Goal: Task Accomplishment & Management: Manage account settings

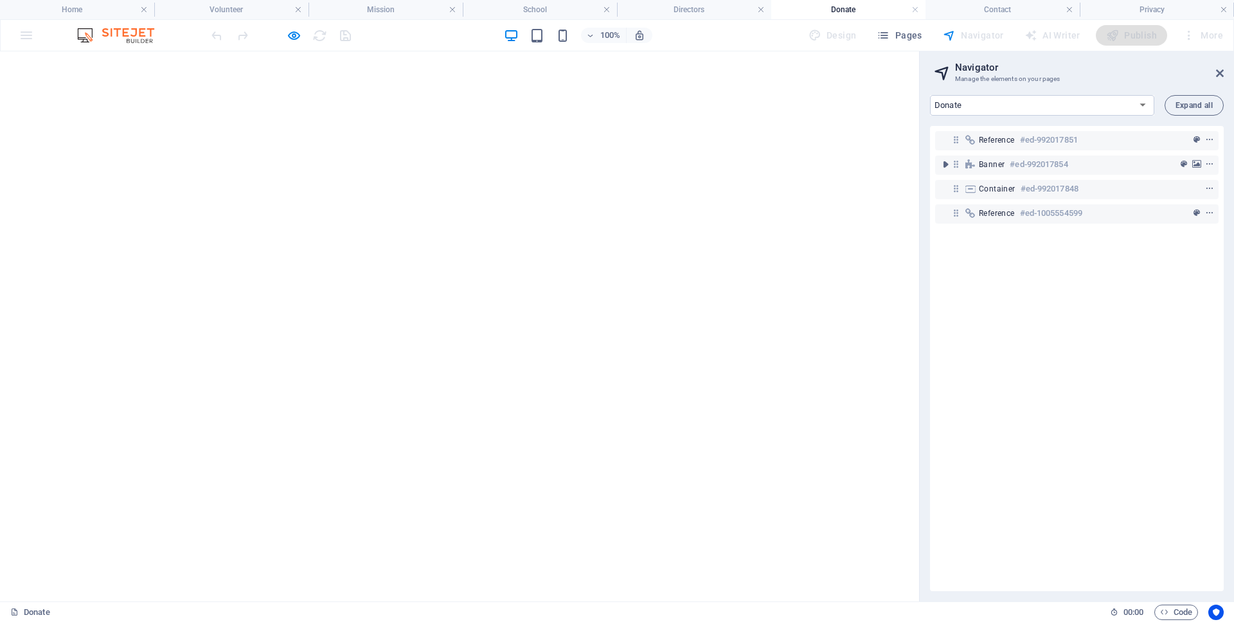
select select "17985186-en"
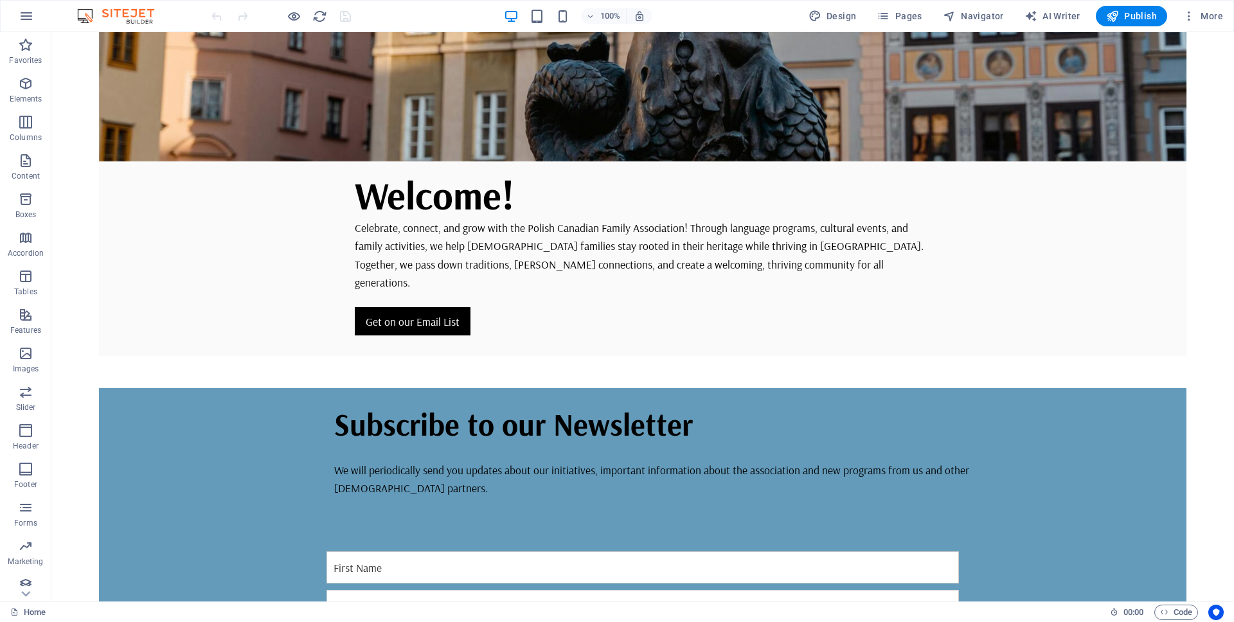
scroll to position [423, 0]
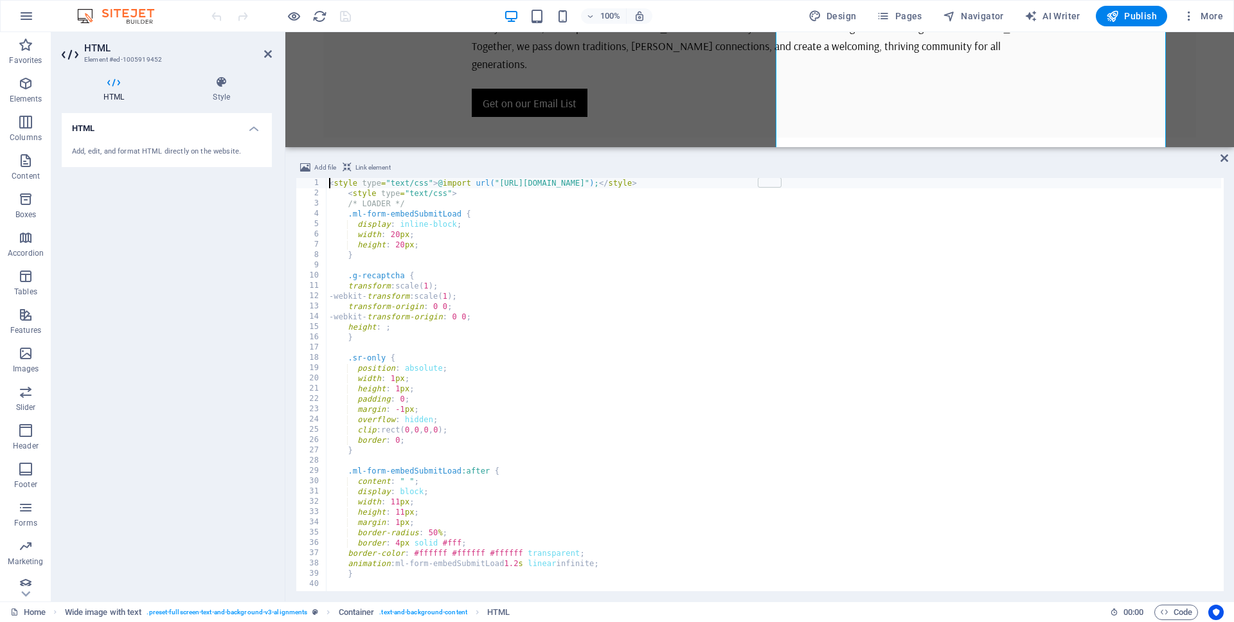
drag, startPoint x: 723, startPoint y: 422, endPoint x: 778, endPoint y: 143, distance: 284.3
click at [778, 143] on div "H1 Banner Container HTML Wide image with text Container 3 columns Add file Link…" at bounding box center [759, 317] width 949 height 570
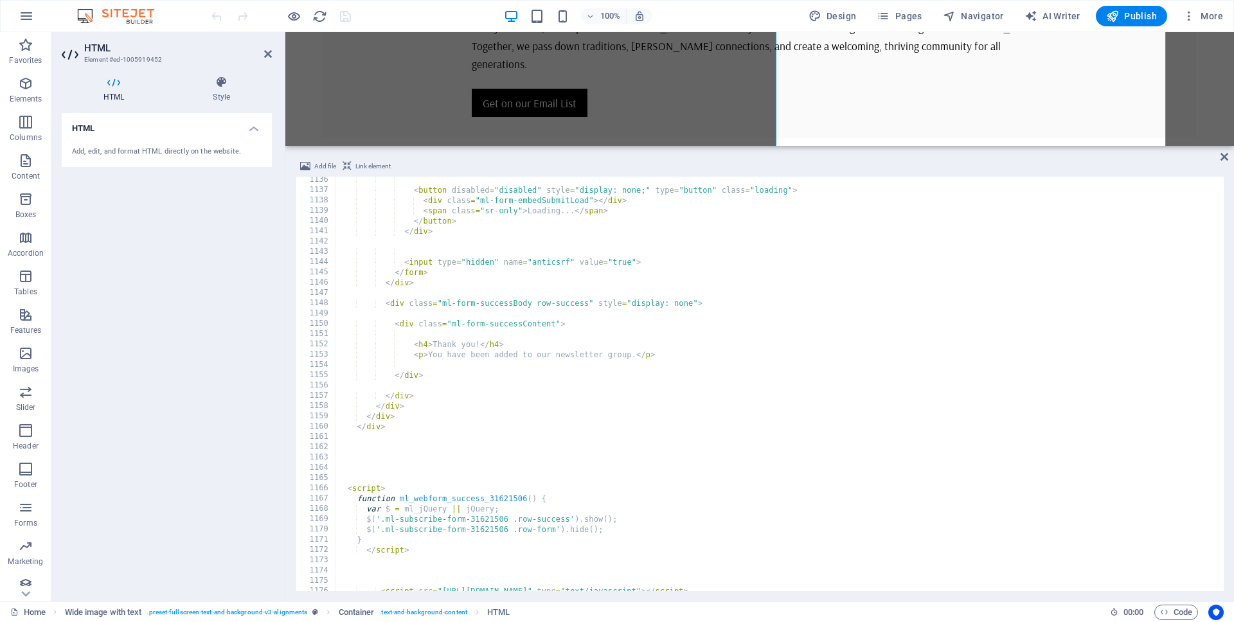
scroll to position [11483, 0]
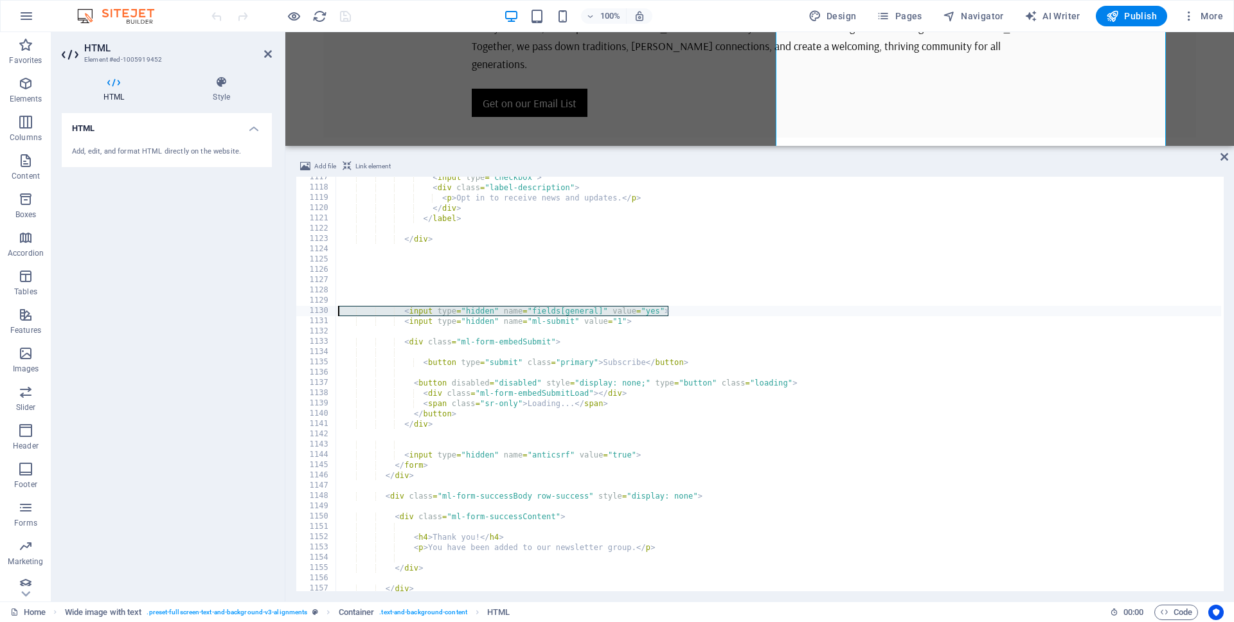
drag, startPoint x: 687, startPoint y: 312, endPoint x: 309, endPoint y: 309, distance: 377.4
click at [309, 309] on div "<style type="text/css">@import url("https://assets.mlcdn.com/fonts.css?version=…" at bounding box center [760, 384] width 928 height 415
type textarea "<input type="hidden" name="fields[general]" value="yes">"
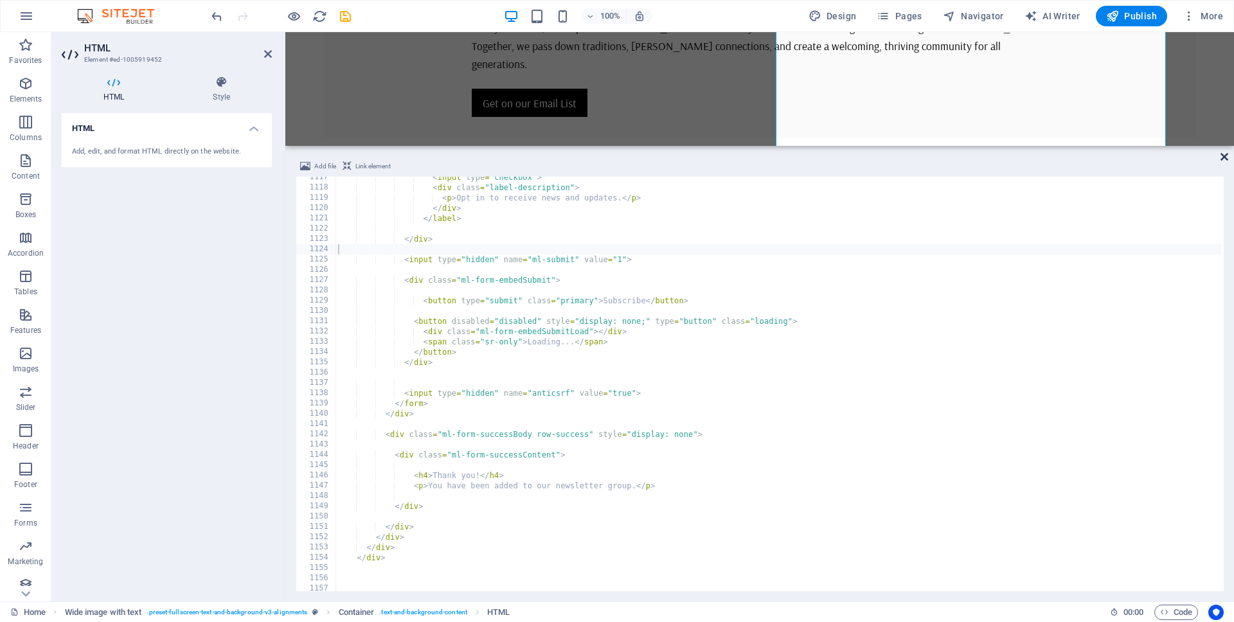
click at [1224, 156] on icon at bounding box center [1225, 157] width 8 height 10
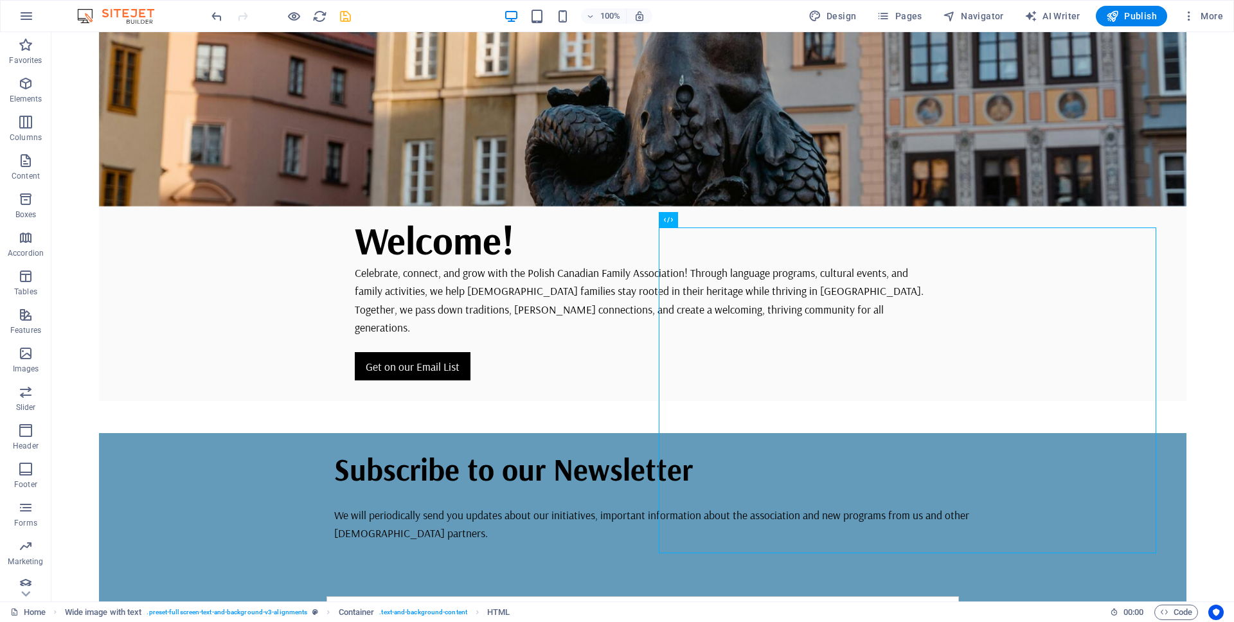
click at [341, 17] on icon "save" at bounding box center [345, 16] width 15 height 15
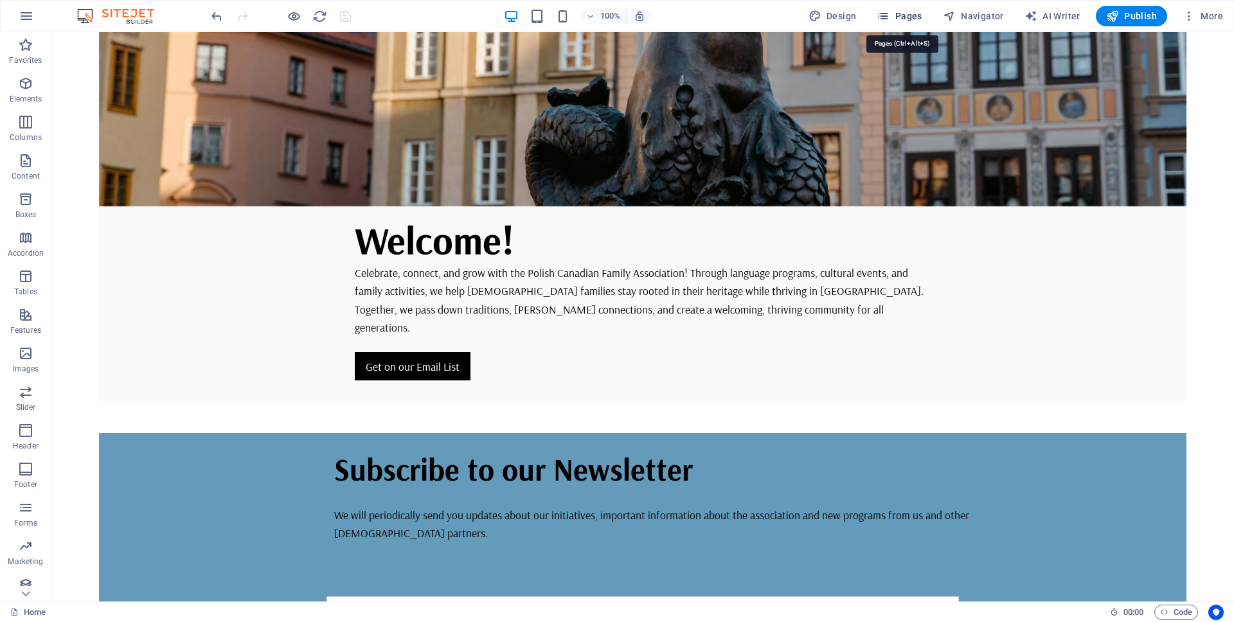
click at [905, 15] on span "Pages" at bounding box center [899, 16] width 45 height 13
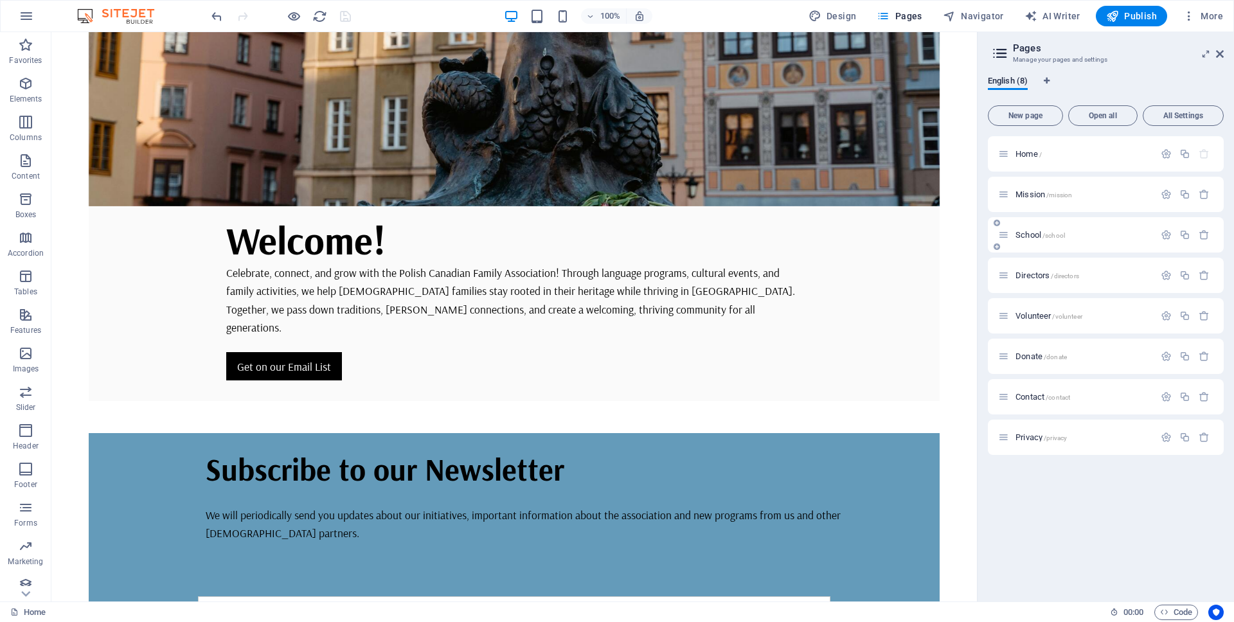
click at [1029, 232] on span "School /school" at bounding box center [1040, 235] width 49 height 10
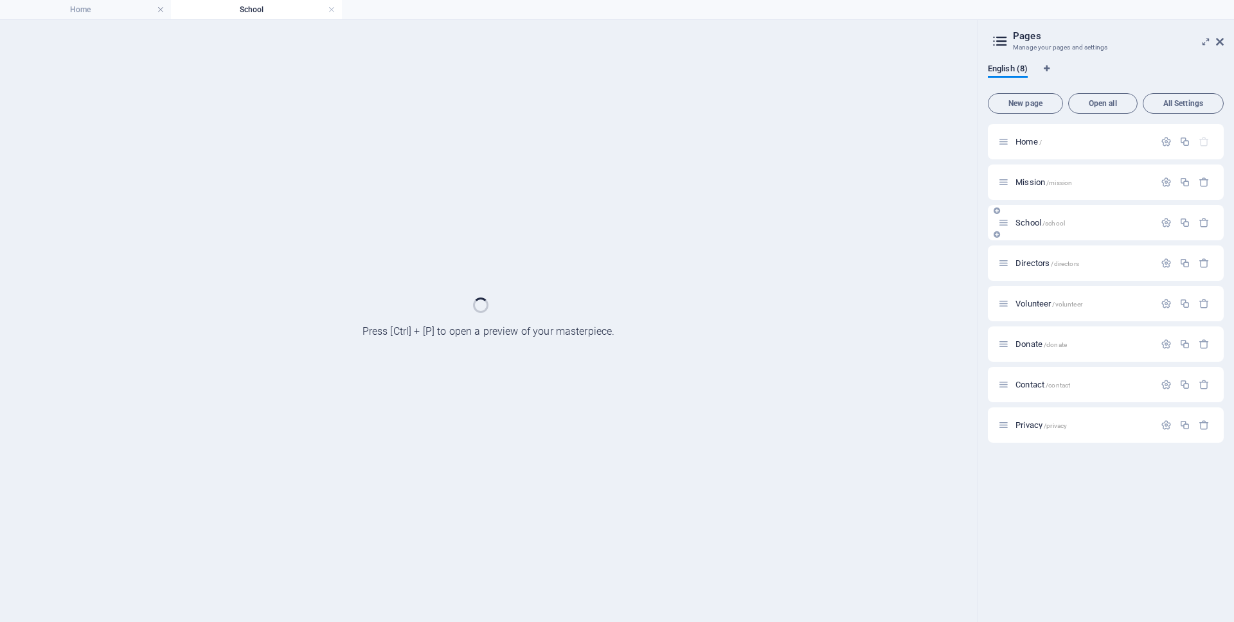
scroll to position [0, 0]
click at [1029, 232] on div "School /school" at bounding box center [1106, 222] width 236 height 35
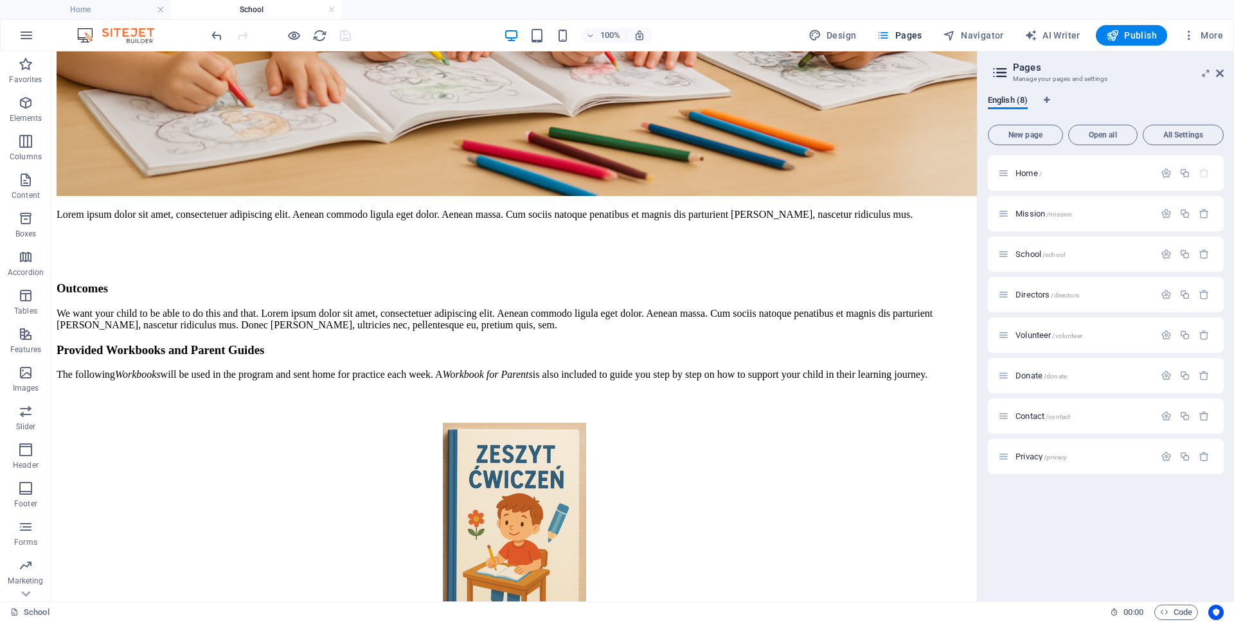
drag, startPoint x: 971, startPoint y: 112, endPoint x: 1057, endPoint y: 620, distance: 515.1
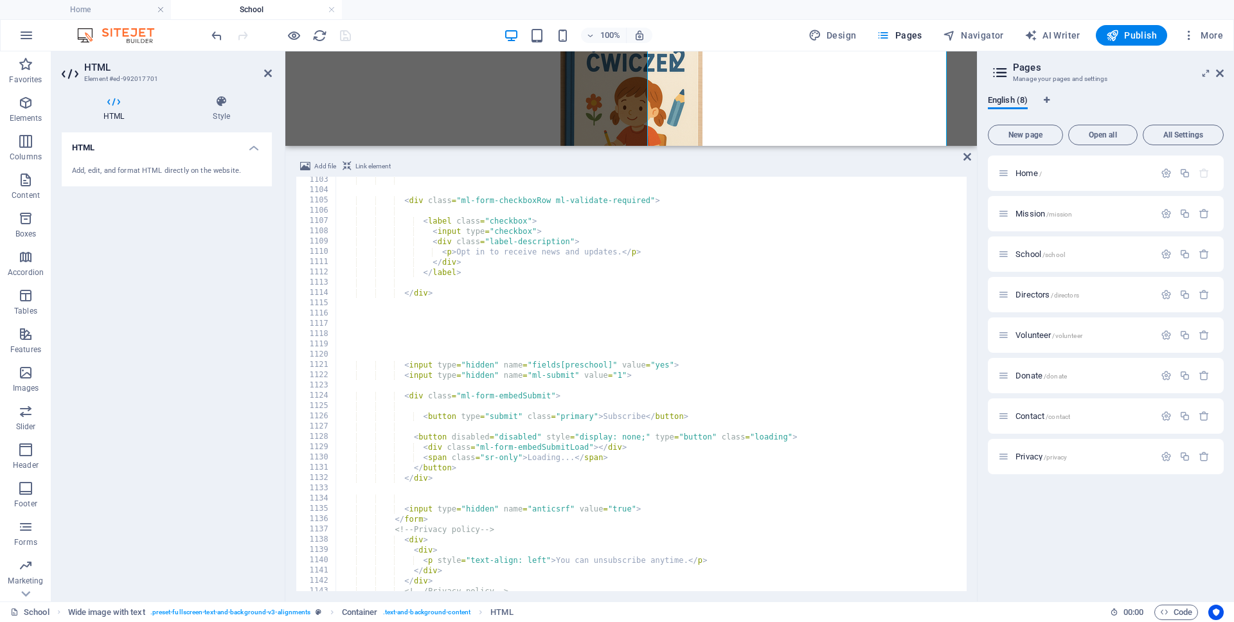
scroll to position [11336, 0]
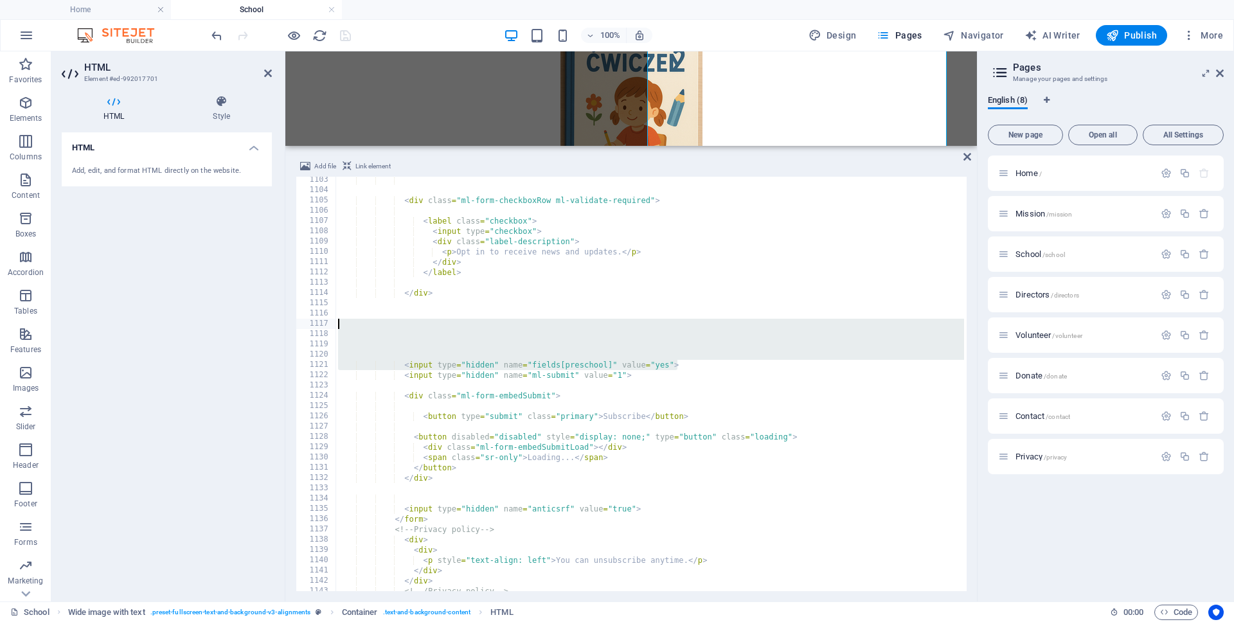
drag, startPoint x: 696, startPoint y: 361, endPoint x: 280, endPoint y: 325, distance: 417.5
click at [280, 325] on div "HTML Element #ed-992017701 HTML Style HTML Add, edit, and format HTML directly …" at bounding box center [514, 326] width 926 height 550
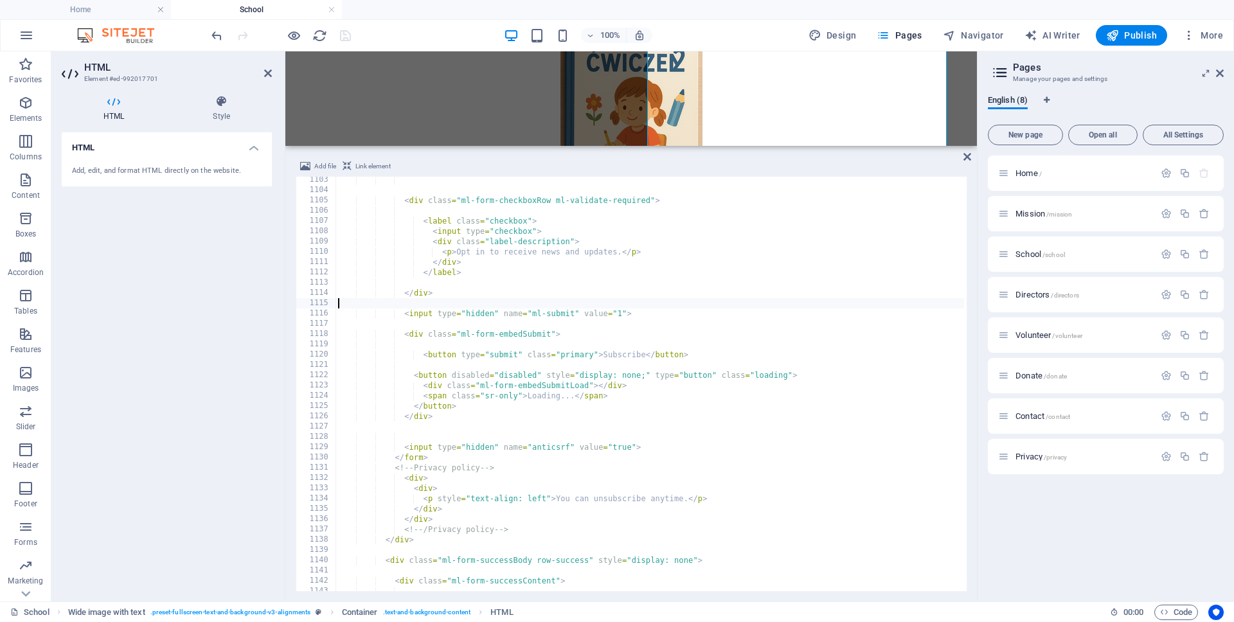
click at [388, 35] on div "100% Design Pages Navigator AI Writer Publish More" at bounding box center [719, 35] width 1020 height 21
click at [344, 35] on icon "save" at bounding box center [345, 35] width 15 height 15
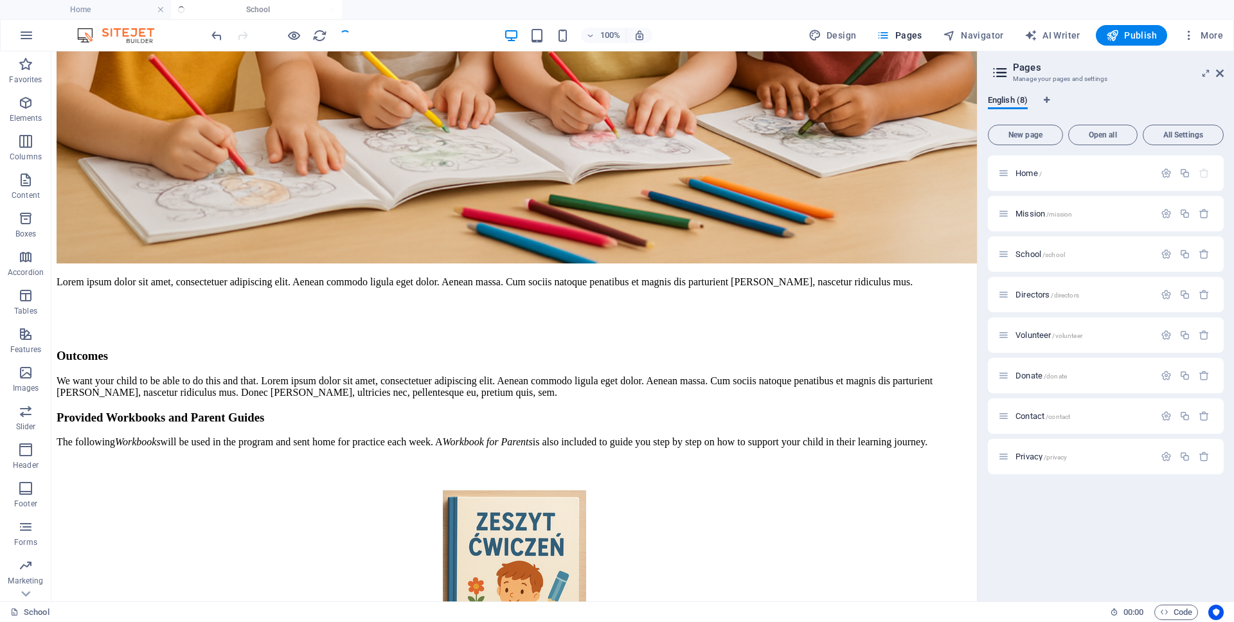
scroll to position [3923, 0]
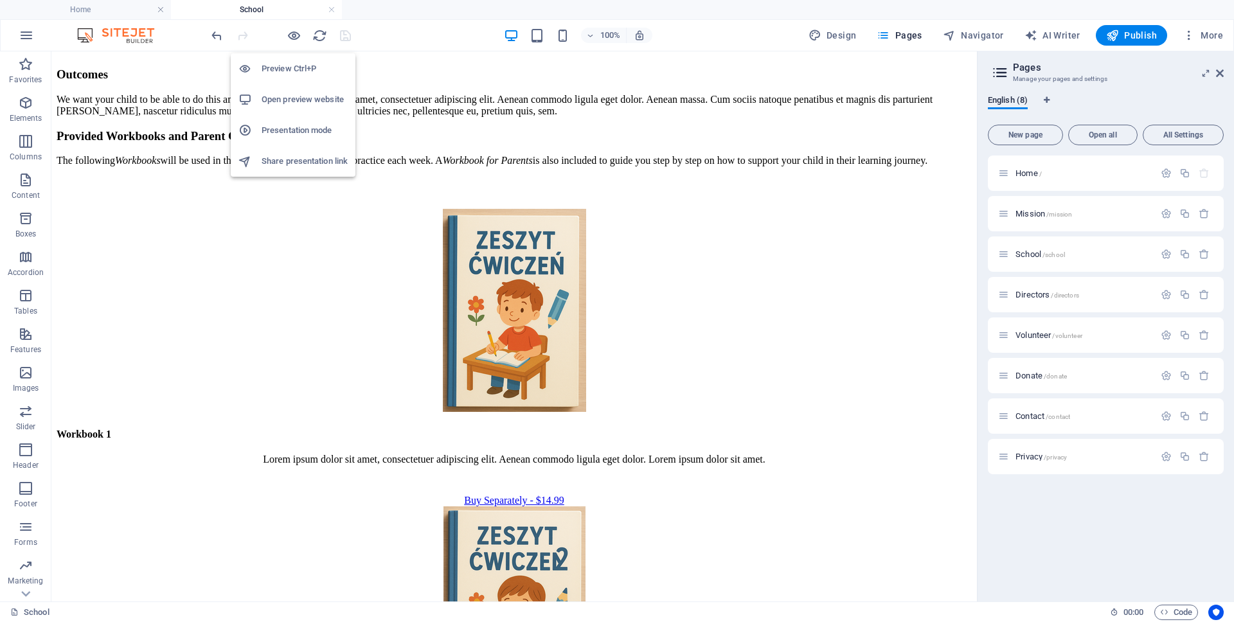
click at [304, 130] on h6 "Presentation mode" at bounding box center [305, 130] width 86 height 15
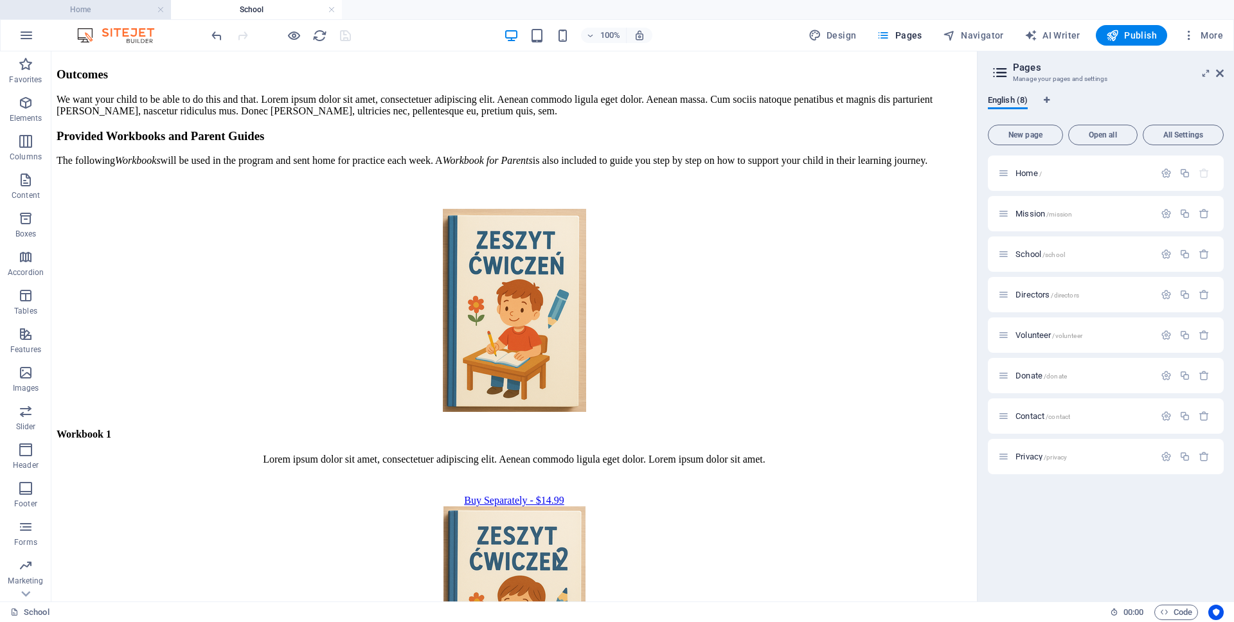
click at [111, 11] on h4 "Home" at bounding box center [85, 10] width 171 height 14
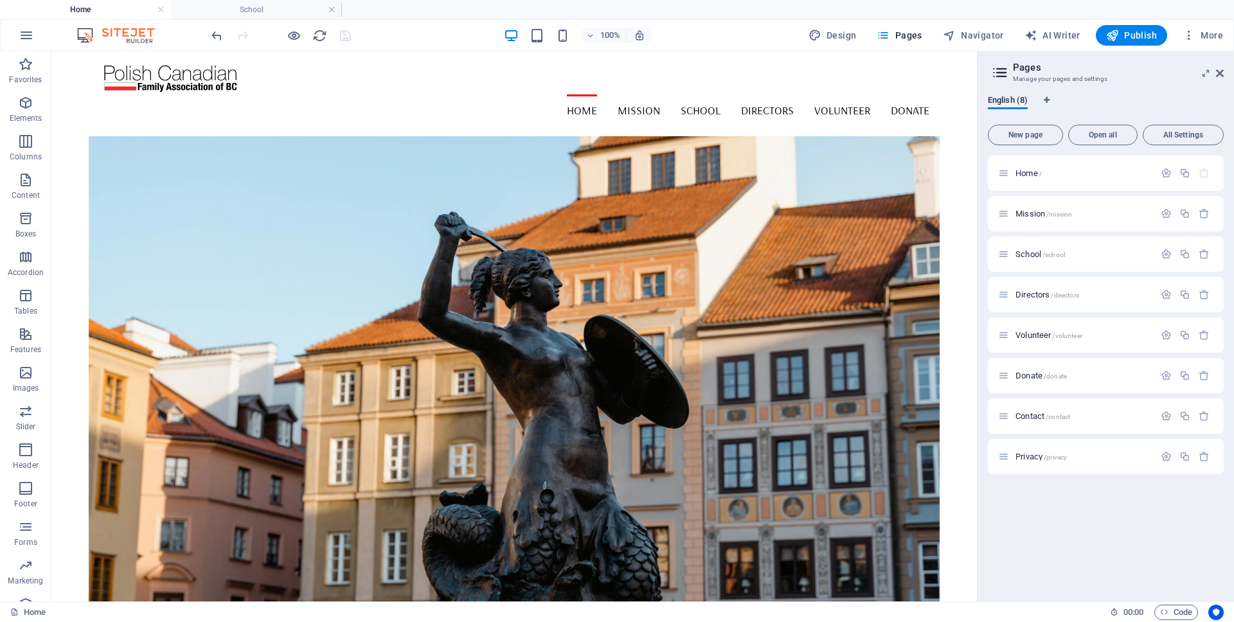
scroll to position [0, 0]
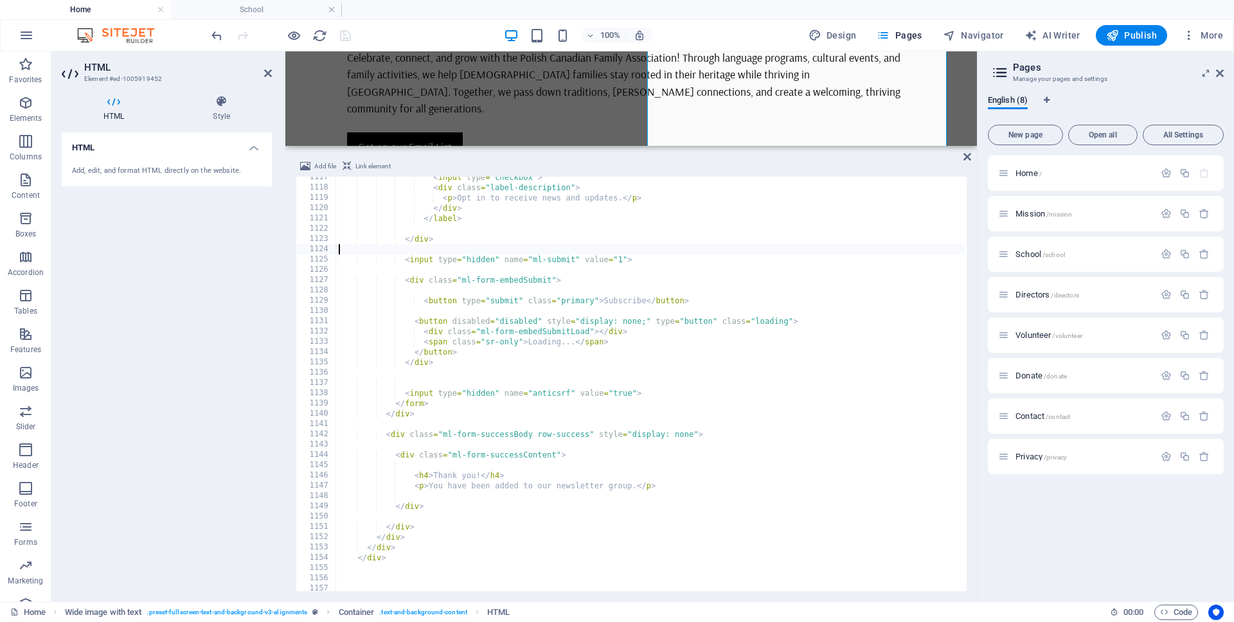
scroll to position [11483, 0]
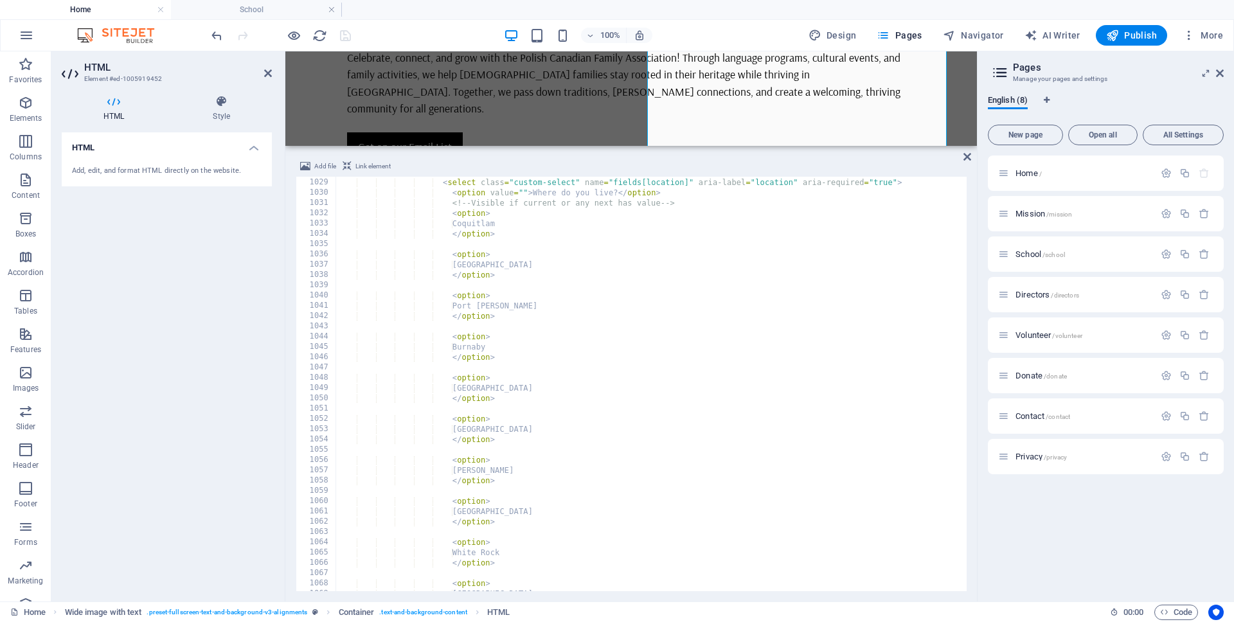
scroll to position [10380, 0]
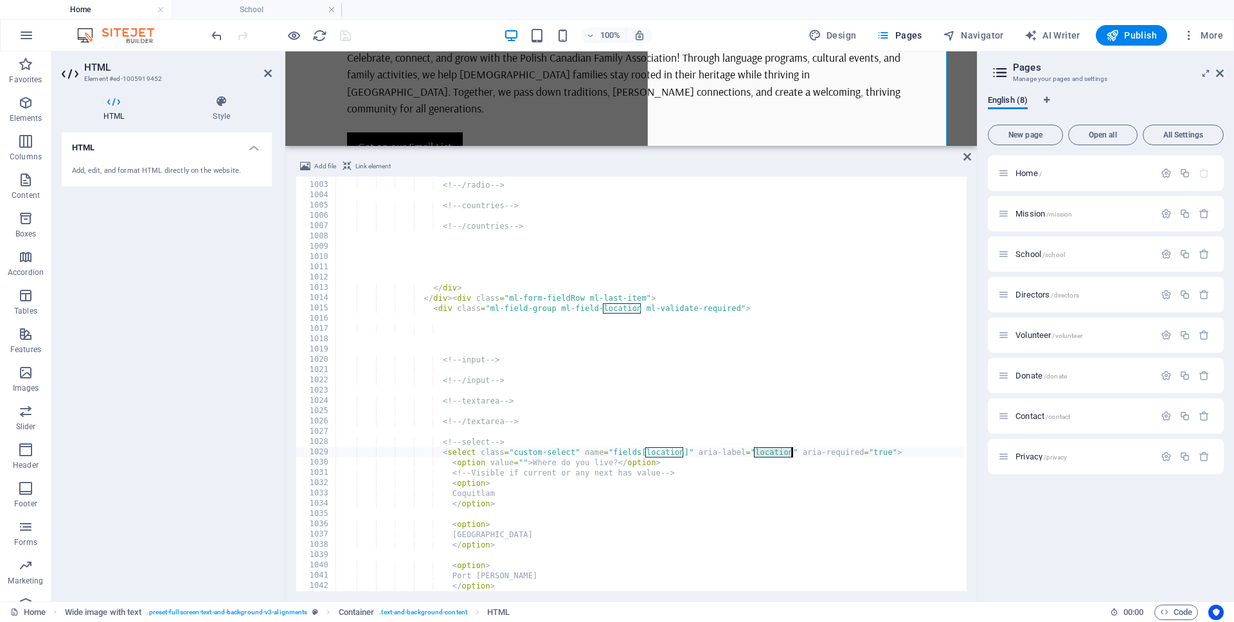
scroll to position [10303, 0]
drag, startPoint x: 904, startPoint y: 451, endPoint x: 443, endPoint y: 454, distance: 461.6
paste textarea "city]" aria-label="city"
drag, startPoint x: 566, startPoint y: 310, endPoint x: 639, endPoint y: 309, distance: 73.3
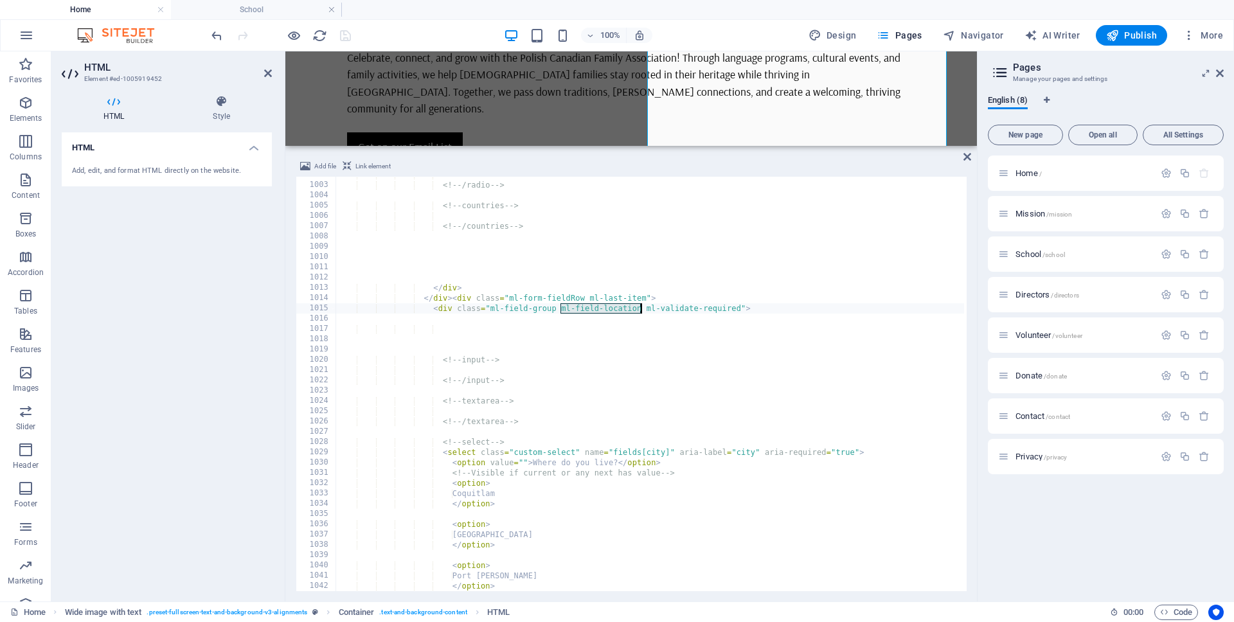
type textarea "<div class="ml-field-group ml-field-location ml-validate-required">"
drag, startPoint x: 572, startPoint y: 345, endPoint x: 582, endPoint y: 339, distance: 10.9
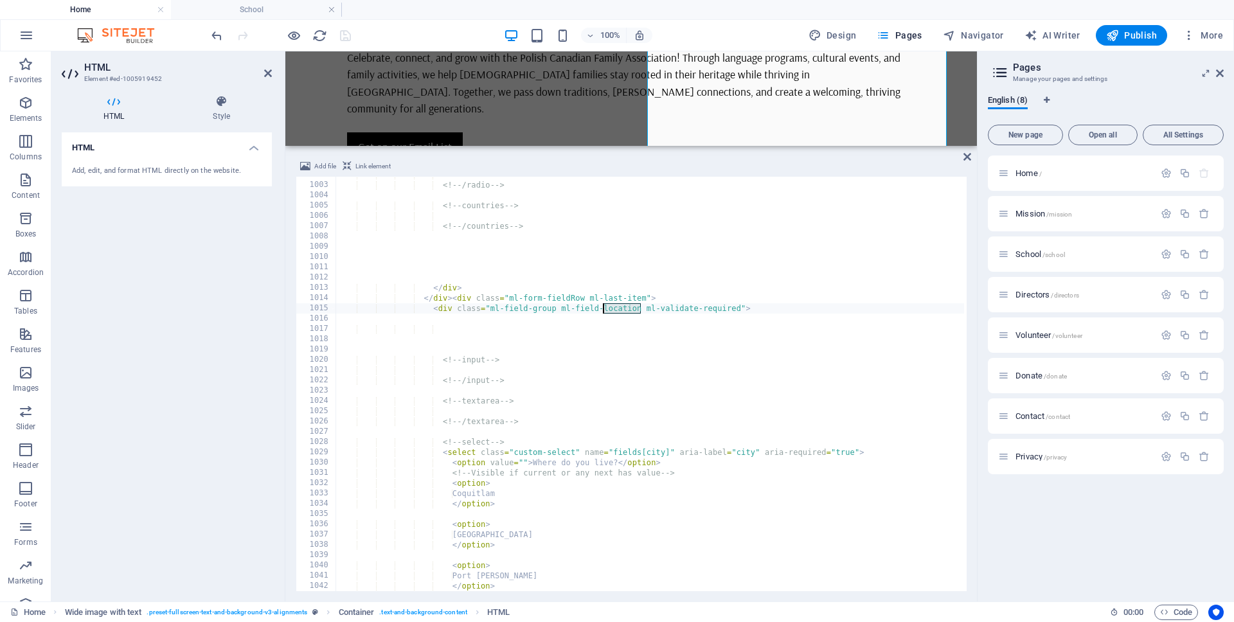
drag, startPoint x: 602, startPoint y: 310, endPoint x: 640, endPoint y: 310, distance: 37.3
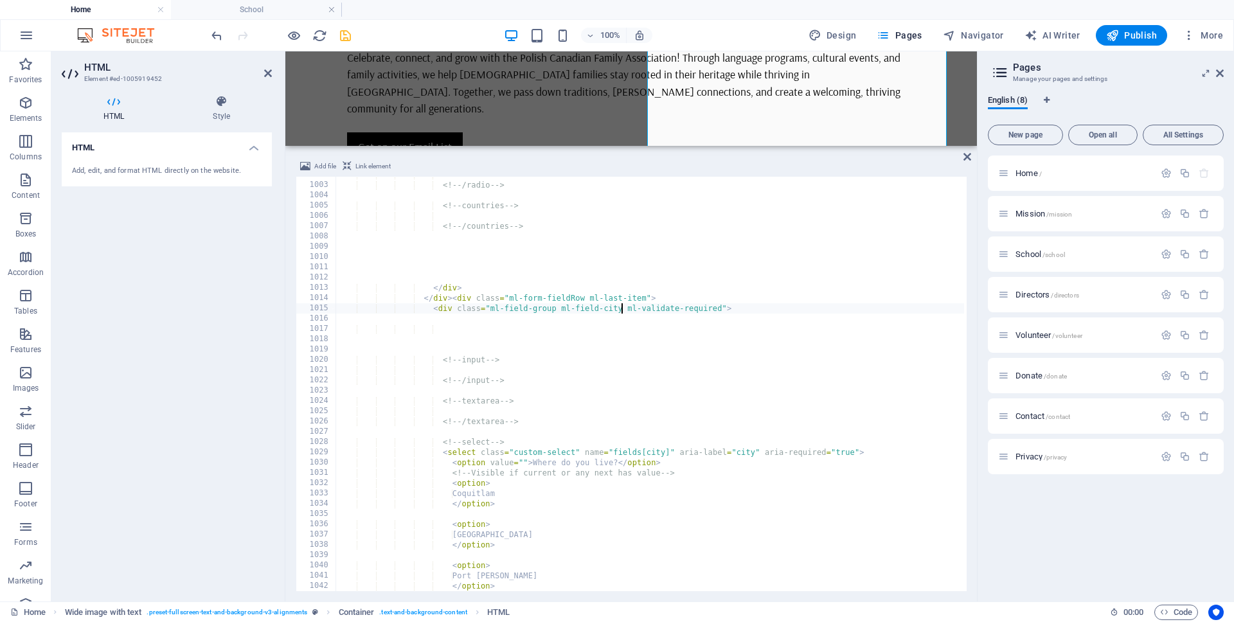
scroll to position [0, 13]
drag, startPoint x: 846, startPoint y: 454, endPoint x: 443, endPoint y: 456, distance: 403.1
type textarea "<select class="custom-select" name="fields[city]" aria-label="city" aria-requir…"
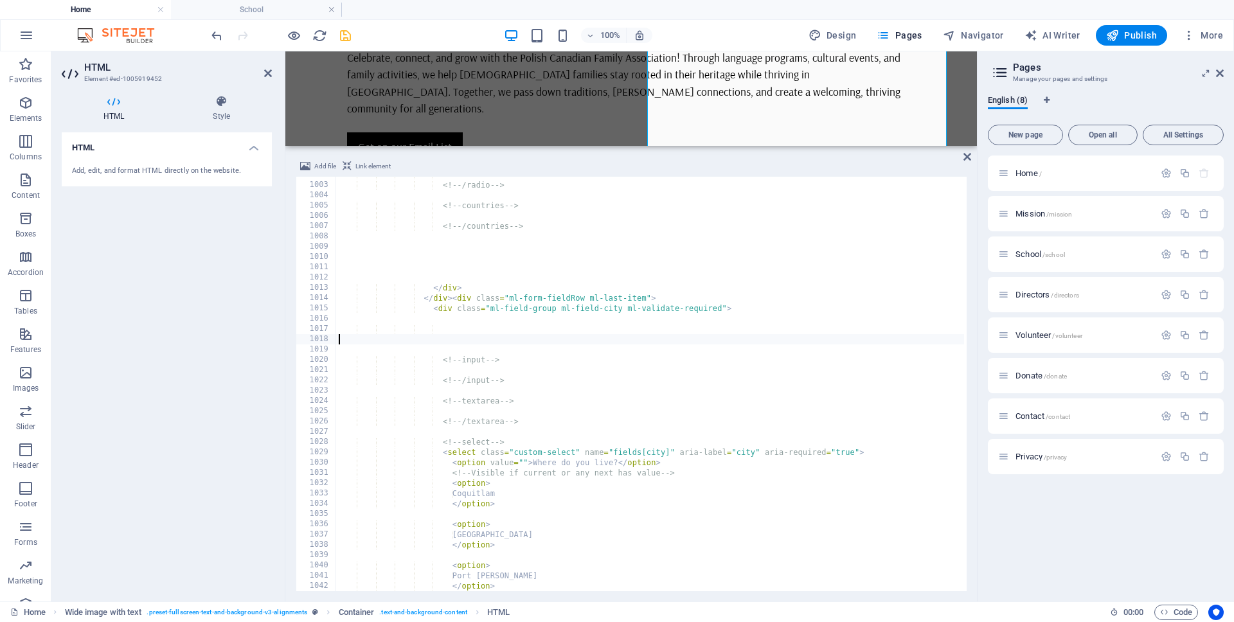
scroll to position [0, 0]
drag, startPoint x: 454, startPoint y: 343, endPoint x: 325, endPoint y: 326, distance: 130.9
click at [325, 326] on div "1002 1003 1004 1005 1006 1007 1008 1009 1010 1011 1012 1013 1014 1015 1016 1017…" at bounding box center [631, 384] width 671 height 415
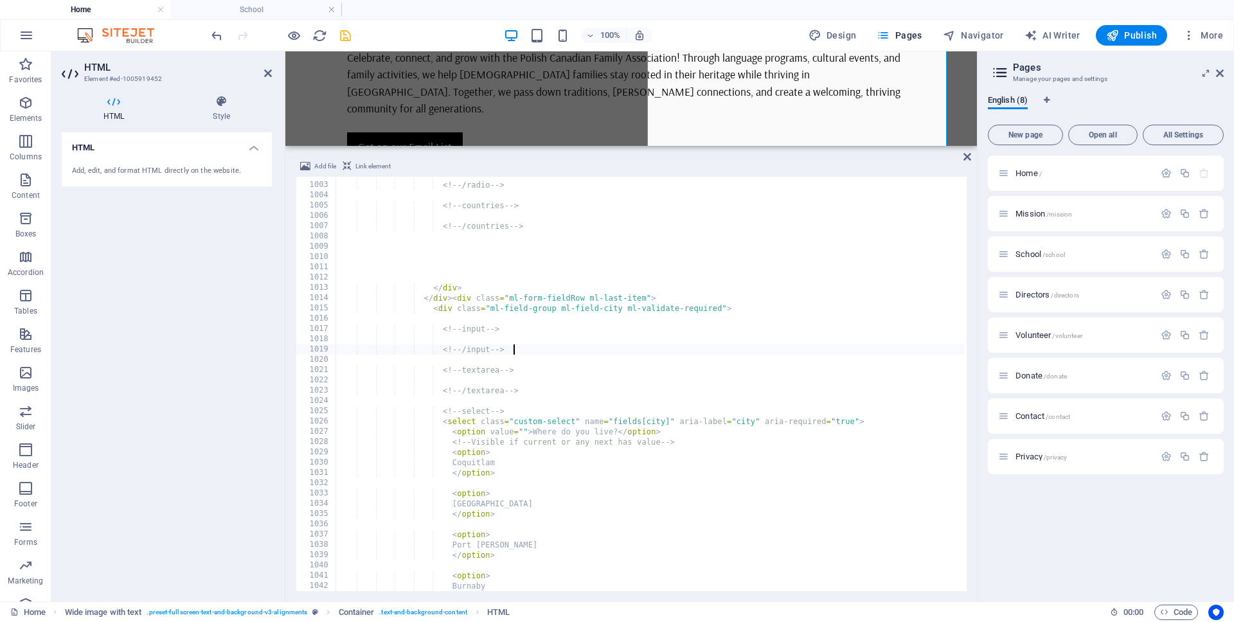
type textarea "<!-- /input -->"
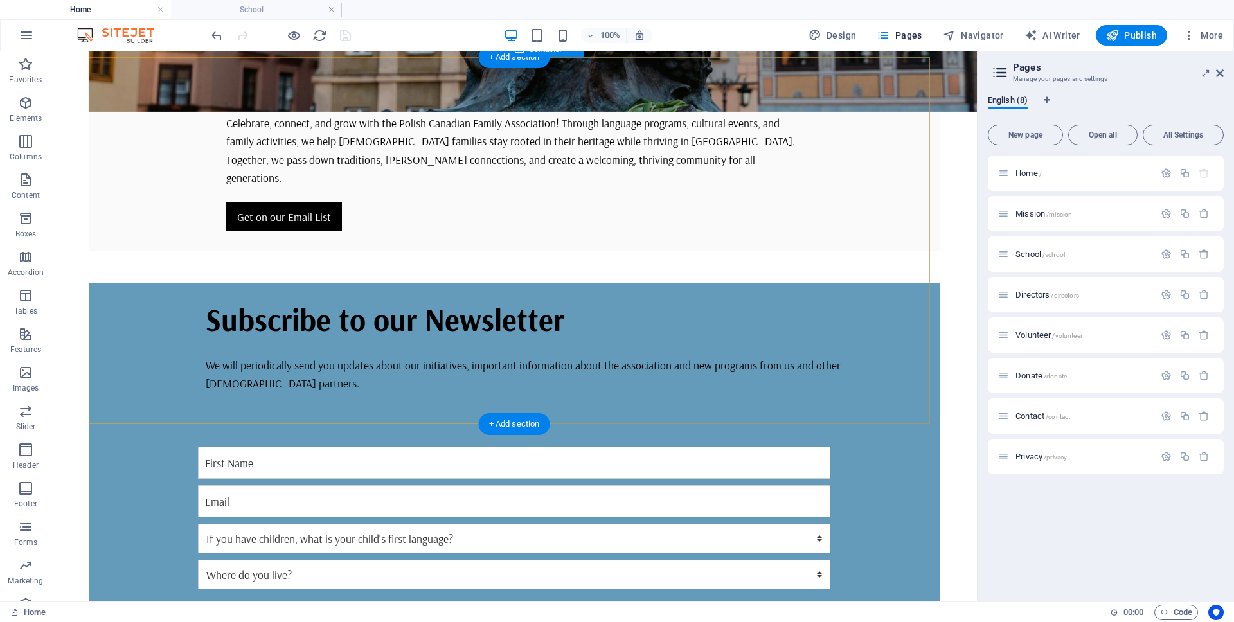
scroll to position [559, 0]
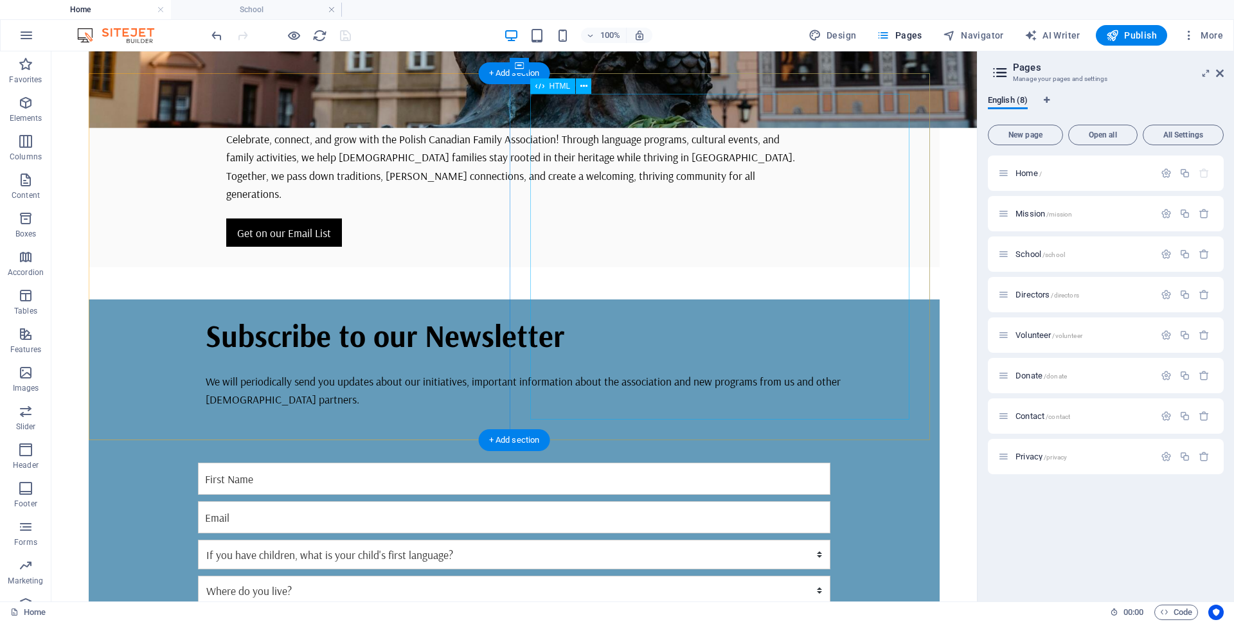
click at [714, 450] on div at bounding box center [514, 613] width 658 height 326
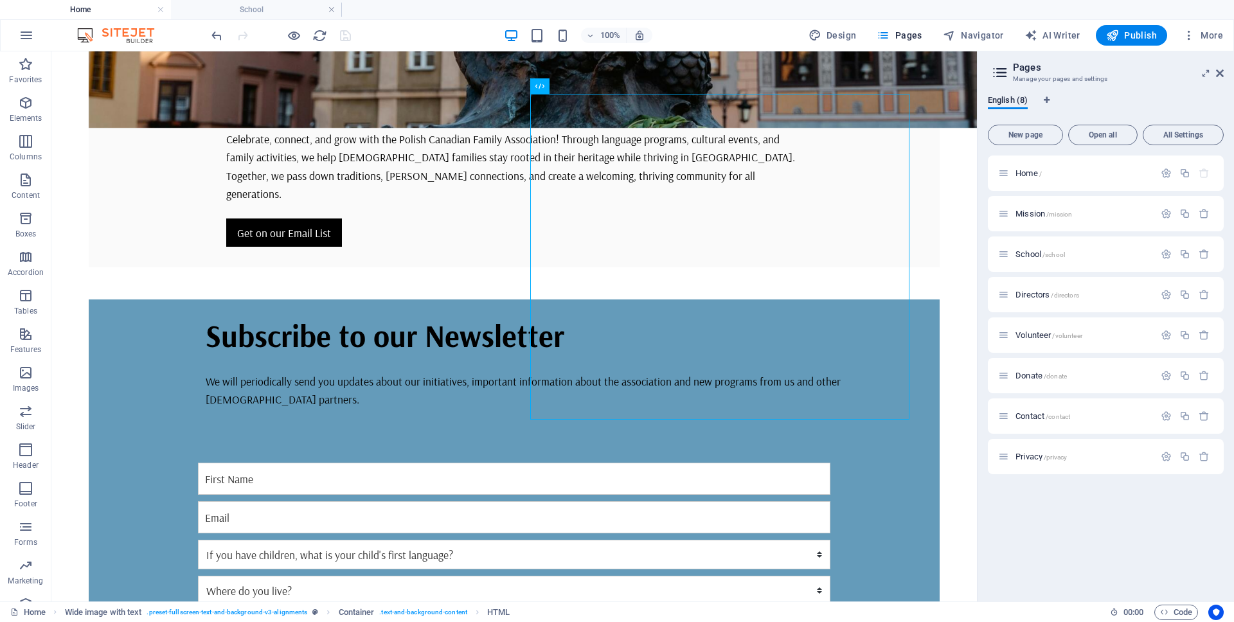
click at [346, 39] on div at bounding box center [281, 35] width 144 height 21
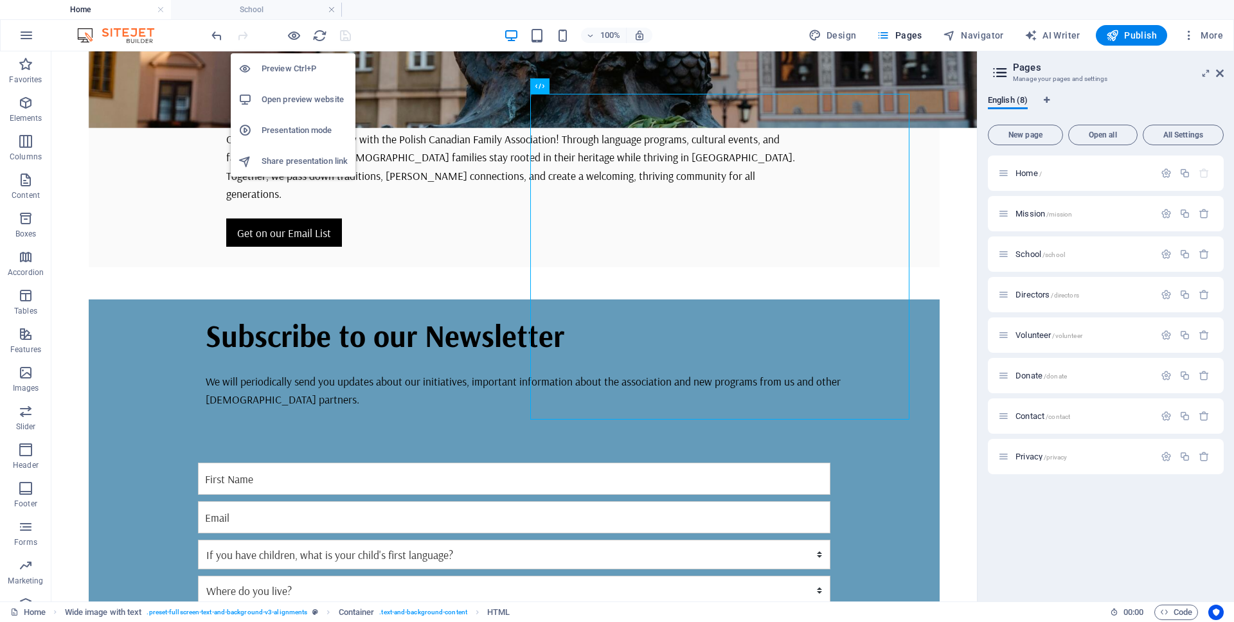
click at [304, 102] on h6 "Open preview website" at bounding box center [305, 99] width 86 height 15
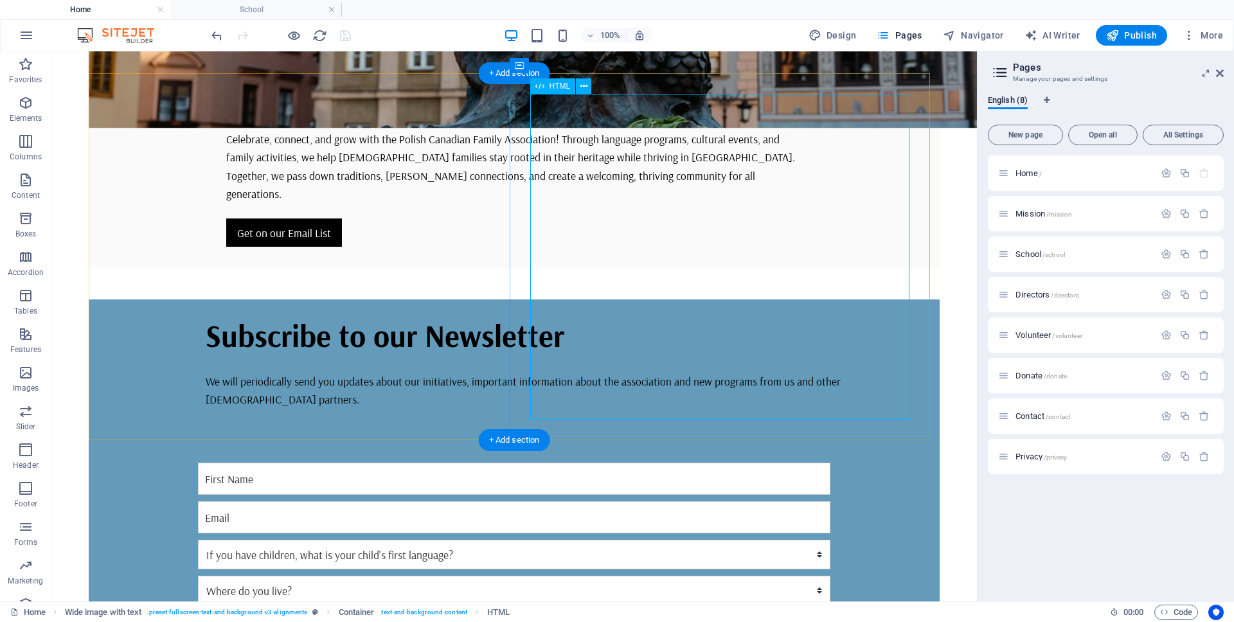
click at [544, 450] on div at bounding box center [514, 613] width 658 height 326
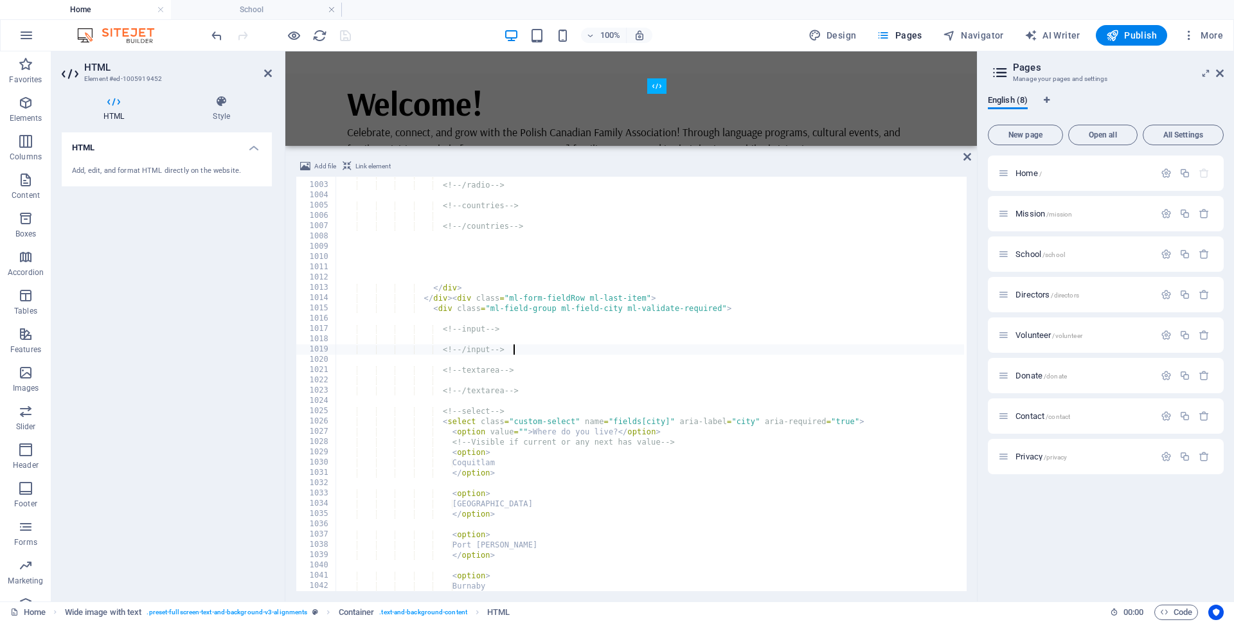
scroll to position [10303, 0]
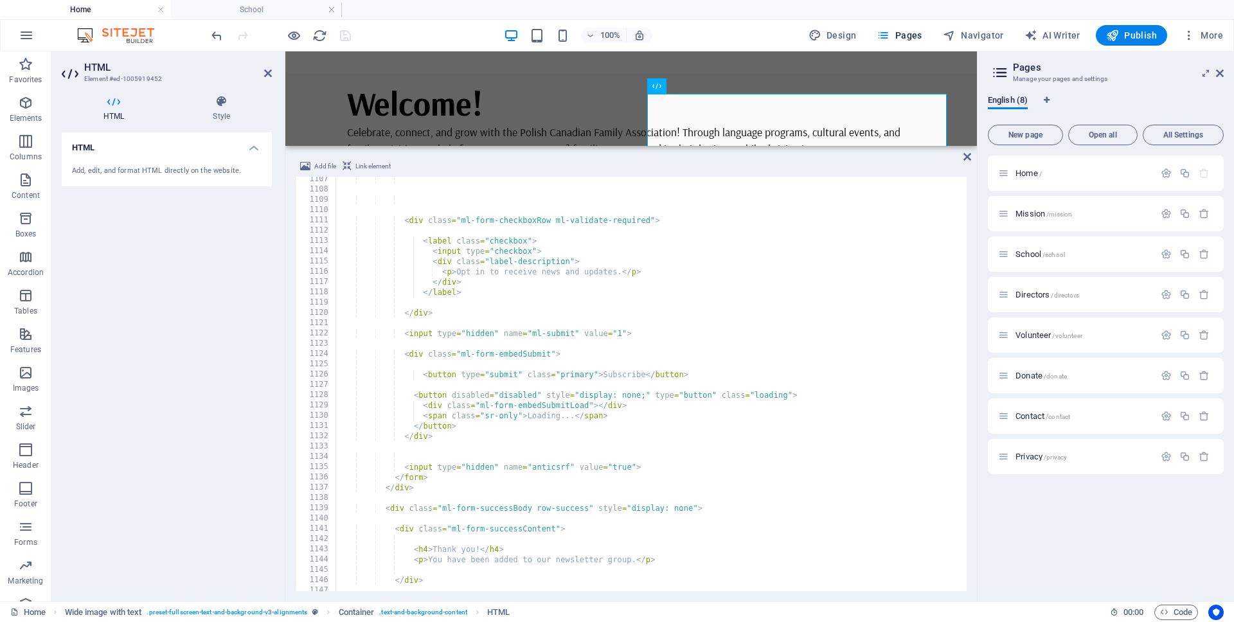
scroll to position [11622, 0]
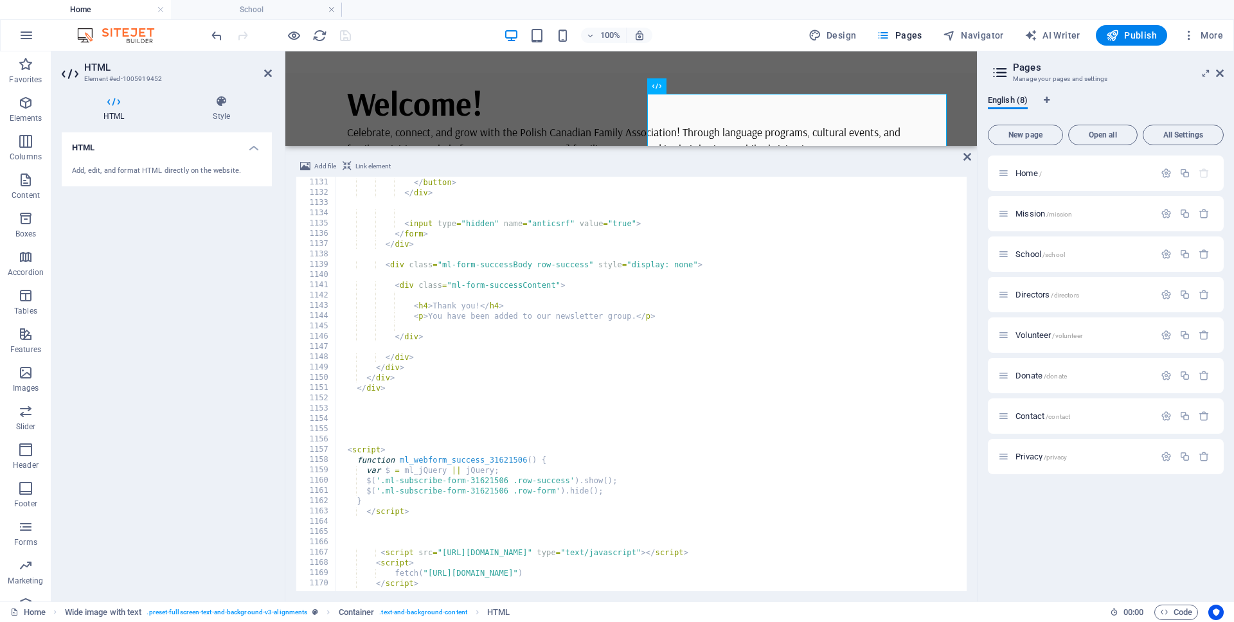
type textarea "function ml_webform_success_31621506() {"
drag, startPoint x: 489, startPoint y: 462, endPoint x: 525, endPoint y: 460, distance: 36.7
click at [802, 184] on input at bounding box center [823, 187] width 139 height 16
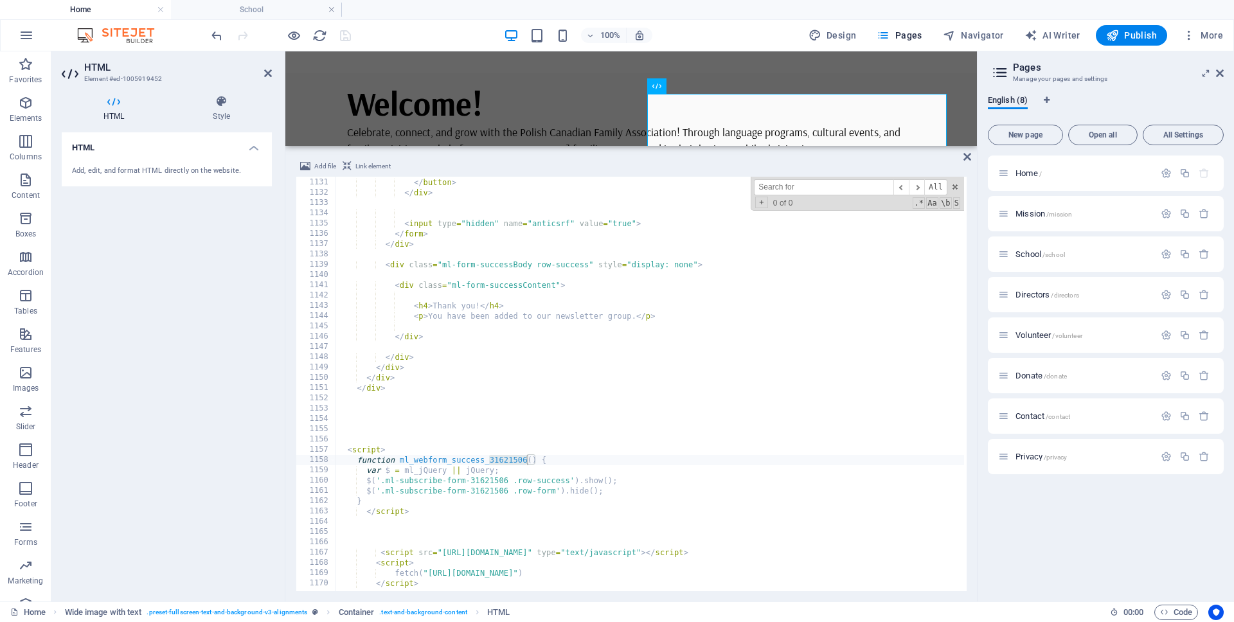
paste input "31621506"
type input "31621506"
click at [919, 186] on span "​" at bounding box center [916, 187] width 15 height 16
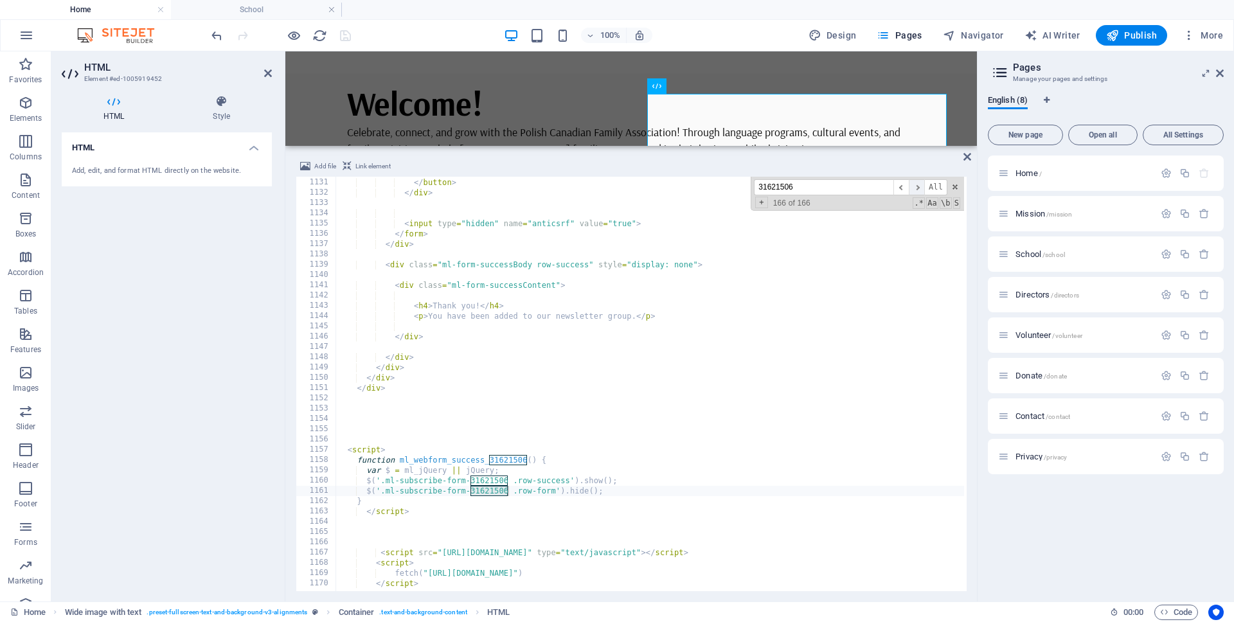
scroll to position [278, 0]
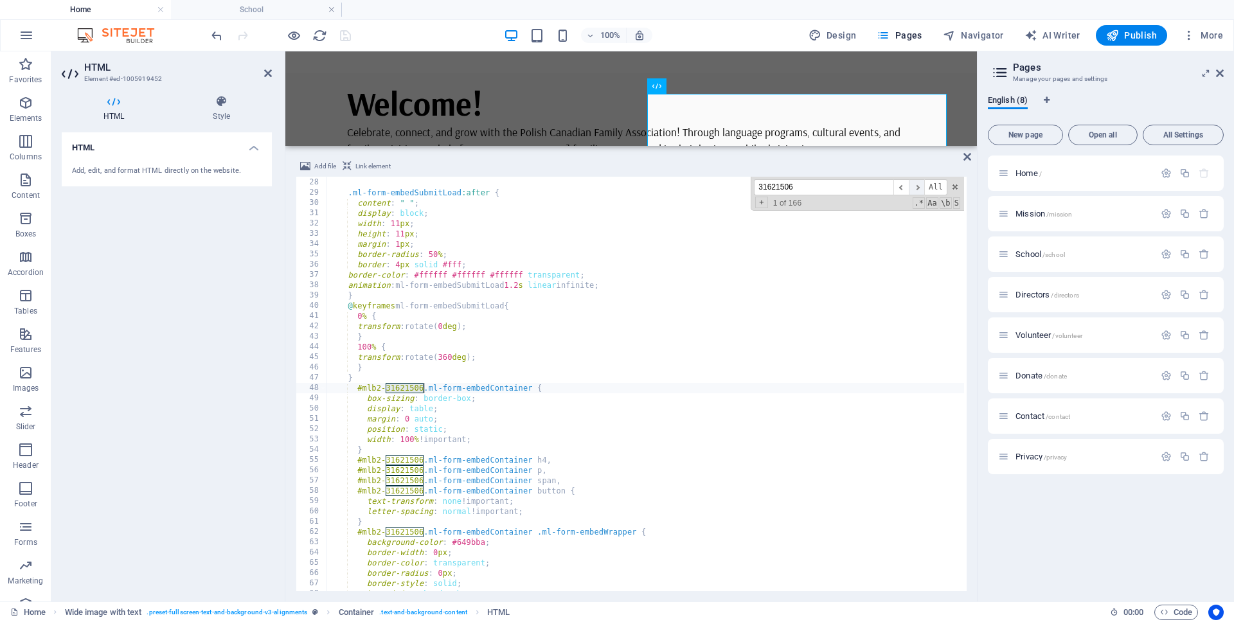
click at [919, 186] on span "​" at bounding box center [916, 187] width 15 height 16
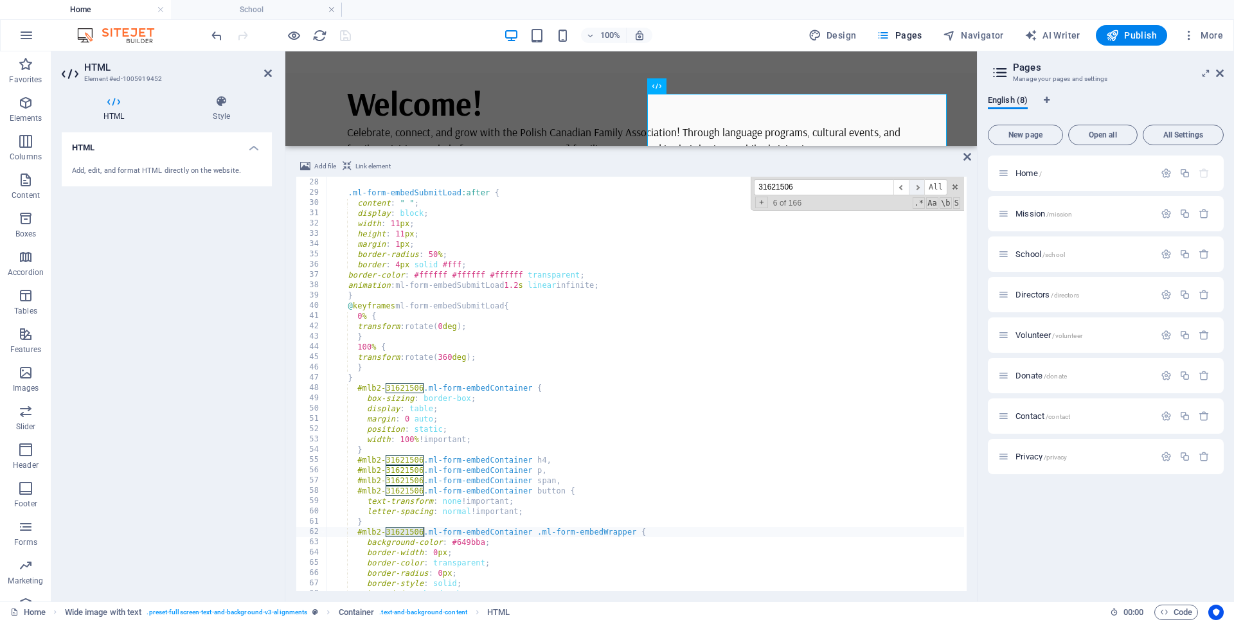
click at [919, 186] on span "​" at bounding box center [916, 187] width 15 height 16
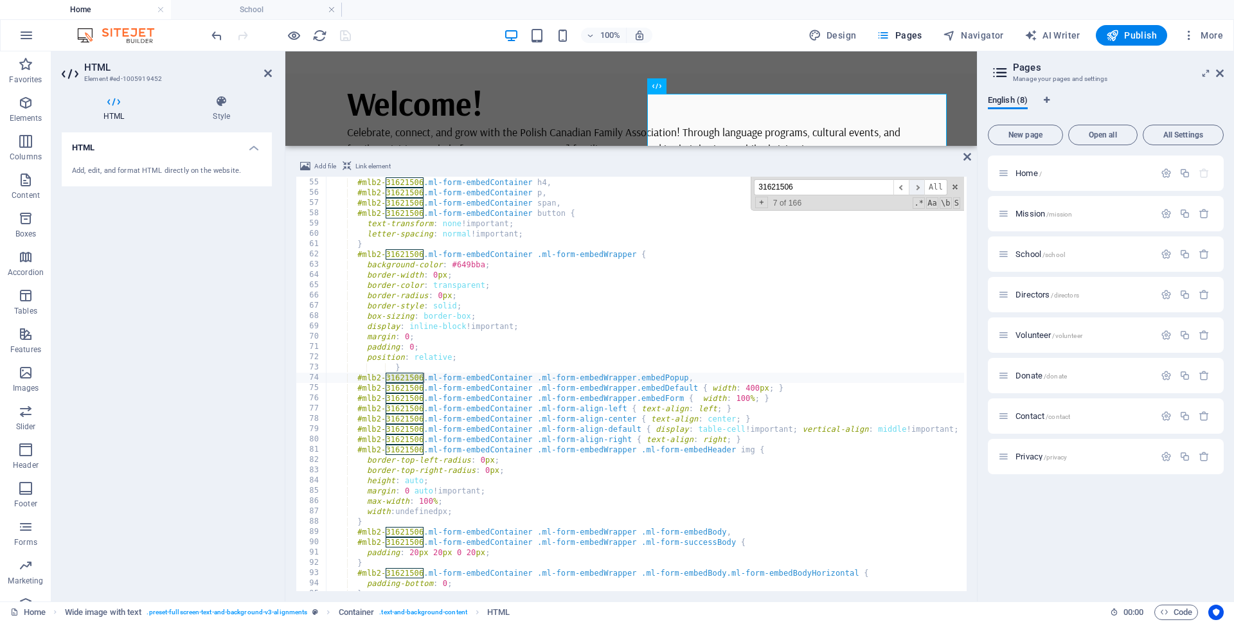
scroll to position [555, 0]
click at [919, 186] on span "​" at bounding box center [916, 187] width 15 height 16
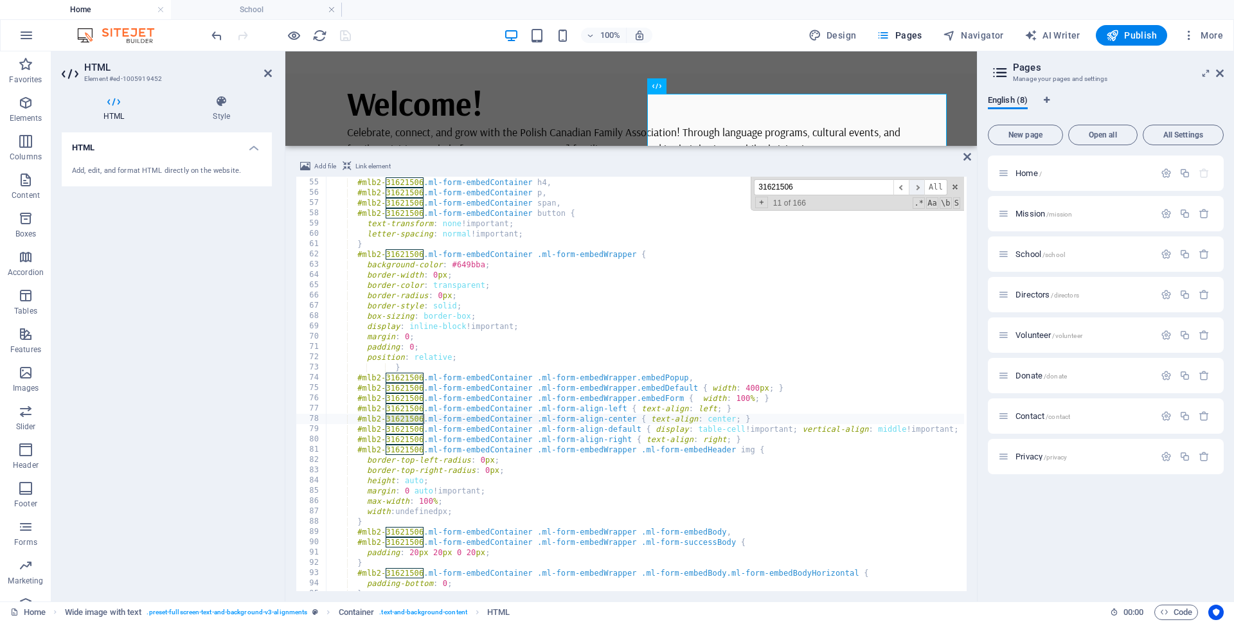
click at [919, 186] on span "​" at bounding box center [916, 187] width 15 height 16
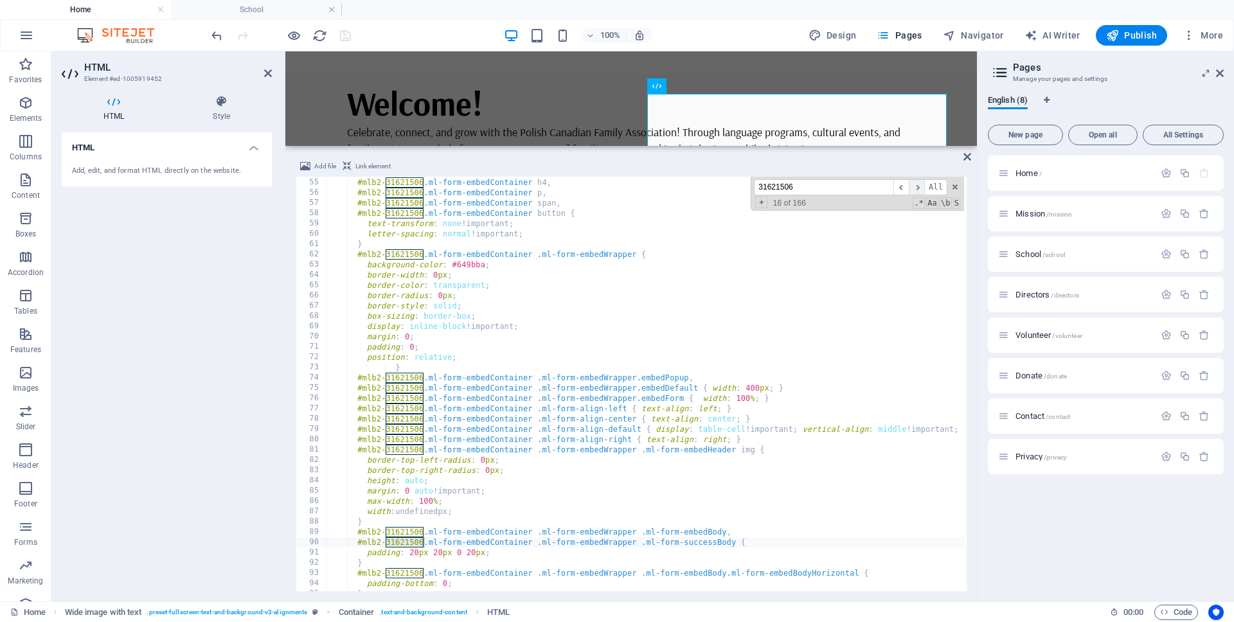
click at [919, 186] on span "​" at bounding box center [916, 187] width 15 height 16
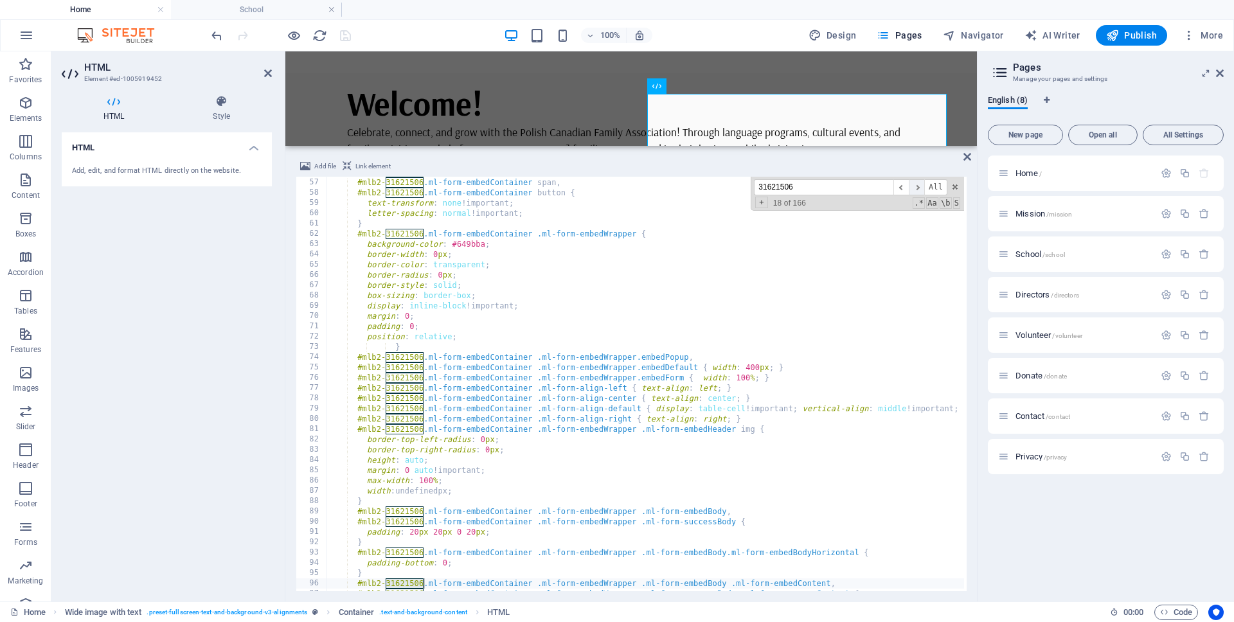
click at [919, 186] on span "​" at bounding box center [916, 187] width 15 height 16
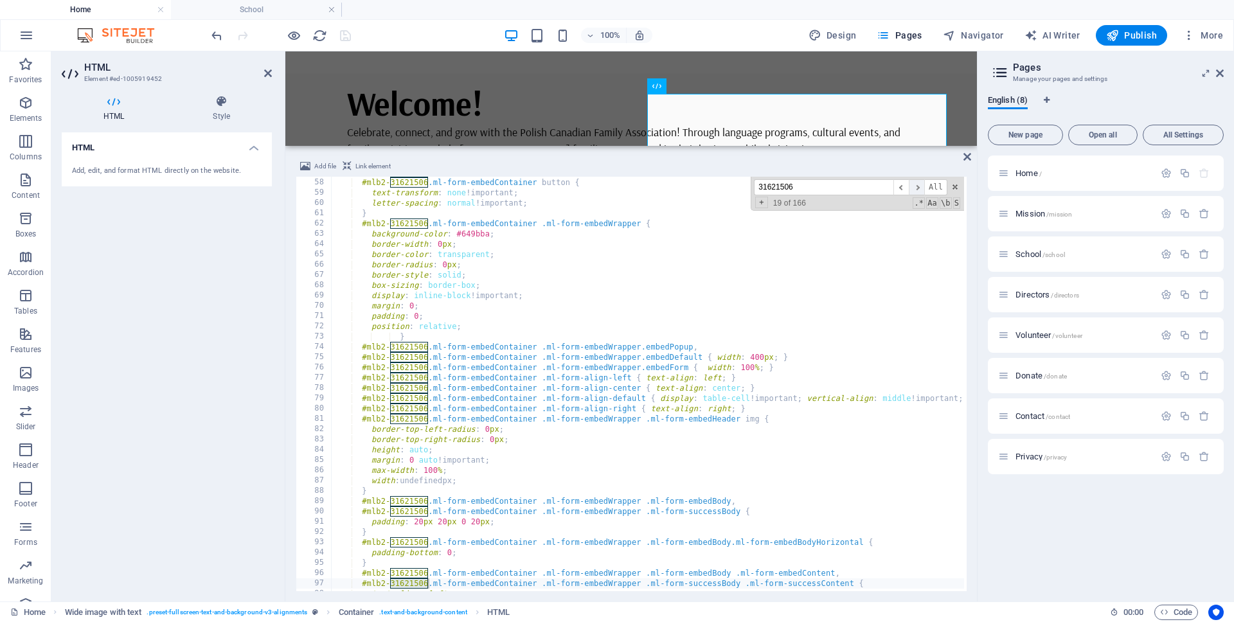
click at [919, 186] on span "​" at bounding box center [916, 187] width 15 height 16
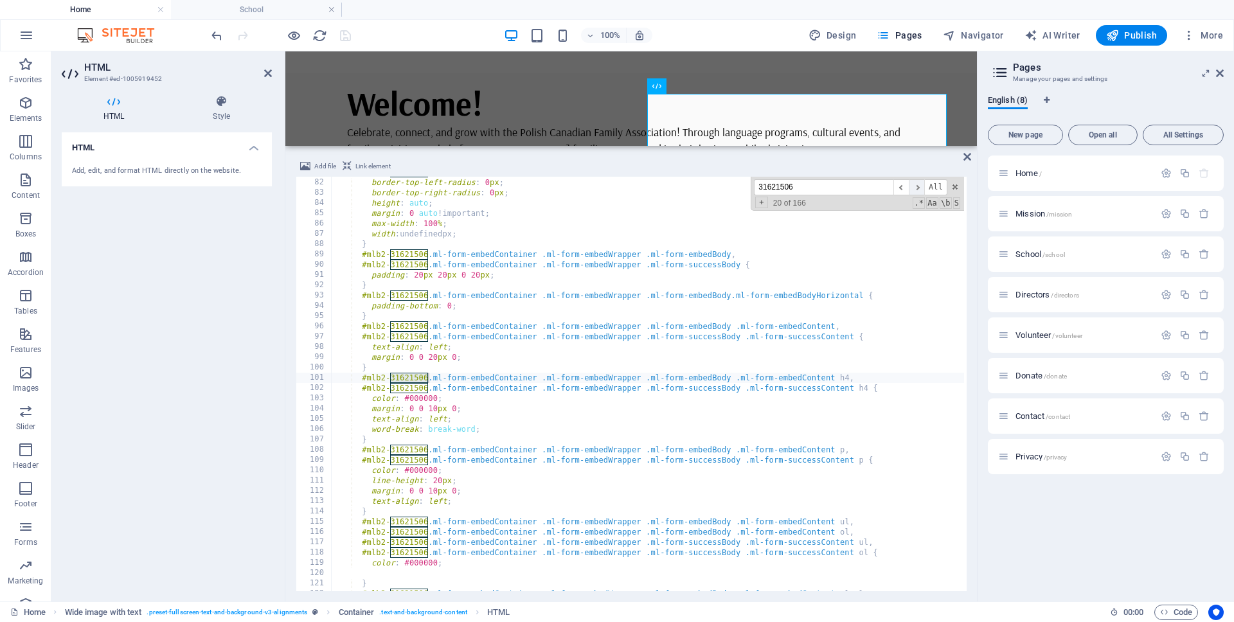
click at [919, 186] on span "​" at bounding box center [916, 187] width 15 height 16
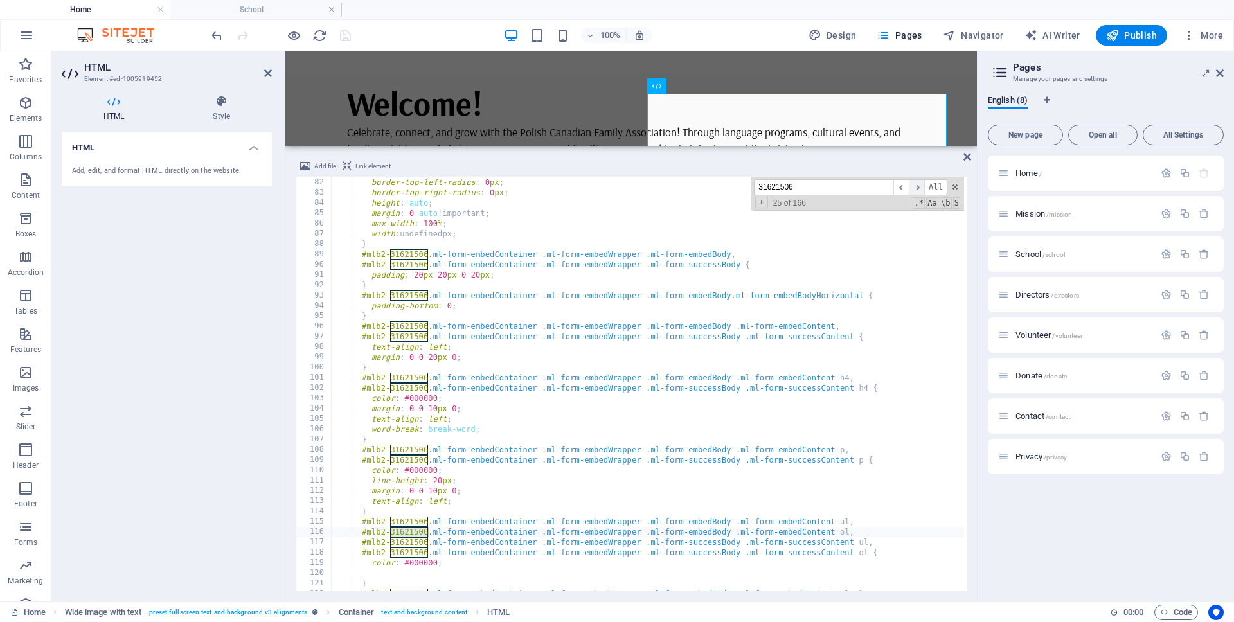
click at [919, 186] on span "​" at bounding box center [916, 187] width 15 height 16
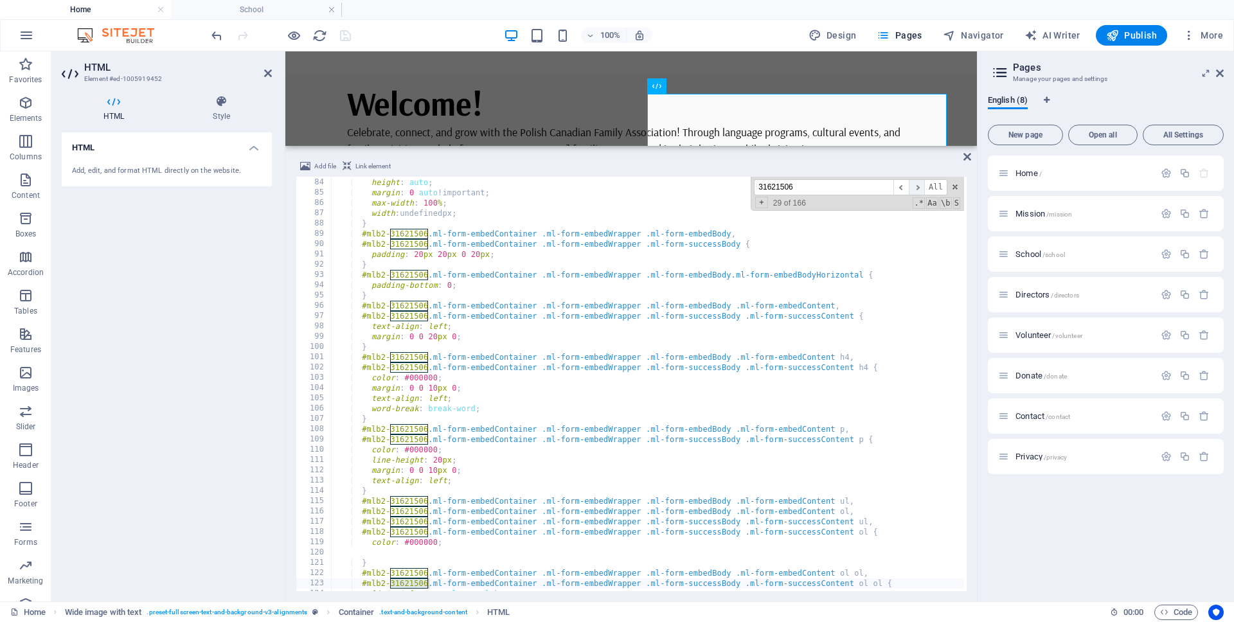
click at [919, 186] on span "​" at bounding box center [916, 187] width 15 height 16
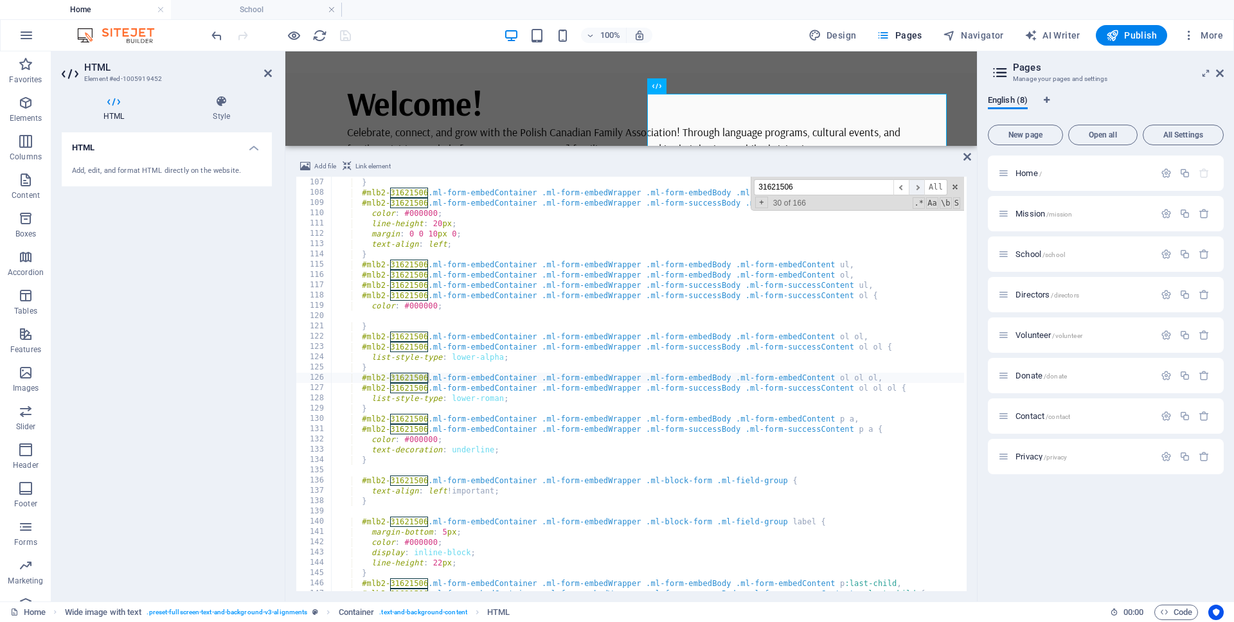
scroll to position [1090, 0]
click at [919, 186] on span "​" at bounding box center [916, 187] width 15 height 16
click at [967, 158] on icon at bounding box center [968, 157] width 8 height 10
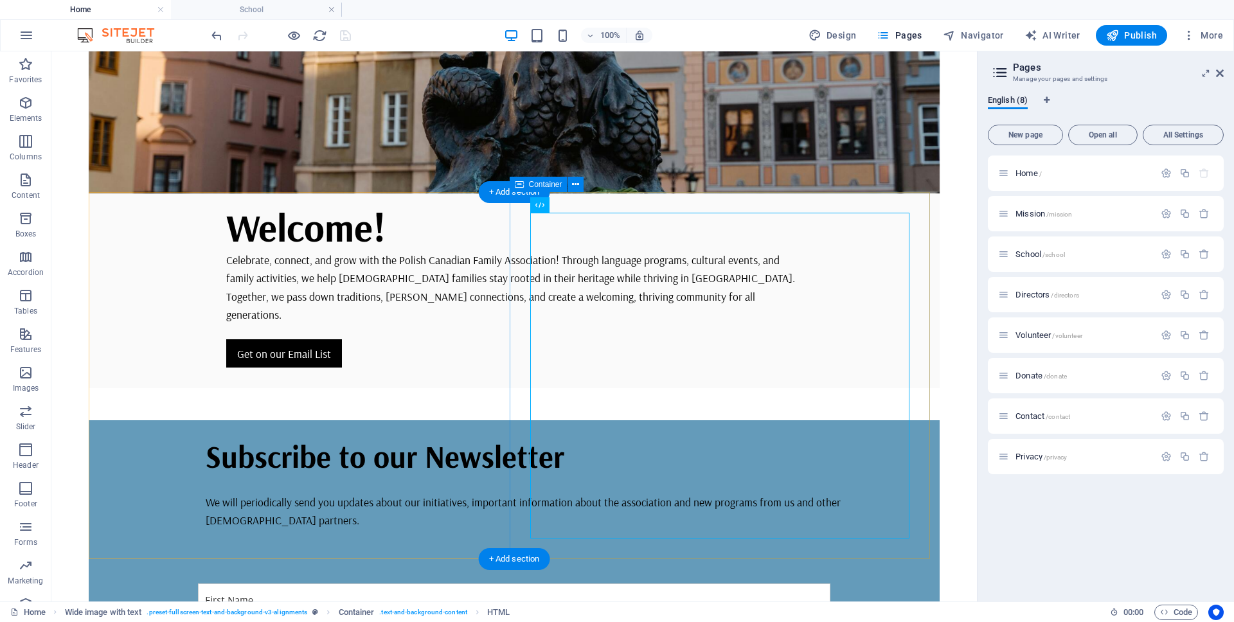
scroll to position [440, 0]
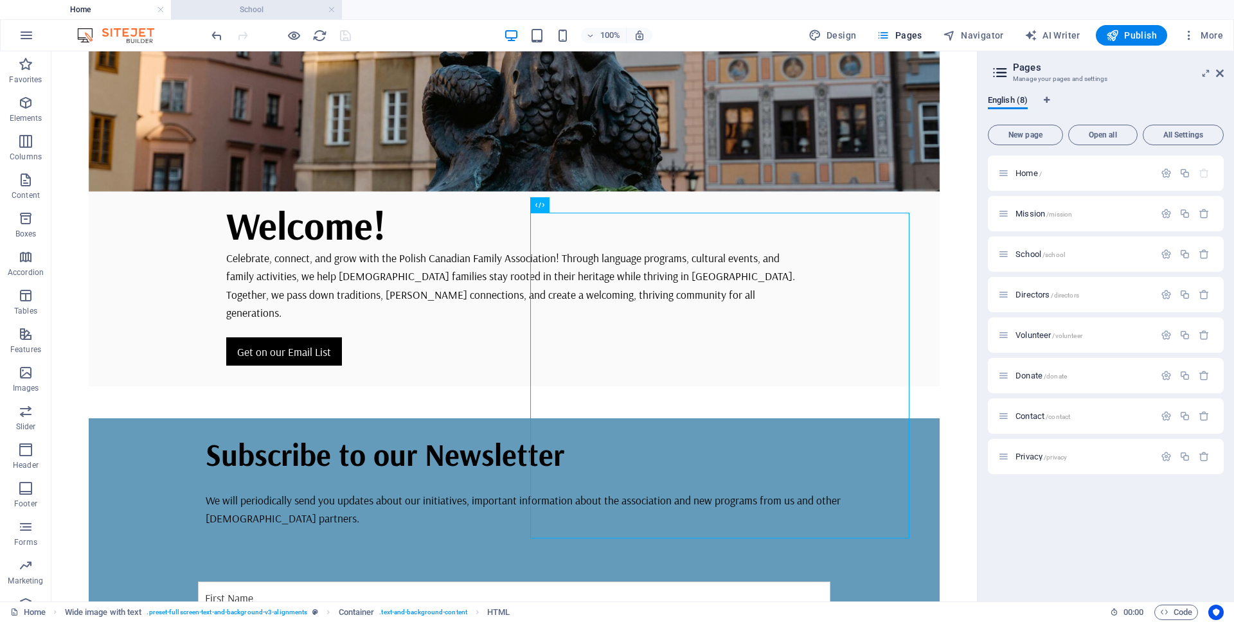
click at [288, 13] on h4 "School" at bounding box center [256, 10] width 171 height 14
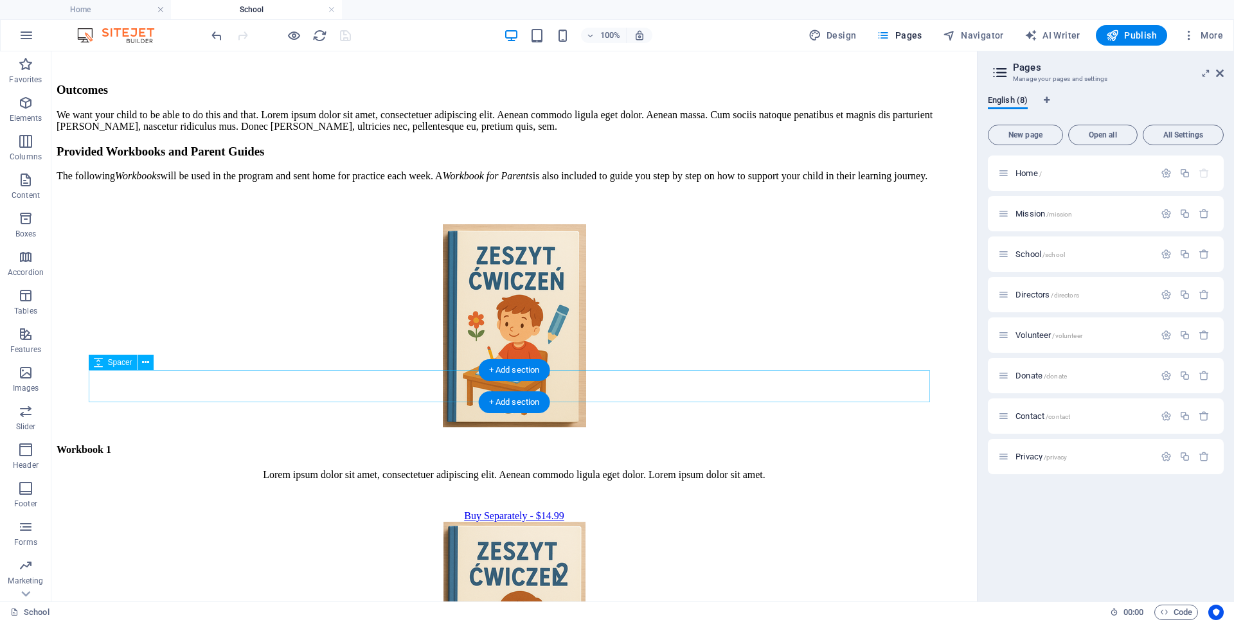
scroll to position [3831, 0]
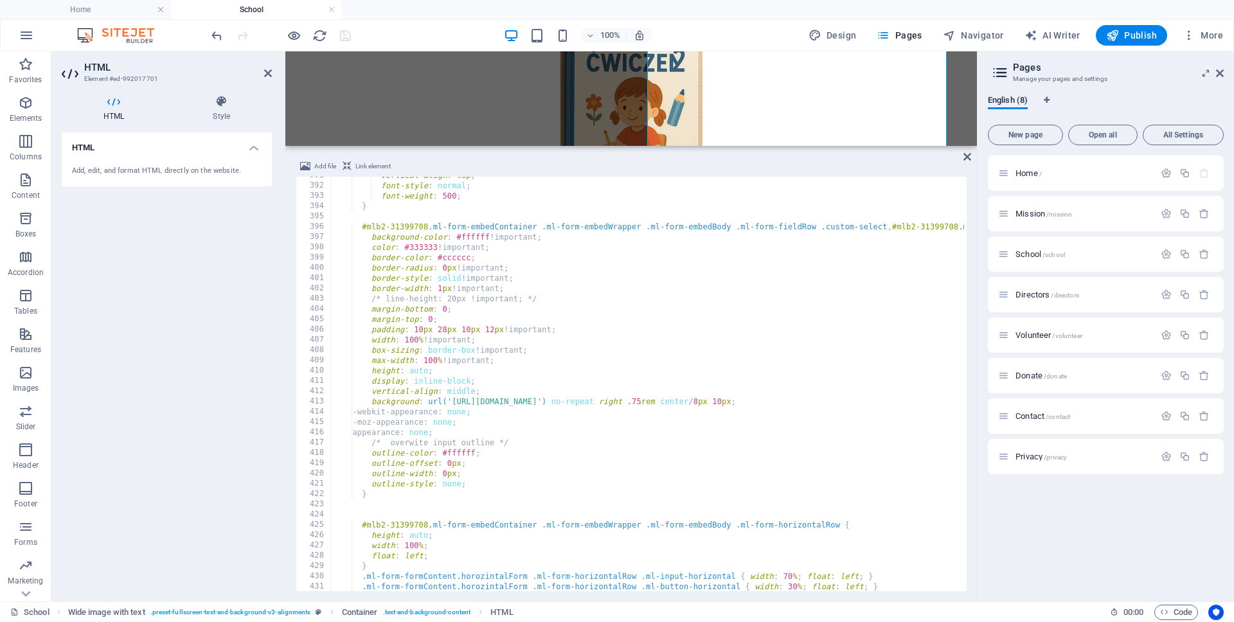
scroll to position [11622, 0]
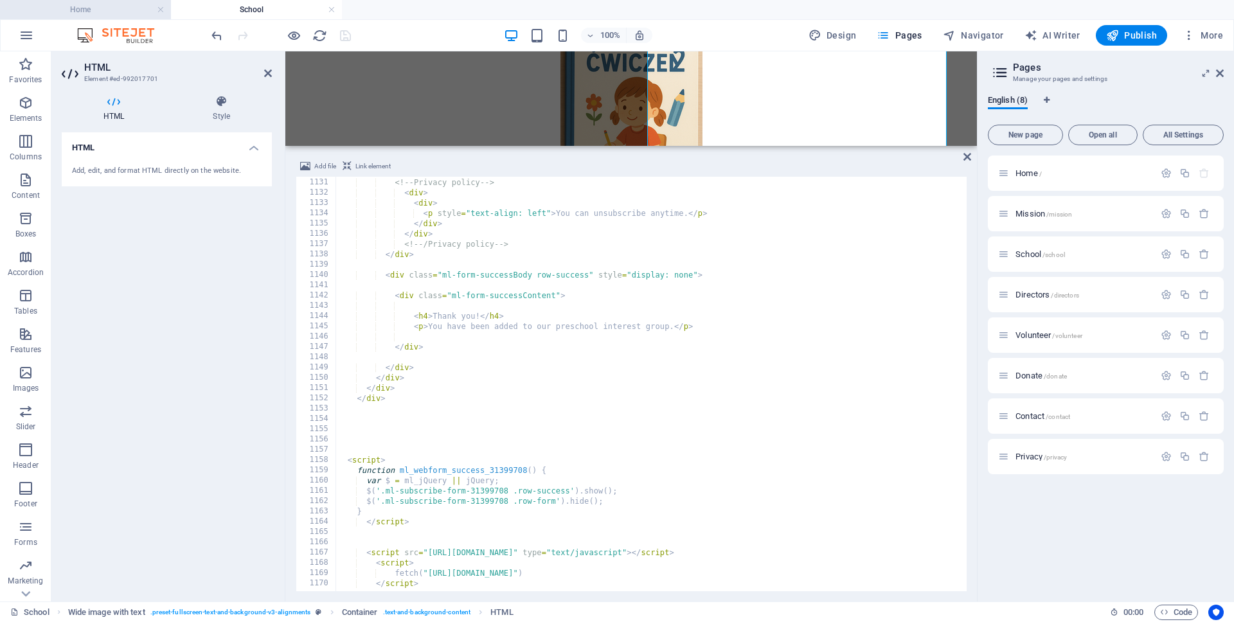
click at [129, 4] on h4 "Home" at bounding box center [85, 10] width 171 height 14
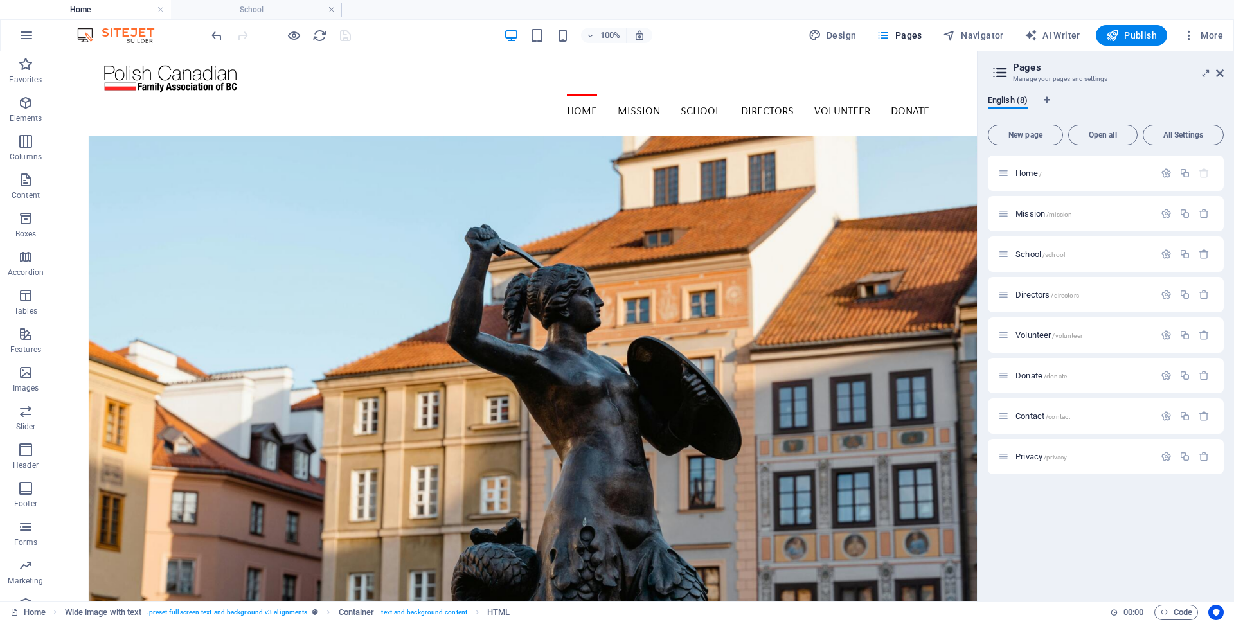
scroll to position [440, 0]
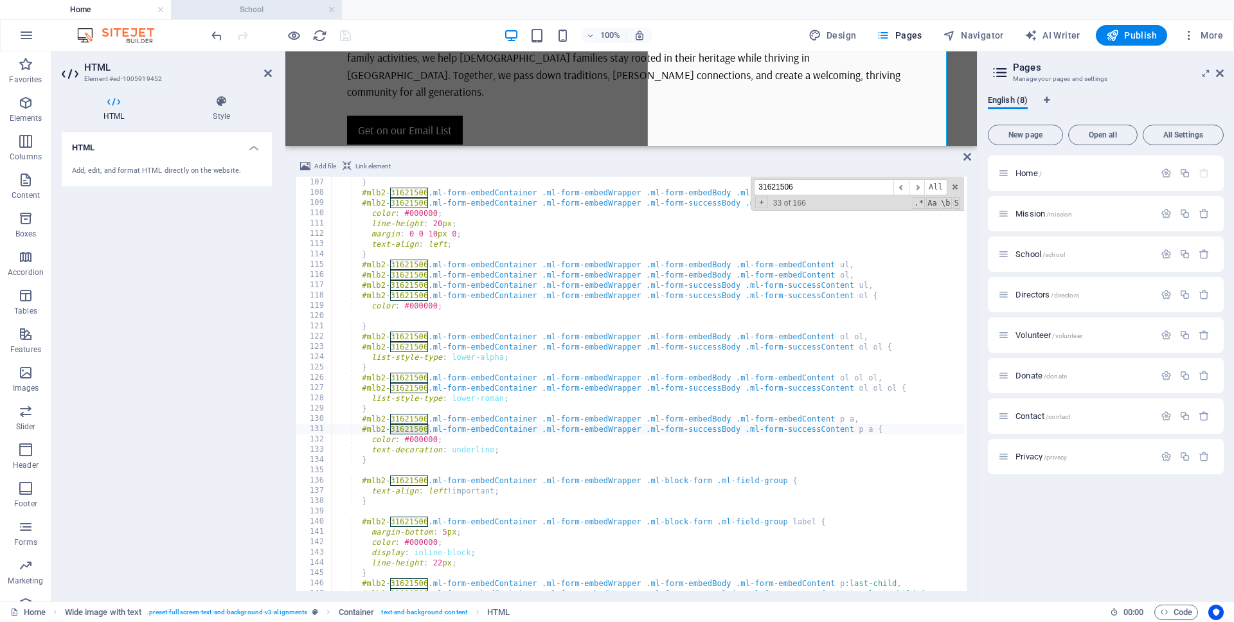
click at [271, 7] on h4 "School" at bounding box center [256, 10] width 171 height 14
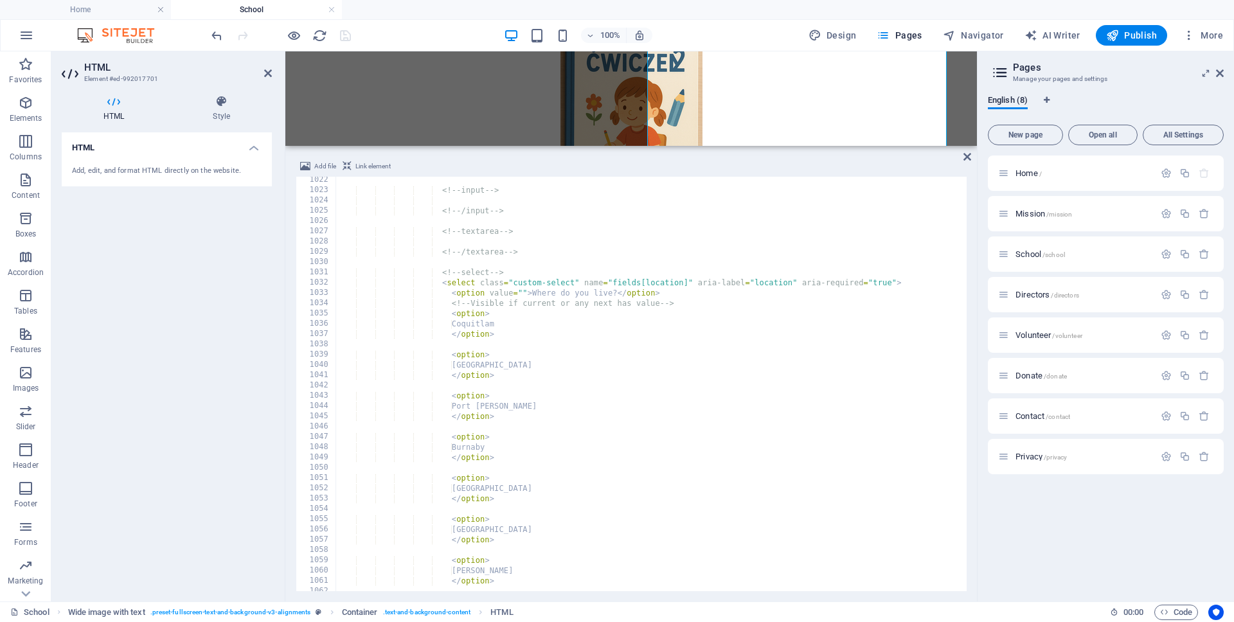
scroll to position [10503, 0]
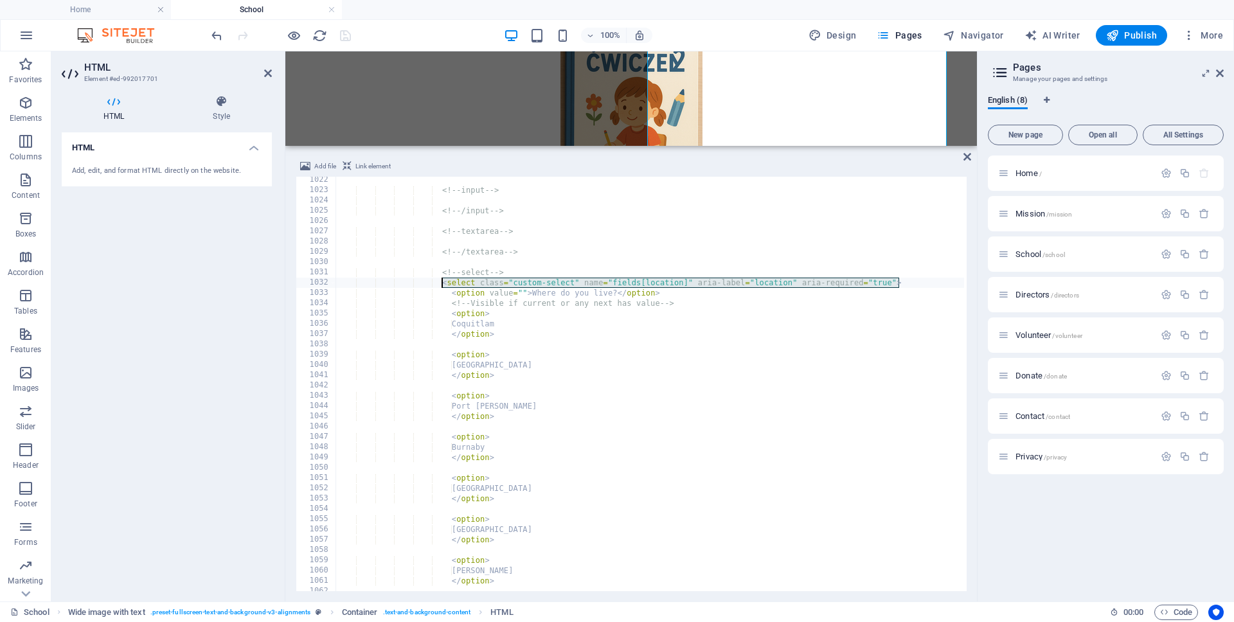
drag, startPoint x: 791, startPoint y: 280, endPoint x: 441, endPoint y: 283, distance: 350.4
paste textarea "city]" aria-label="city"
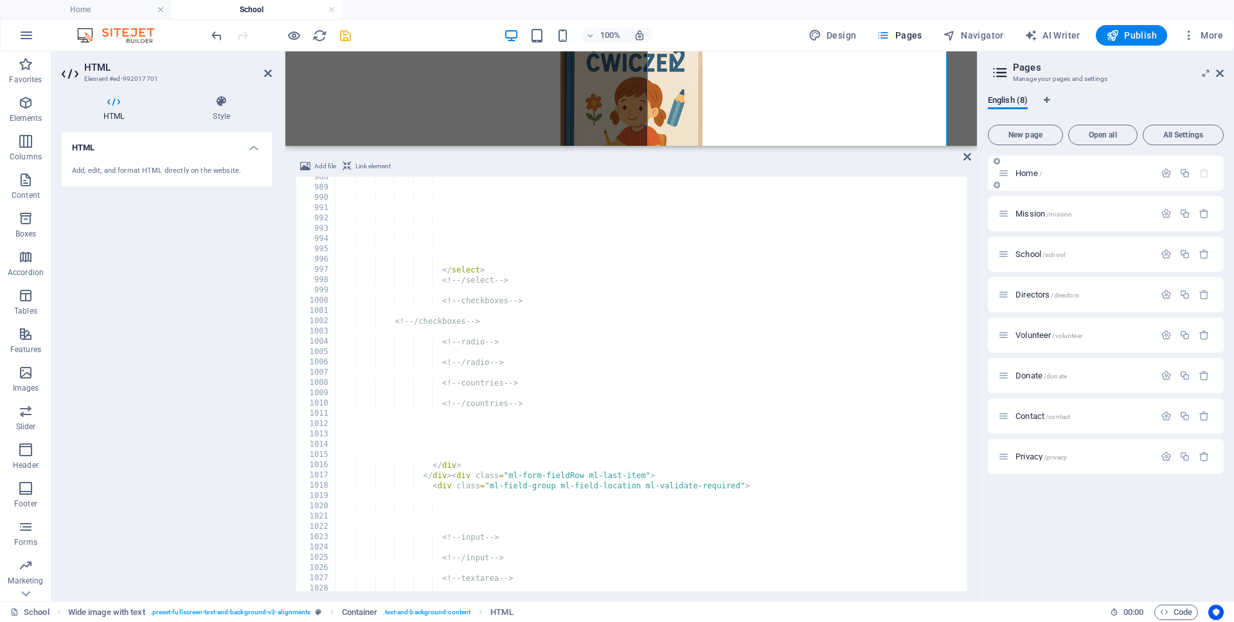
scroll to position [10233, 0]
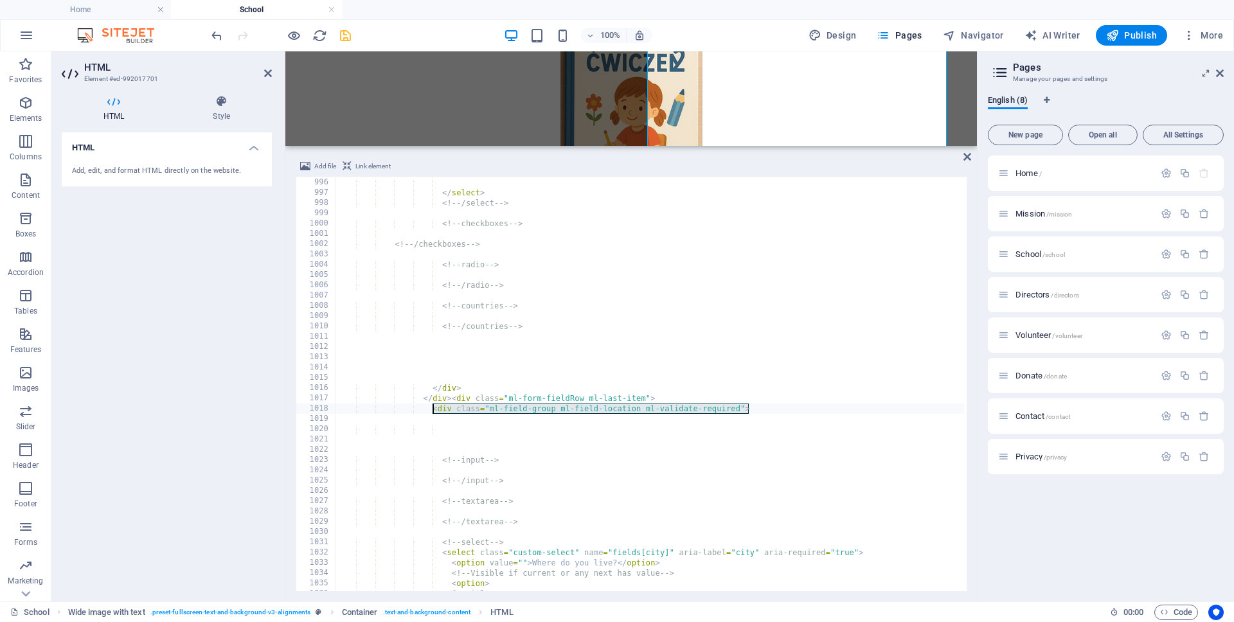
drag, startPoint x: 771, startPoint y: 408, endPoint x: 432, endPoint y: 410, distance: 338.8
paste textarea "city"
type textarea "<div class="ml-field-group ml-field-city ml-validate-required">"
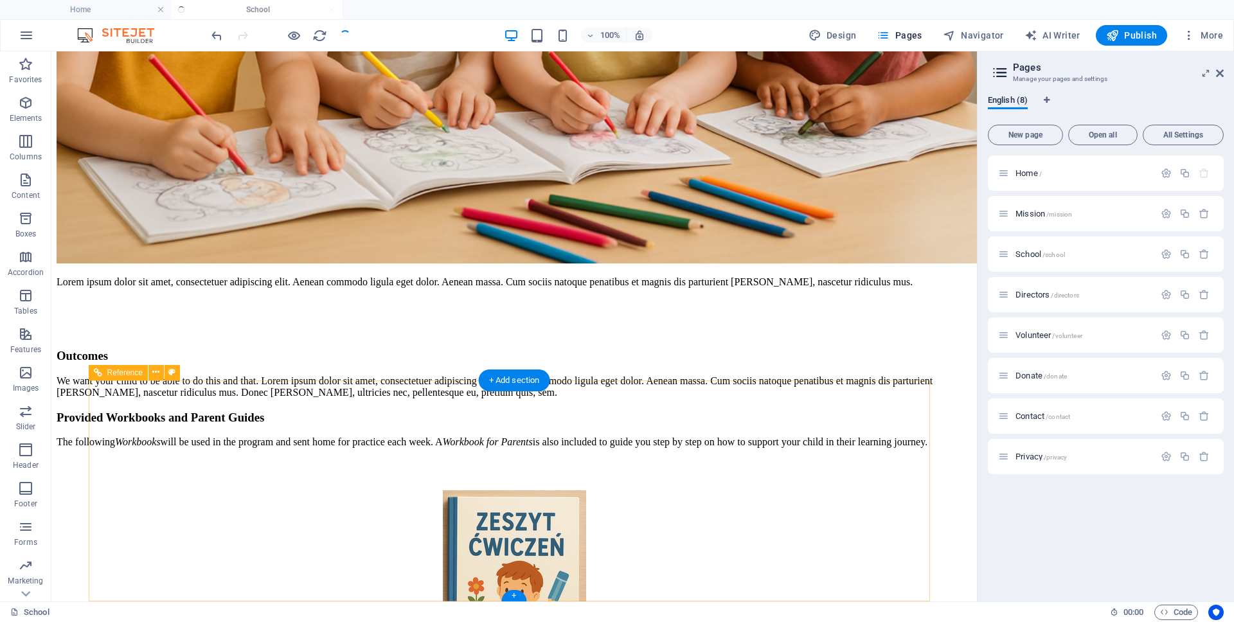
scroll to position [3923, 0]
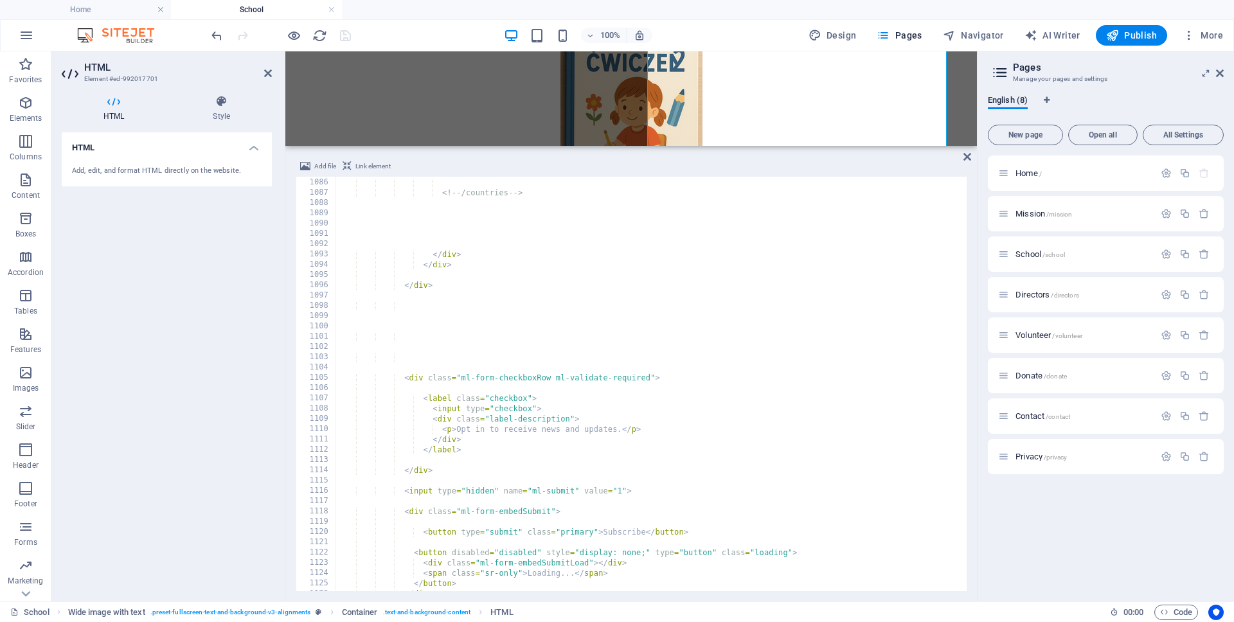
scroll to position [11159, 0]
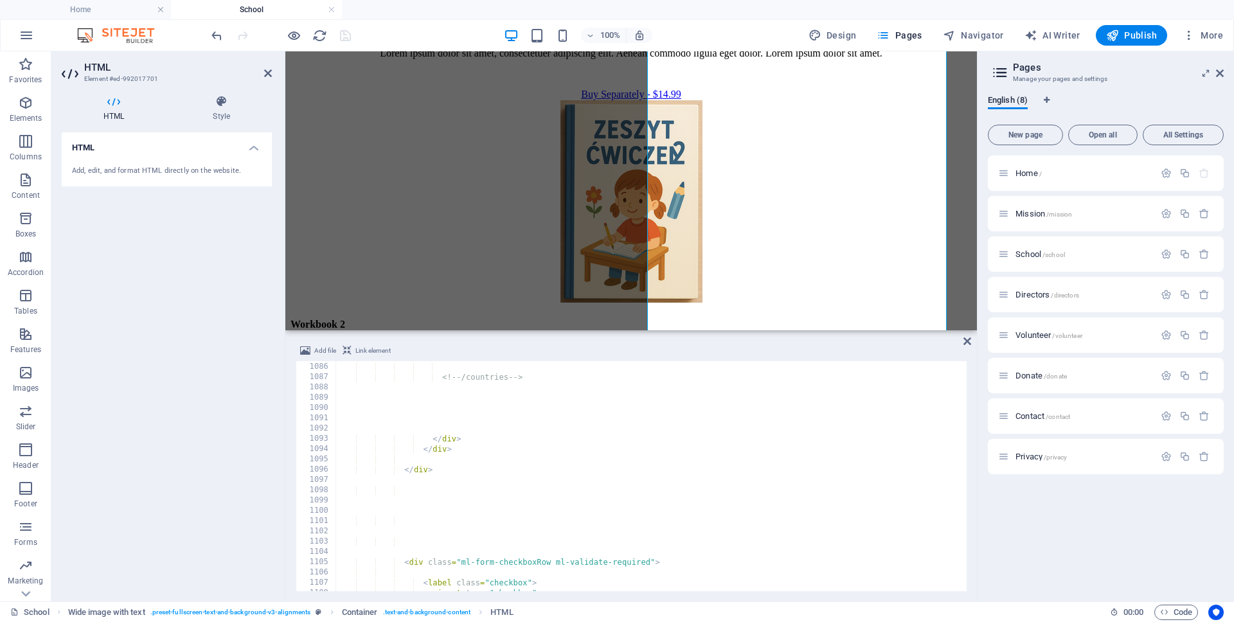
drag, startPoint x: 942, startPoint y: 176, endPoint x: 934, endPoint y: 324, distance: 148.1
click at [934, 324] on div "H1 Banner Container Container H2 Spacer Spacer Container Wide image with text H…" at bounding box center [631, 326] width 692 height 550
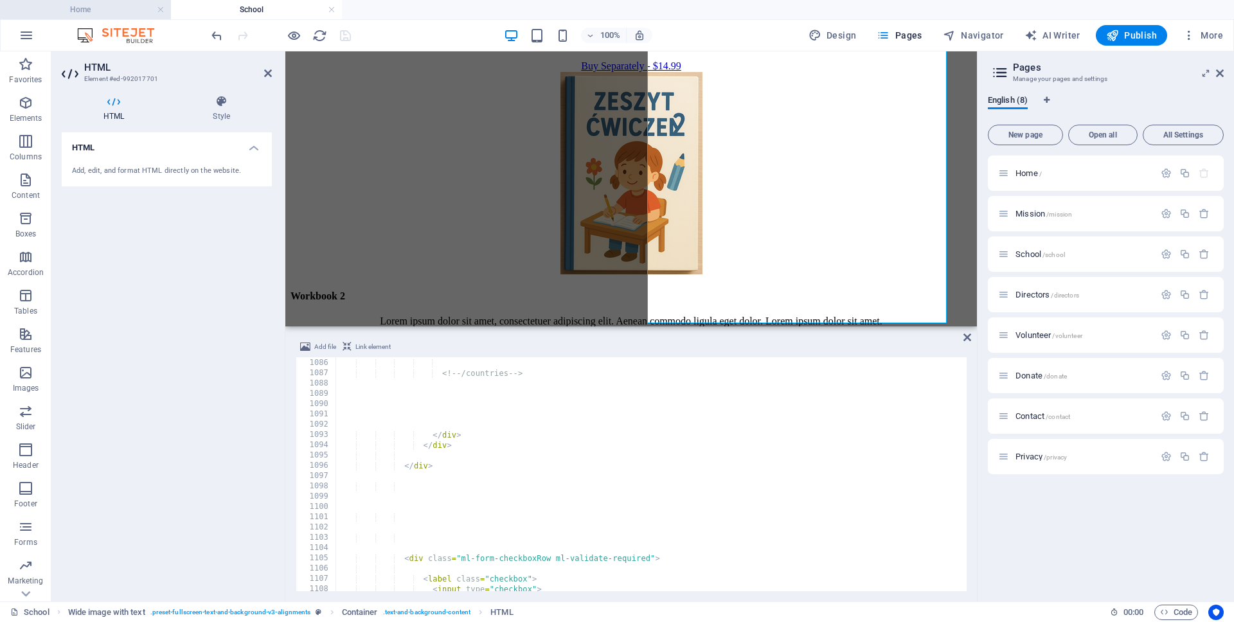
click at [114, 12] on h4 "Home" at bounding box center [85, 10] width 171 height 14
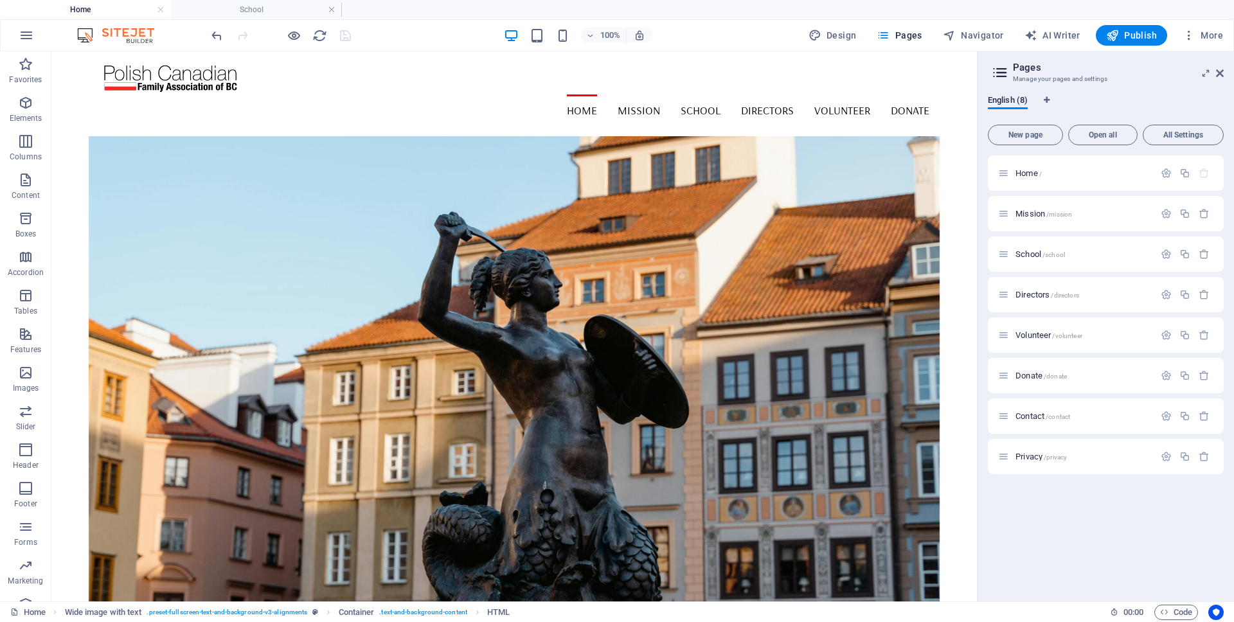
scroll to position [440, 0]
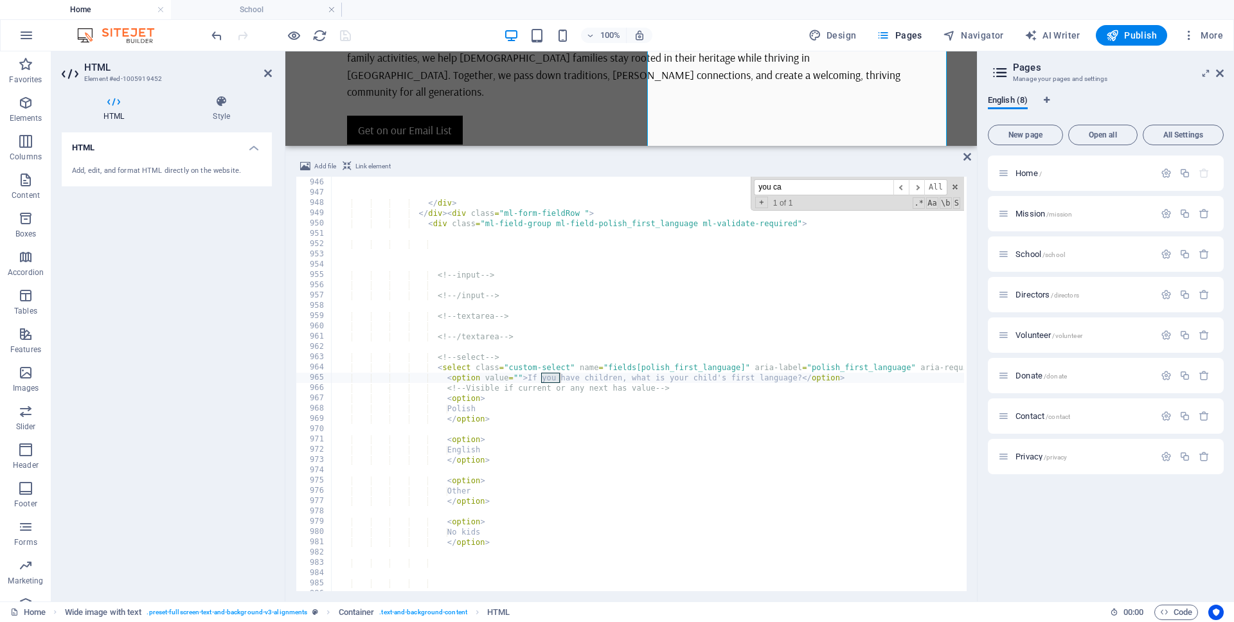
scroll to position [11108, 0]
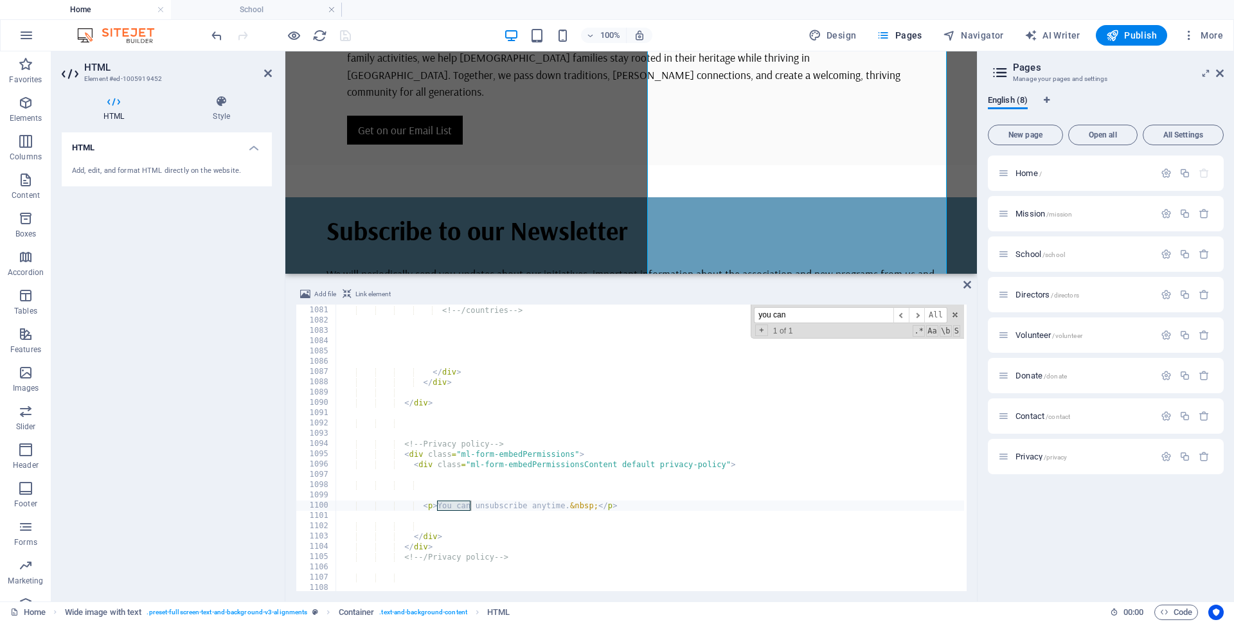
drag, startPoint x: 883, startPoint y: 147, endPoint x: 595, endPoint y: 221, distance: 297.5
click at [881, 273] on div "H1 Banner Container HTML Wide image with text Container 3 columns Wide image wi…" at bounding box center [631, 326] width 692 height 550
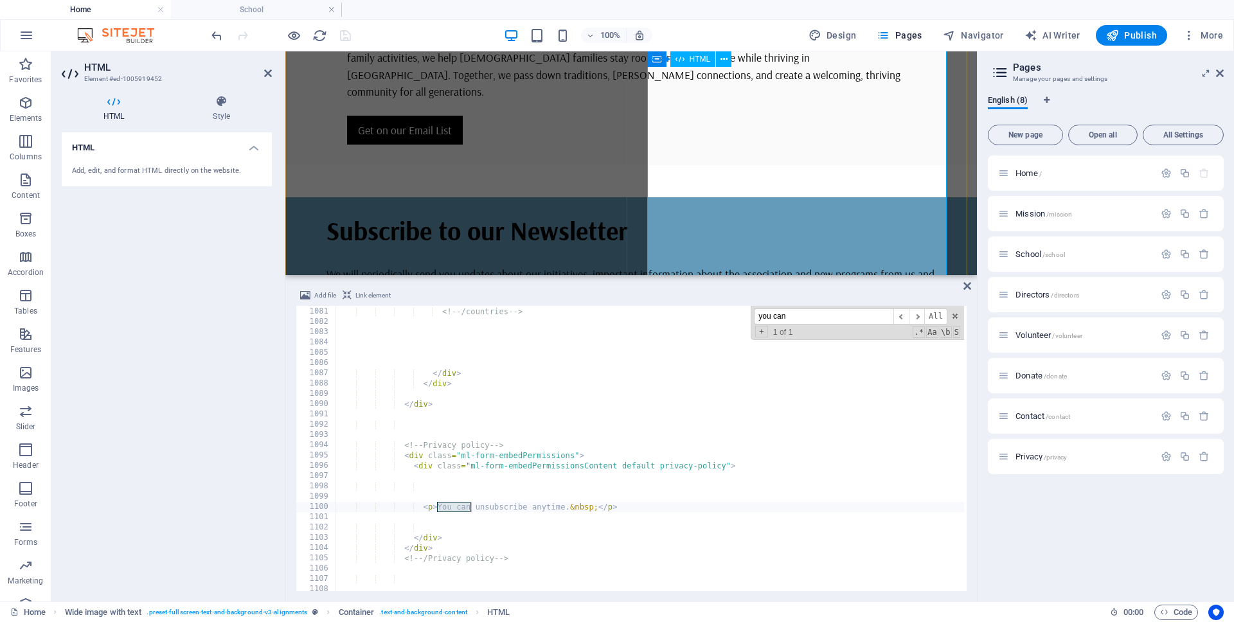
paste input "<style type="text/css">@import url("https://assets.mlcdn.com/fonts.css?version=…"
type input "<style type="text/css">@import url("https://assets.mlcdn.com/fonts.css?version=…"
click at [951, 317] on span at bounding box center [955, 316] width 9 height 9
type textarea "<p>You can unsubscribe anytime.&nbsp;</p>"
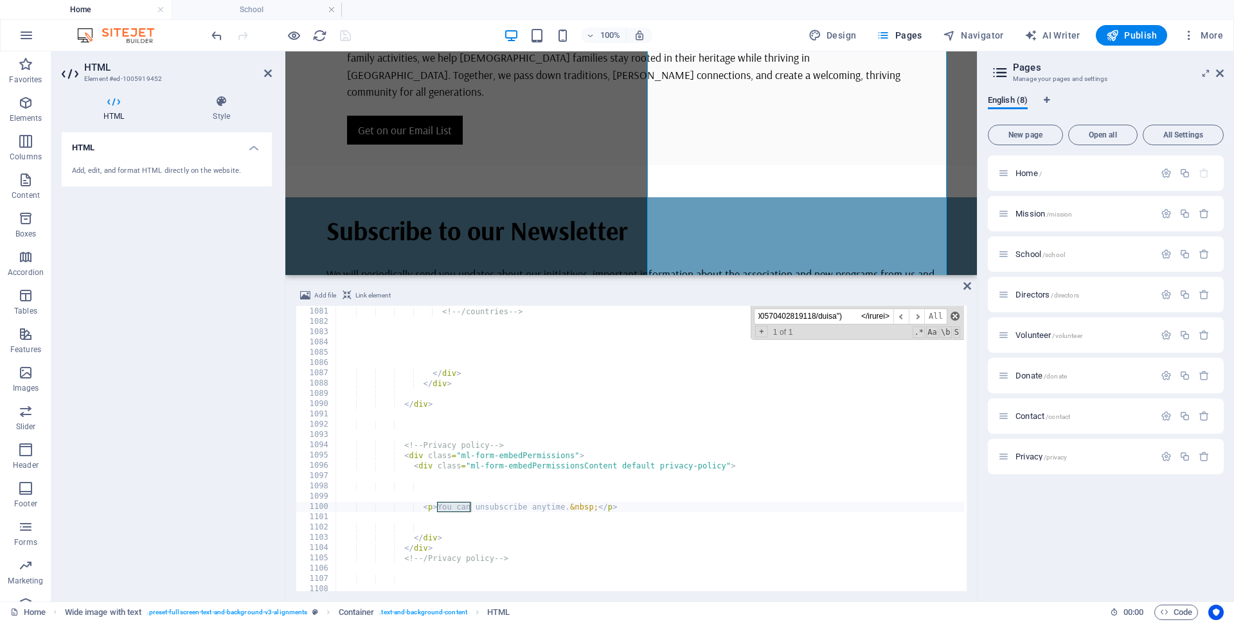
scroll to position [0, 0]
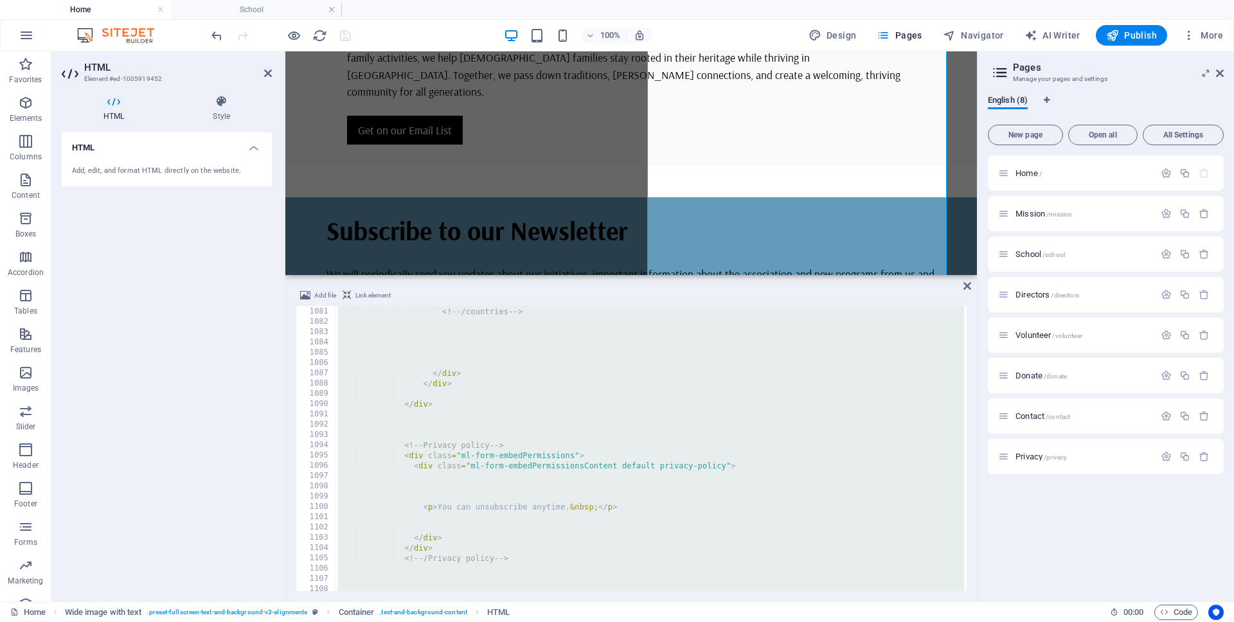
paste textarea
type textarea "</script>"
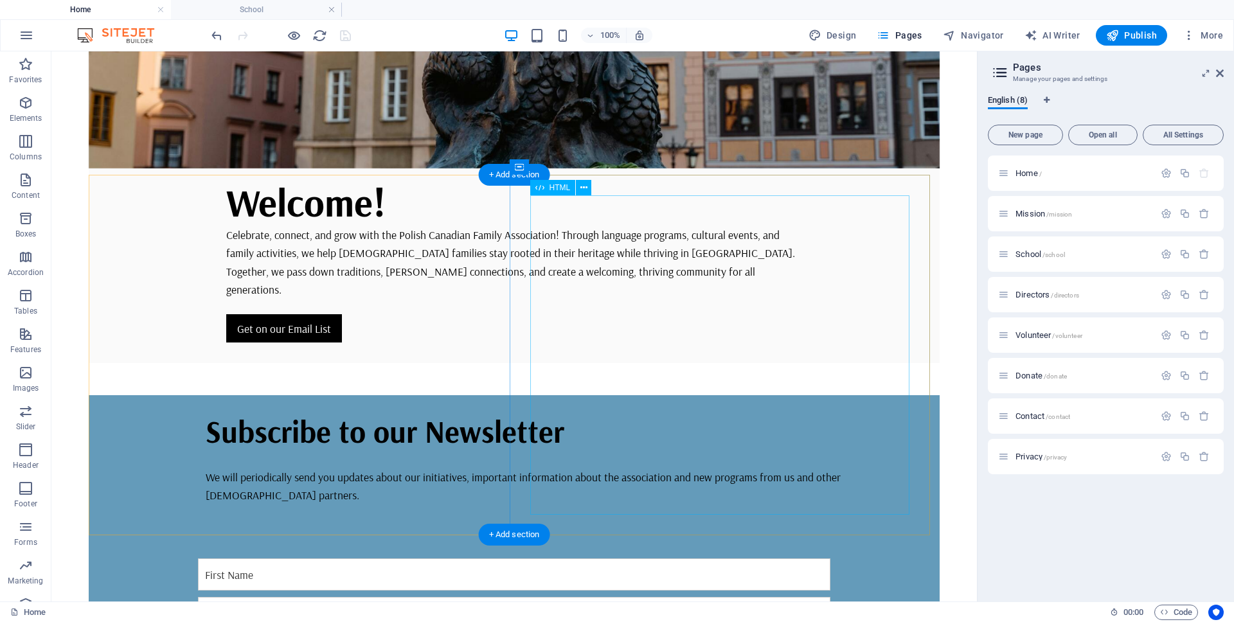
scroll to position [457, 0]
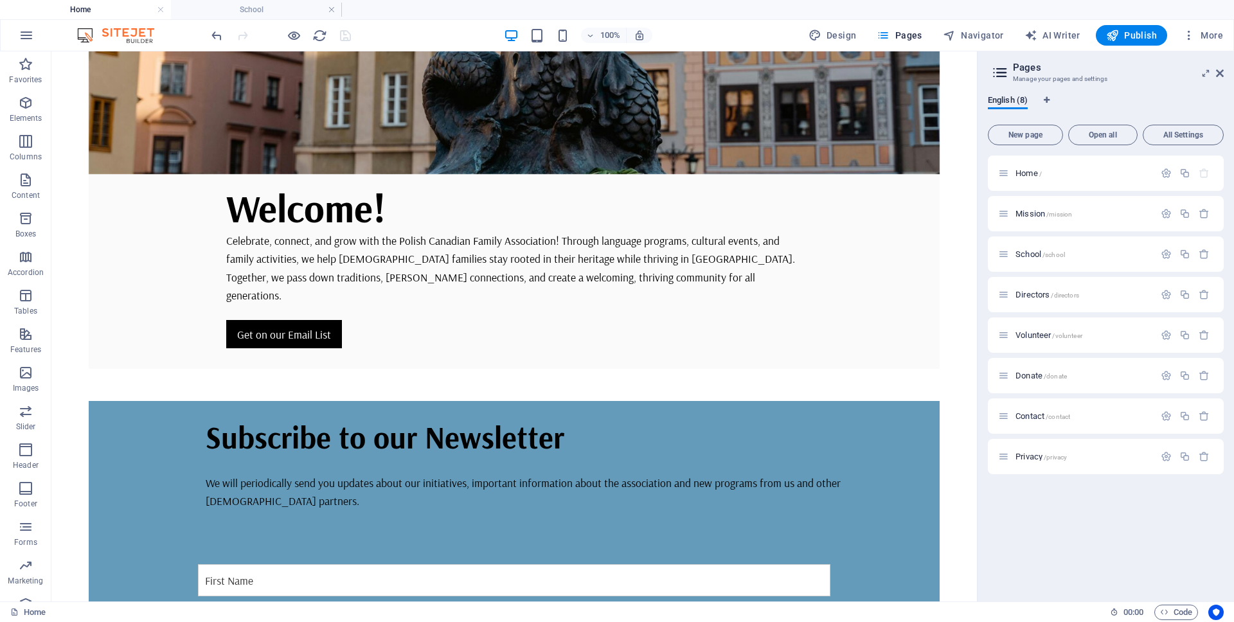
click at [366, 28] on div "100% Design Pages Navigator AI Writer Publish More" at bounding box center [719, 35] width 1020 height 21
click at [347, 35] on div at bounding box center [281, 35] width 144 height 21
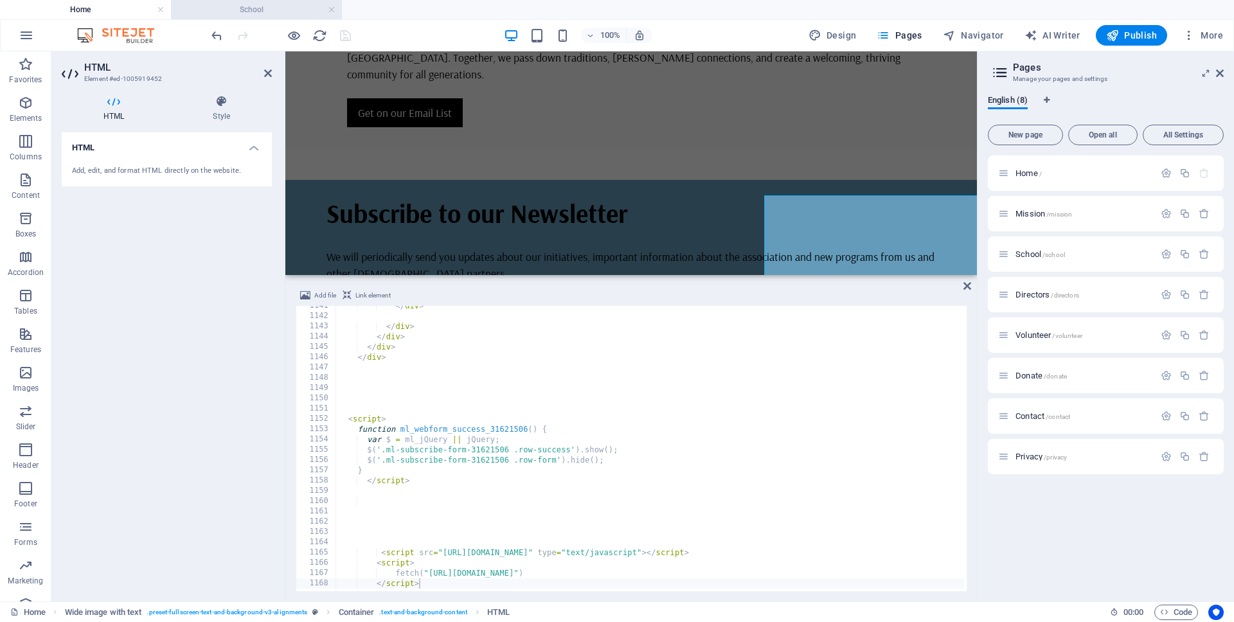
click at [272, 12] on h4 "School" at bounding box center [256, 10] width 171 height 14
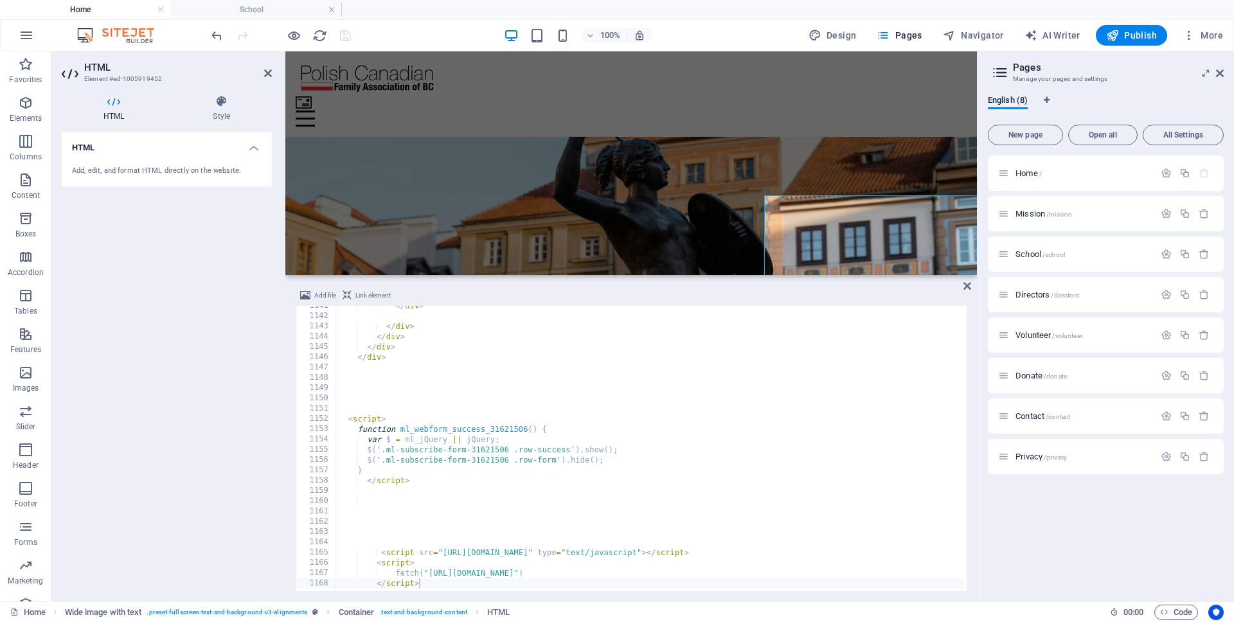
scroll to position [99, 0]
drag, startPoint x: 921, startPoint y: 51, endPoint x: 998, endPoint y: 593, distance: 547.4
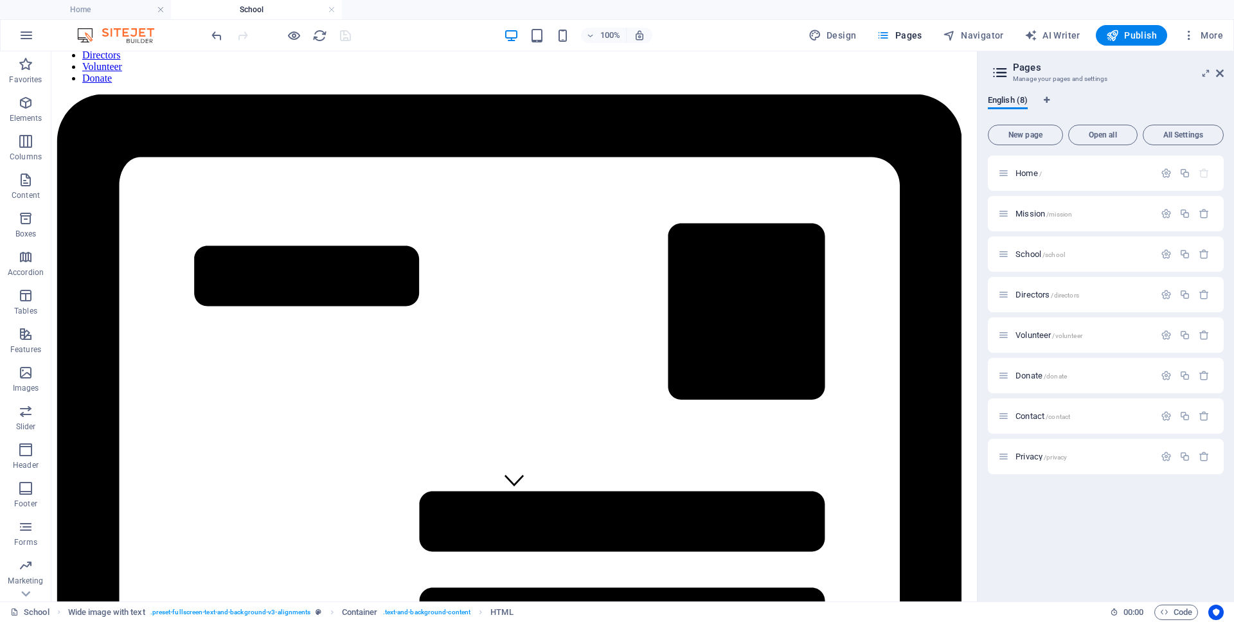
scroll to position [3923, 0]
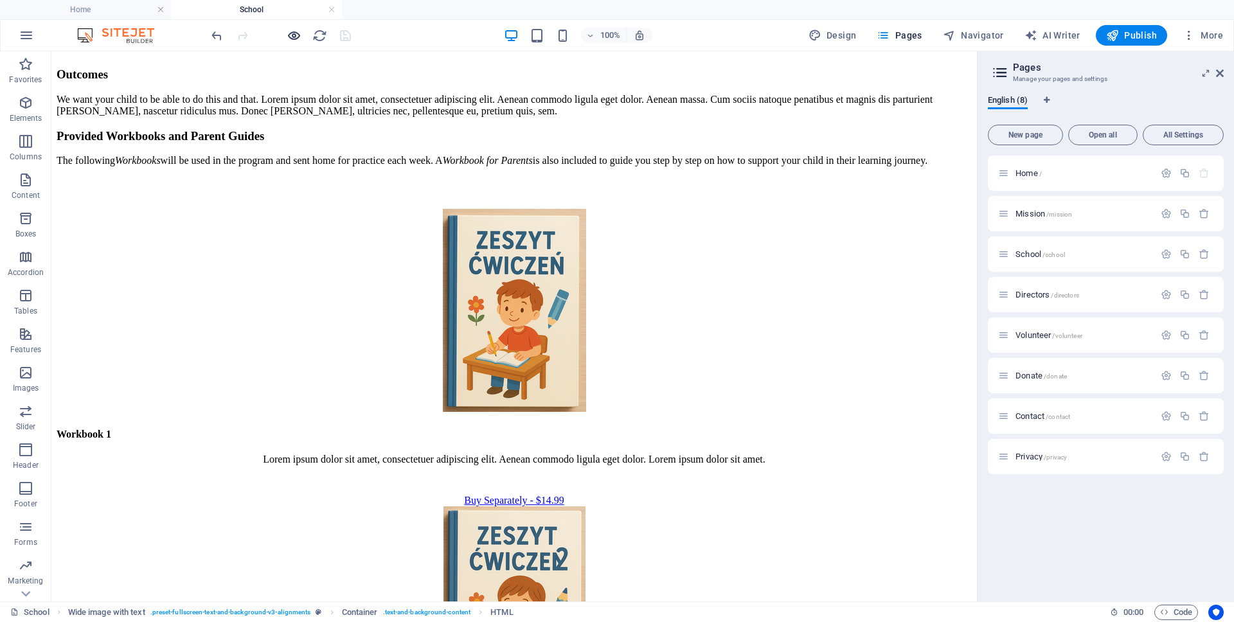
click at [291, 31] on icon "button" at bounding box center [294, 35] width 15 height 15
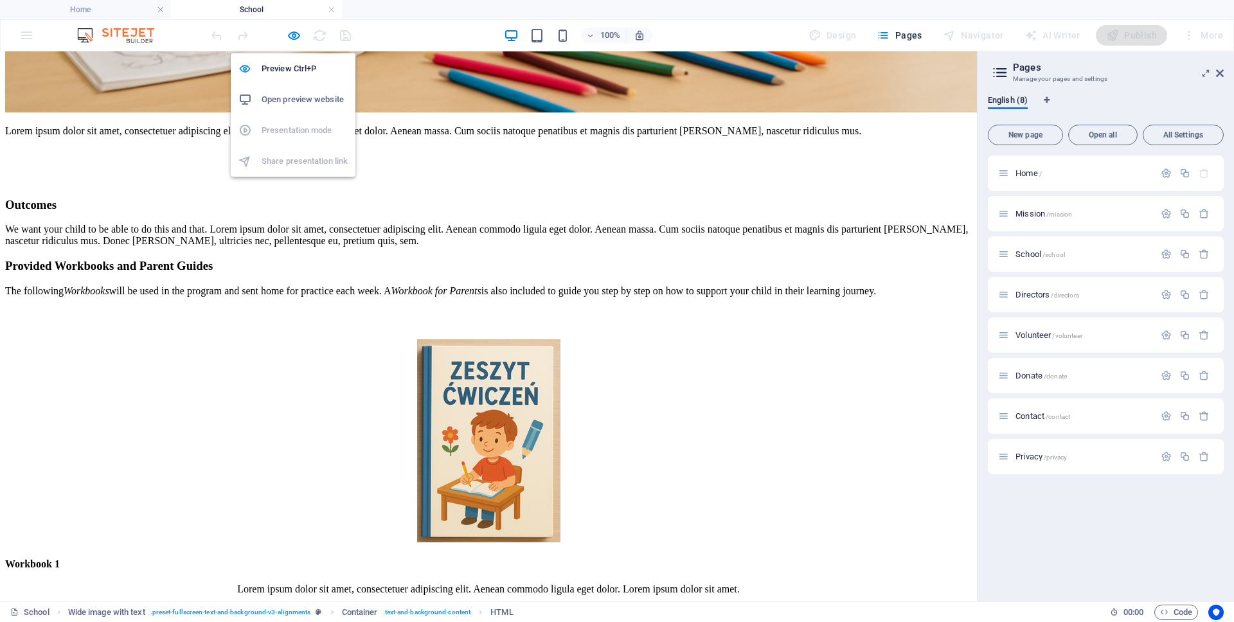
scroll to position [3863, 0]
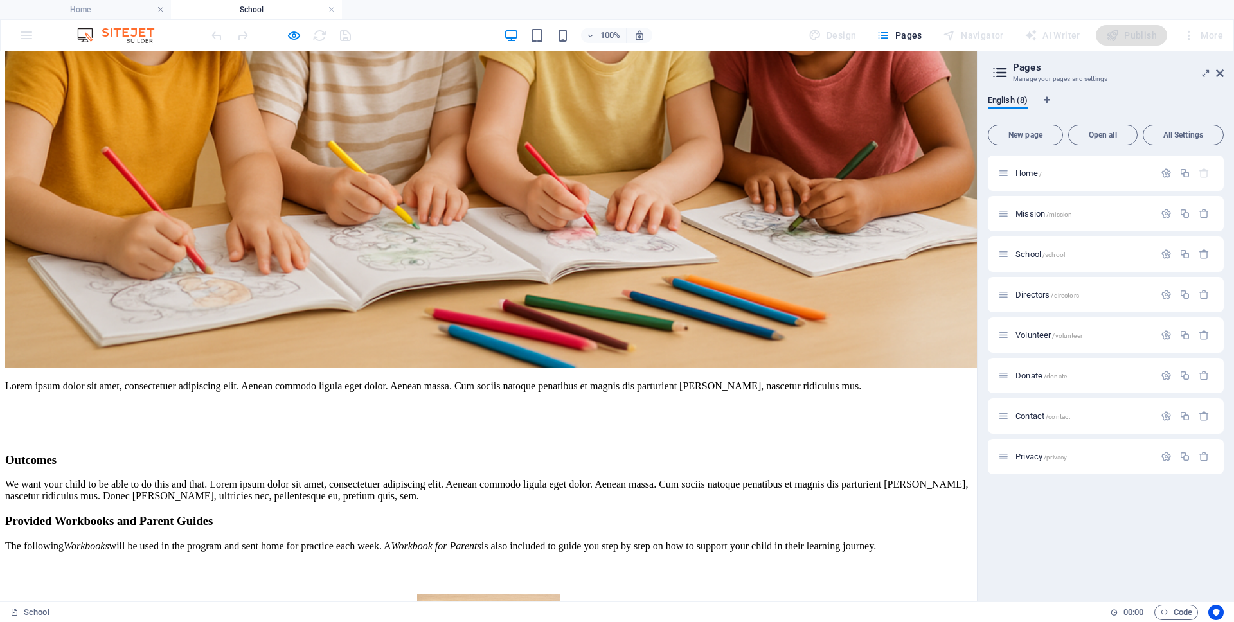
checkbox input "false"
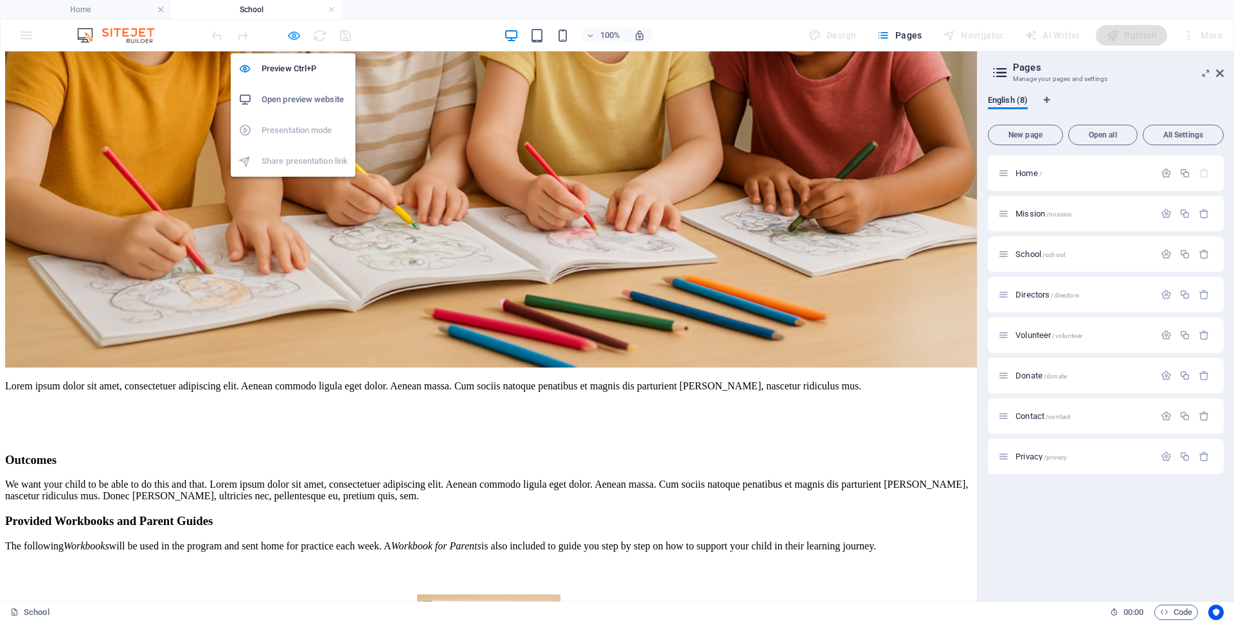
click at [292, 37] on icon "button" at bounding box center [294, 35] width 15 height 15
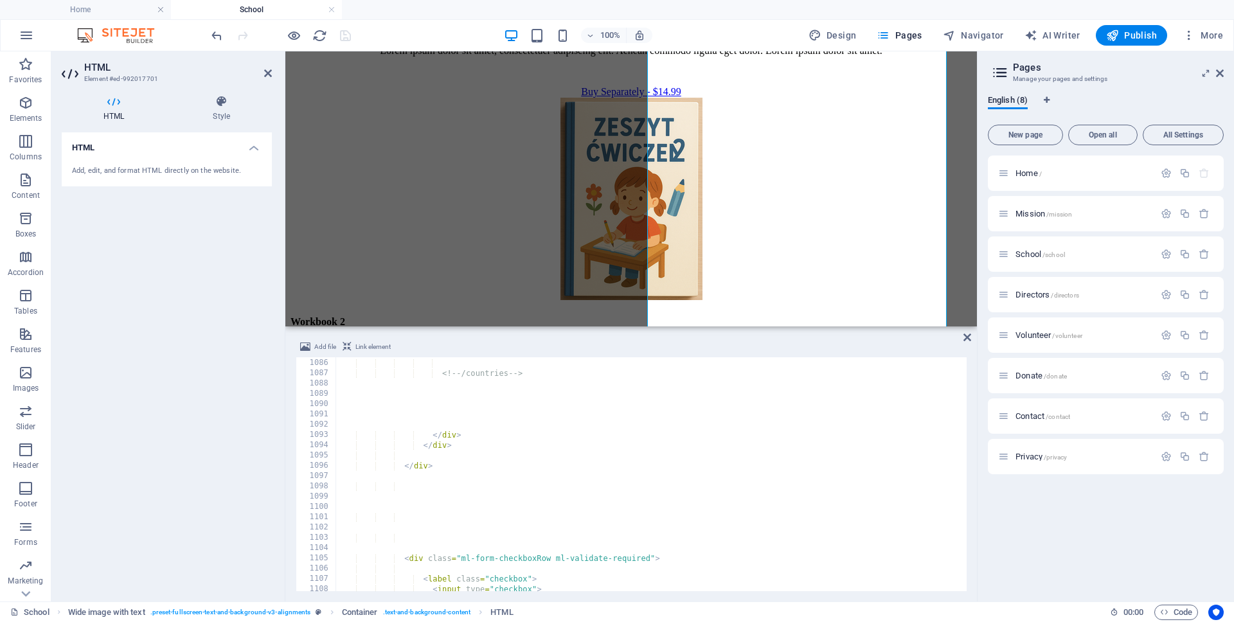
scroll to position [3641, 0]
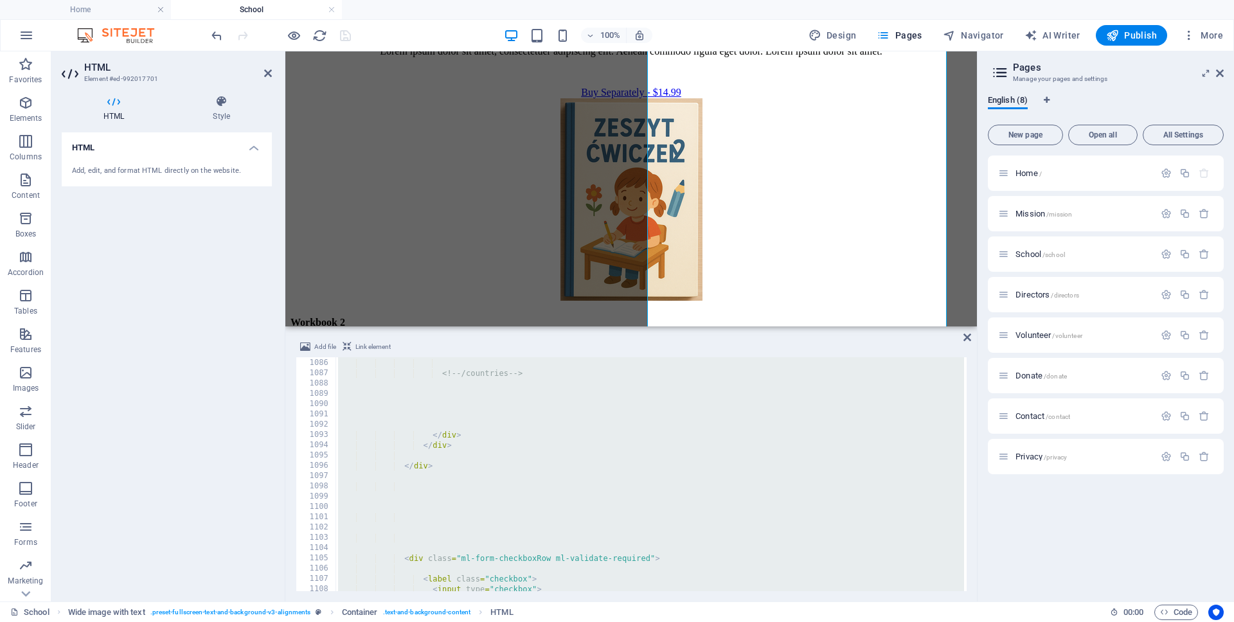
type textarea "</script>"
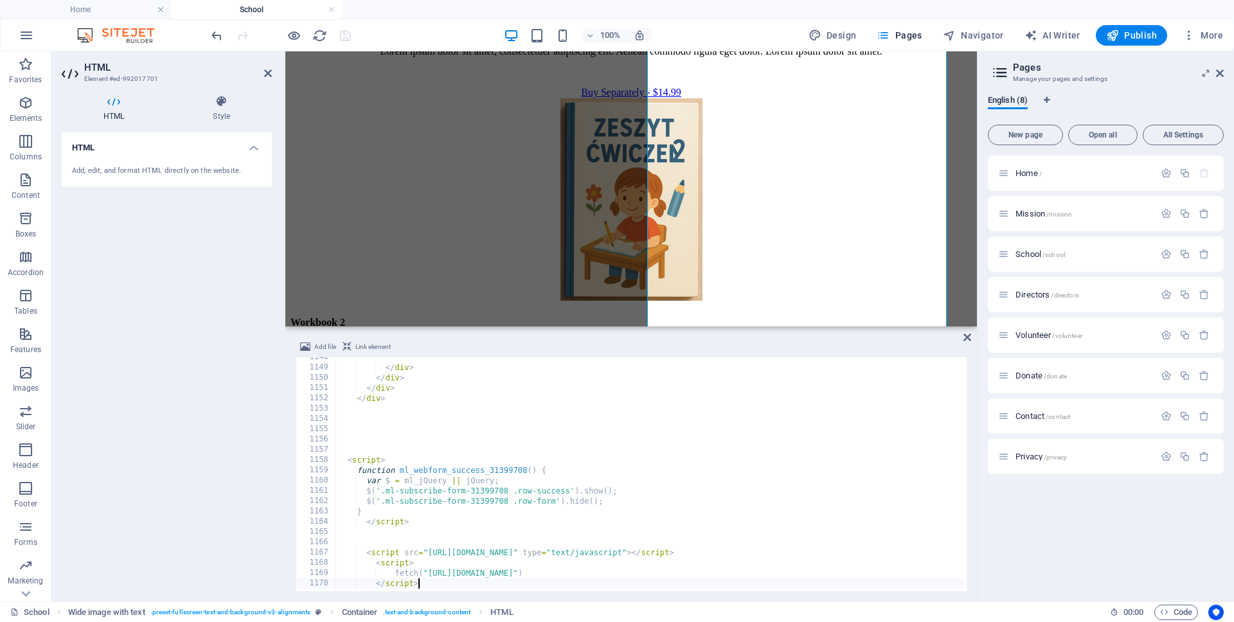
scroll to position [11802, 0]
click at [372, 39] on div "100% Design Pages Navigator AI Writer Publish More" at bounding box center [719, 35] width 1020 height 21
click at [344, 36] on icon "save" at bounding box center [345, 35] width 15 height 15
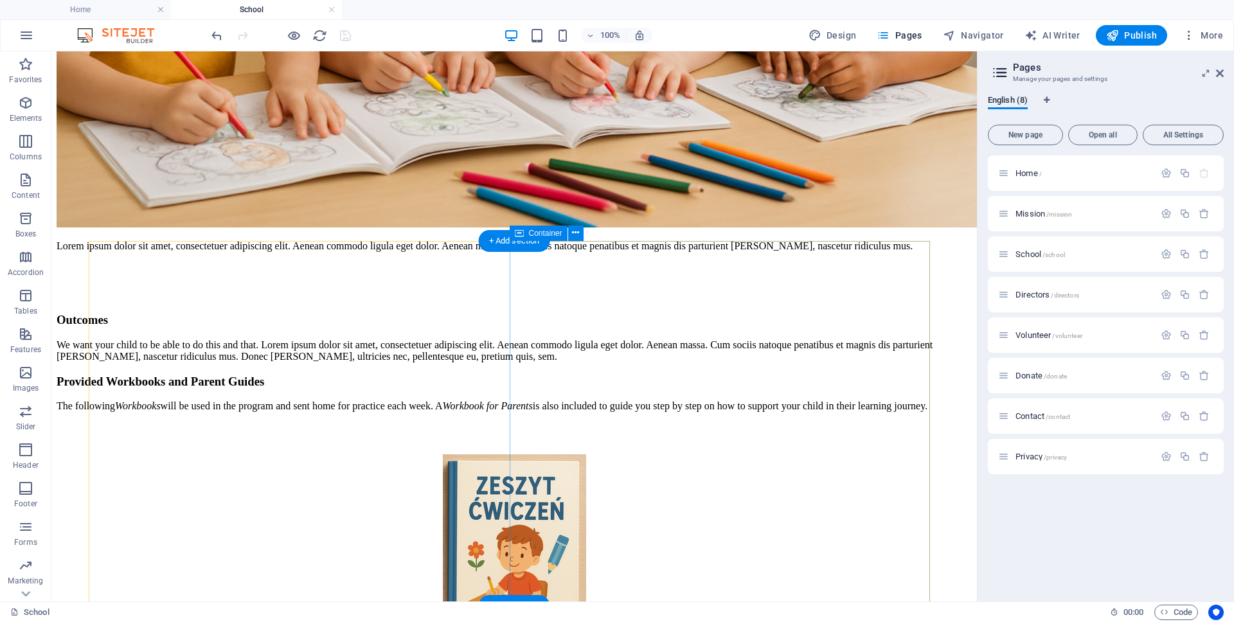
scroll to position [3825, 0]
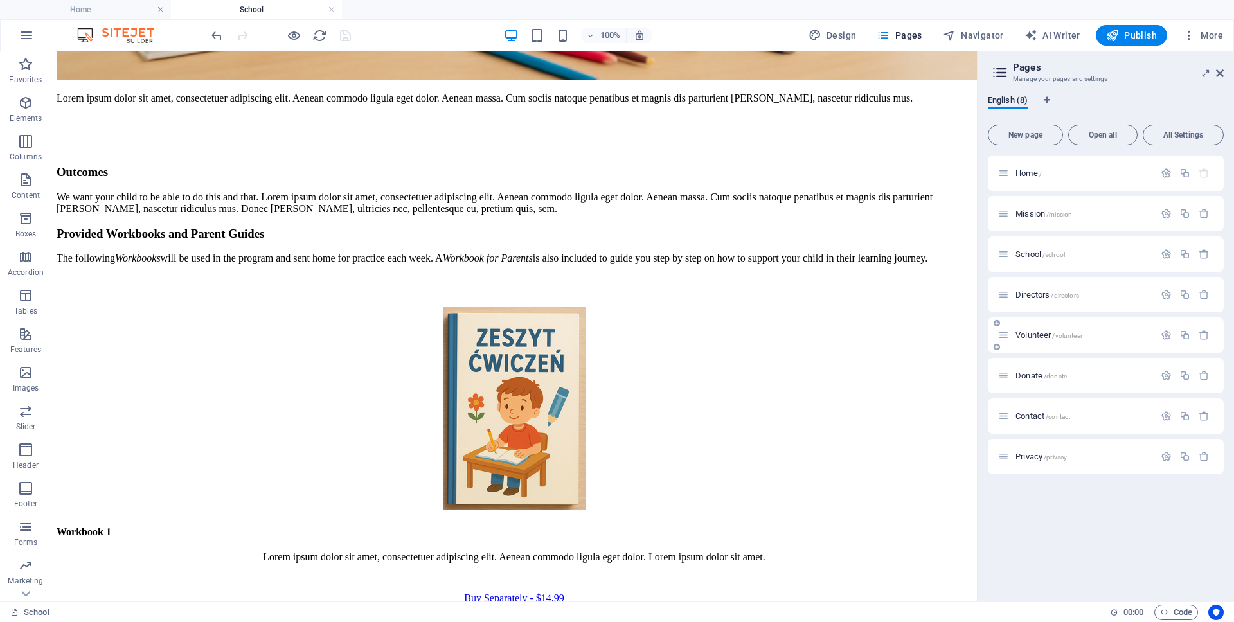
click at [1030, 330] on span "Volunteer /volunteer" at bounding box center [1049, 335] width 67 height 10
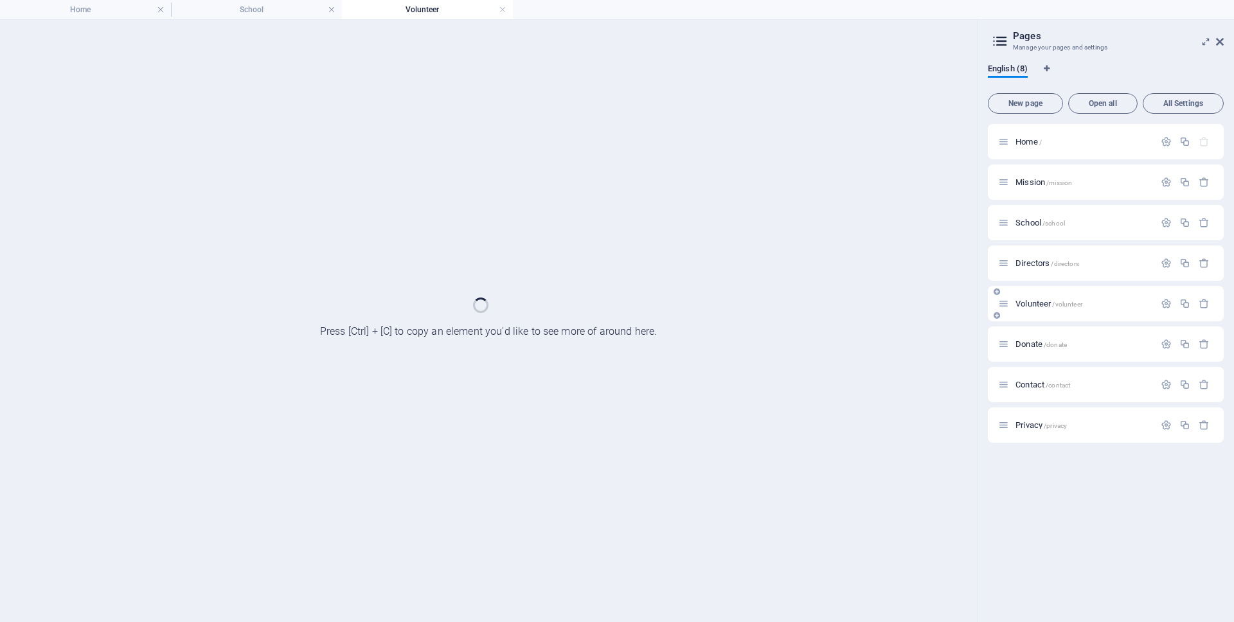
scroll to position [0, 0]
click at [1030, 330] on div "Donate /donate" at bounding box center [1106, 344] width 236 height 35
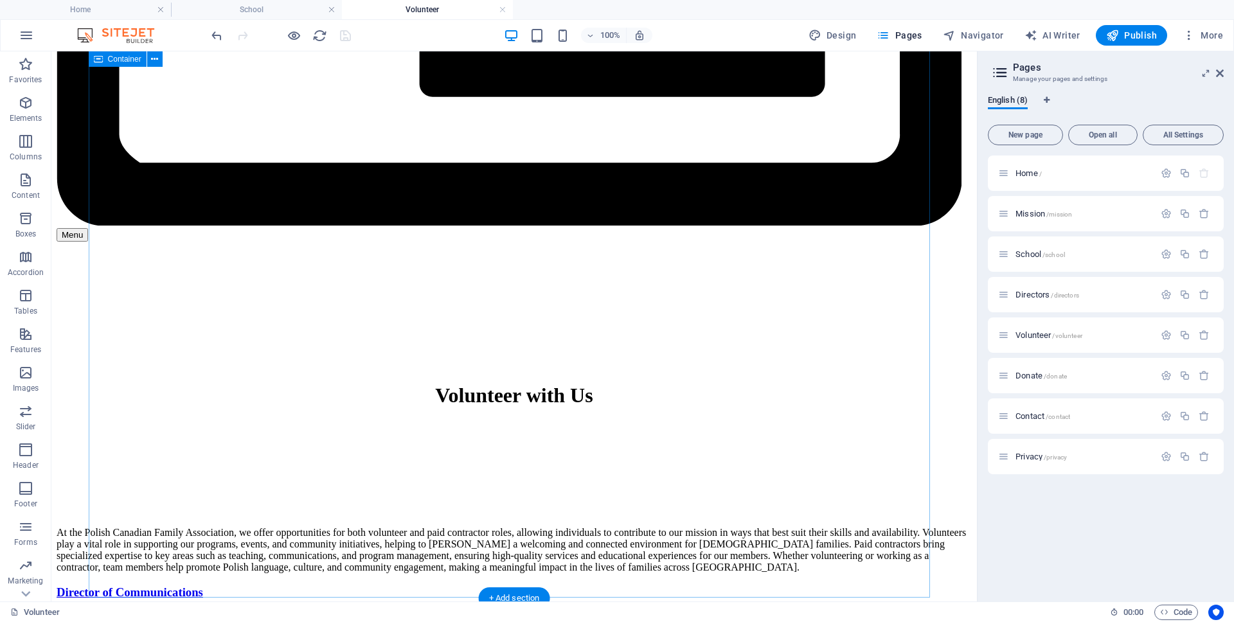
scroll to position [927, 0]
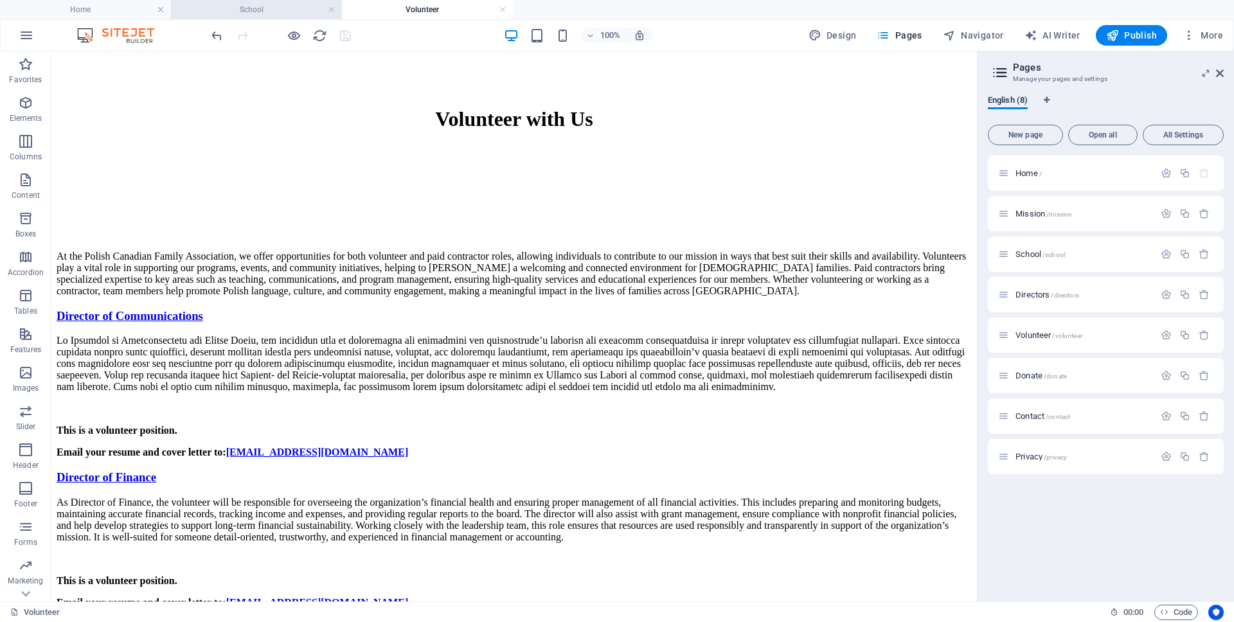
click at [278, 10] on h4 "School" at bounding box center [256, 10] width 171 height 14
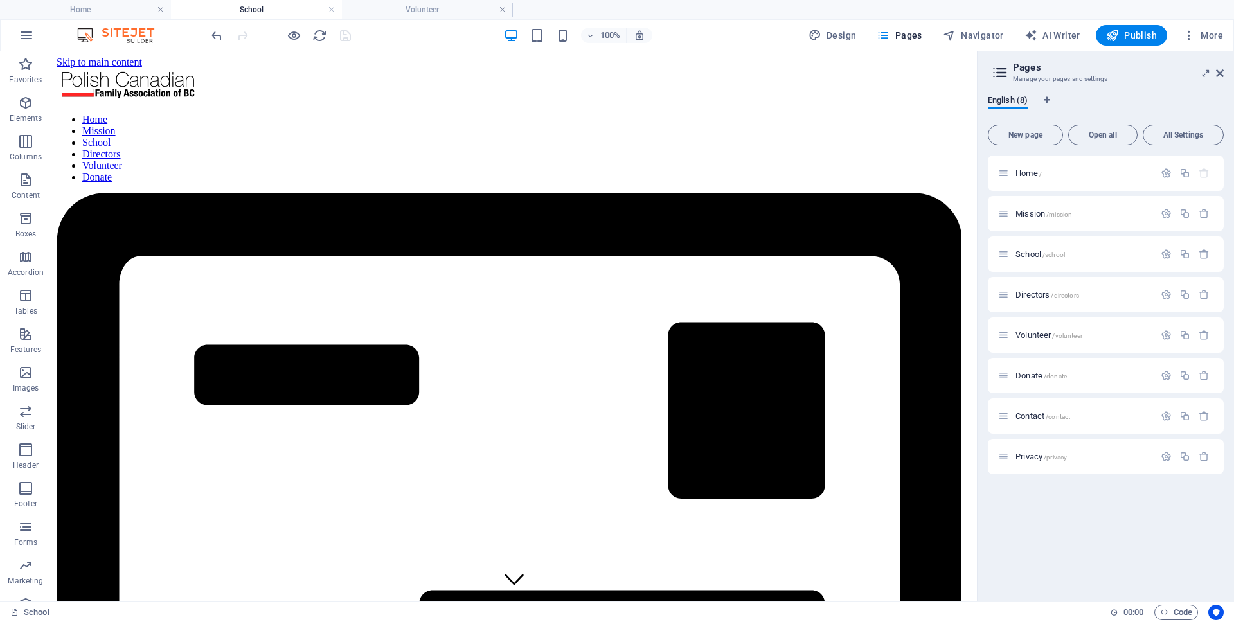
scroll to position [0, 0]
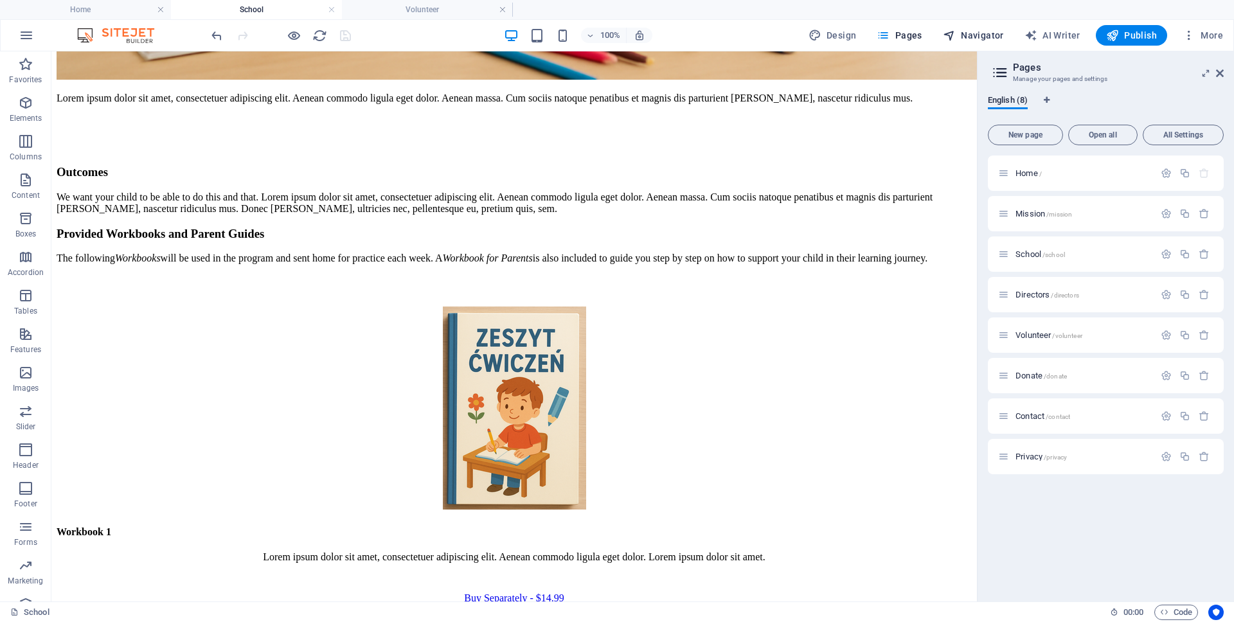
click at [967, 39] on span "Navigator" at bounding box center [973, 35] width 61 height 13
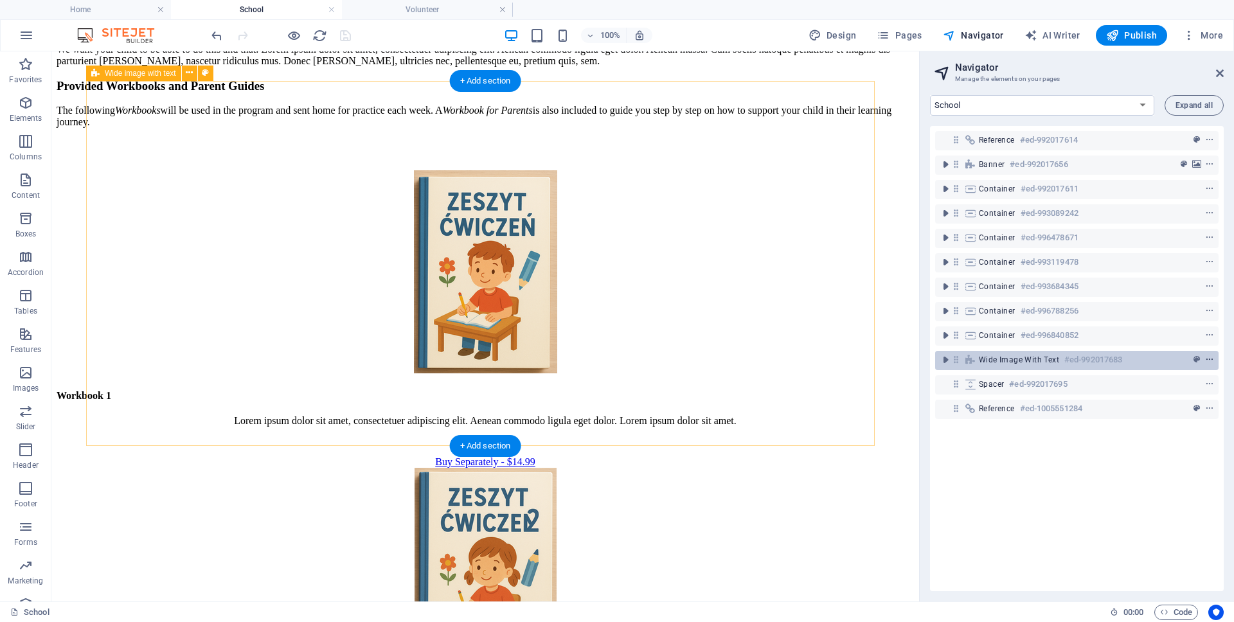
click at [1207, 355] on icon "context-menu" at bounding box center [1209, 359] width 9 height 9
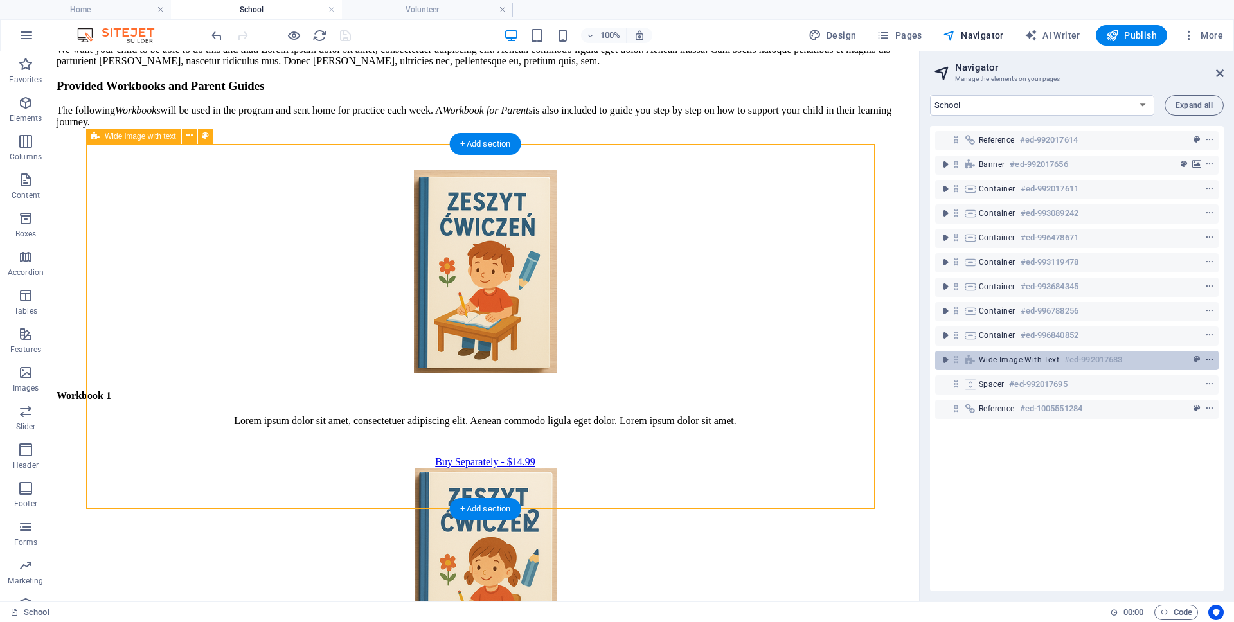
scroll to position [3762, 0]
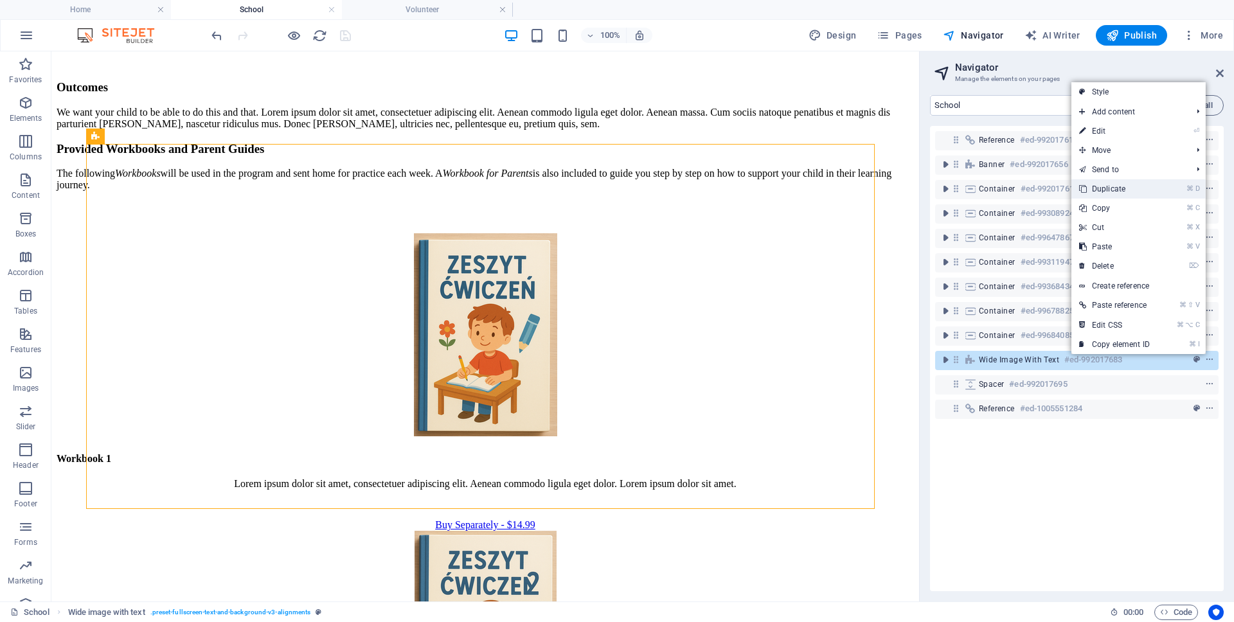
click at [1079, 187] on icon at bounding box center [1082, 188] width 6 height 19
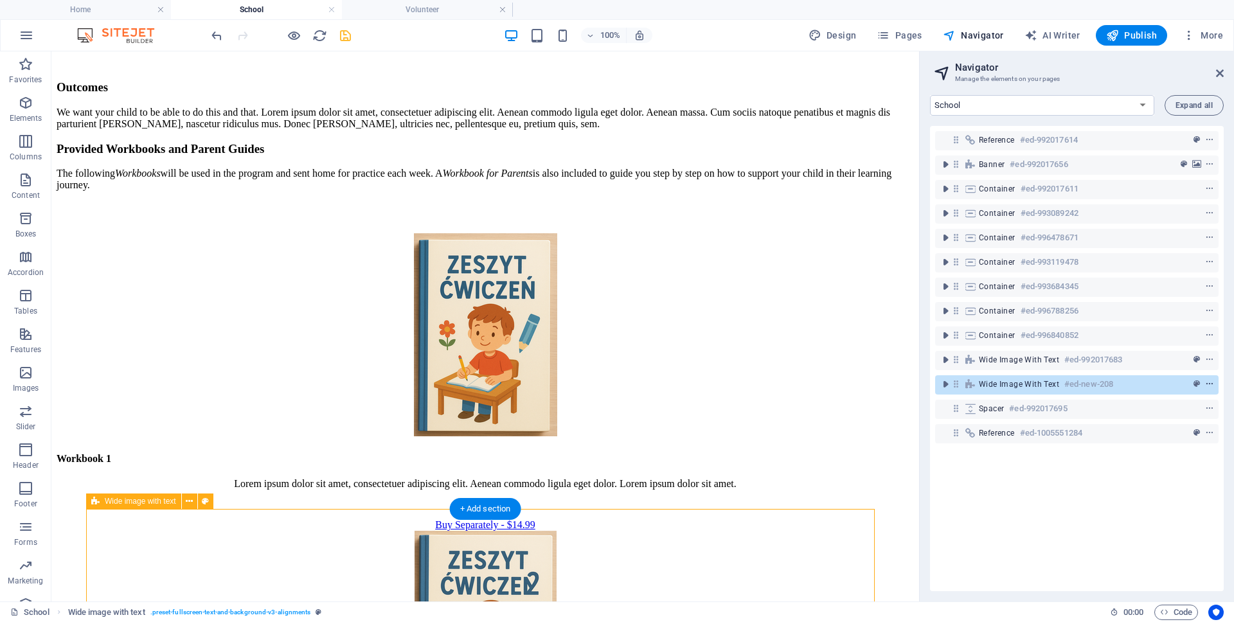
click at [1206, 385] on icon "context-menu" at bounding box center [1209, 384] width 9 height 9
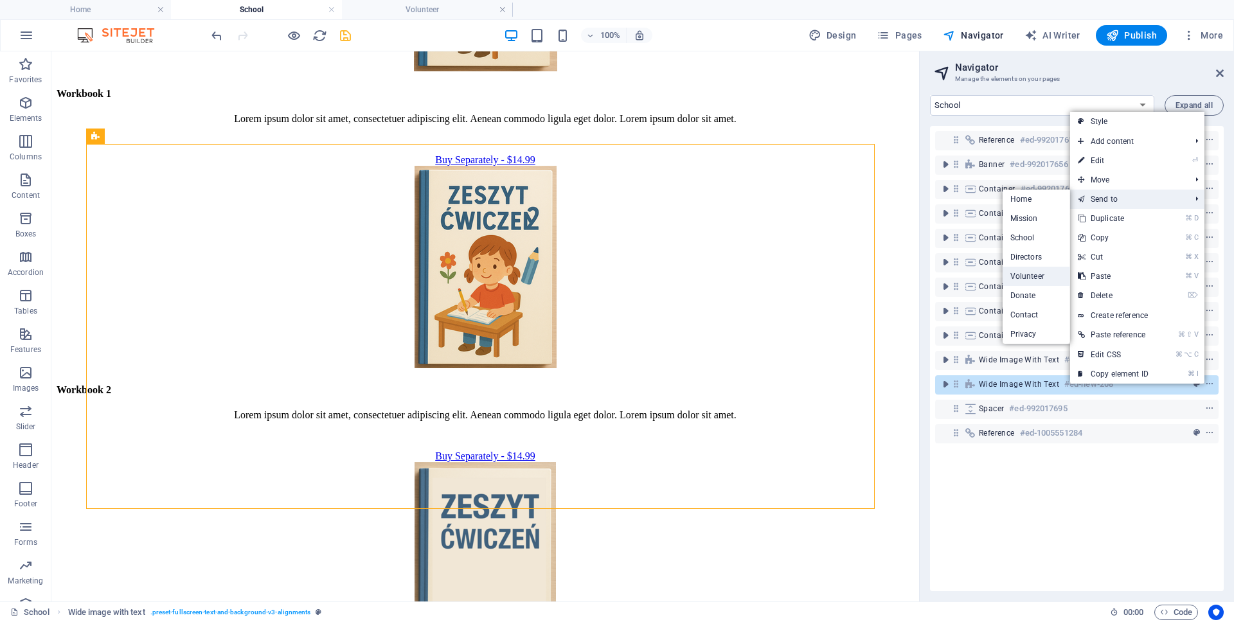
click at [1025, 274] on link "Volunteer" at bounding box center [1036, 276] width 67 height 19
select select "17985183-en"
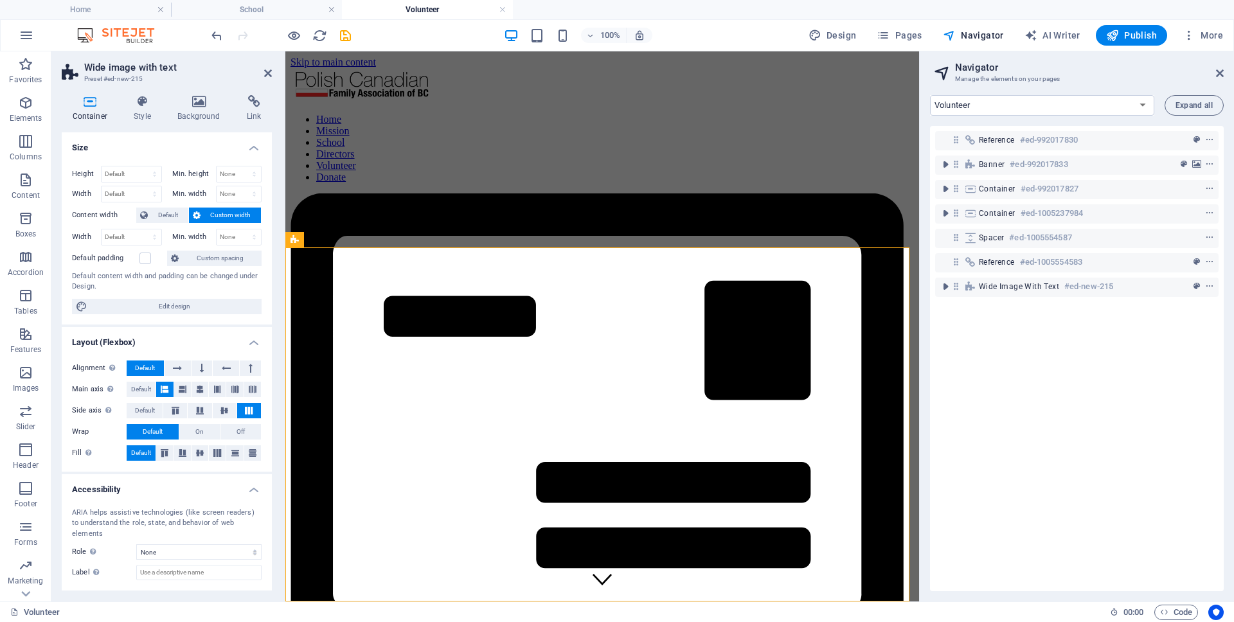
scroll to position [1330, 0]
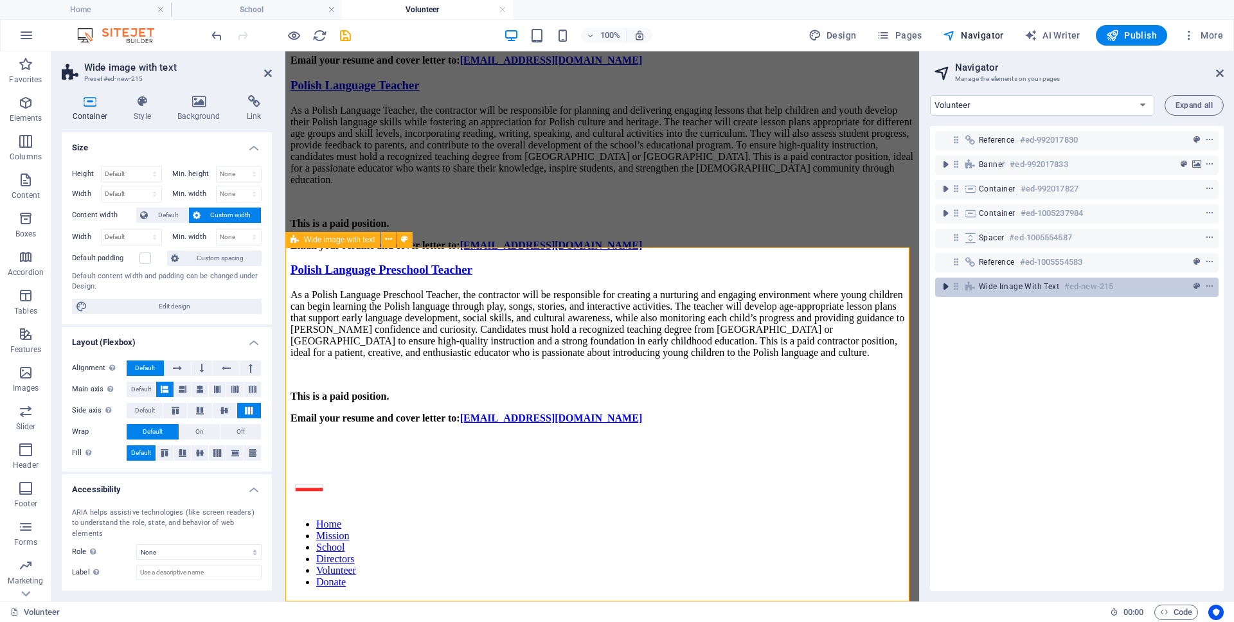
click at [953, 283] on span "toggle-expand" at bounding box center [945, 286] width 15 height 13
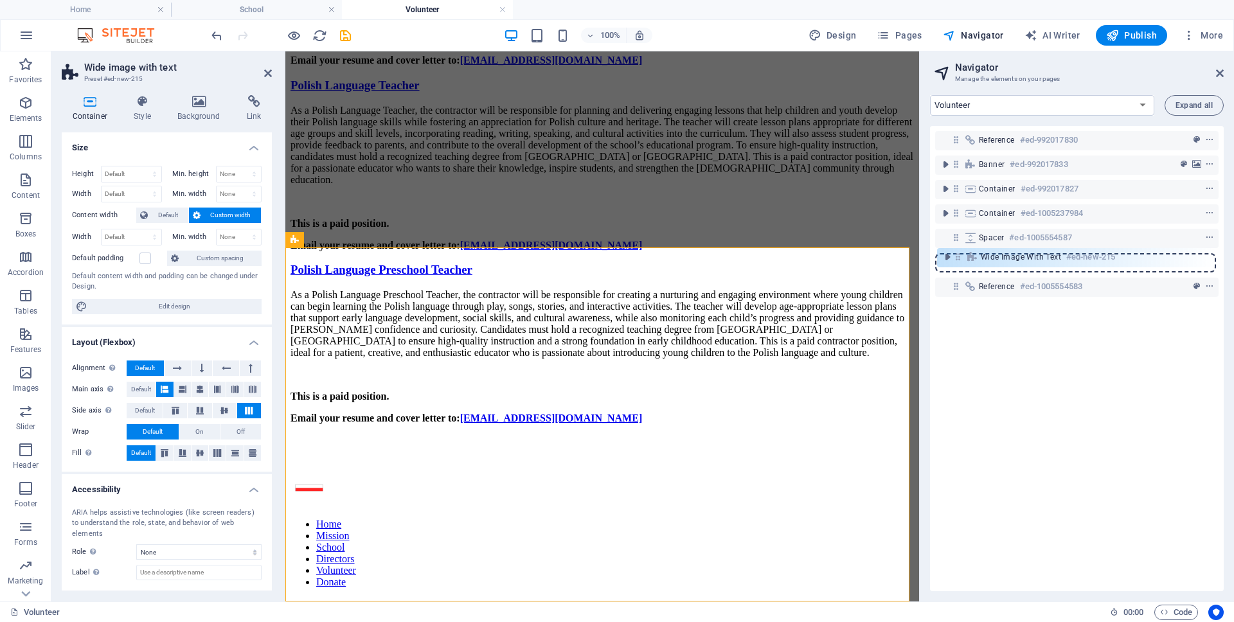
drag, startPoint x: 955, startPoint y: 287, endPoint x: 955, endPoint y: 250, distance: 36.6
click at [955, 250] on div "Reference #ed-992017830 Banner #ed-992017833 Container #ed-992017827 Container …" at bounding box center [1077, 358] width 294 height 465
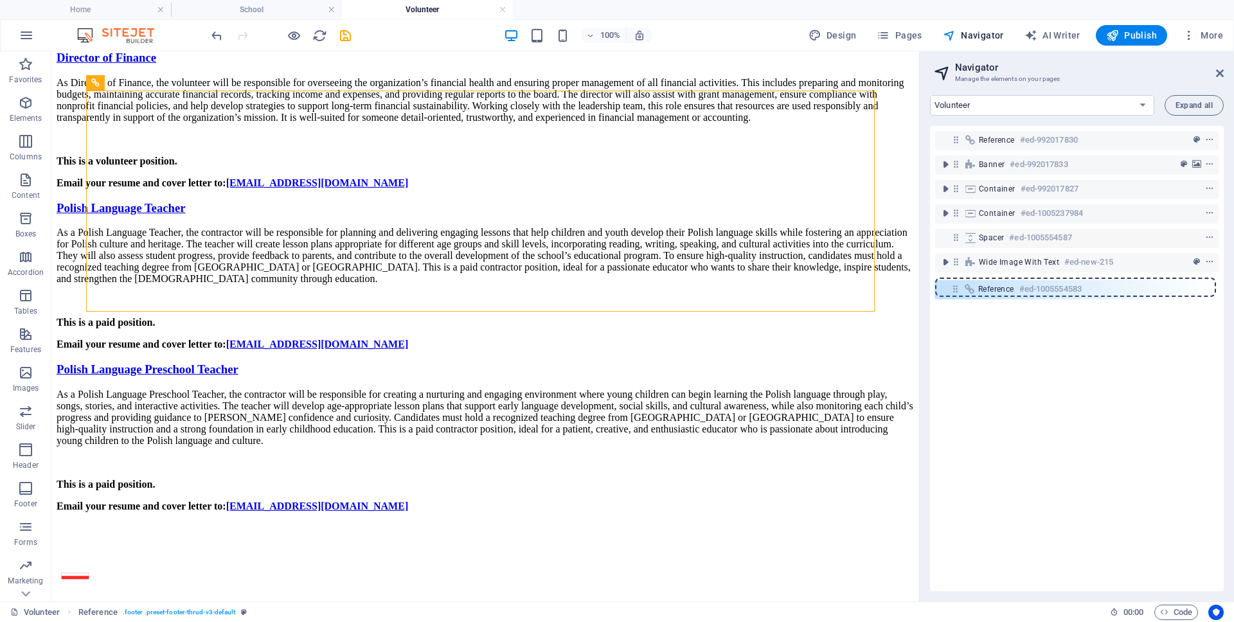
drag, startPoint x: 957, startPoint y: 262, endPoint x: 955, endPoint y: 292, distance: 30.9
click at [955, 292] on div "Reference #ed-992017830 Banner #ed-992017833 Container #ed-992017827 Container …" at bounding box center [1077, 358] width 294 height 465
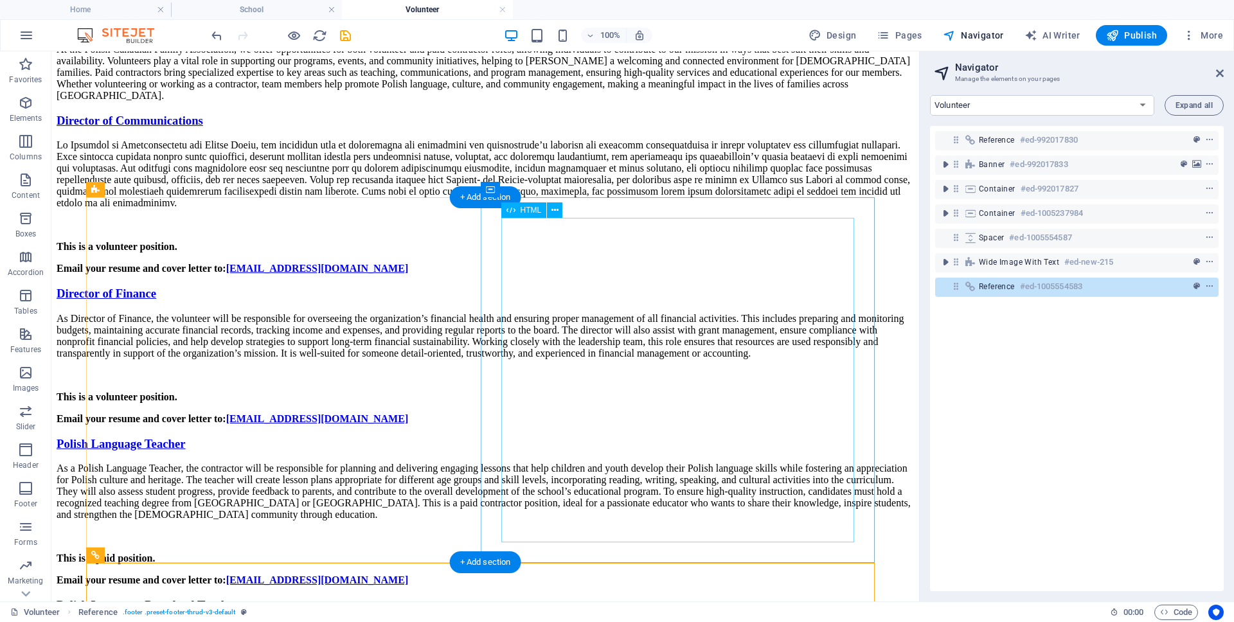
scroll to position [1090, 0]
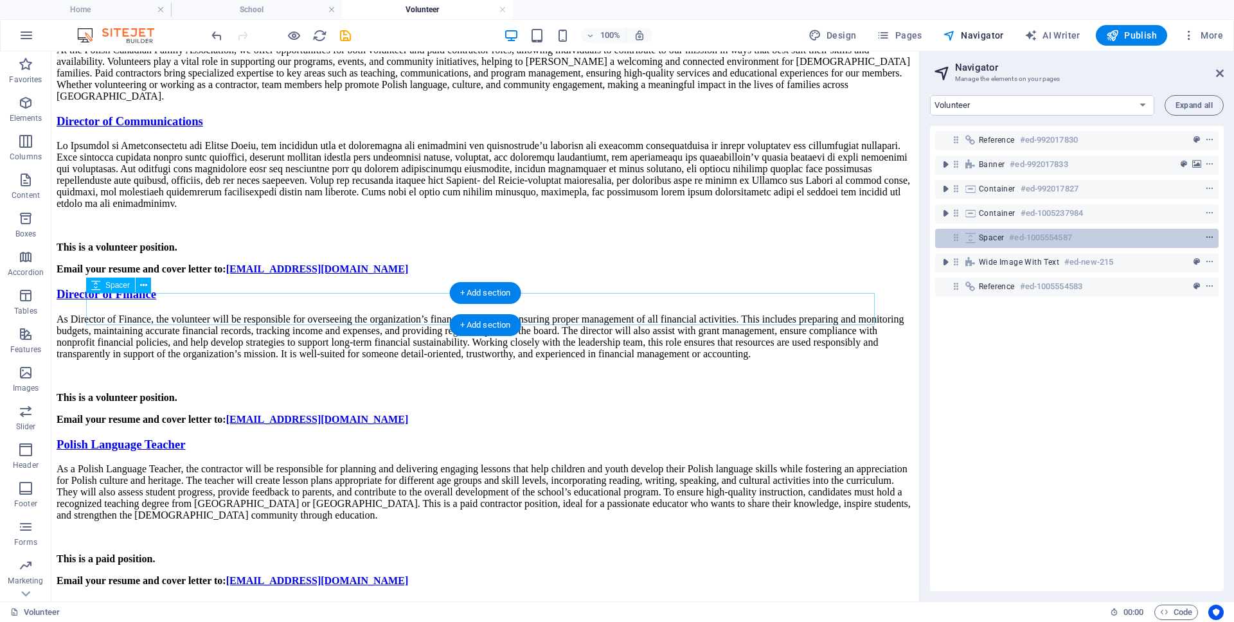
click at [1205, 236] on icon "context-menu" at bounding box center [1209, 237] width 9 height 9
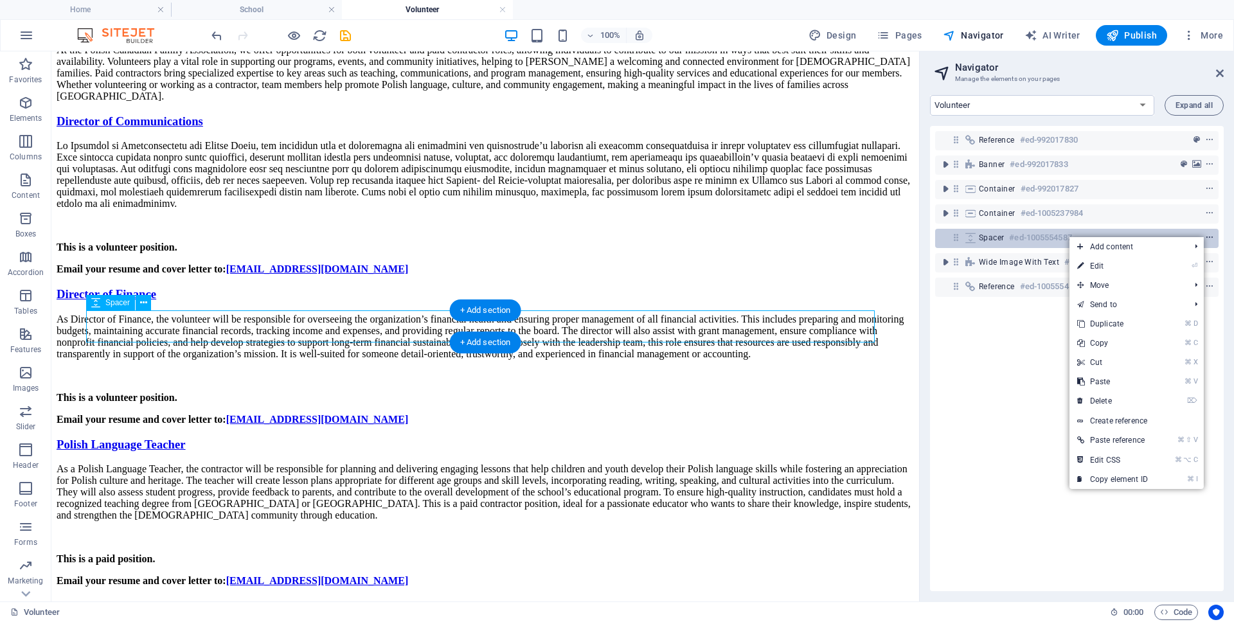
scroll to position [1072, 0]
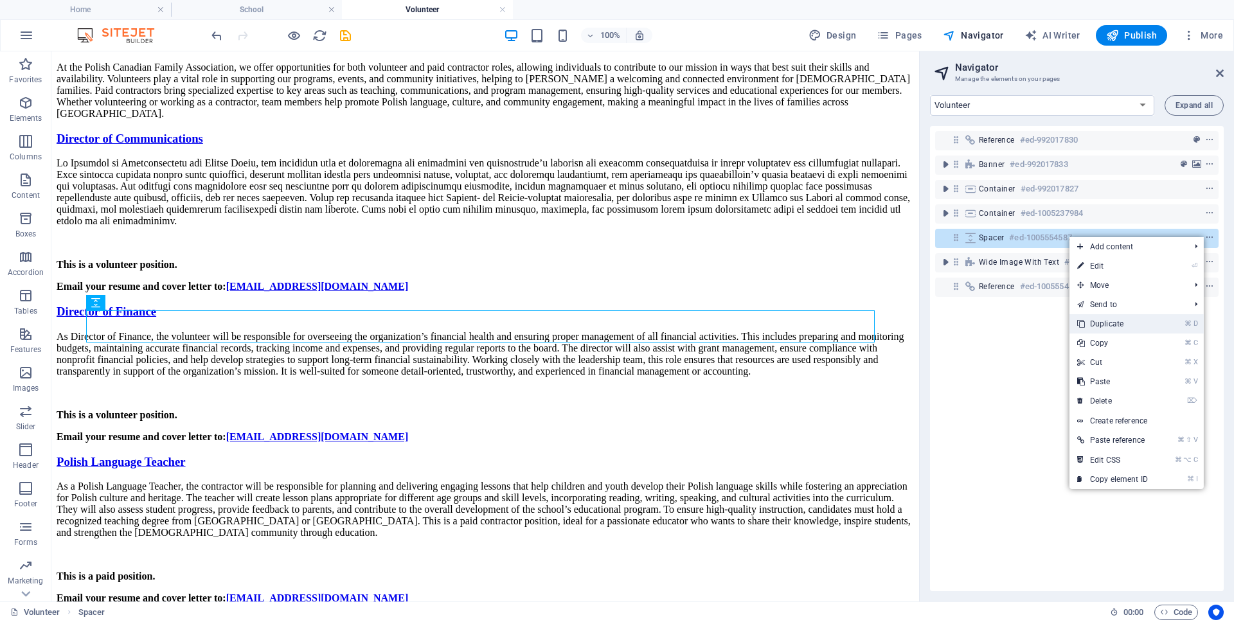
click at [1080, 324] on icon at bounding box center [1080, 323] width 6 height 19
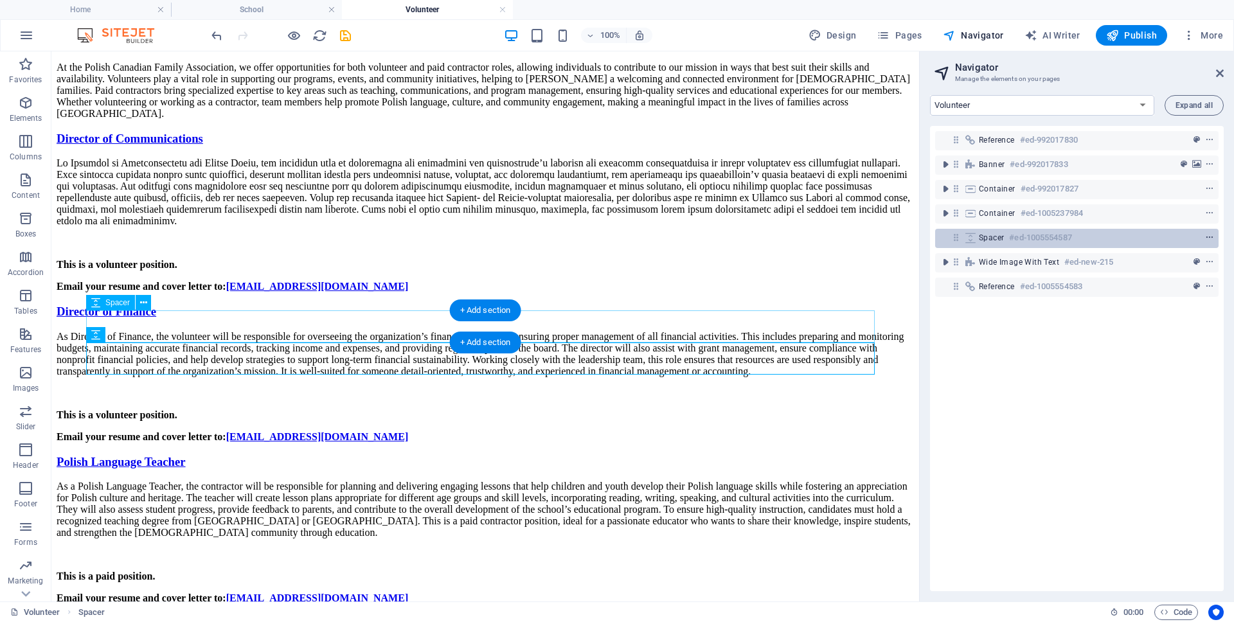
click at [1205, 236] on icon "context-menu" at bounding box center [1209, 237] width 9 height 9
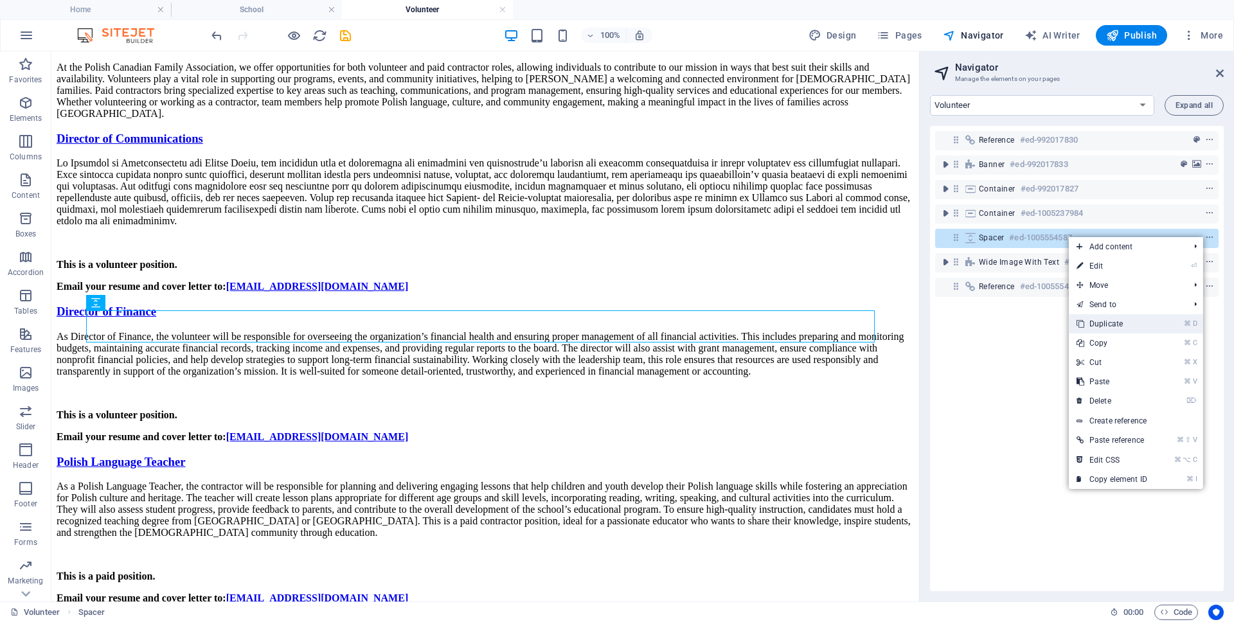
click at [1080, 325] on icon at bounding box center [1080, 323] width 6 height 19
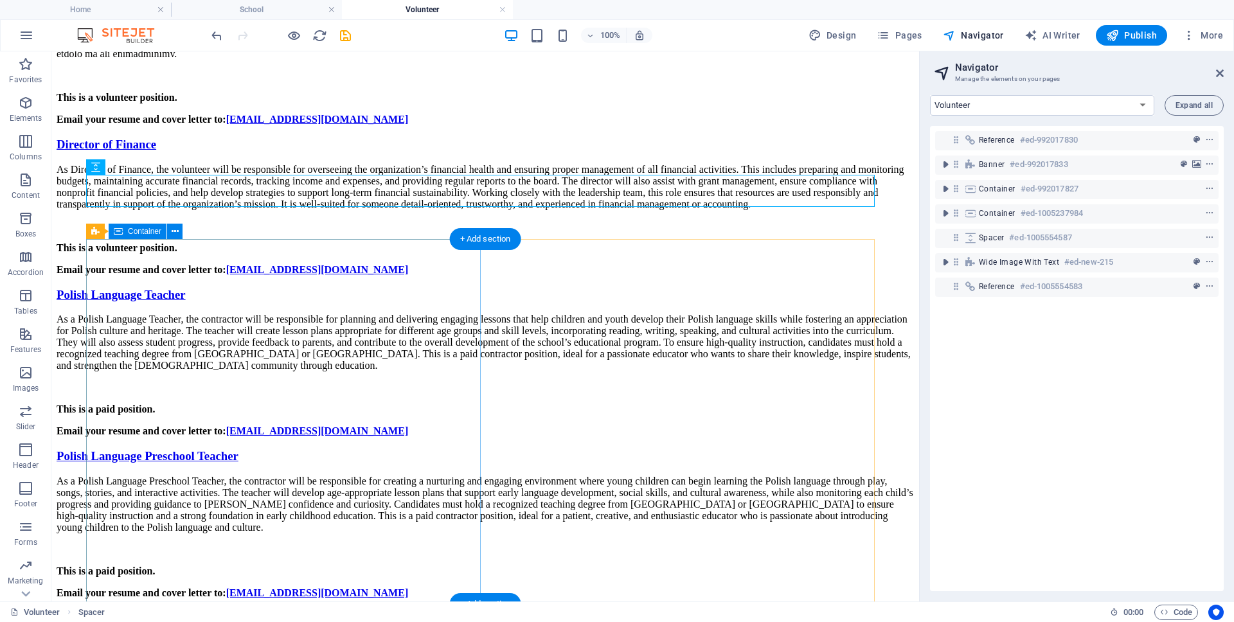
scroll to position [1240, 0]
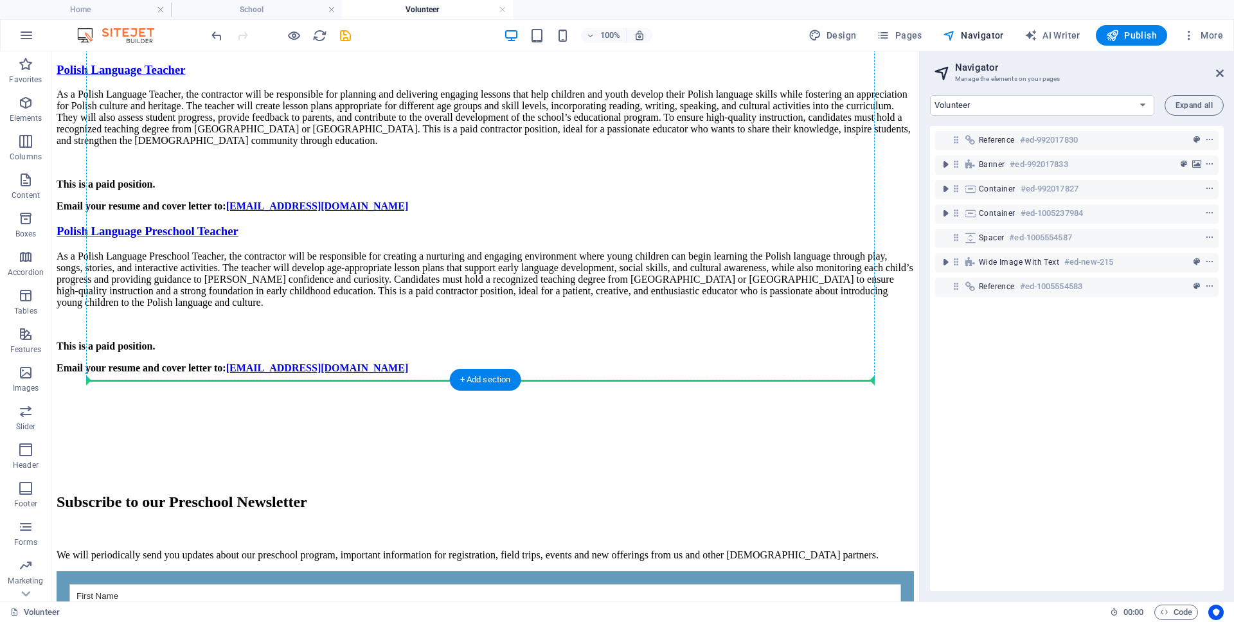
drag, startPoint x: 163, startPoint y: 215, endPoint x: 125, endPoint y: 377, distance: 166.4
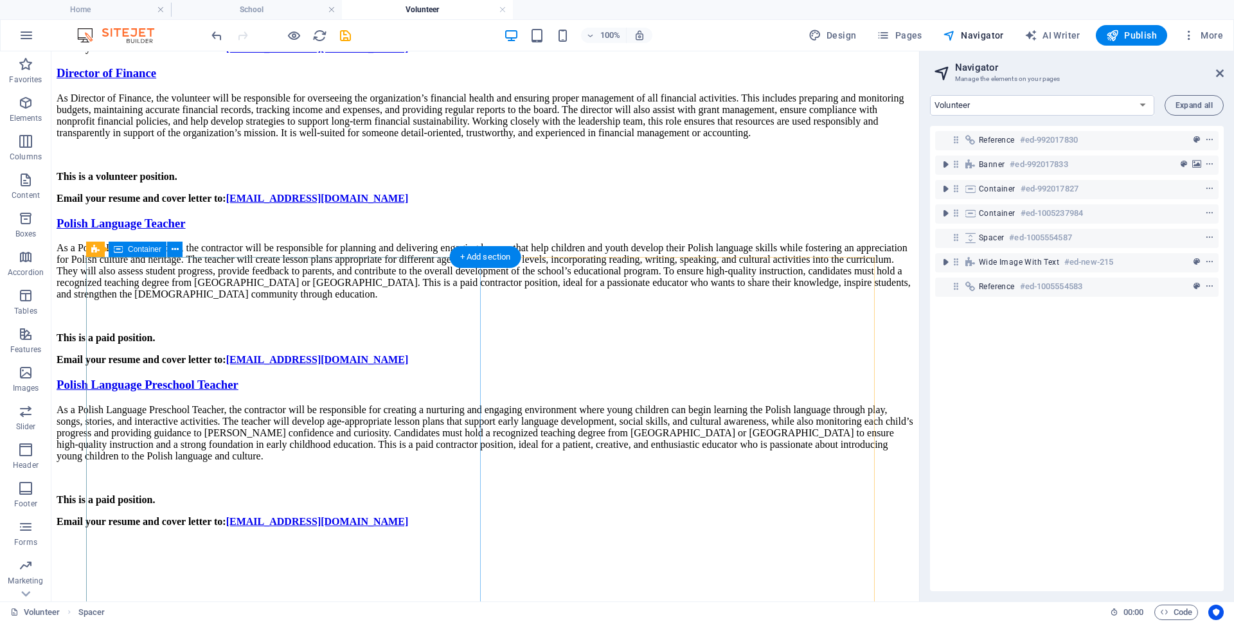
scroll to position [1178, 0]
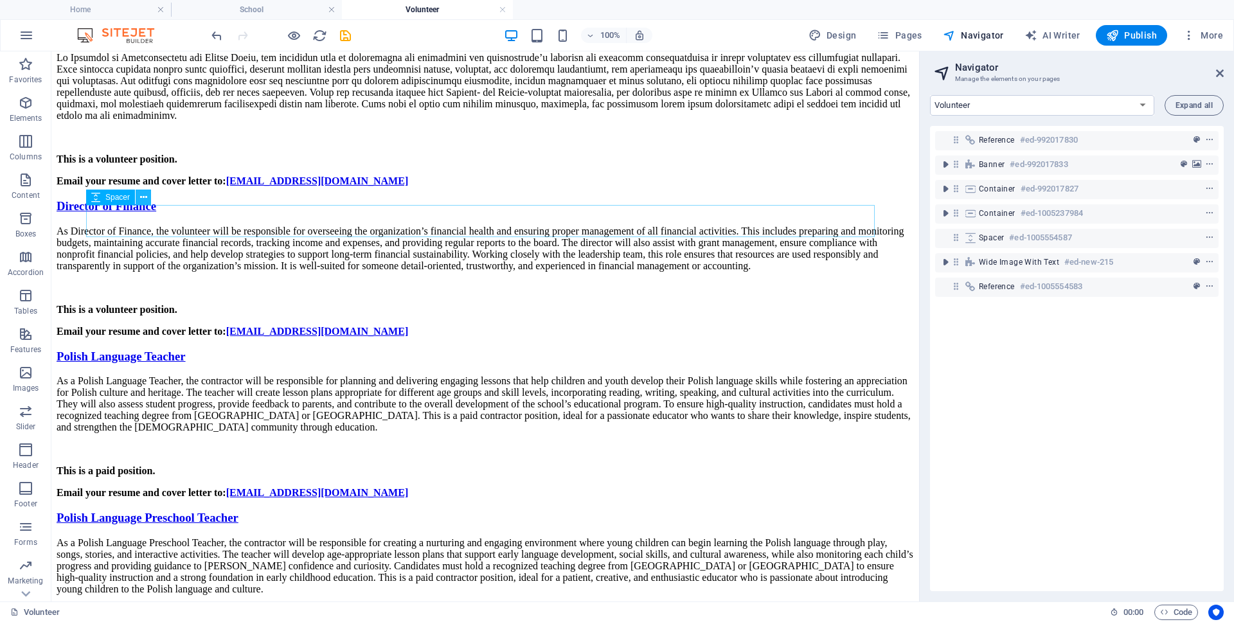
click at [148, 199] on button at bounding box center [143, 197] width 15 height 15
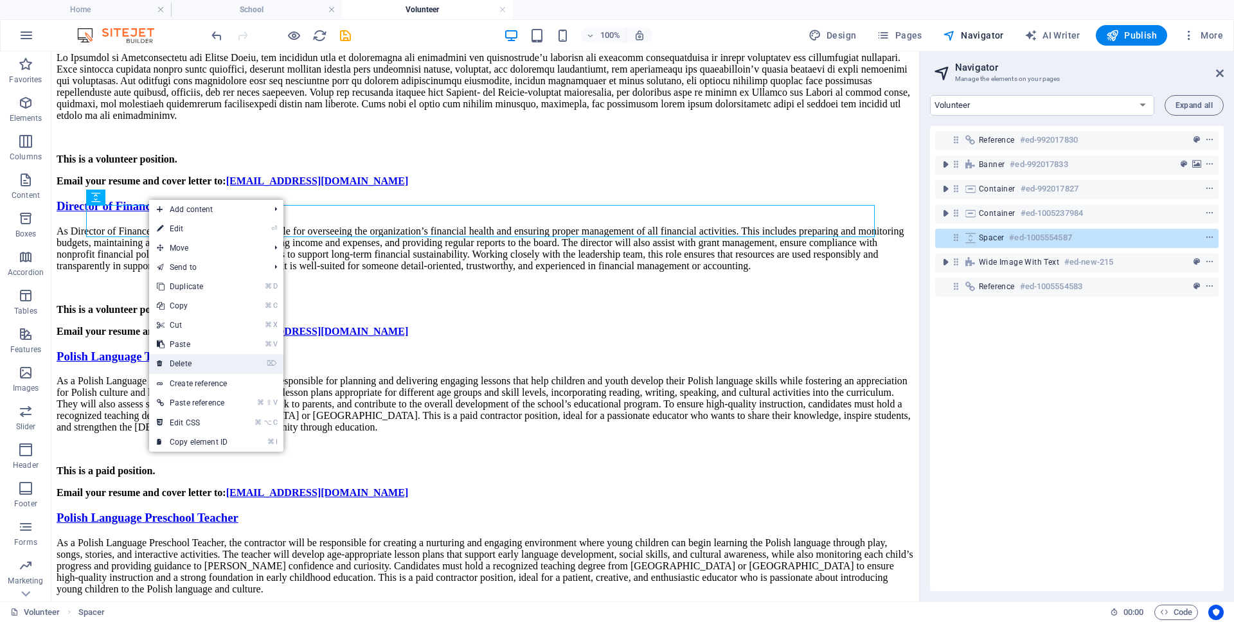
click at [157, 359] on icon at bounding box center [160, 363] width 6 height 19
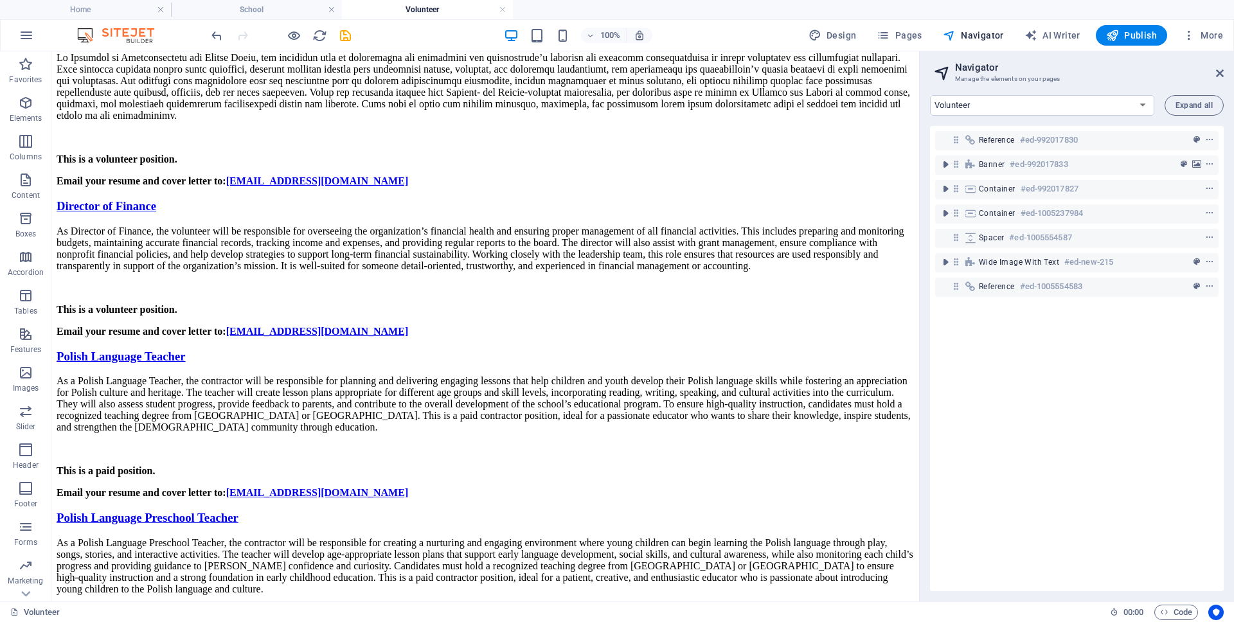
click at [1060, 388] on div "Reference #ed-992017830 Banner #ed-992017833 Container #ed-992017827 Container …" at bounding box center [1077, 358] width 294 height 465
click at [339, 35] on icon "save" at bounding box center [345, 35] width 15 height 15
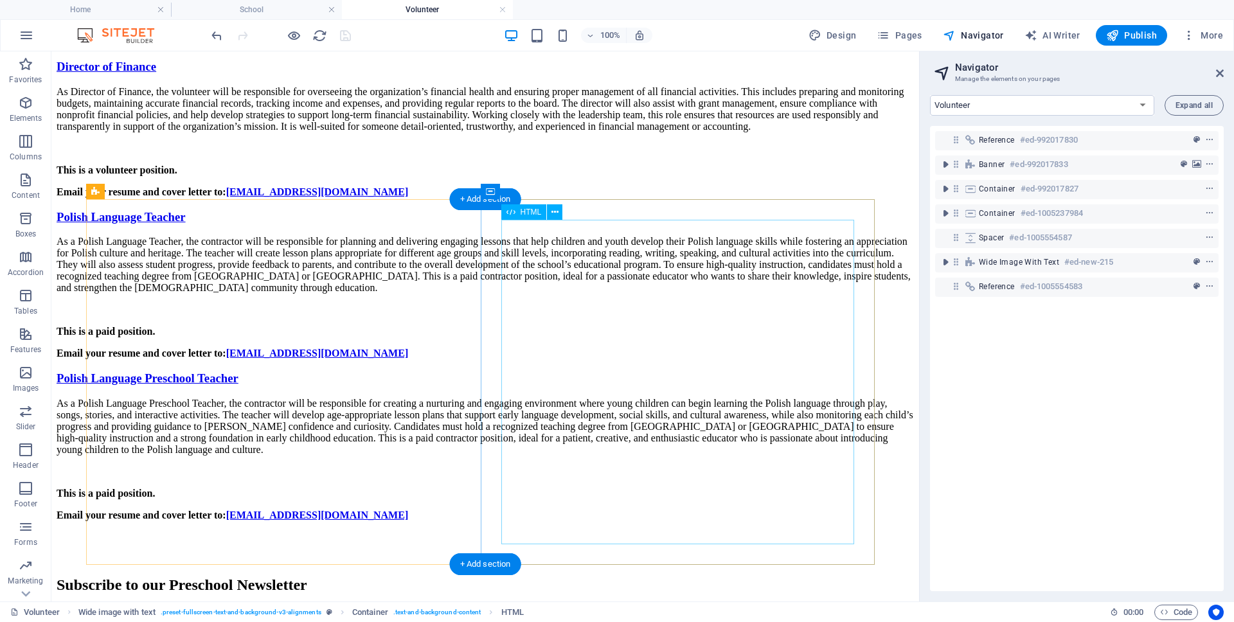
scroll to position [1428, 0]
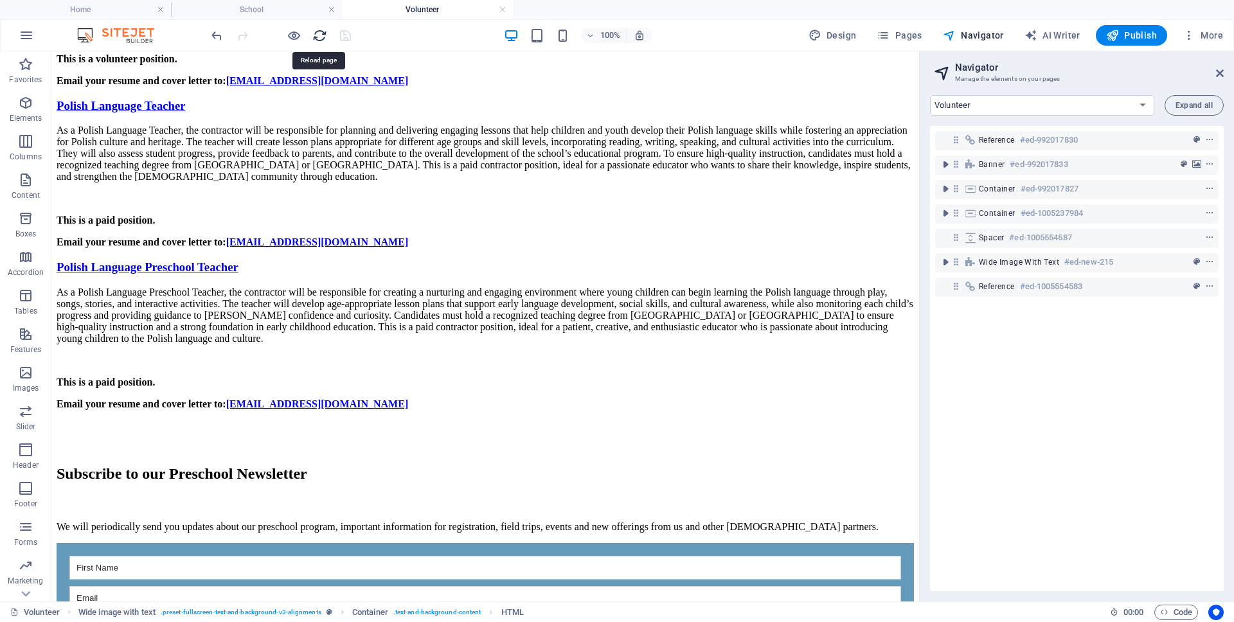
click at [321, 34] on icon "reload" at bounding box center [319, 35] width 15 height 15
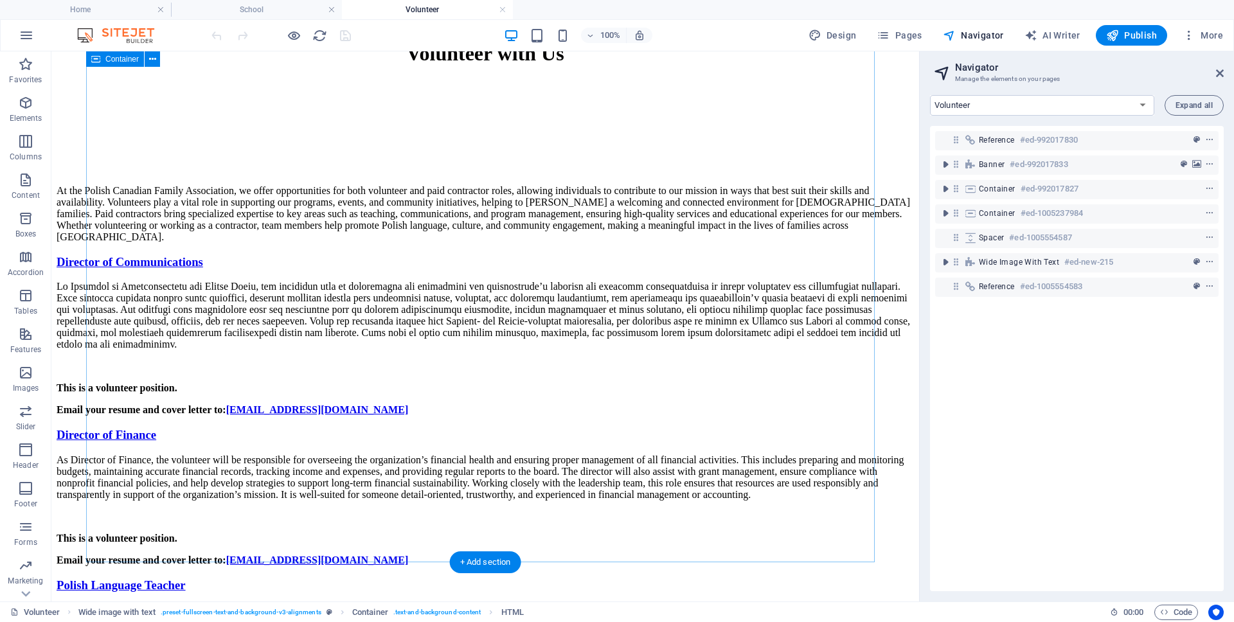
scroll to position [818, 0]
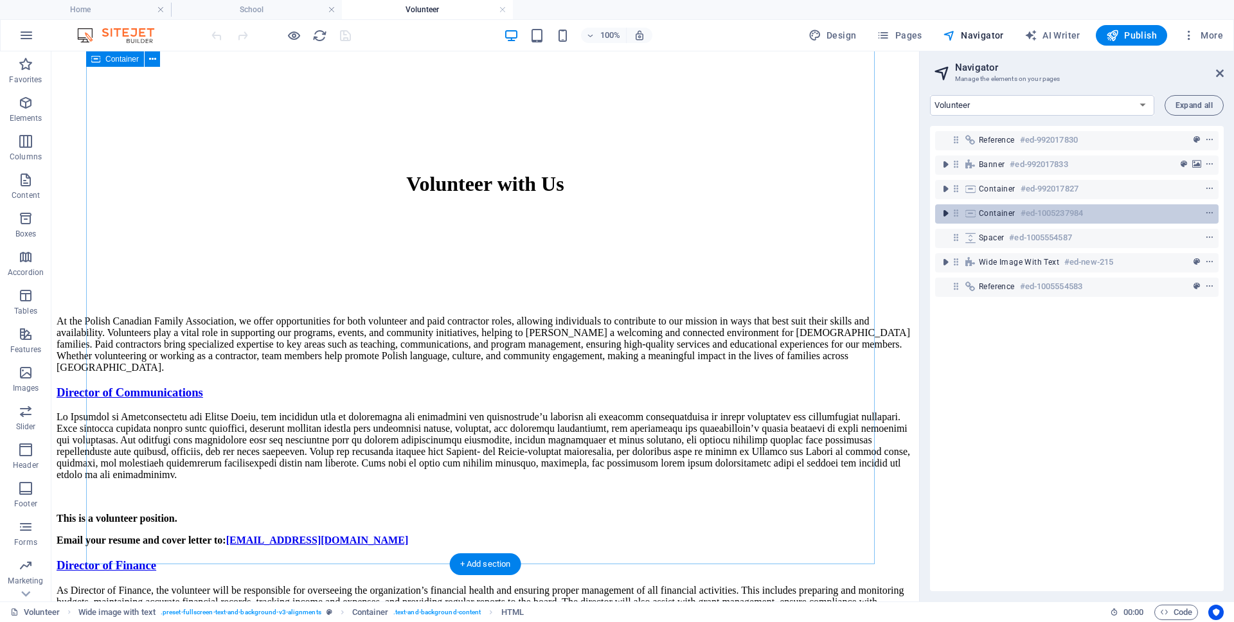
click at [946, 213] on icon "toggle-expand" at bounding box center [945, 213] width 13 height 13
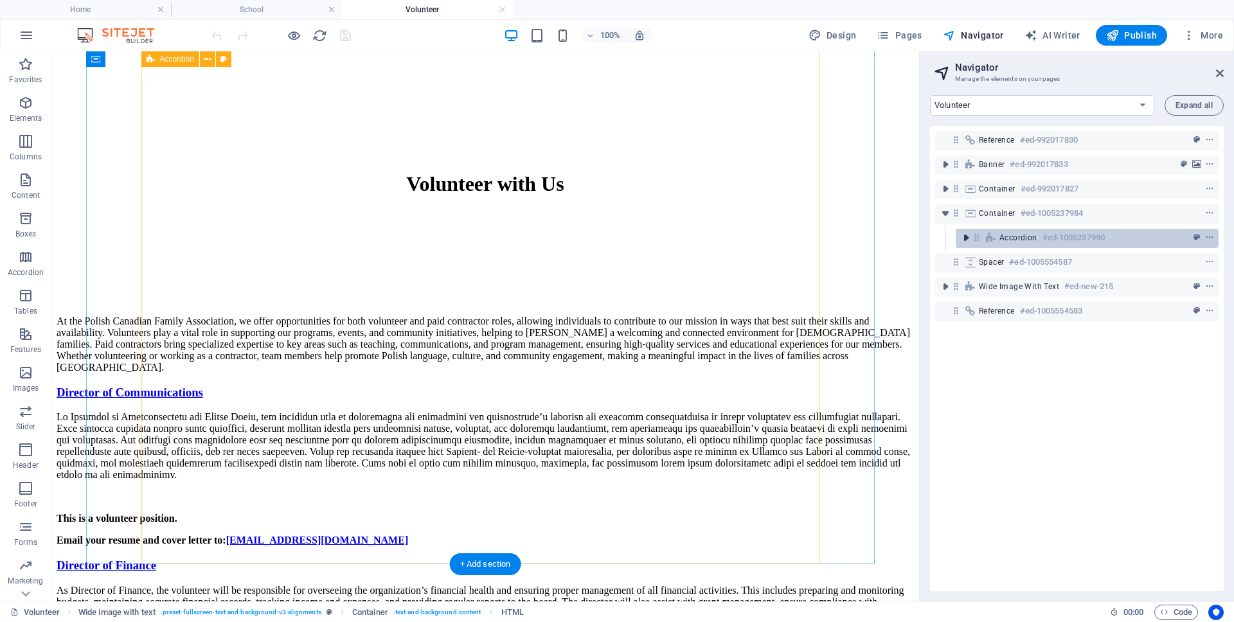
click at [967, 237] on icon "toggle-expand" at bounding box center [966, 237] width 13 height 13
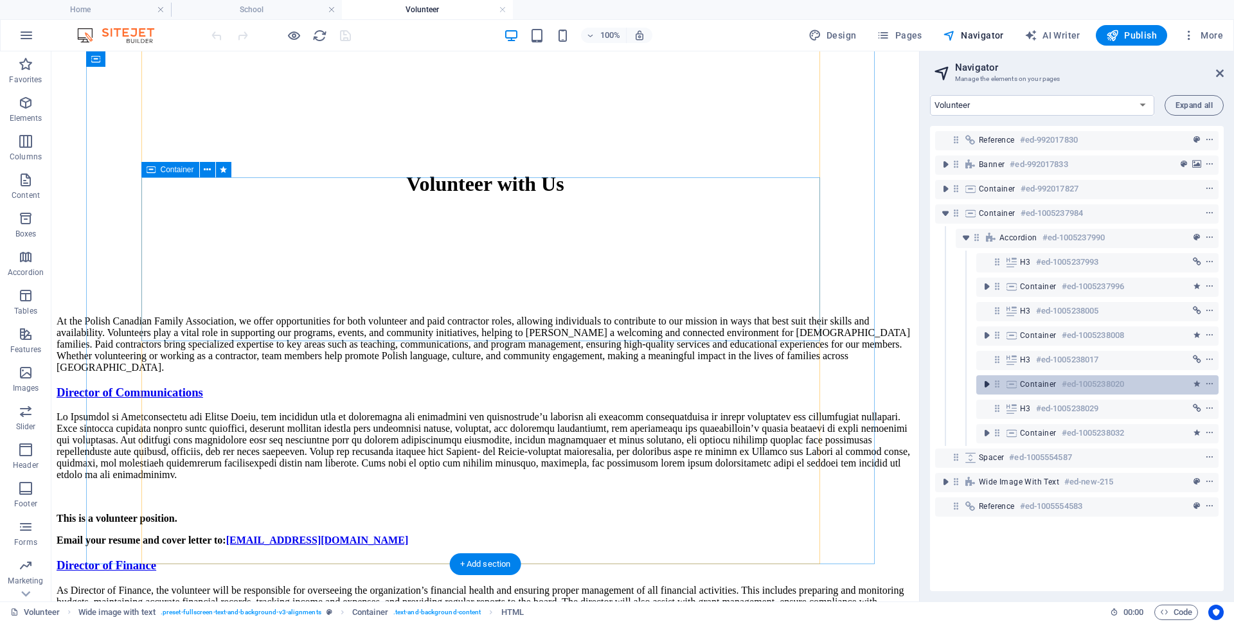
click at [987, 385] on icon "toggle-expand" at bounding box center [986, 384] width 13 height 13
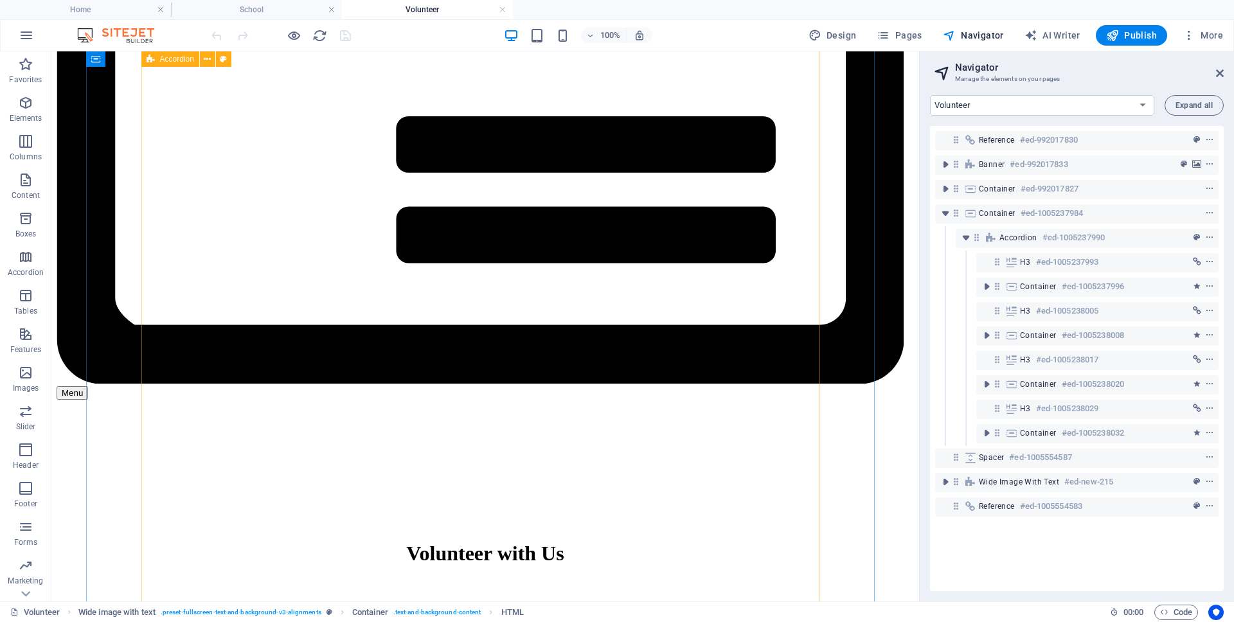
scroll to position [194, 0]
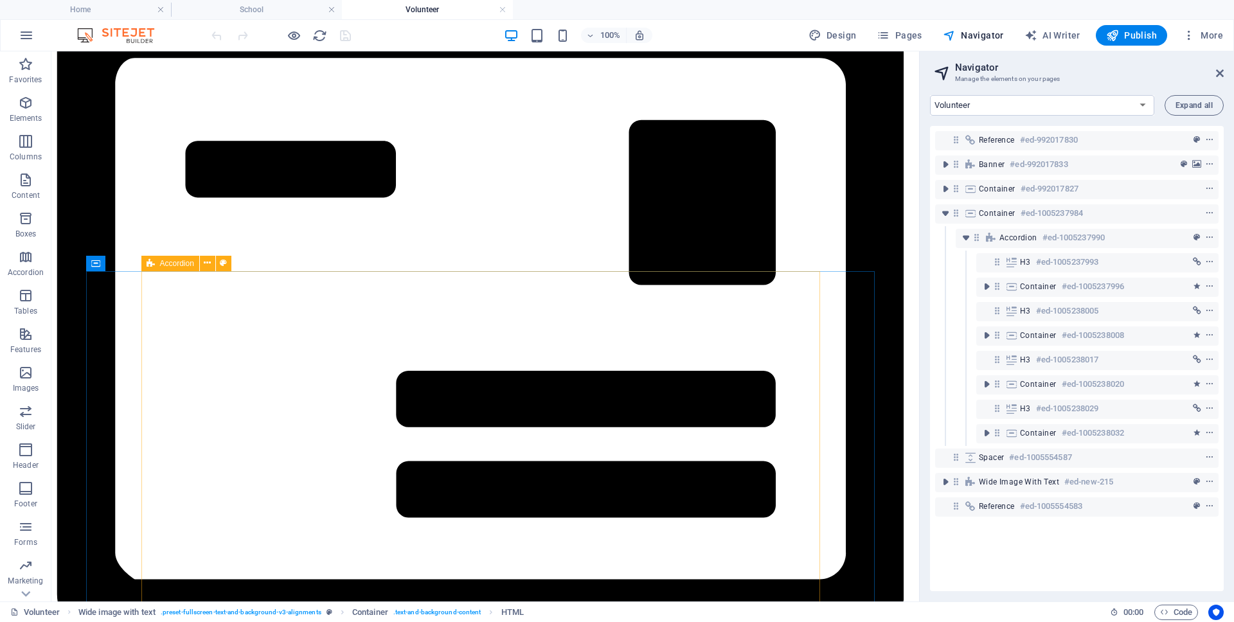
click at [178, 264] on span "Accordion" at bounding box center [177, 264] width 34 height 8
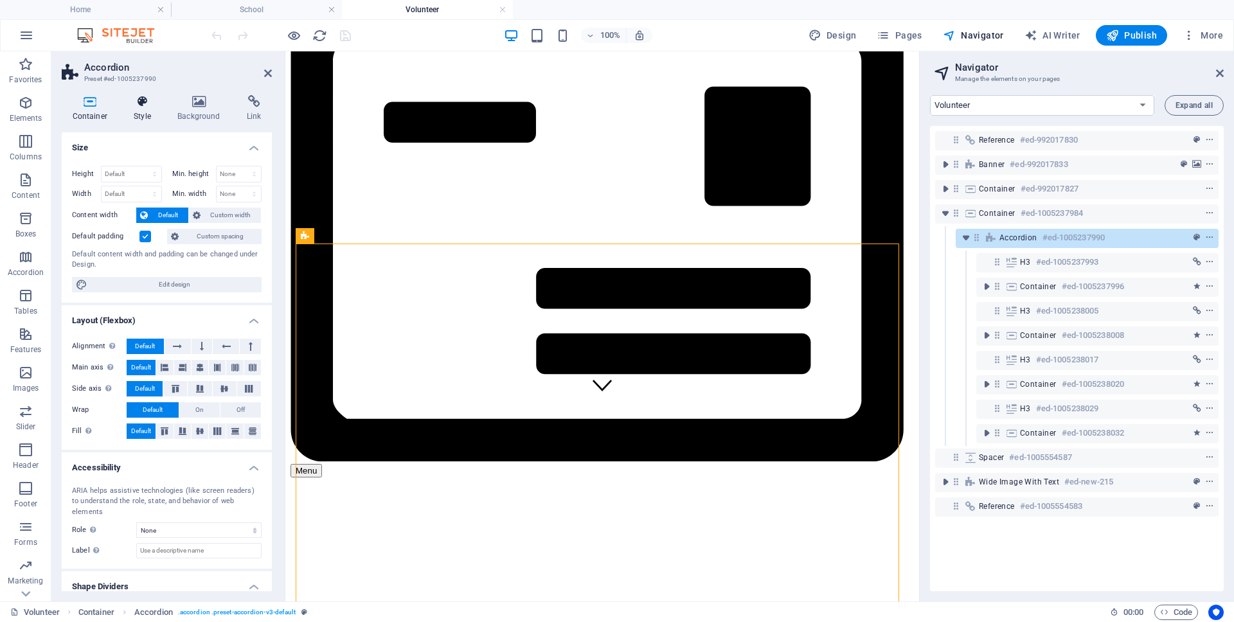
click at [138, 110] on h4 "Style" at bounding box center [145, 108] width 44 height 27
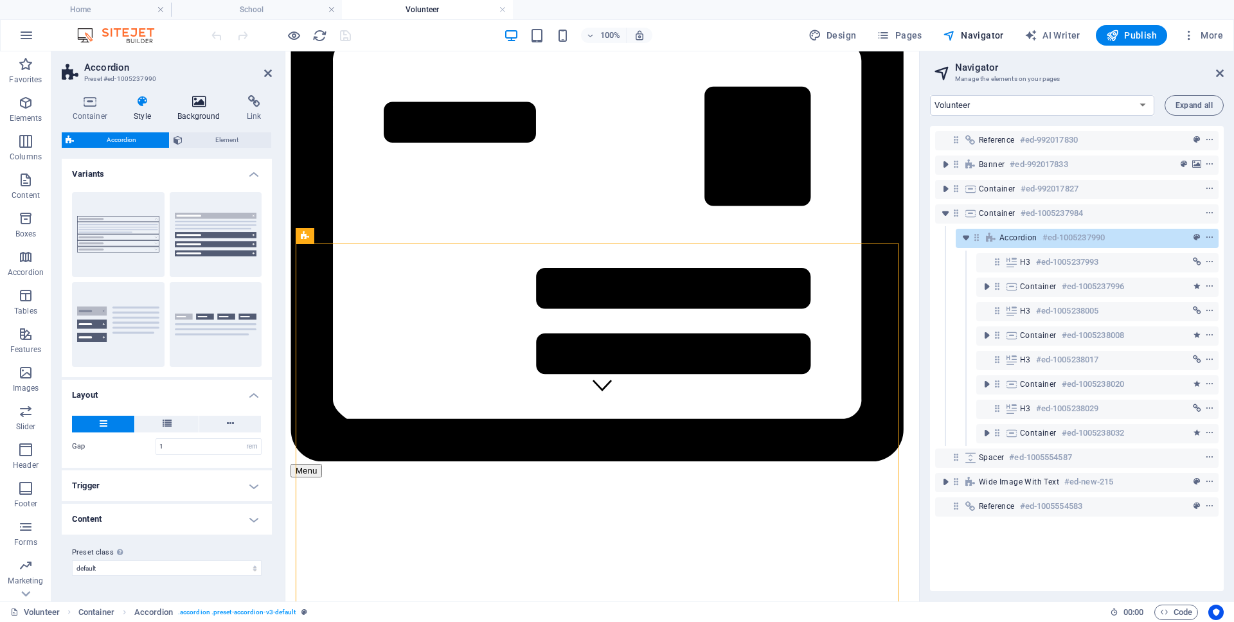
click at [208, 104] on icon at bounding box center [199, 101] width 64 height 13
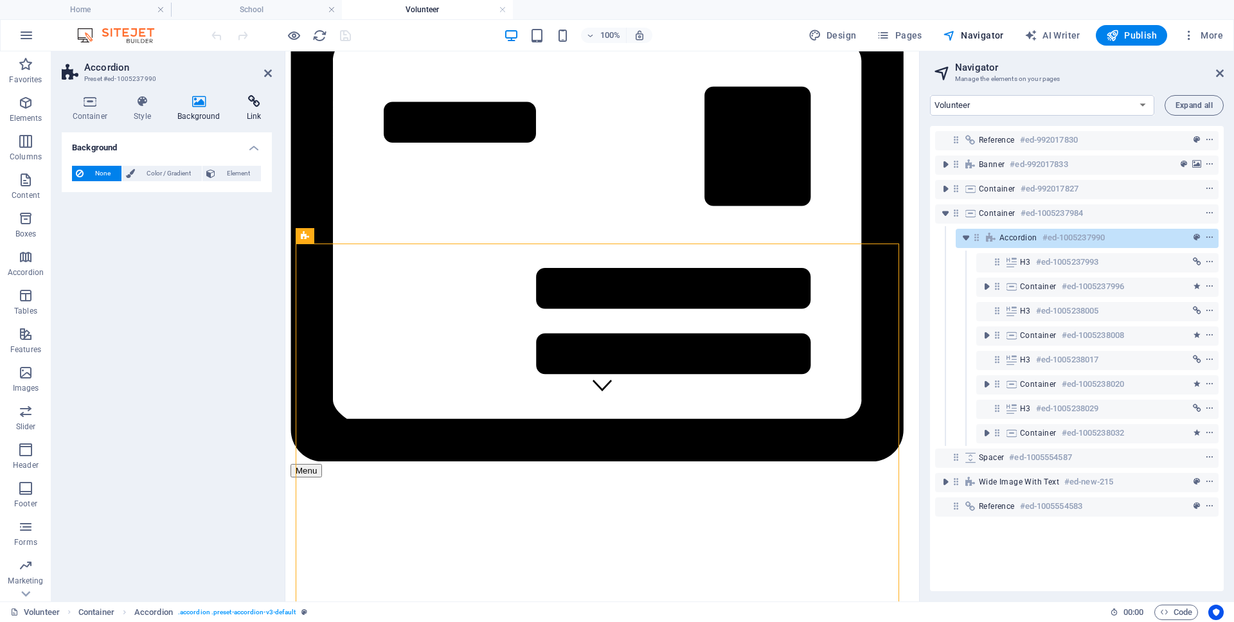
click at [245, 98] on icon at bounding box center [254, 101] width 36 height 13
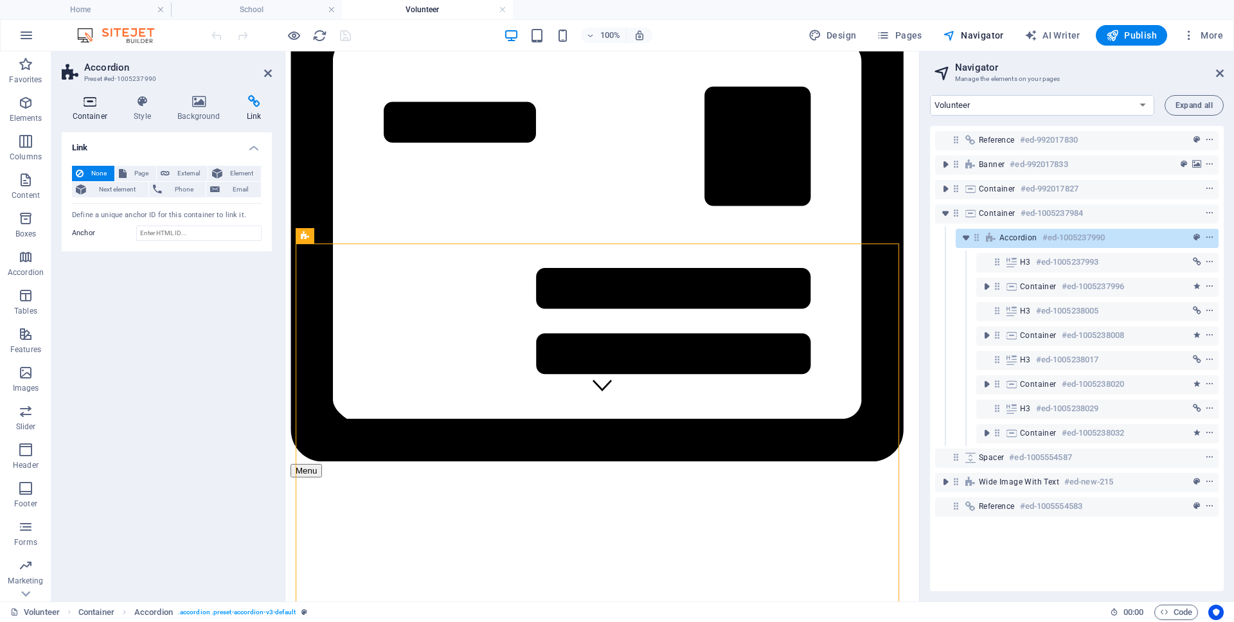
click at [85, 101] on icon at bounding box center [90, 101] width 57 height 13
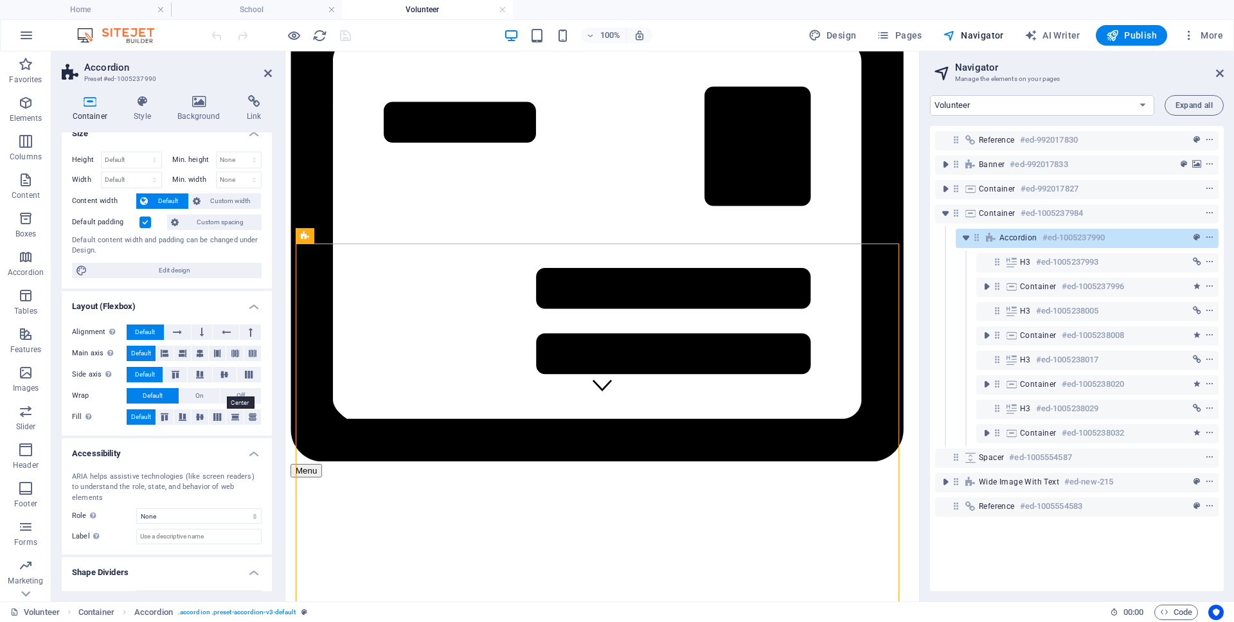
scroll to position [0, 0]
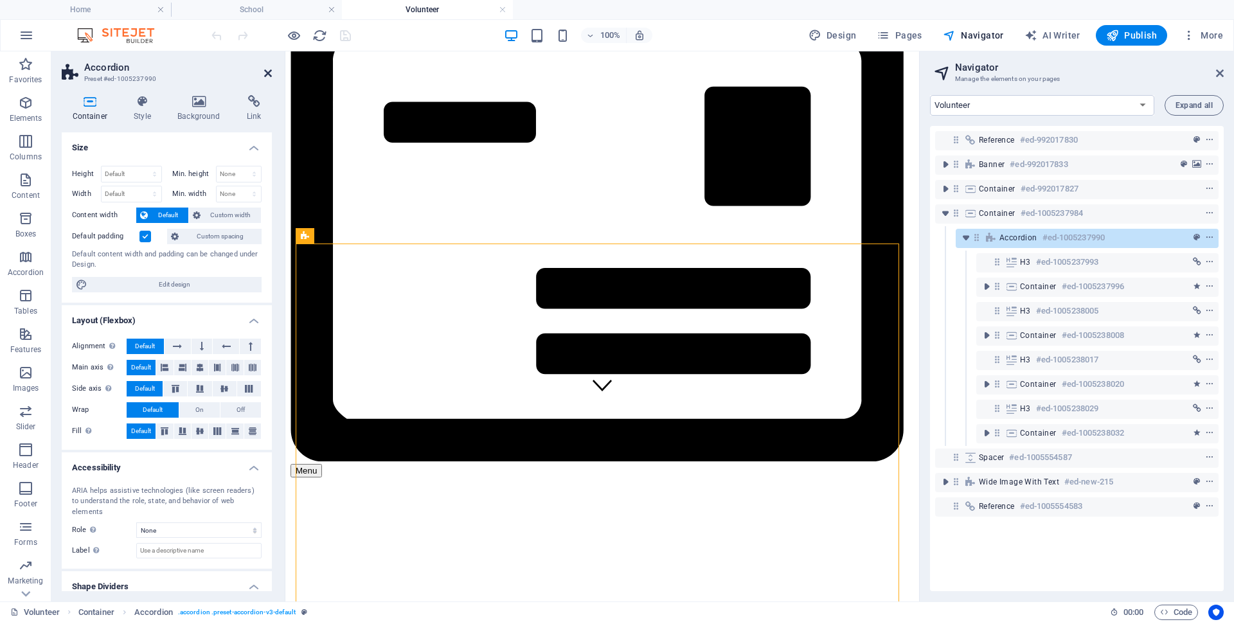
click at [264, 73] on icon at bounding box center [268, 73] width 8 height 10
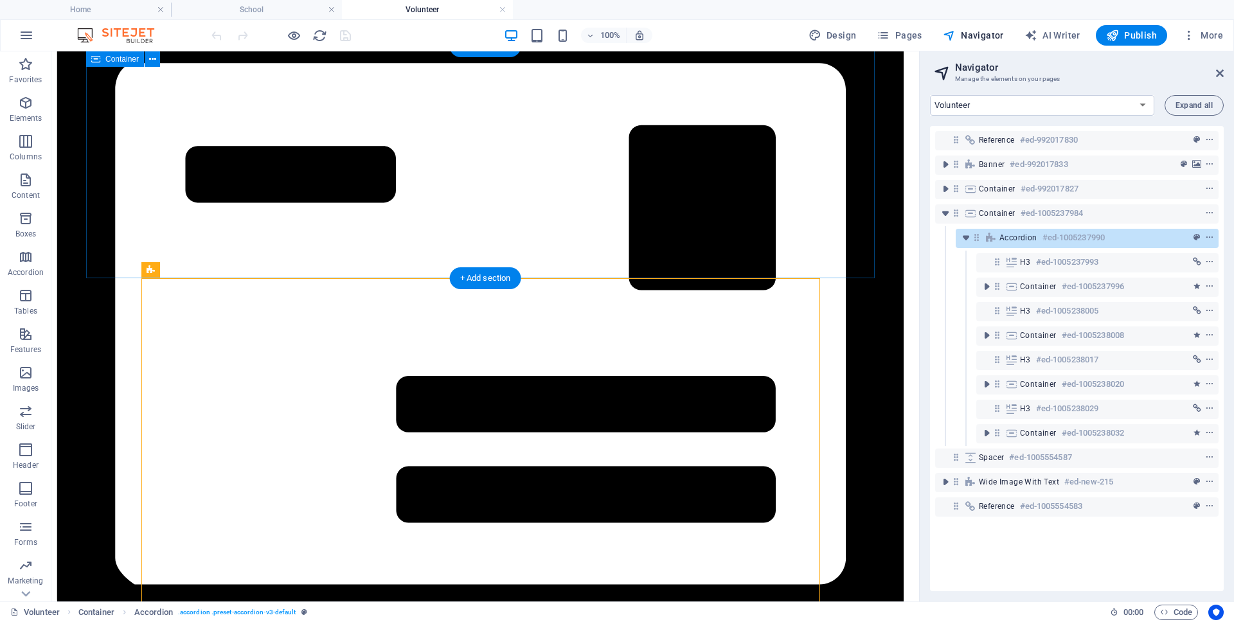
scroll to position [188, 0]
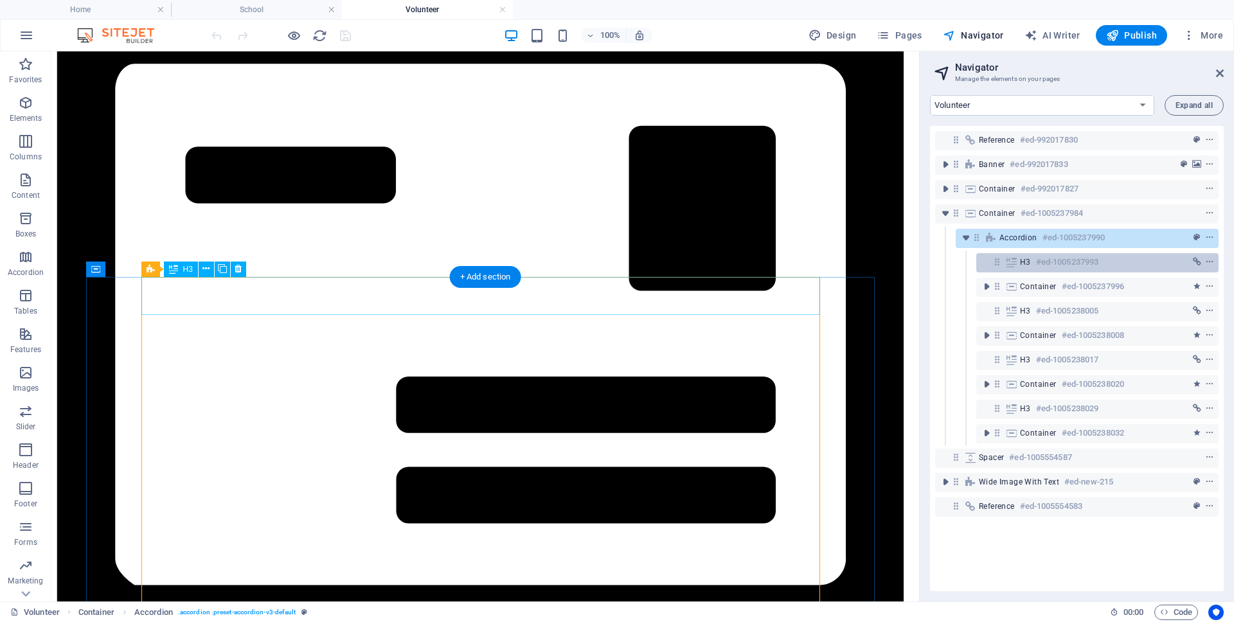
click at [1007, 257] on icon at bounding box center [1012, 262] width 14 height 10
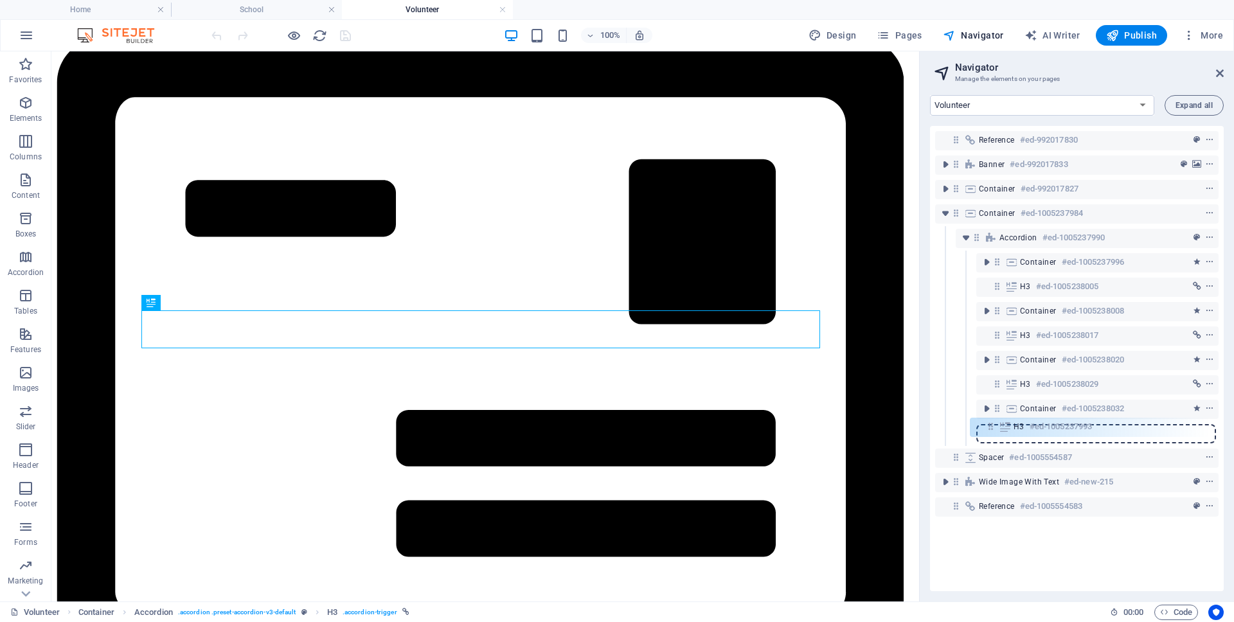
drag, startPoint x: 998, startPoint y: 262, endPoint x: 992, endPoint y: 431, distance: 169.8
click at [992, 431] on div "Reference #ed-992017830 Banner #ed-992017833 Container #ed-992017827 Container …" at bounding box center [1077, 358] width 294 height 465
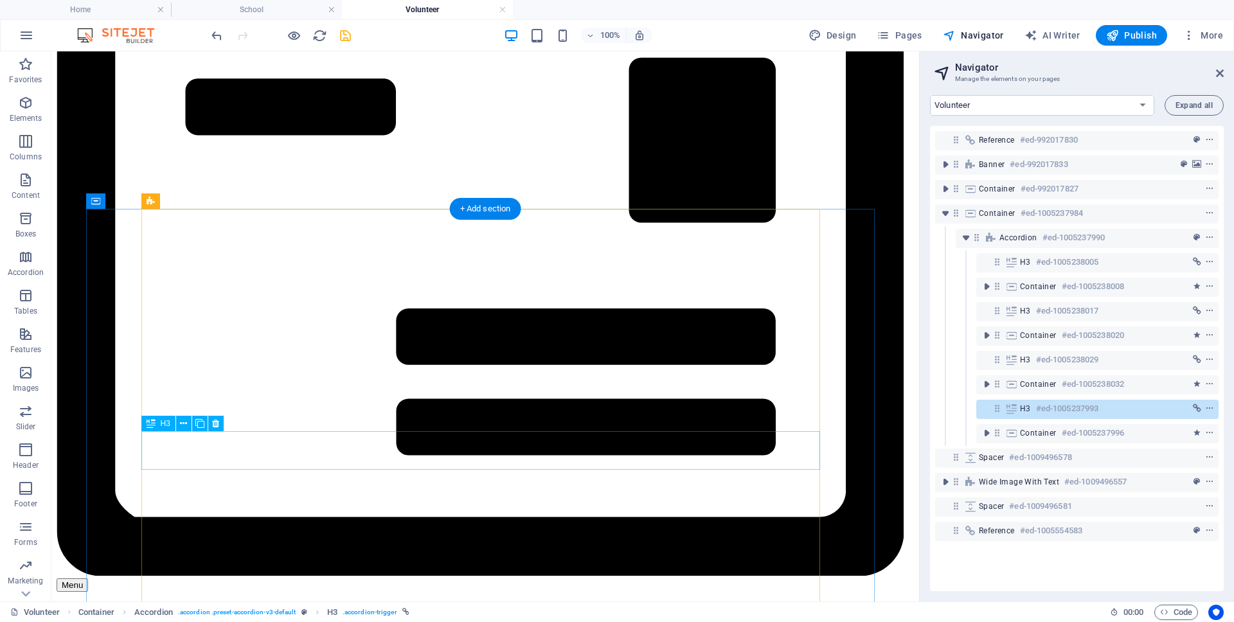
scroll to position [263, 0]
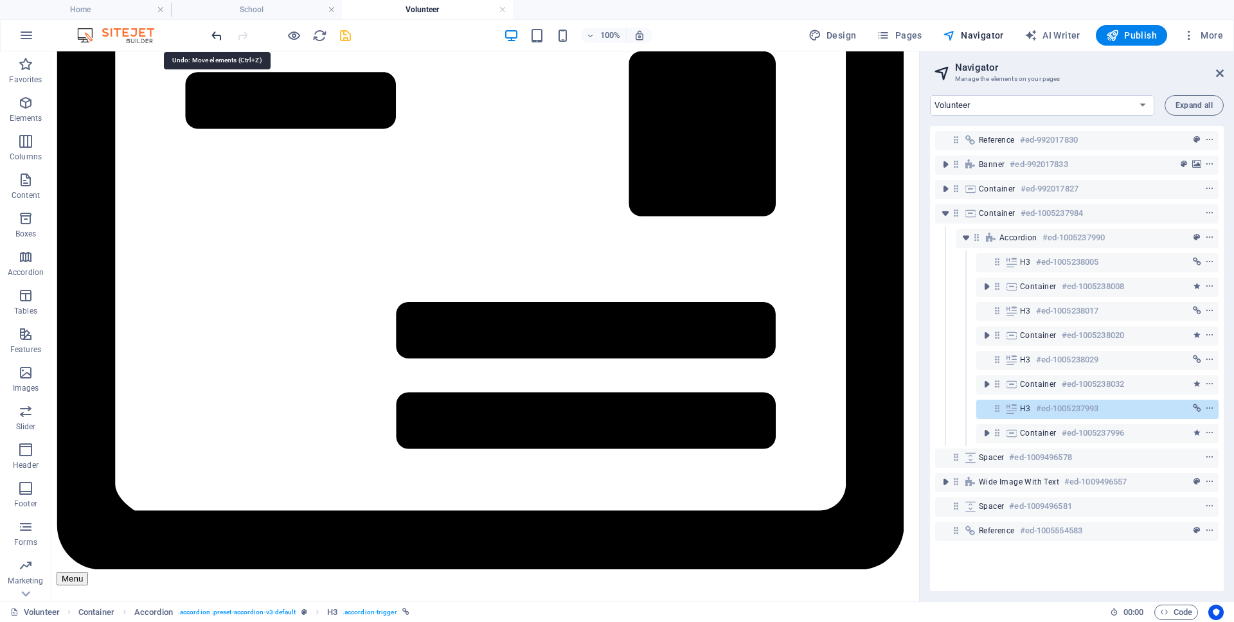
click at [215, 35] on icon "undo" at bounding box center [217, 35] width 15 height 15
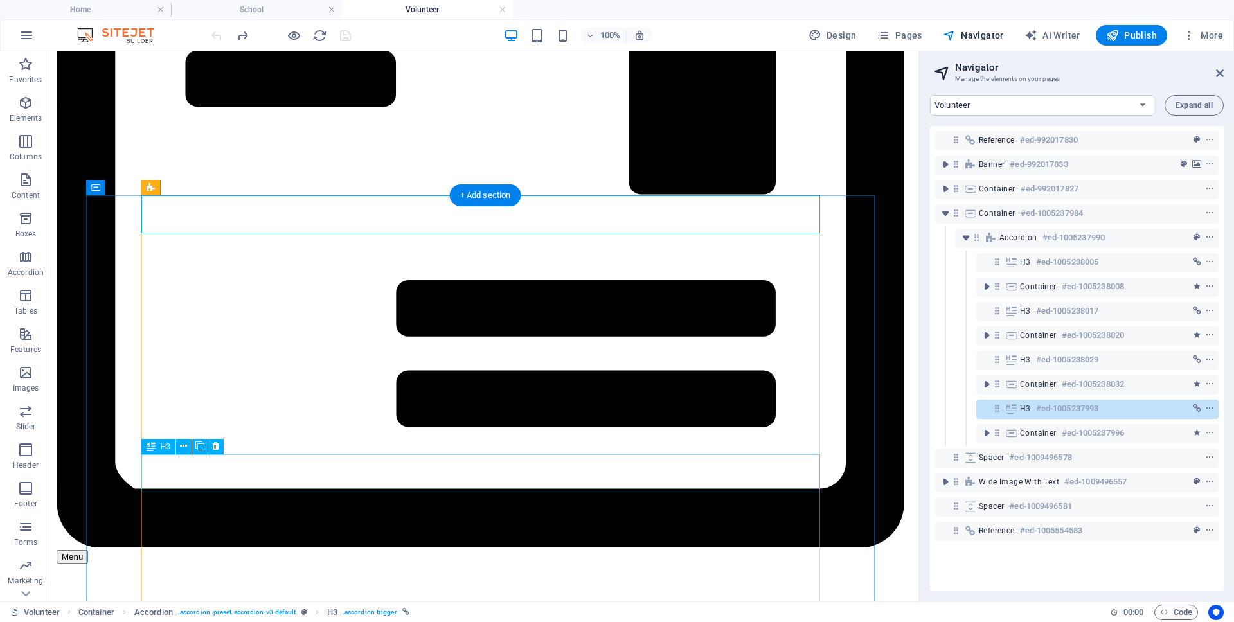
scroll to position [338, 0]
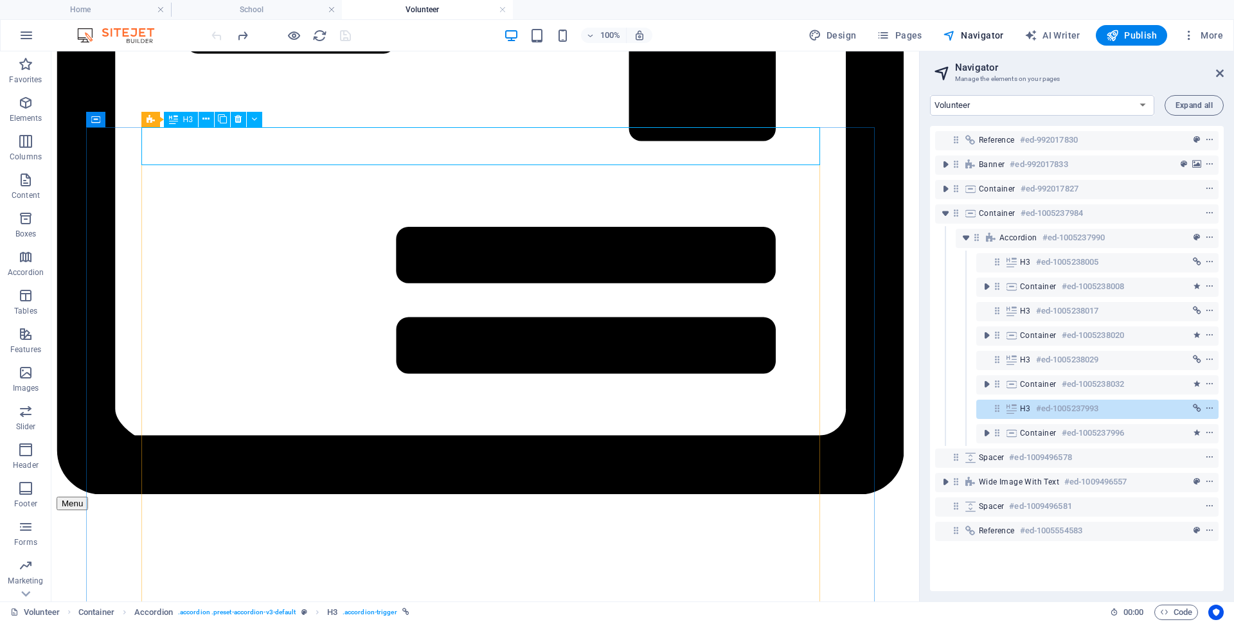
click at [185, 120] on span "H3" at bounding box center [188, 120] width 10 height 8
click at [208, 119] on icon at bounding box center [207, 118] width 7 height 13
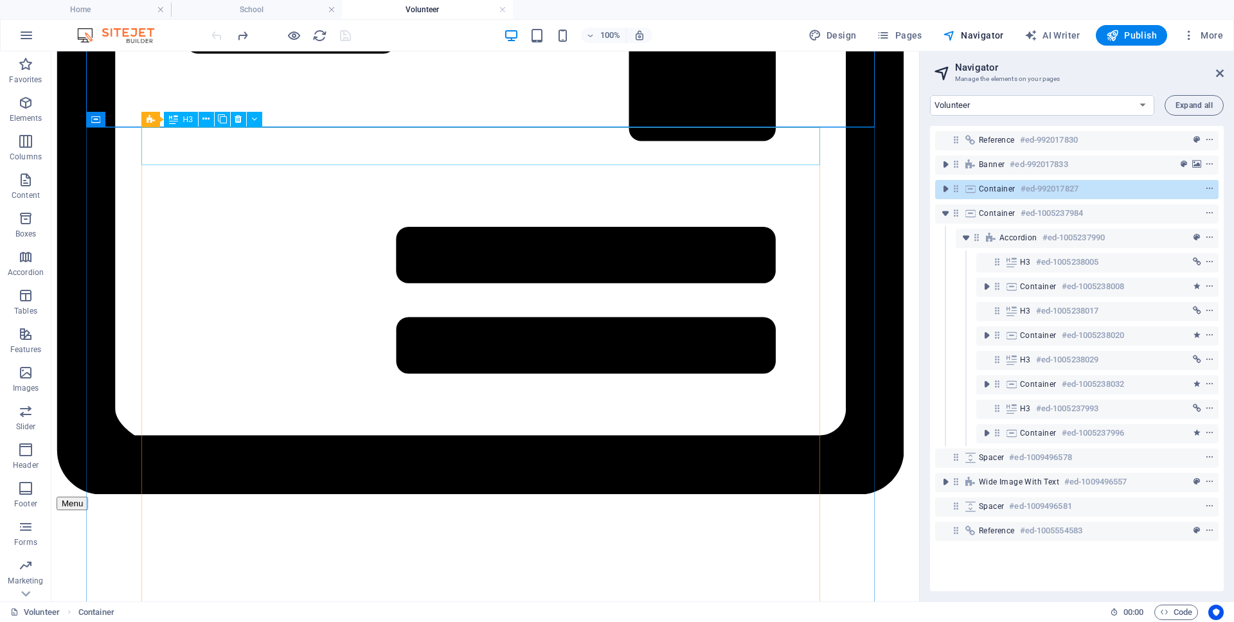
click at [174, 121] on icon at bounding box center [173, 119] width 9 height 15
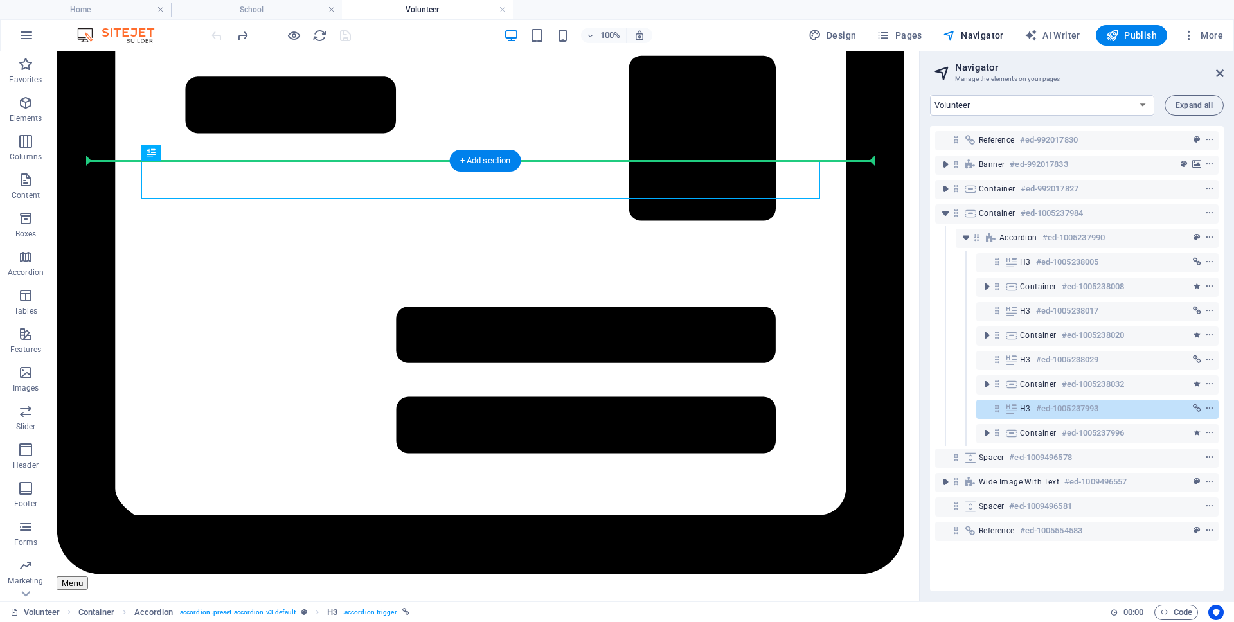
scroll to position [243, 0]
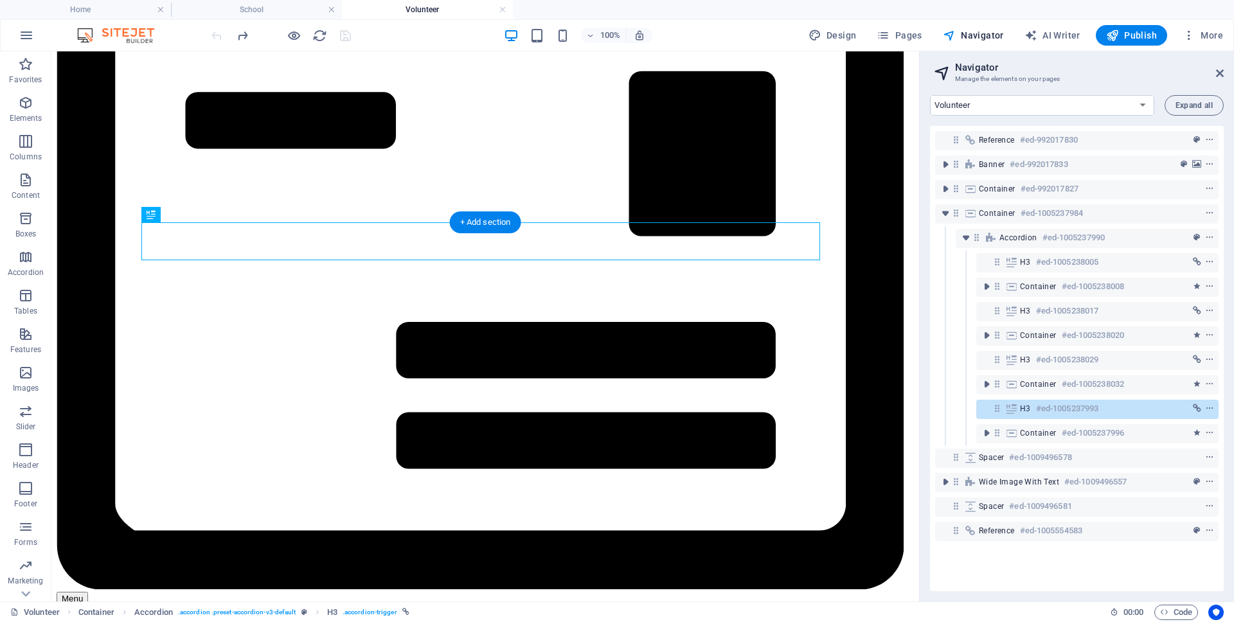
drag, startPoint x: 230, startPoint y: 174, endPoint x: 218, endPoint y: 226, distance: 53.5
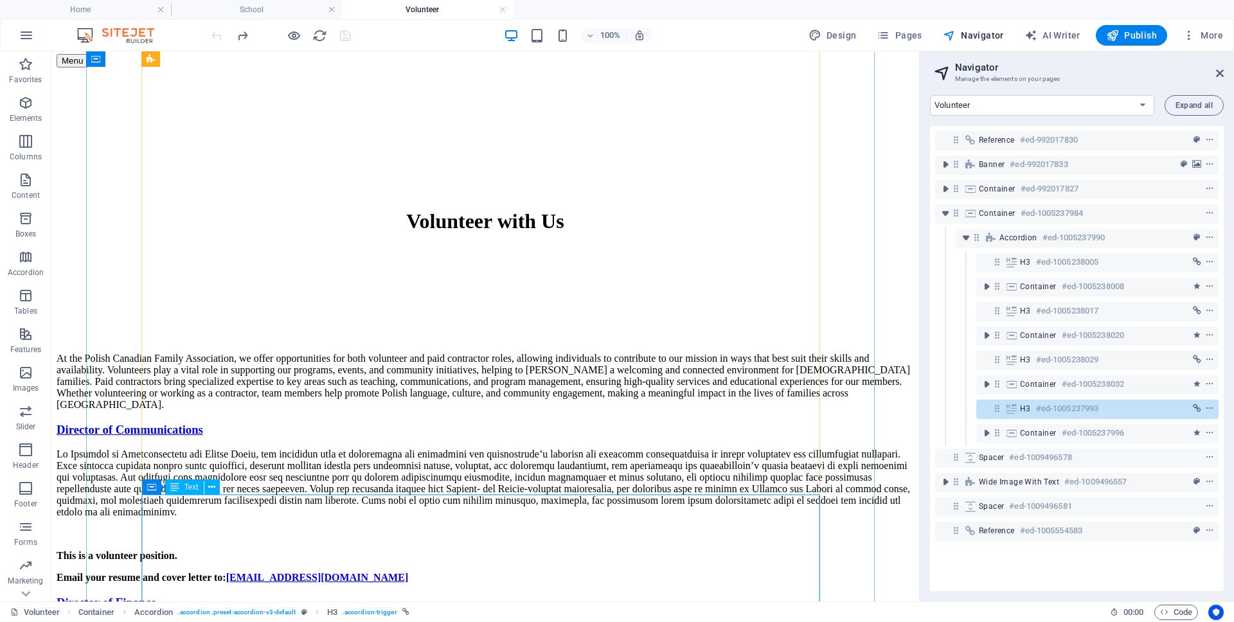
scroll to position [843, 0]
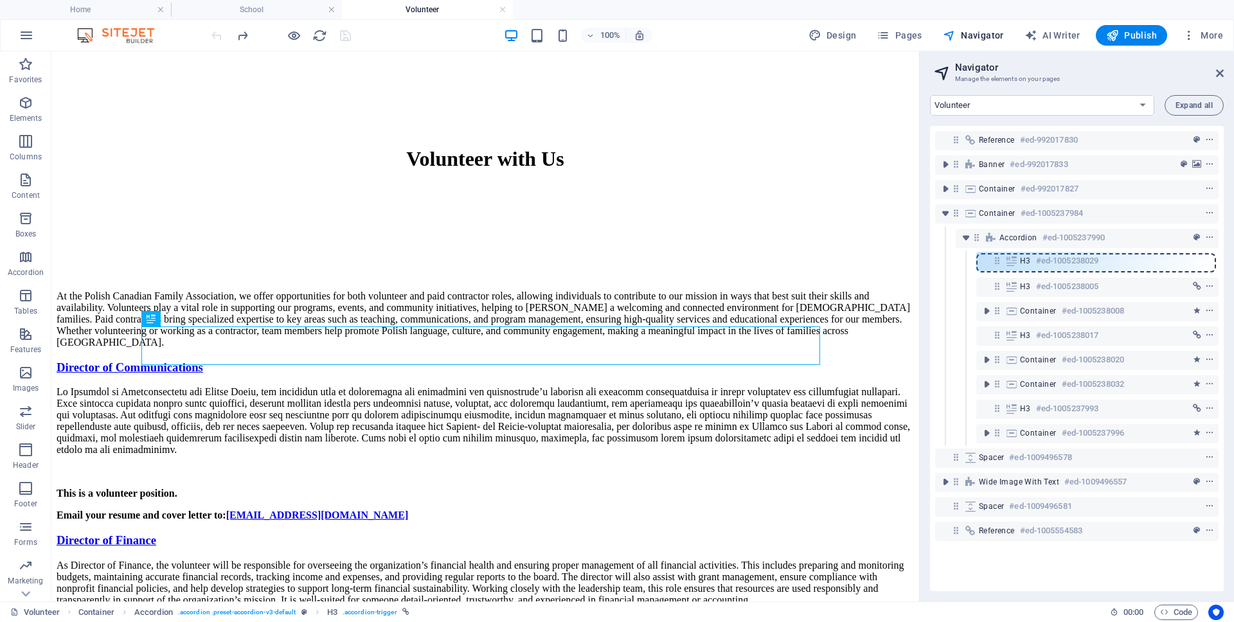
drag, startPoint x: 997, startPoint y: 361, endPoint x: 996, endPoint y: 258, distance: 102.2
click at [996, 258] on div "Reference #ed-992017830 Banner #ed-992017833 Container #ed-992017827 Container …" at bounding box center [1077, 358] width 294 height 465
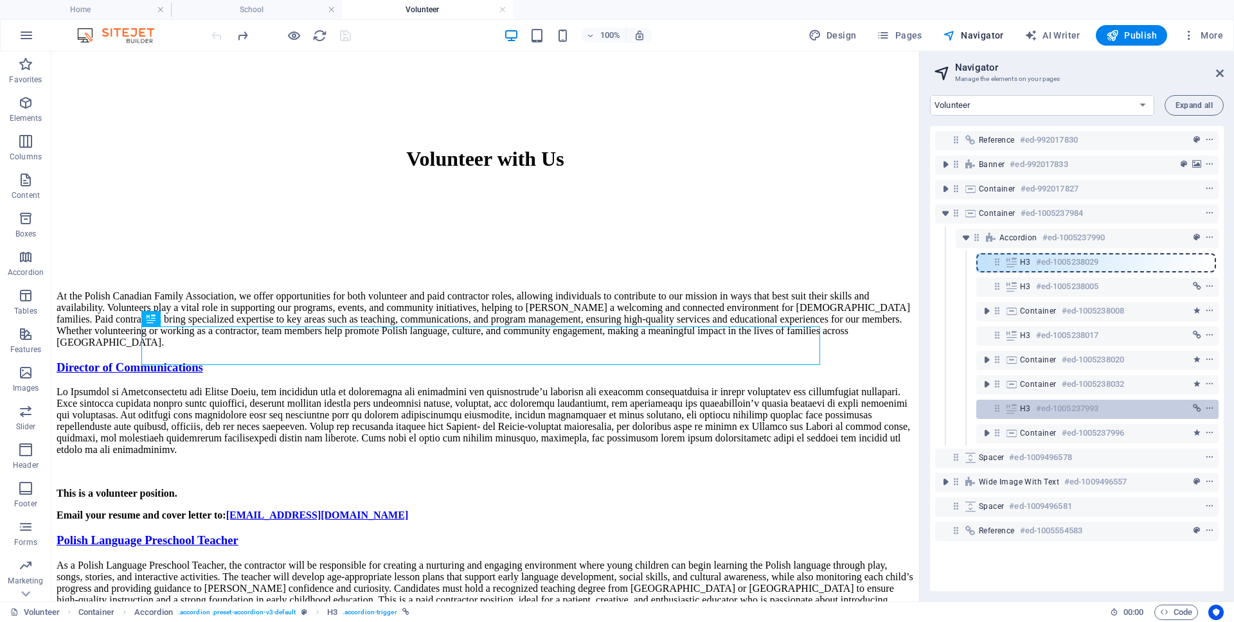
scroll to position [1066, 0]
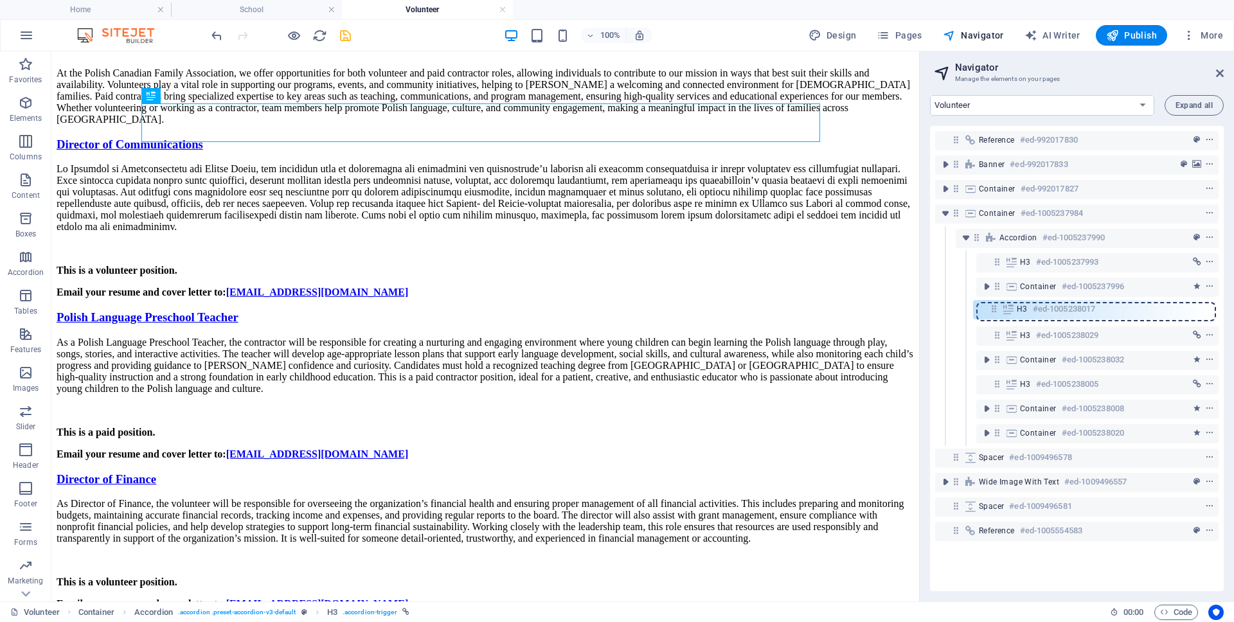
drag, startPoint x: 998, startPoint y: 410, endPoint x: 995, endPoint y: 307, distance: 102.9
click at [995, 307] on div "Reference #ed-992017830 Banner #ed-992017833 Container #ed-992017827 Container …" at bounding box center [1077, 358] width 294 height 465
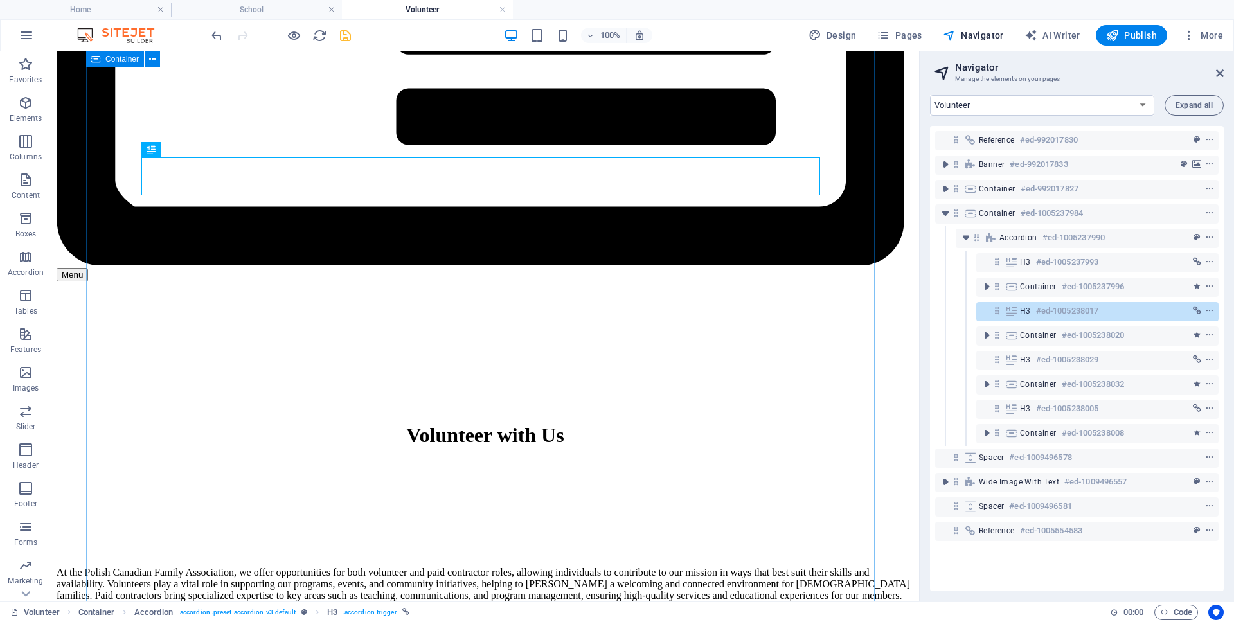
scroll to position [308, 0]
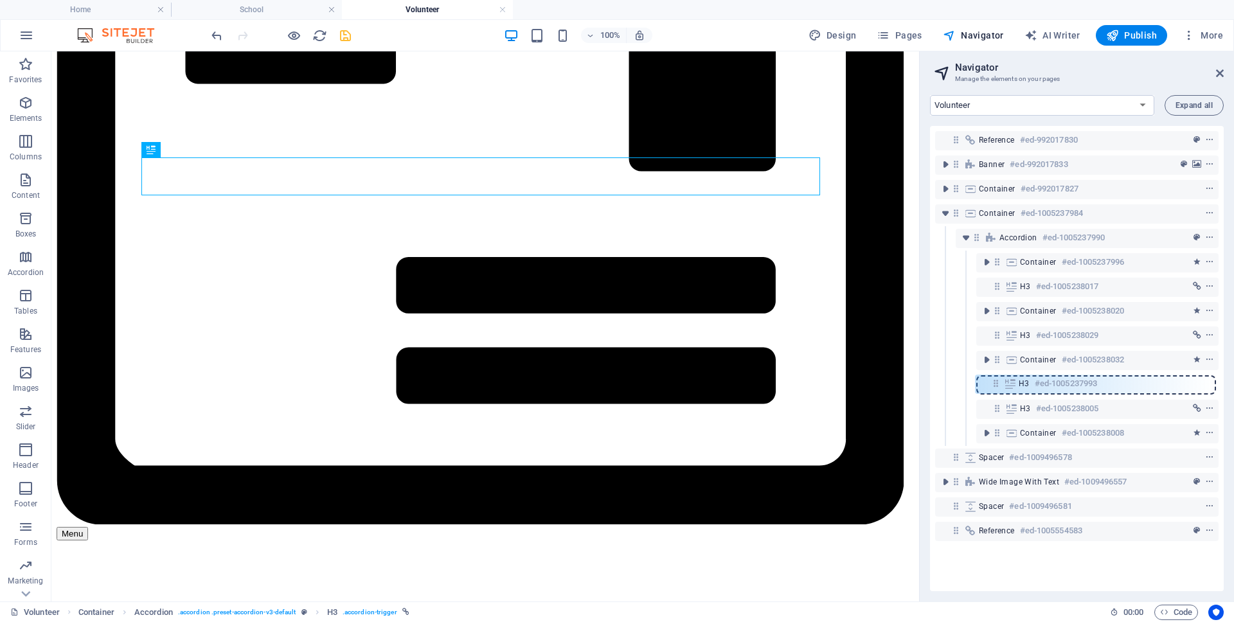
drag, startPoint x: 998, startPoint y: 260, endPoint x: 996, endPoint y: 385, distance: 124.7
click at [996, 385] on div "Reference #ed-992017830 Banner #ed-992017833 Container #ed-992017827 Container …" at bounding box center [1077, 358] width 294 height 465
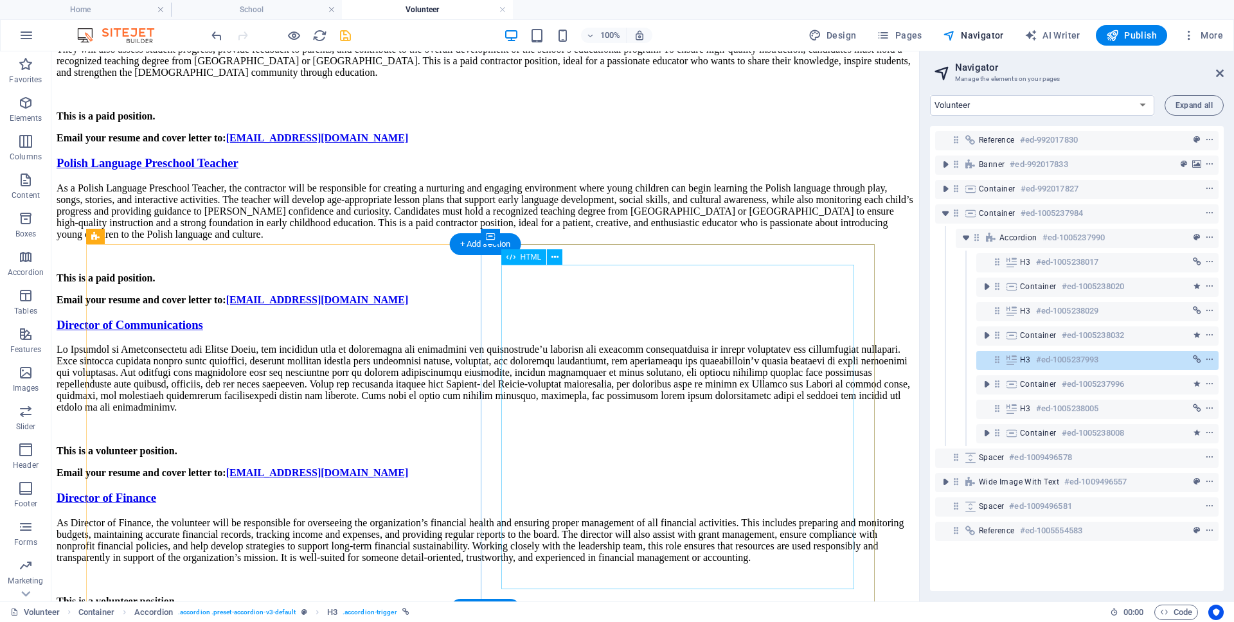
scroll to position [1210, 0]
click at [347, 35] on icon "save" at bounding box center [345, 35] width 15 height 15
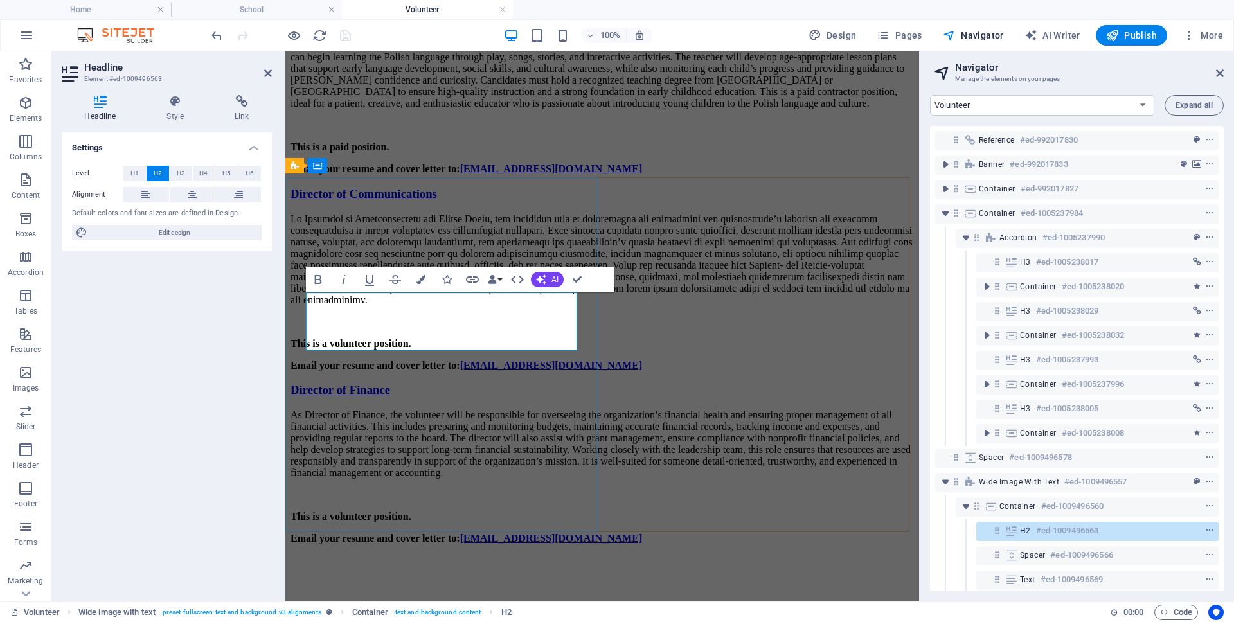
scroll to position [1205, 0]
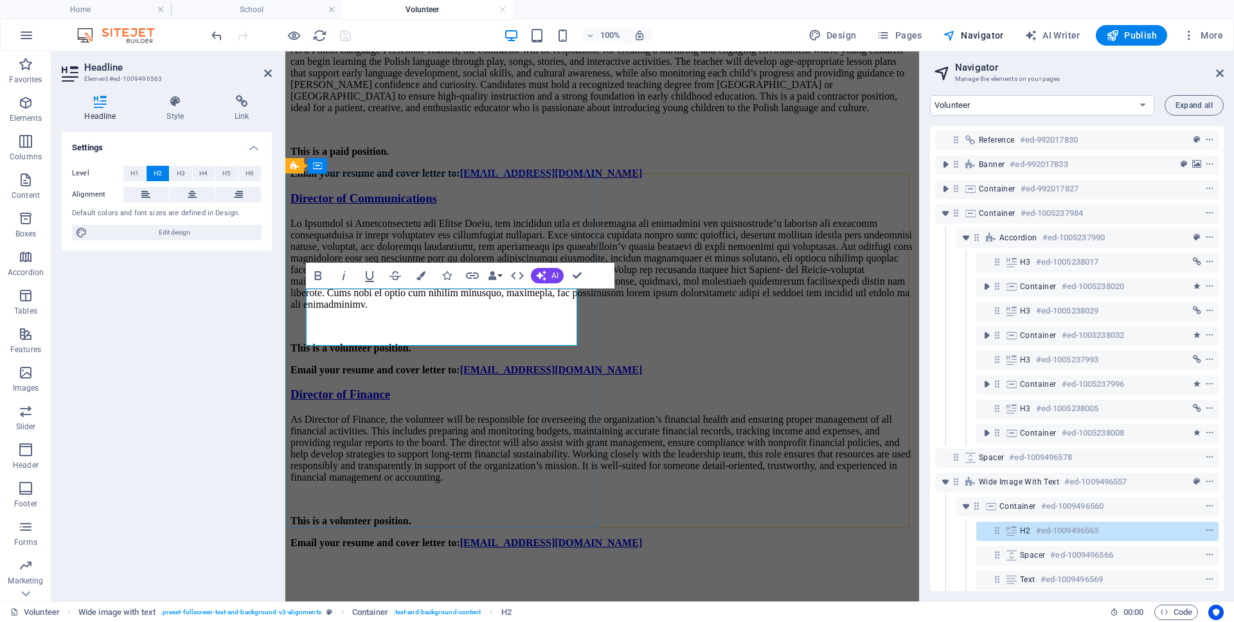
click at [457, 604] on h2 "Subscribe to our Preschool Newsletter" at bounding box center [603, 612] width 624 height 17
click at [377, 604] on h2 "Subscribe to our Preschool Newsletter" at bounding box center [603, 612] width 624 height 17
drag, startPoint x: 477, startPoint y: 331, endPoint x: 551, endPoint y: 337, distance: 74.2
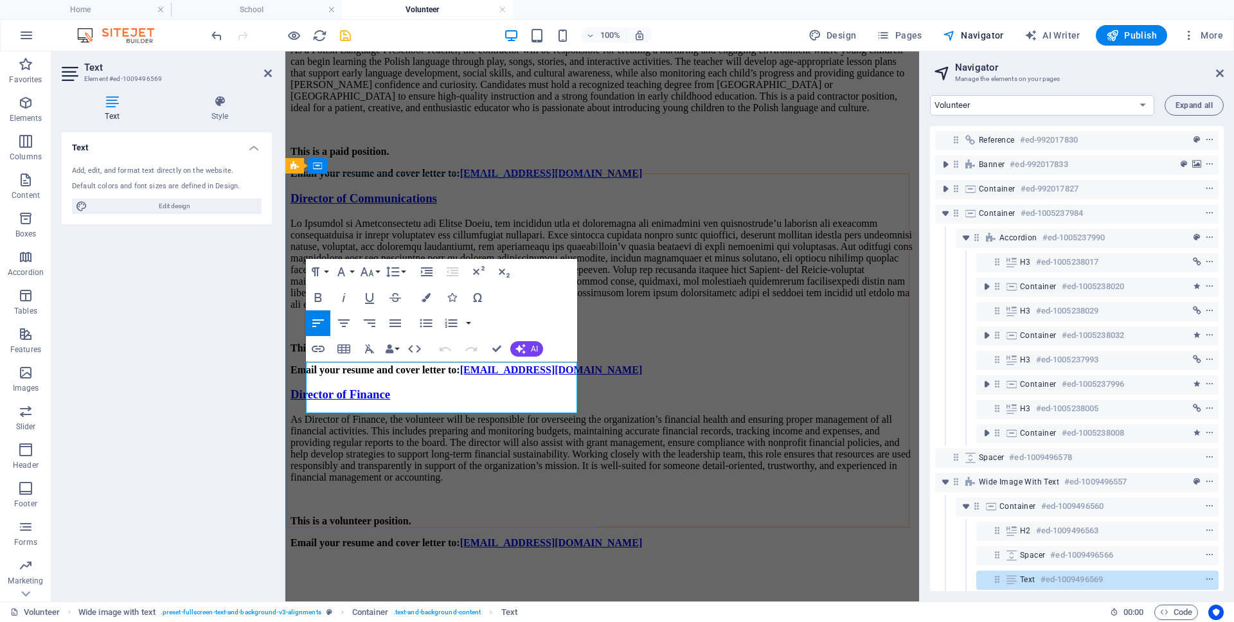
drag, startPoint x: 536, startPoint y: 376, endPoint x: 576, endPoint y: 424, distance: 62.6
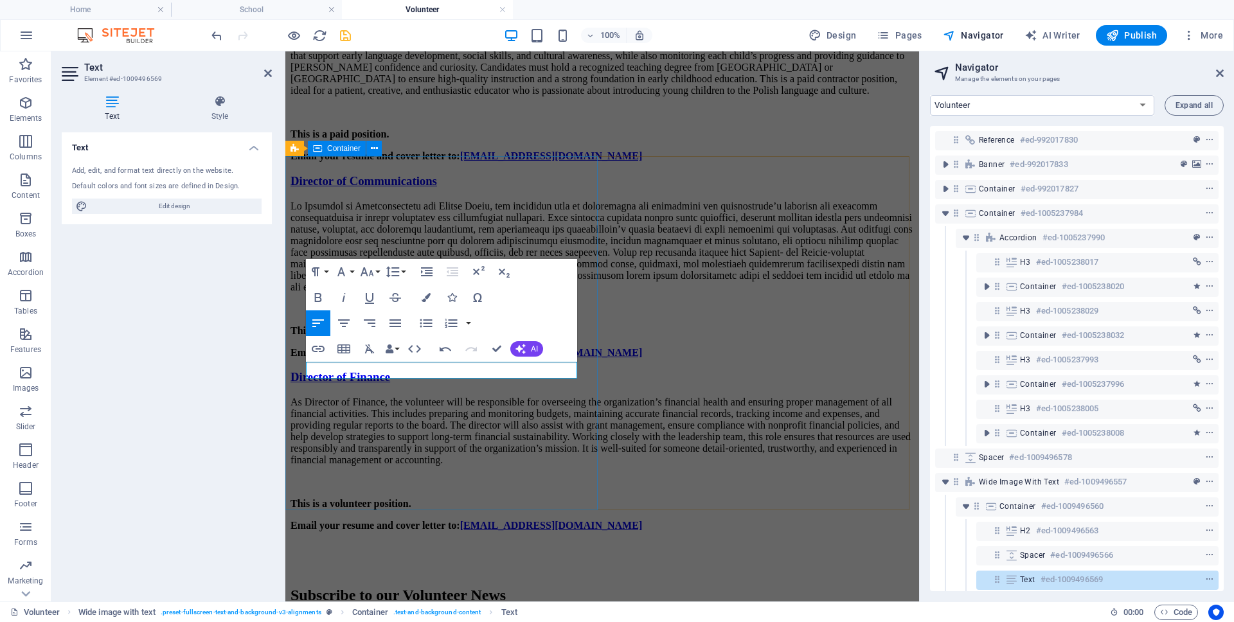
scroll to position [1214, 0]
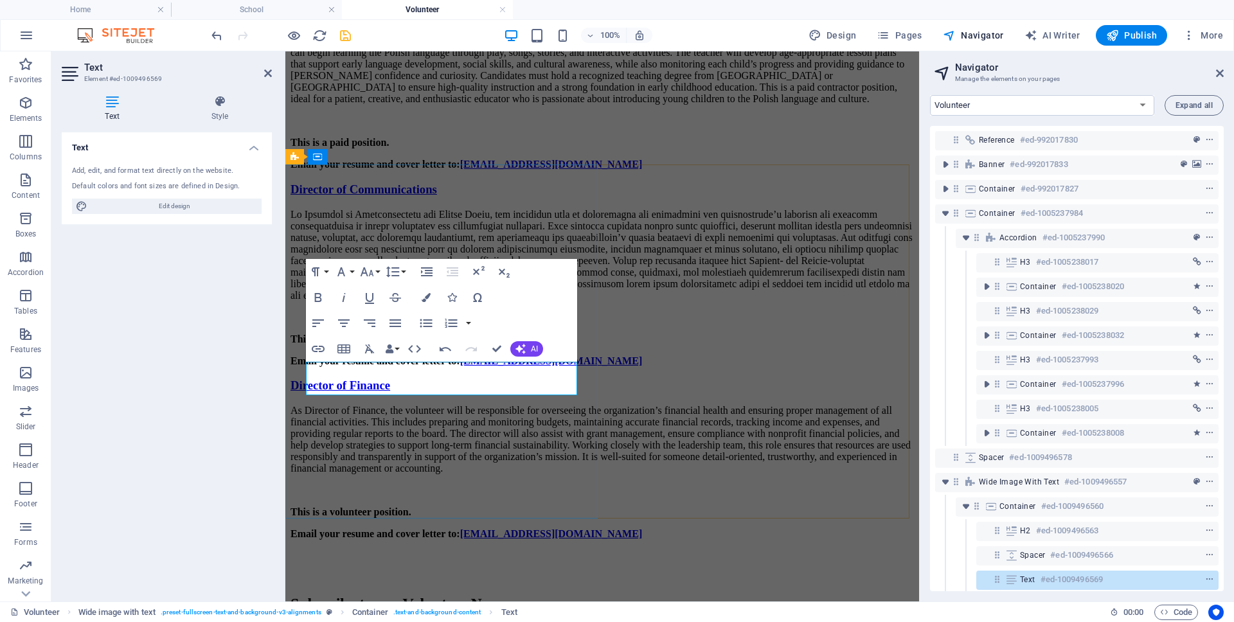
drag, startPoint x: 468, startPoint y: 387, endPoint x: 440, endPoint y: 388, distance: 27.6
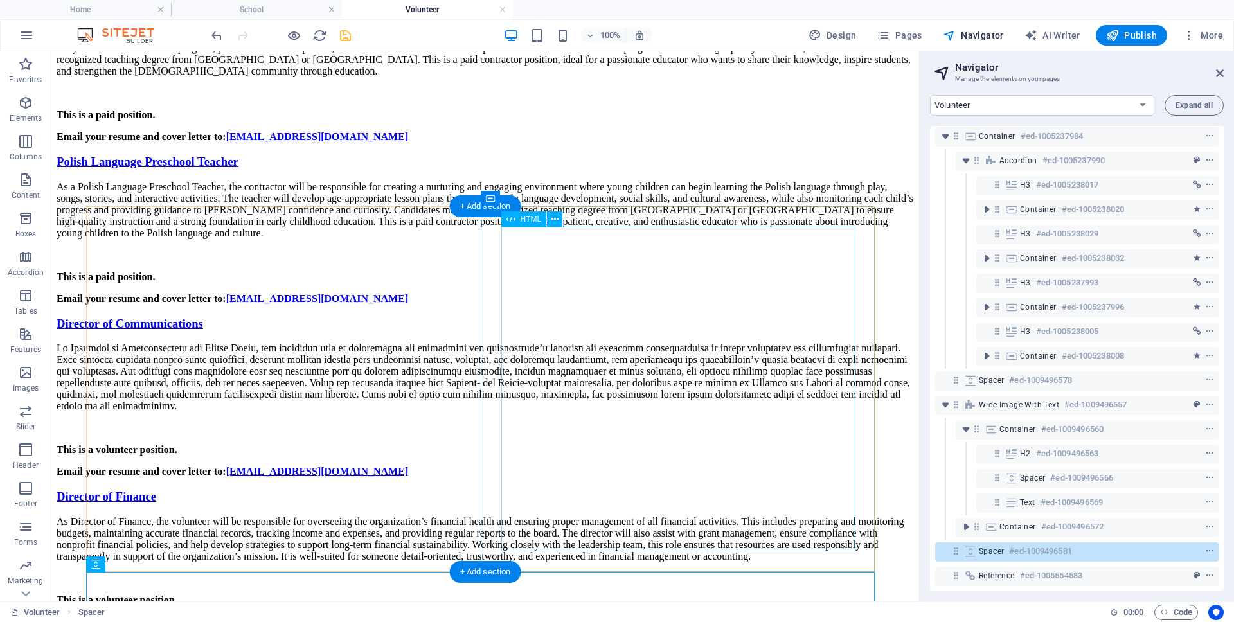
scroll to position [1209, 0]
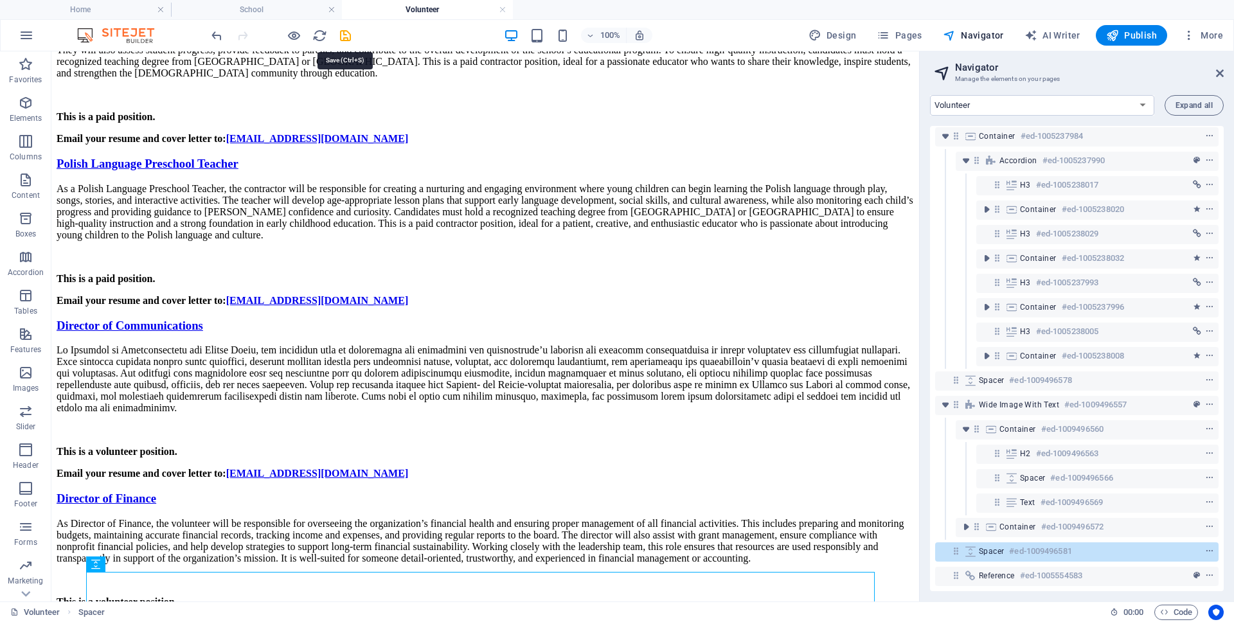
click at [342, 35] on icon "save" at bounding box center [345, 35] width 15 height 15
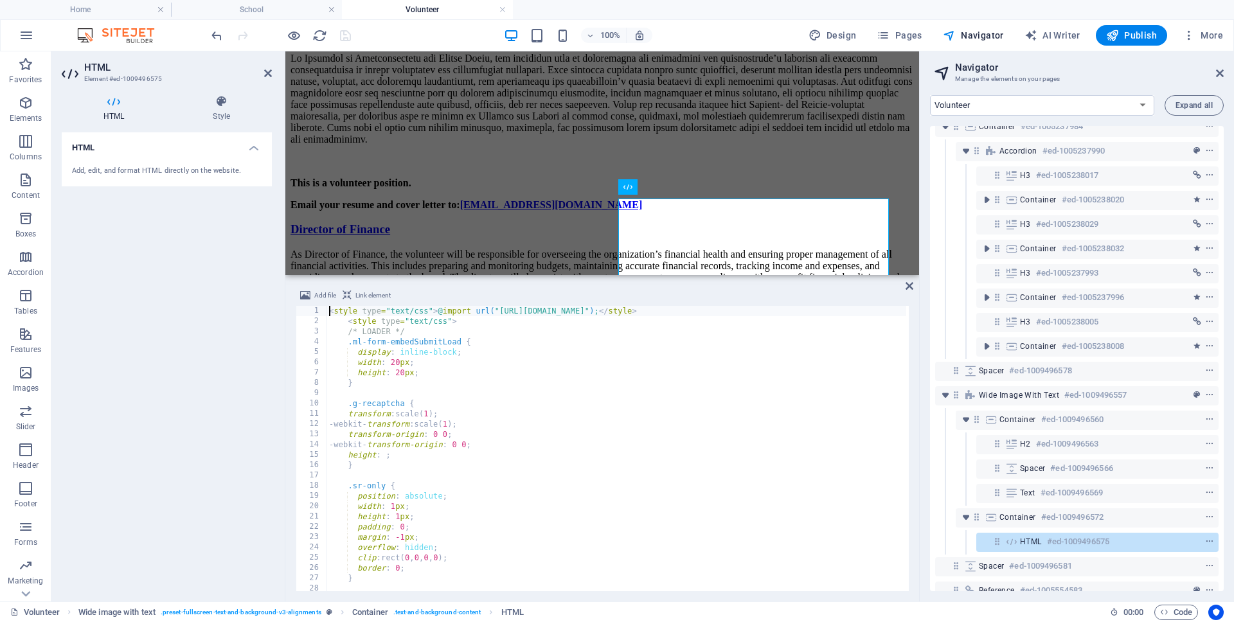
scroll to position [1205, 0]
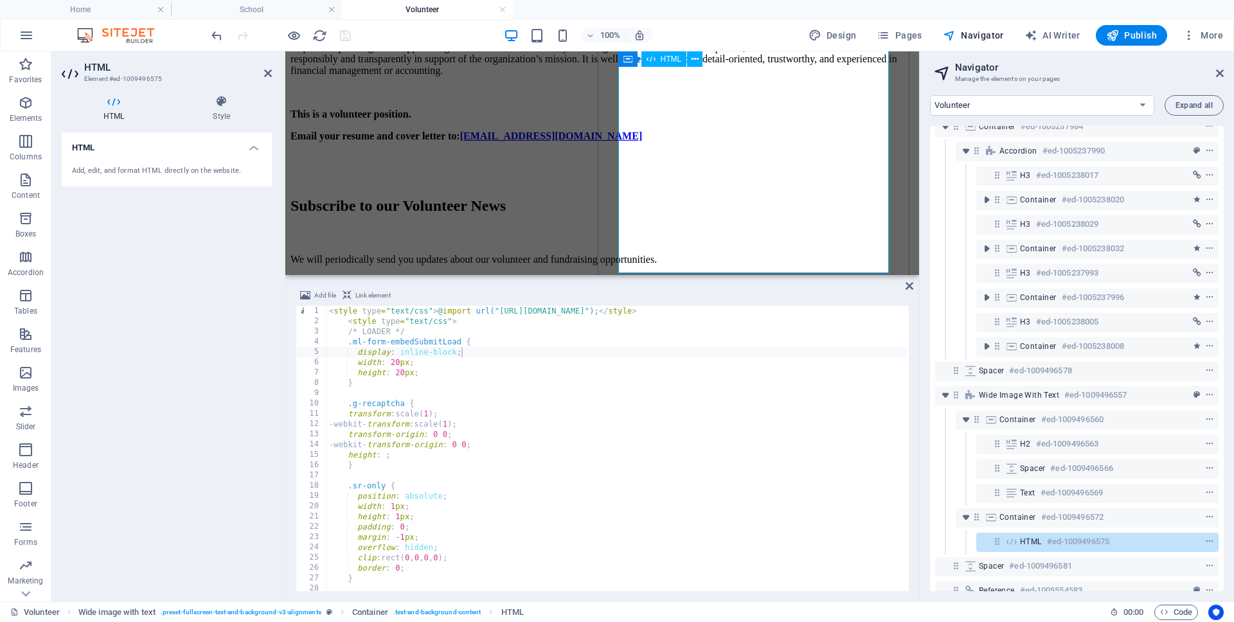
scroll to position [1453, 0]
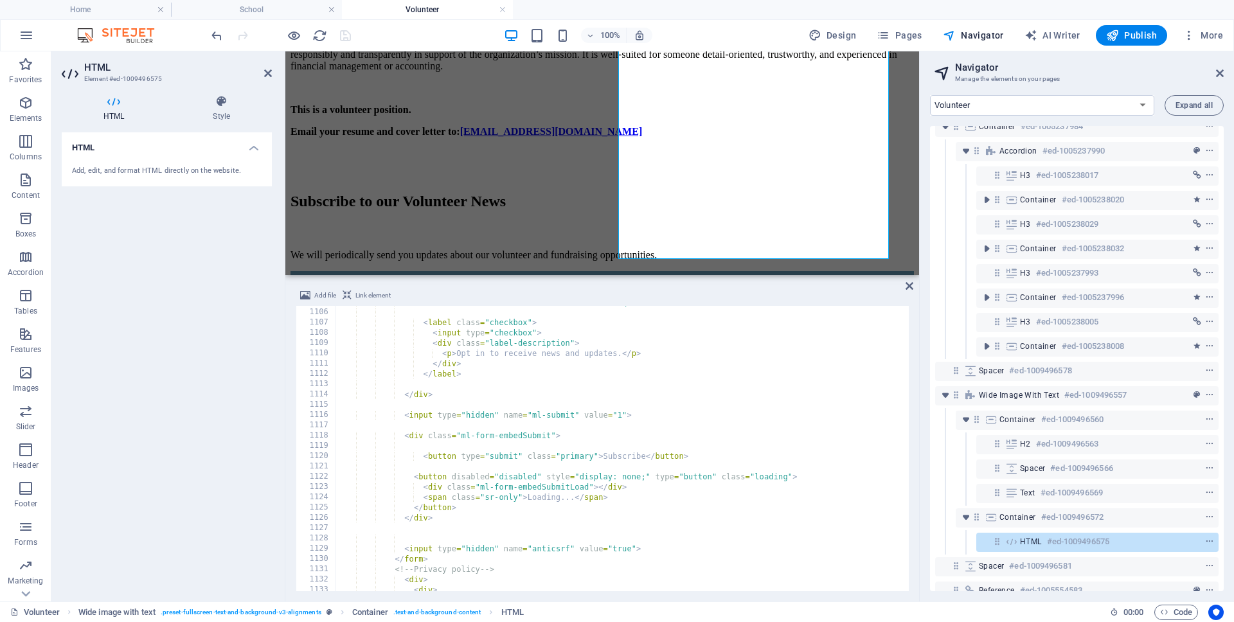
scroll to position [11751, 0]
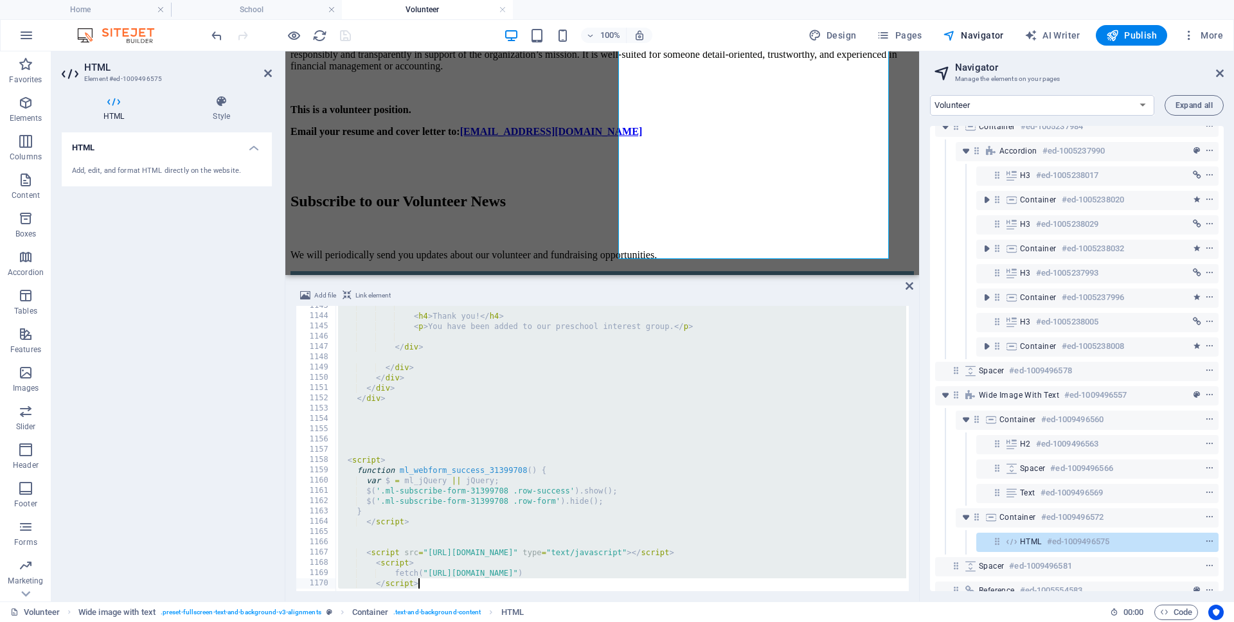
type textarea "</script>"
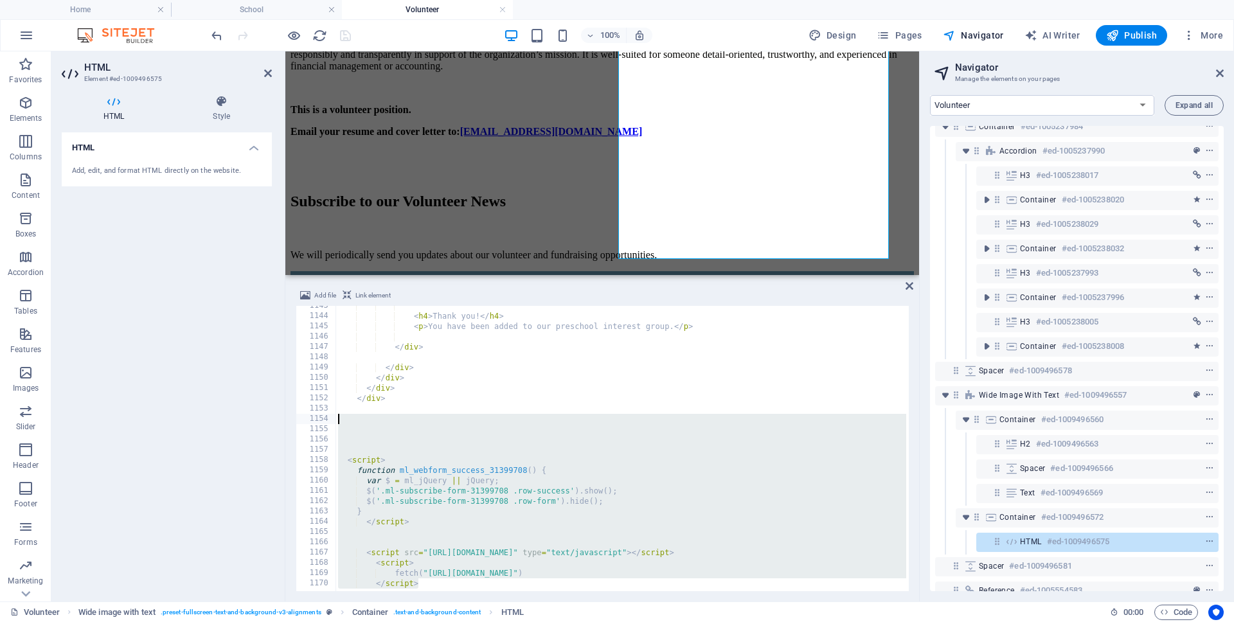
drag, startPoint x: 420, startPoint y: 582, endPoint x: 271, endPoint y: 419, distance: 220.2
click at [271, 419] on div "HTML Element #ed-1009496575 HTML Style HTML Add, edit, and format HTML directly…" at bounding box center [485, 326] width 868 height 550
paste textarea "</script>"
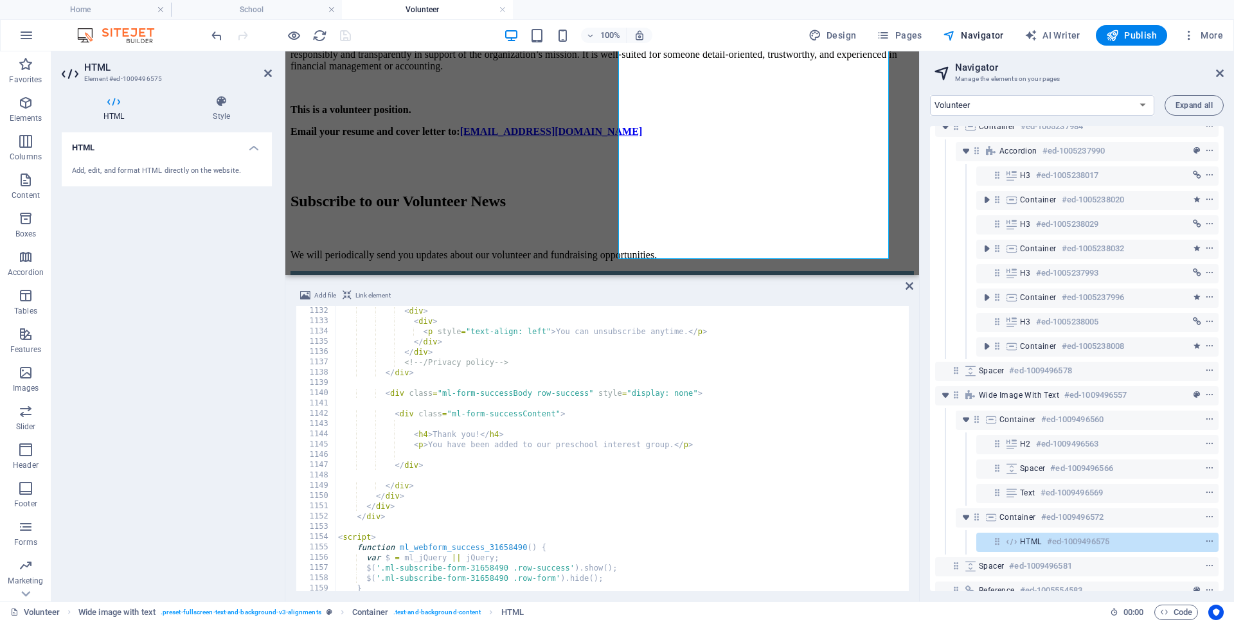
scroll to position [11594, 0]
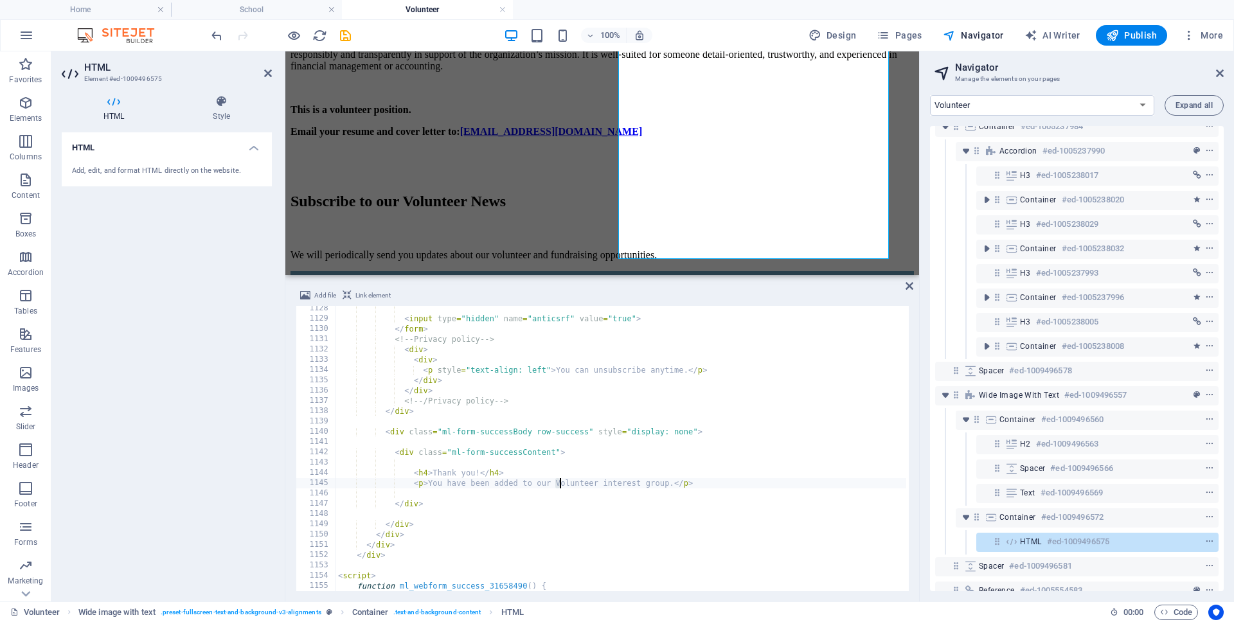
type textarea "<p>You have been added to our volunteer interest group.</p>"
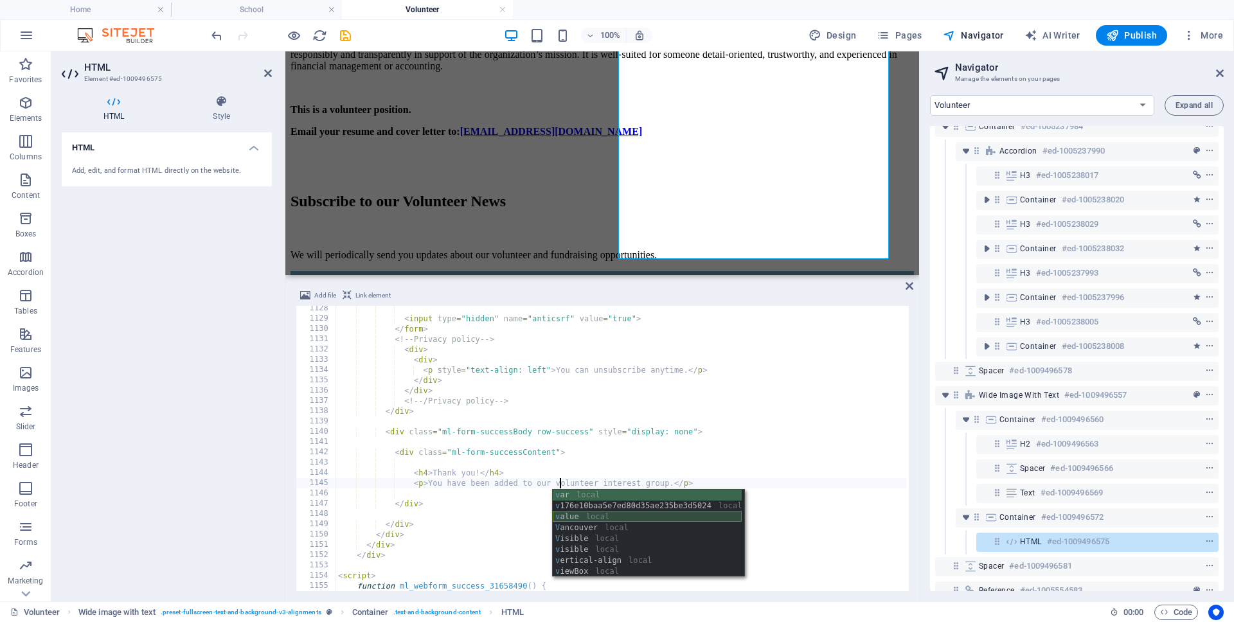
scroll to position [0, 19]
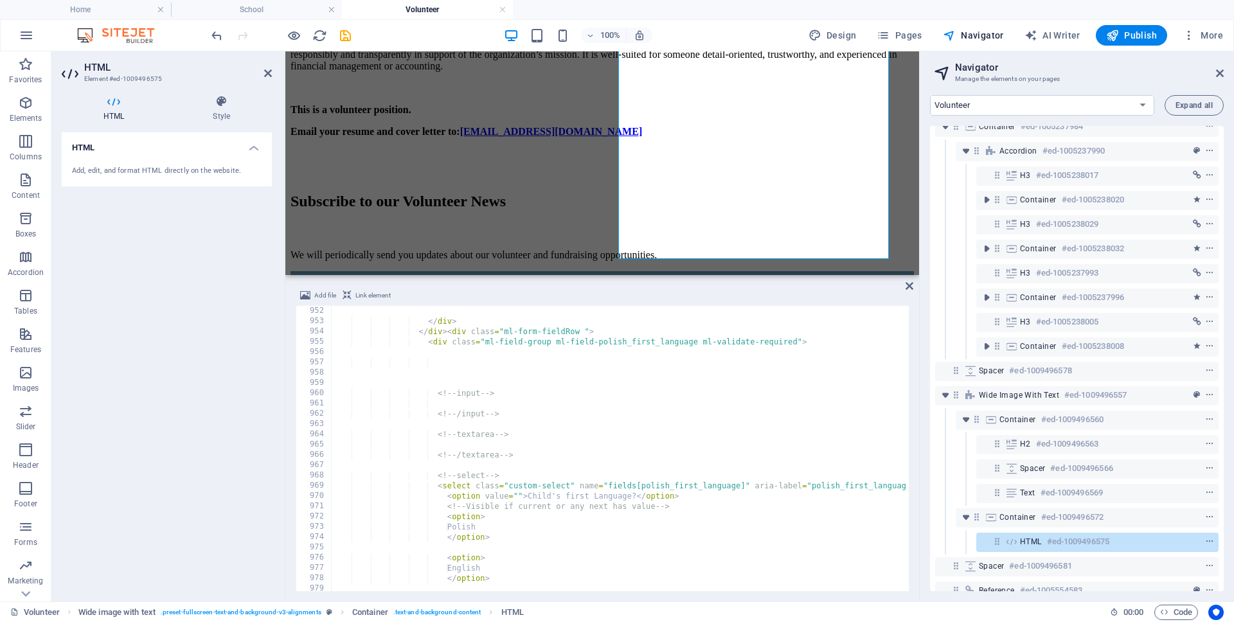
scroll to position [9743, 0]
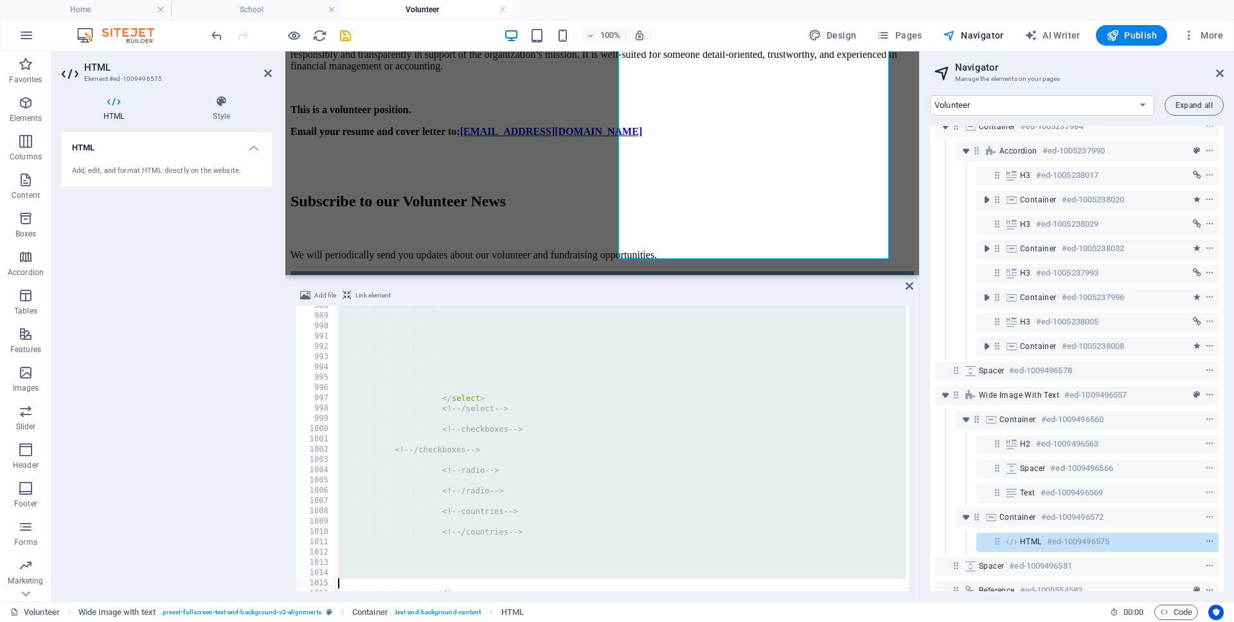
scroll to position [10198, 0]
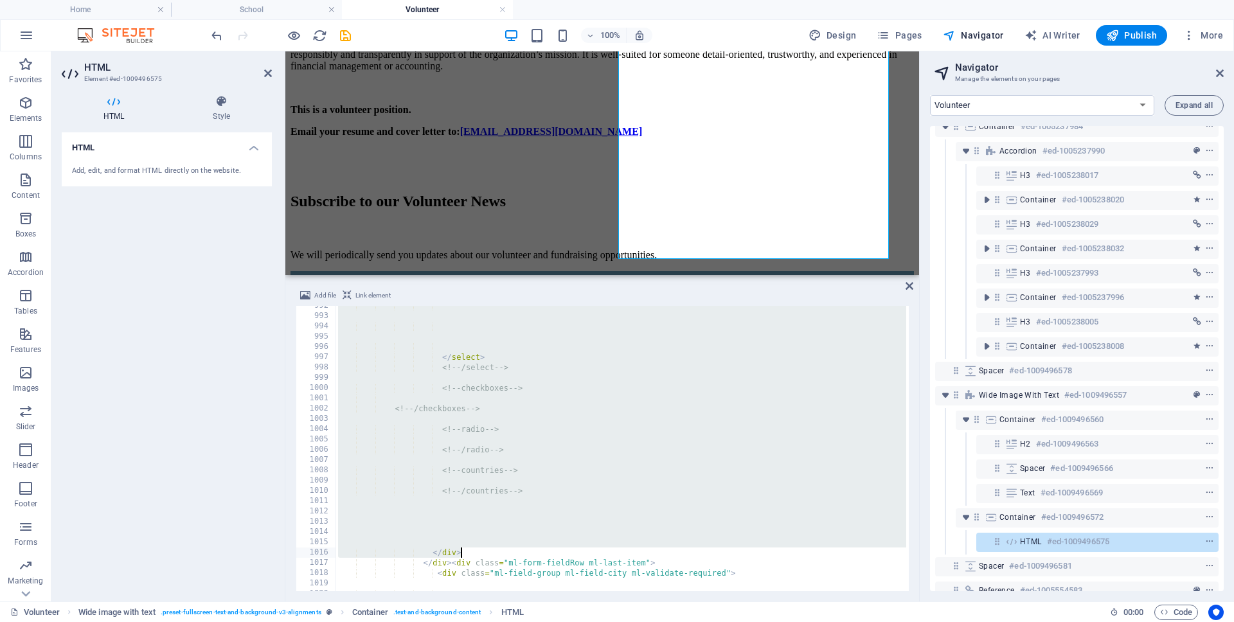
drag, startPoint x: 429, startPoint y: 381, endPoint x: 534, endPoint y: 554, distance: 202.2
type textarea "</div>"
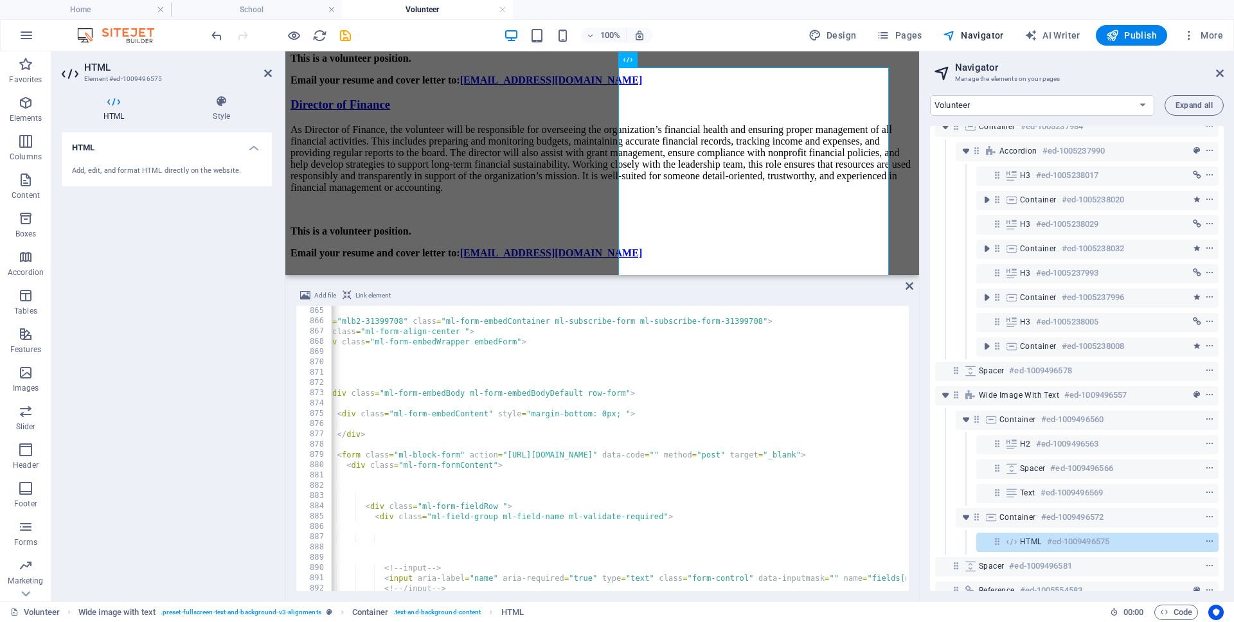
scroll to position [0, 20]
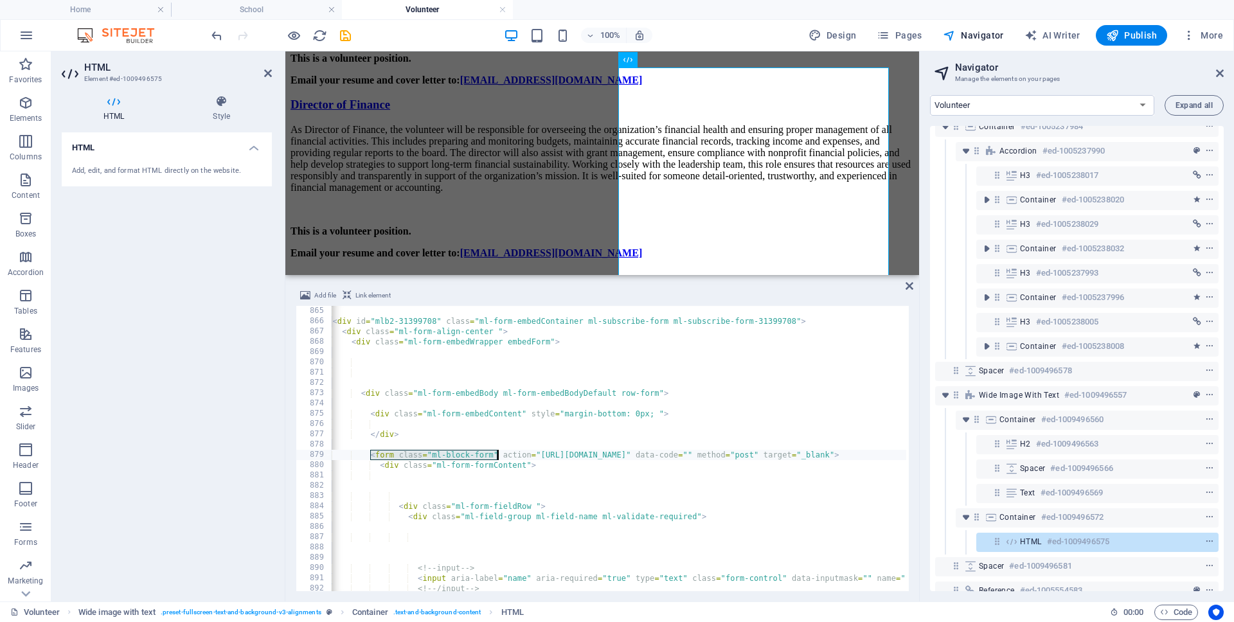
drag, startPoint x: 369, startPoint y: 455, endPoint x: 498, endPoint y: 454, distance: 128.6
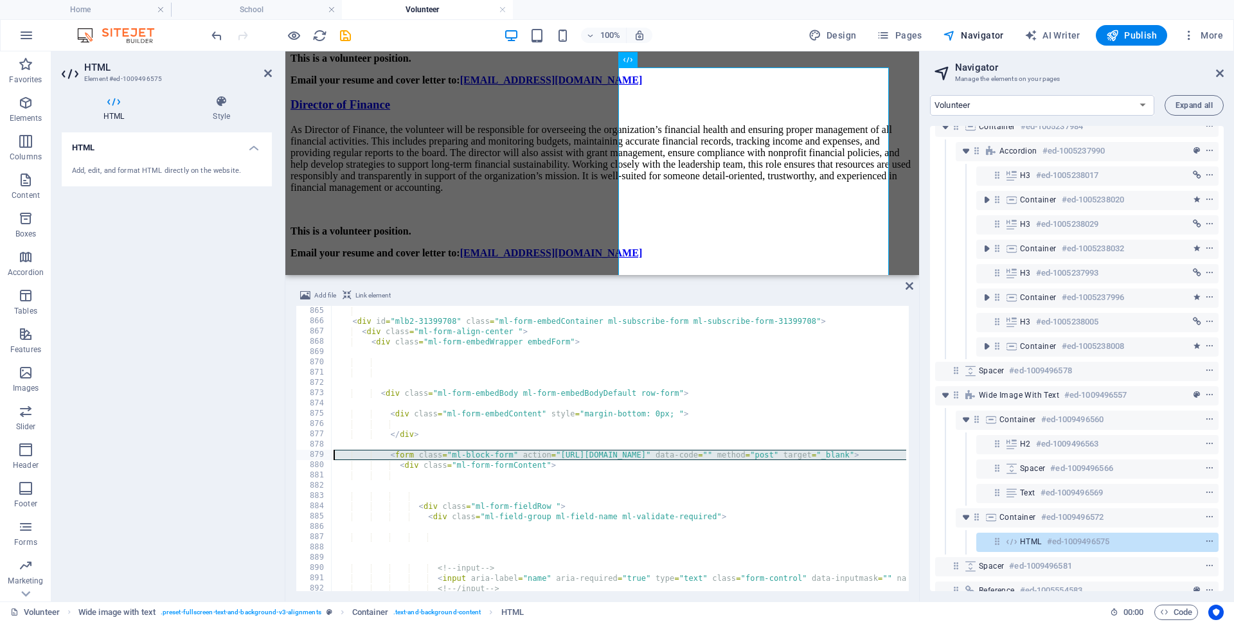
scroll to position [0, 0]
drag, startPoint x: 858, startPoint y: 454, endPoint x: 391, endPoint y: 455, distance: 466.7
paste textarea "7260140374853301"
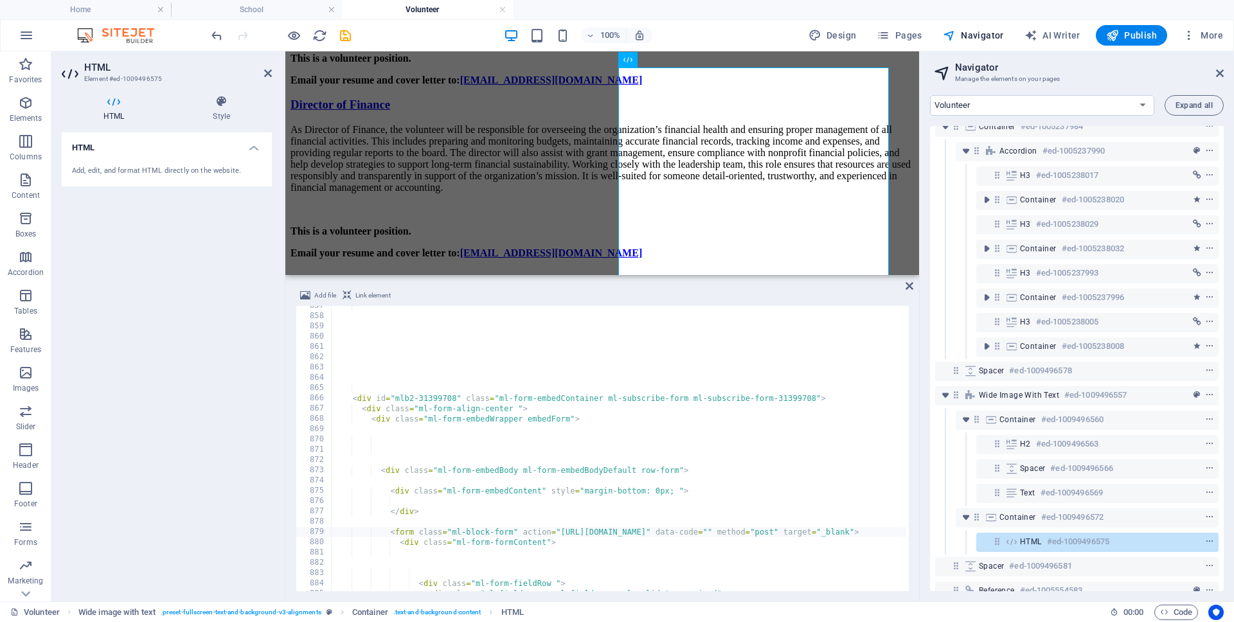
scroll to position [8771, 0]
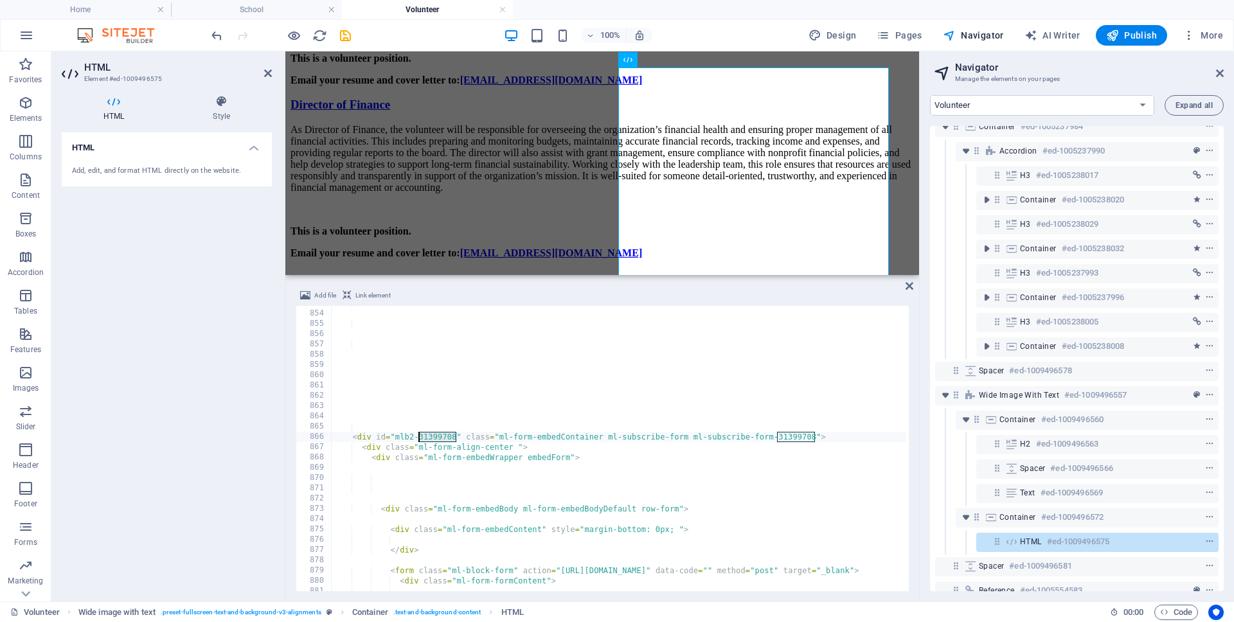
drag, startPoint x: 453, startPoint y: 438, endPoint x: 418, endPoint y: 440, distance: 34.8
type textarea "<div id="mlb2-31399708" class="ml-form-embedContainer ml-subscribe-form ml-subs…"
click at [705, 333] on span "+" at bounding box center [703, 332] width 12 height 12
click at [780, 336] on input at bounding box center [765, 335] width 139 height 16
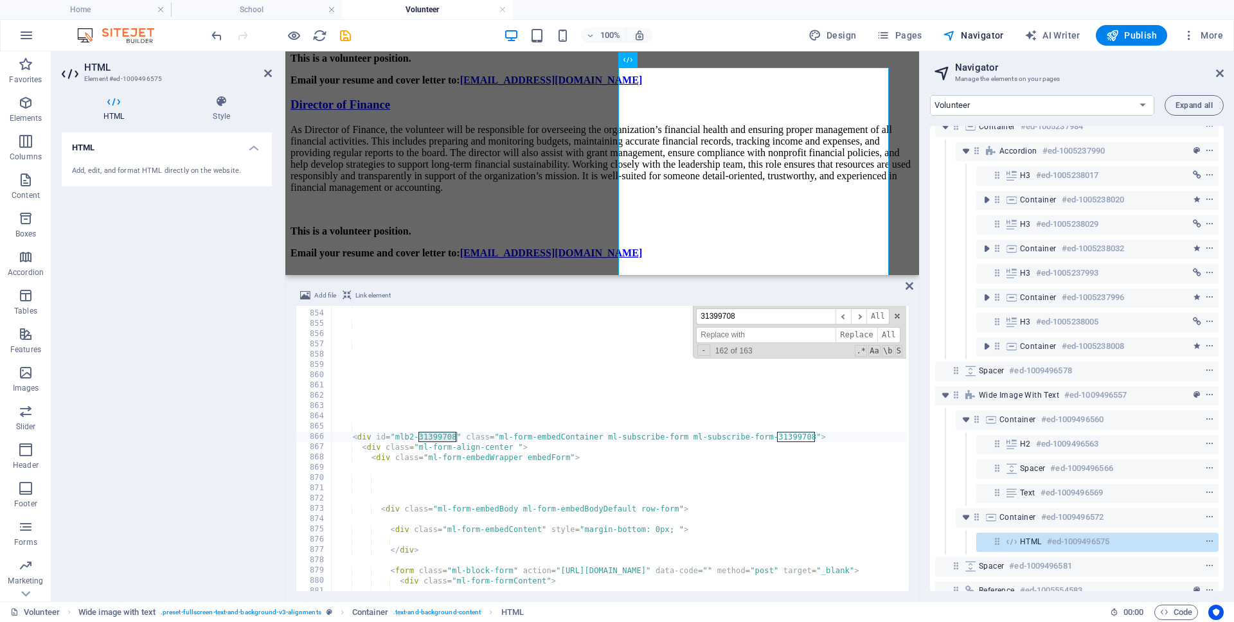
paste input "31658490"
type input "31658490"
click at [860, 334] on span "Replace" at bounding box center [857, 335] width 42 height 16
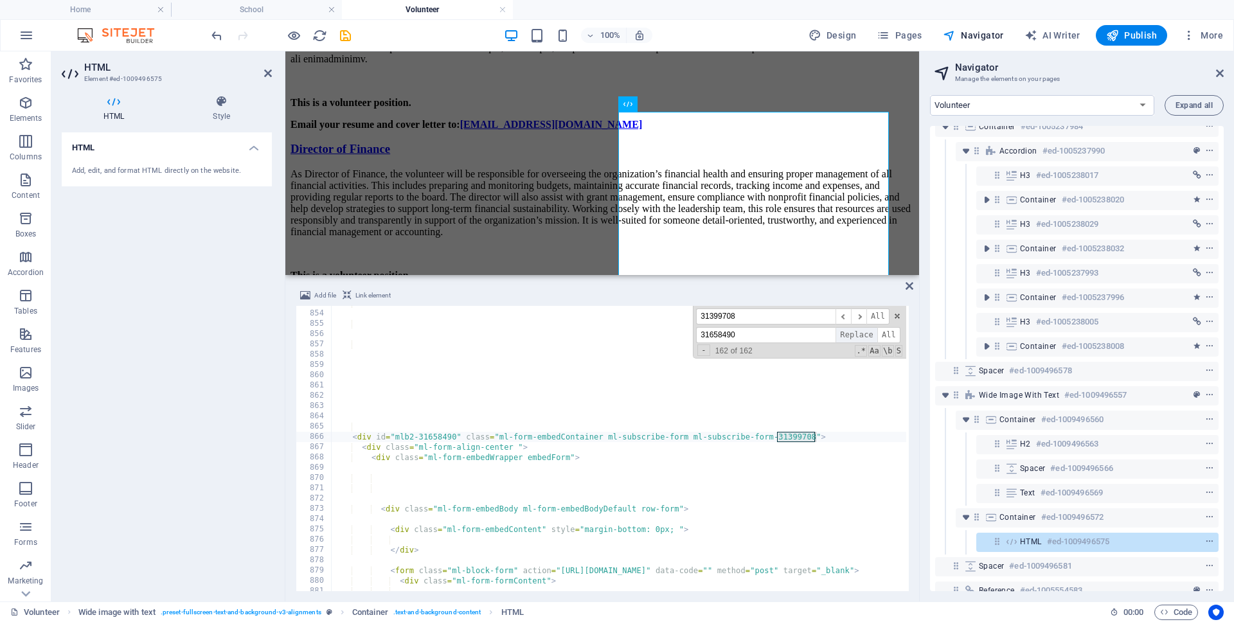
click at [860, 334] on span "Replace" at bounding box center [857, 335] width 42 height 16
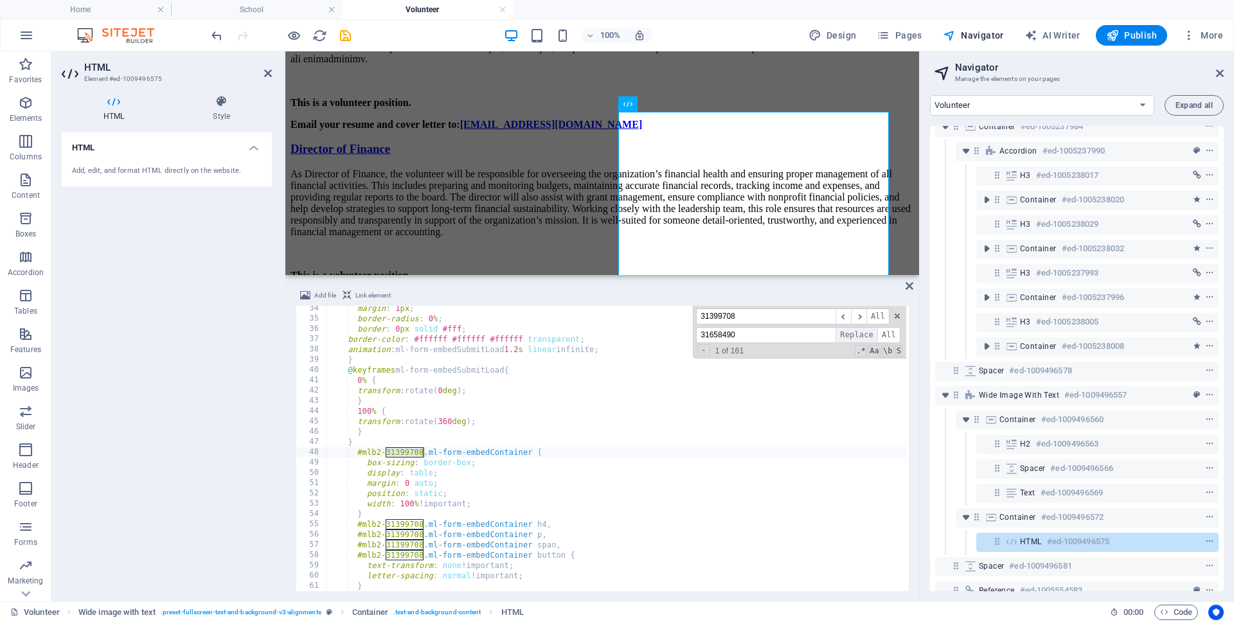
scroll to position [342, 0]
click at [860, 334] on span "Replace" at bounding box center [857, 335] width 42 height 16
click at [893, 336] on span "All" at bounding box center [888, 335] width 23 height 16
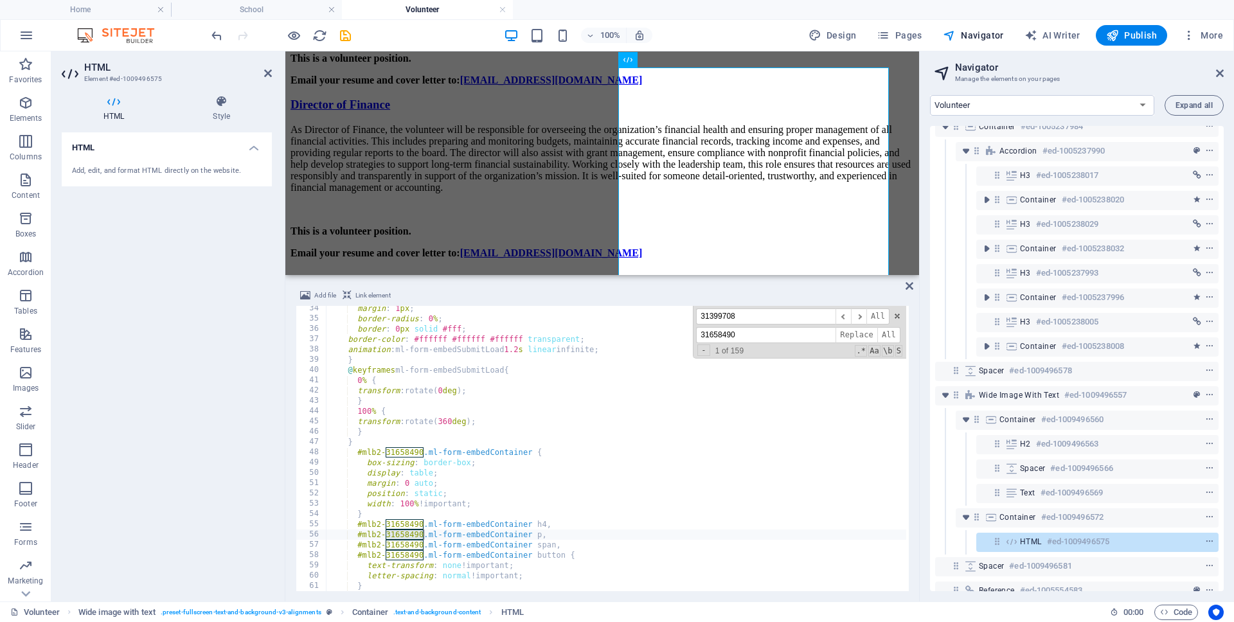
type textarea "box-sizing: border-box;"
click at [908, 286] on icon at bounding box center [910, 286] width 8 height 10
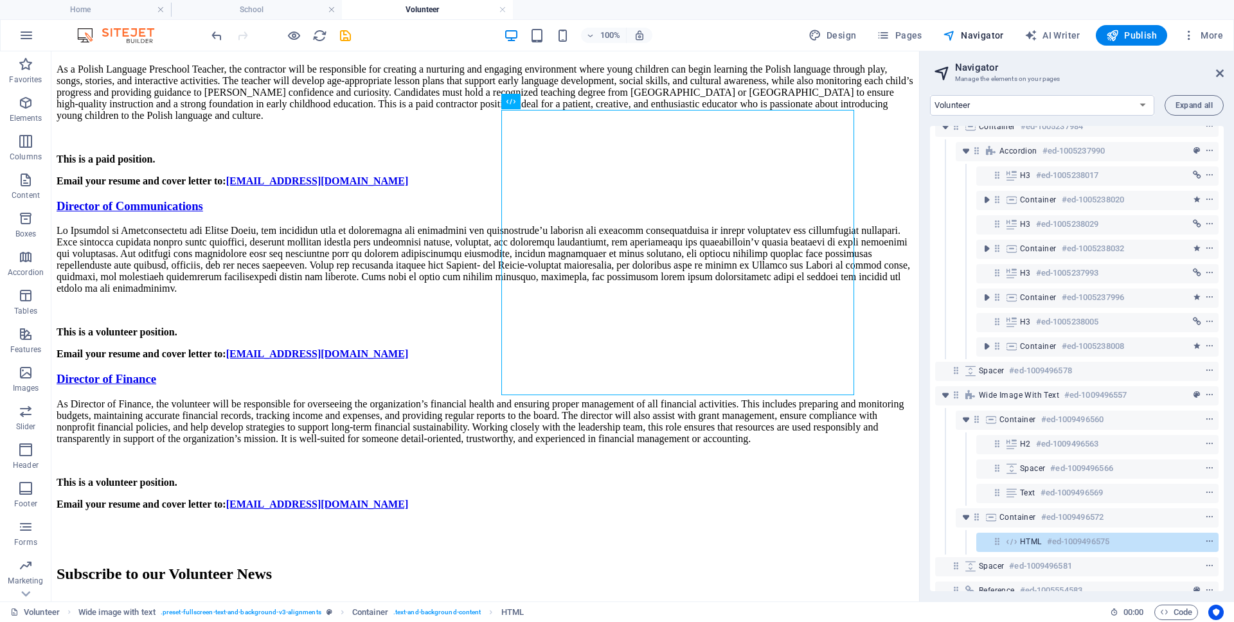
scroll to position [1326, 0]
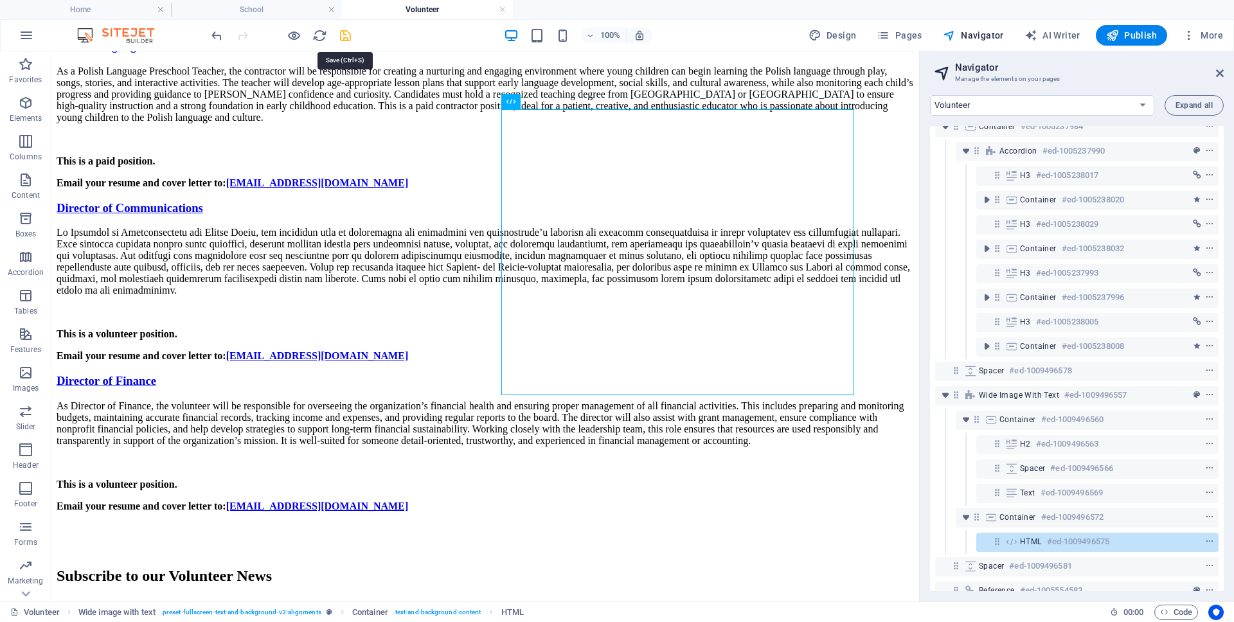
click at [347, 33] on icon "save" at bounding box center [345, 35] width 15 height 15
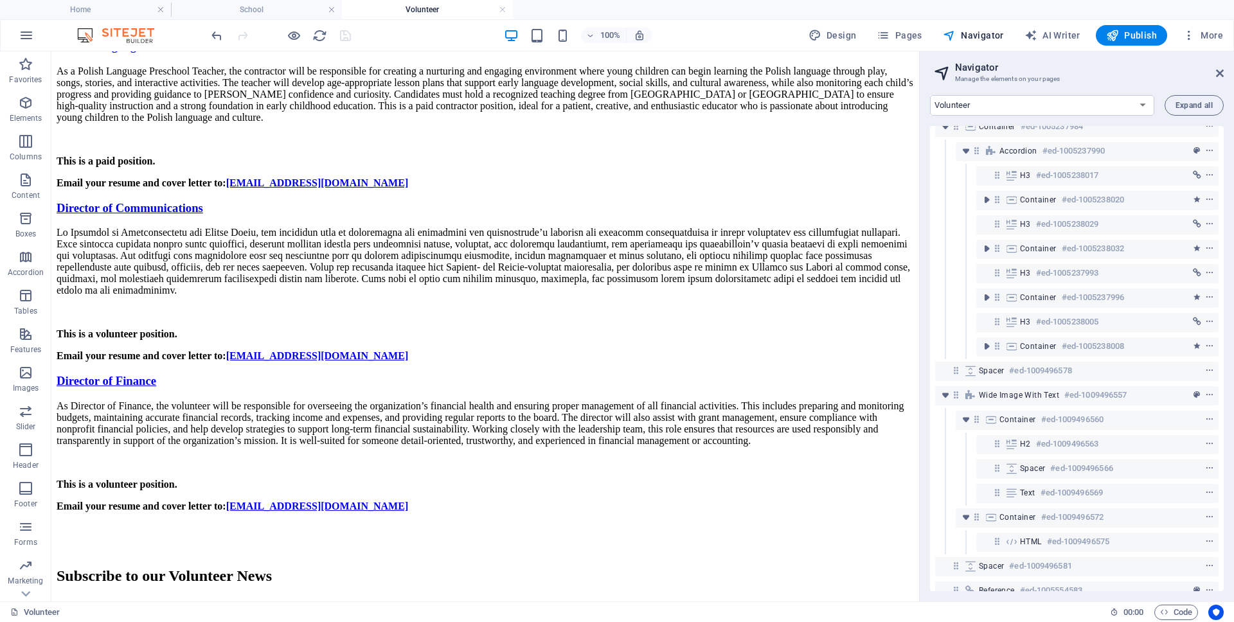
click at [366, 38] on div "100% Design Pages Navigator AI Writer Publish More" at bounding box center [719, 35] width 1020 height 21
click at [347, 35] on div at bounding box center [281, 35] width 144 height 21
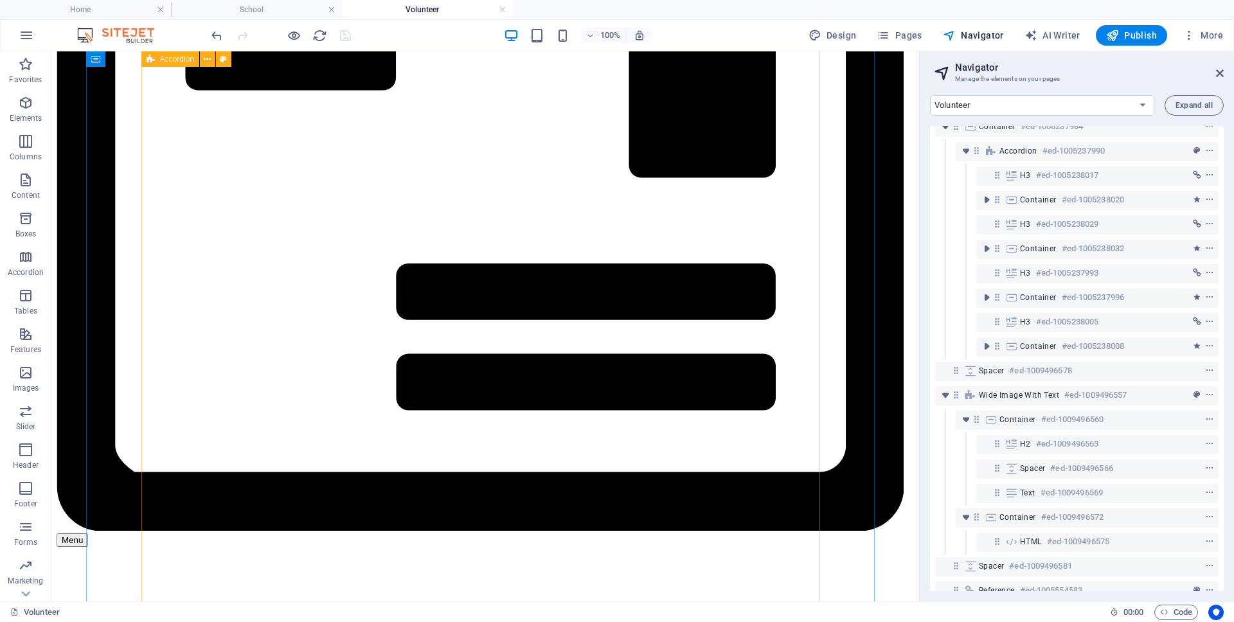
scroll to position [251, 0]
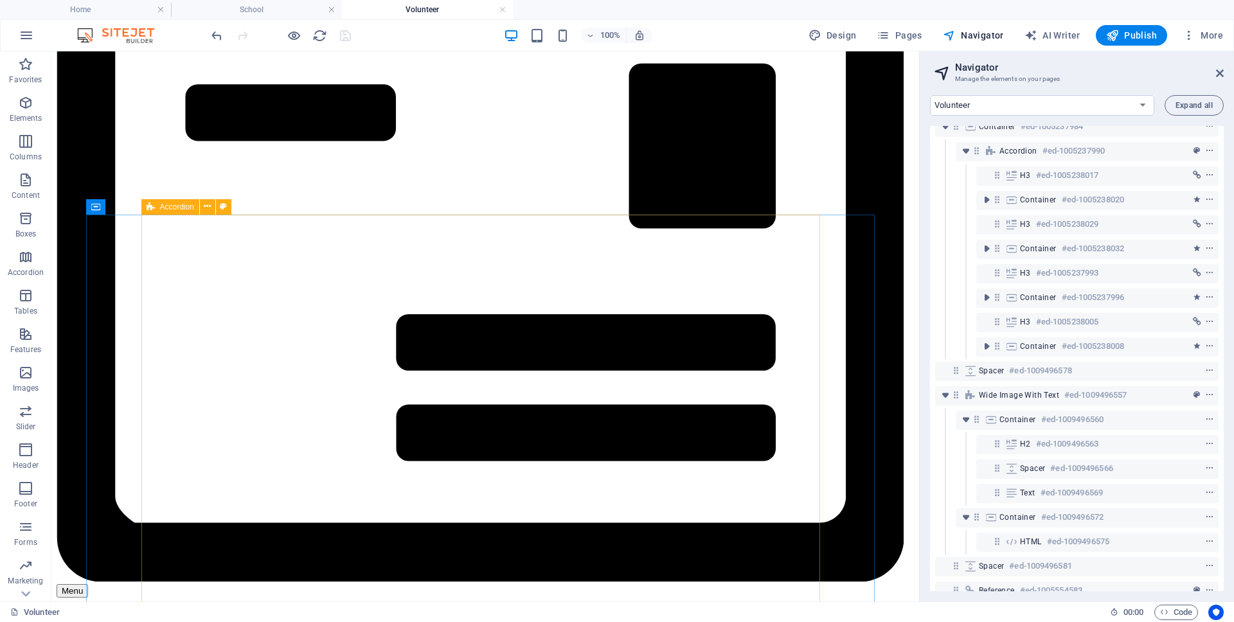
click at [158, 206] on div "Accordion" at bounding box center [170, 206] width 58 height 15
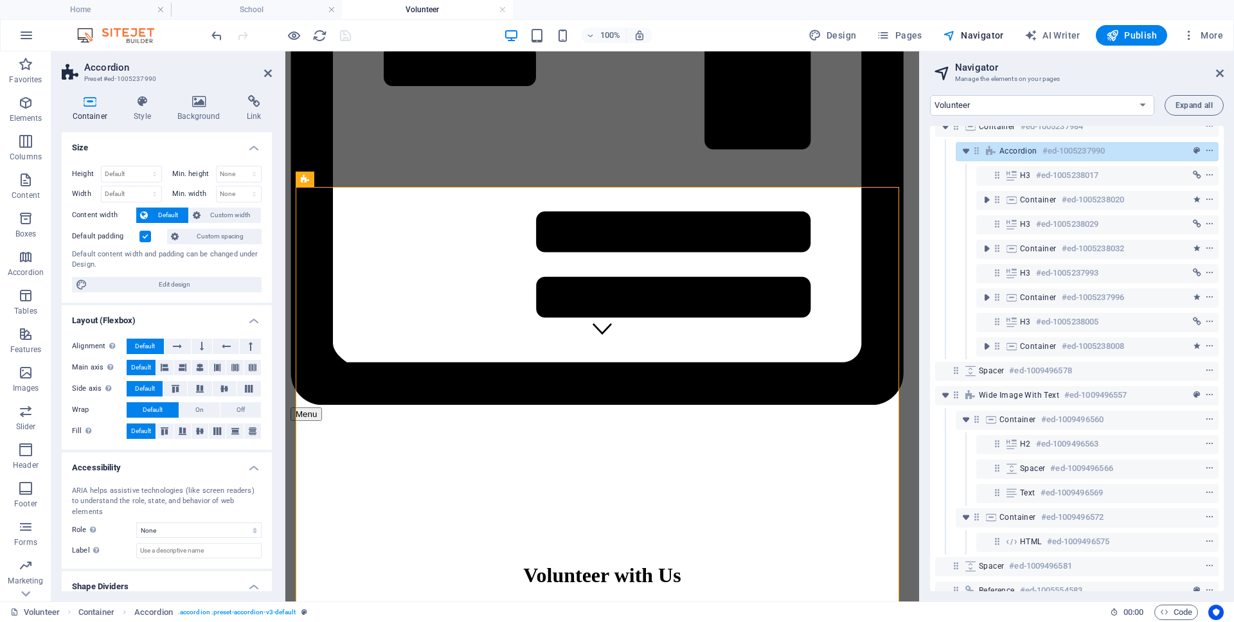
scroll to position [29, 0]
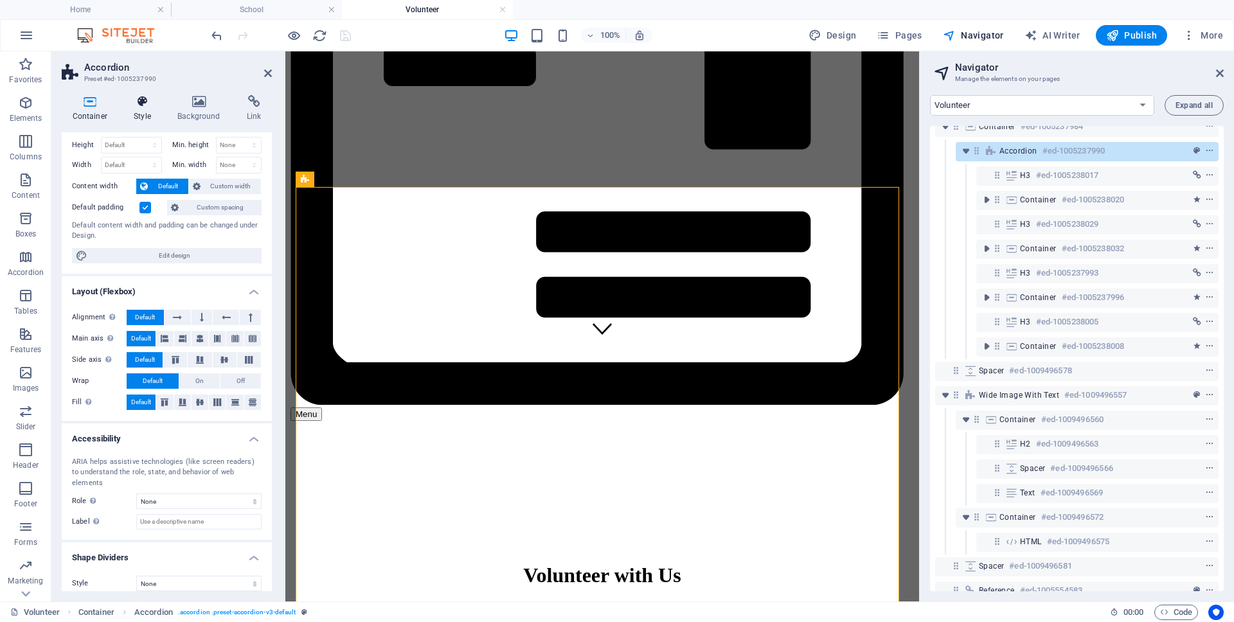
click at [141, 103] on icon at bounding box center [142, 101] width 39 height 13
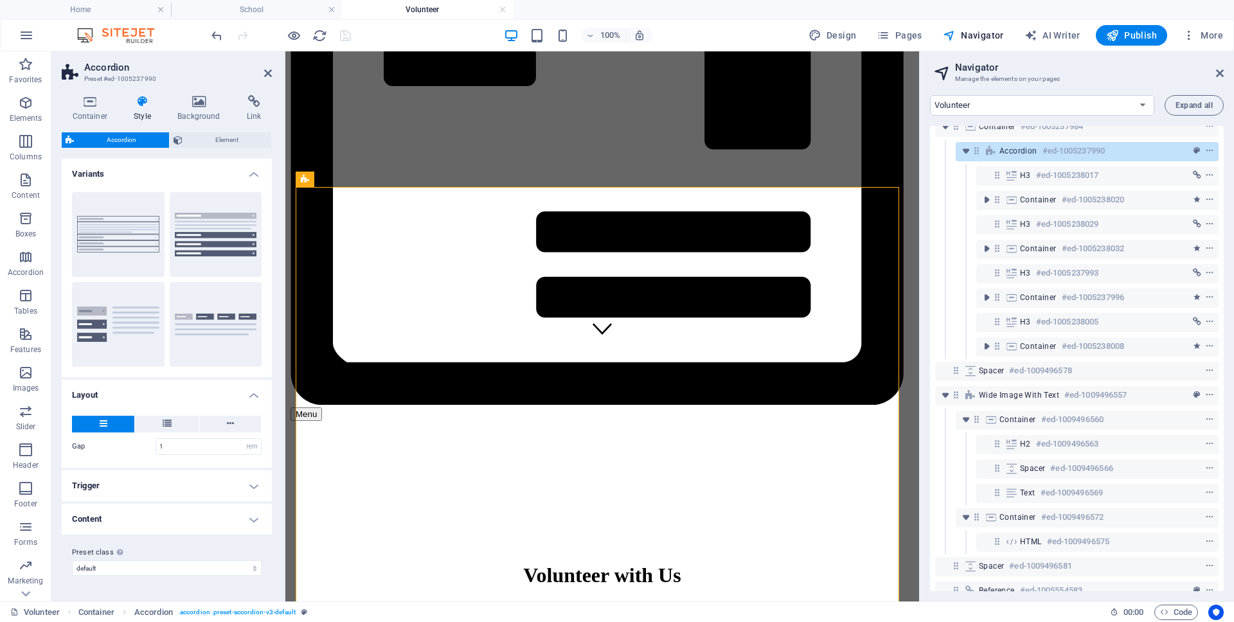
click at [179, 487] on h4 "Trigger" at bounding box center [167, 486] width 210 height 31
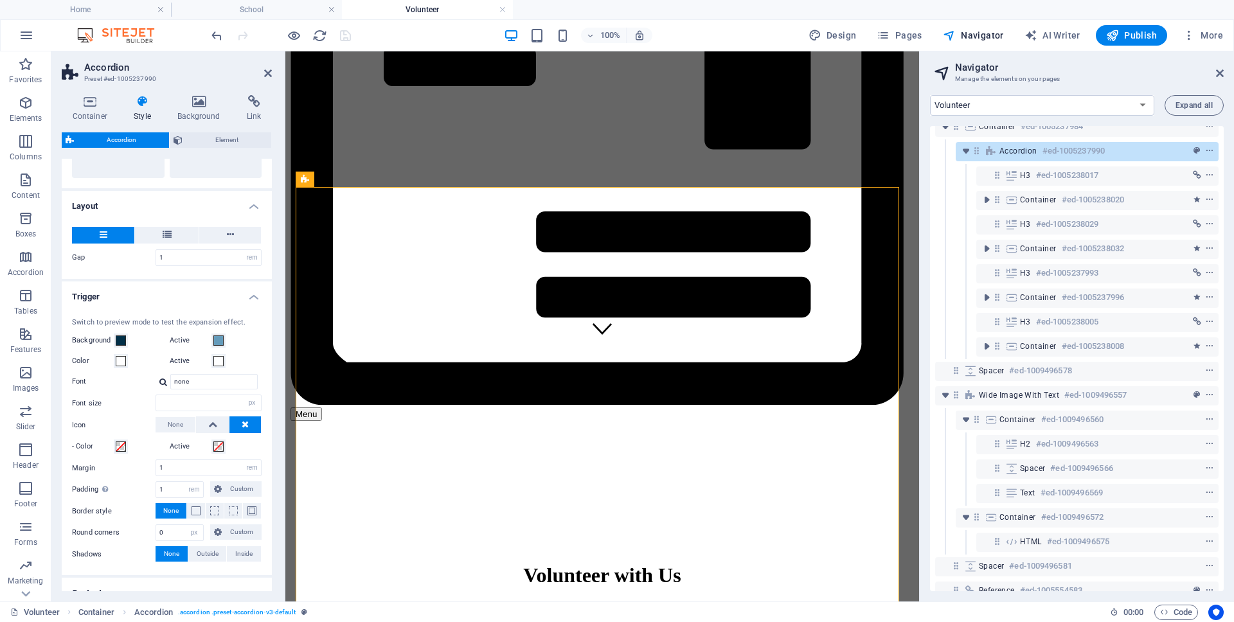
scroll to position [245, 0]
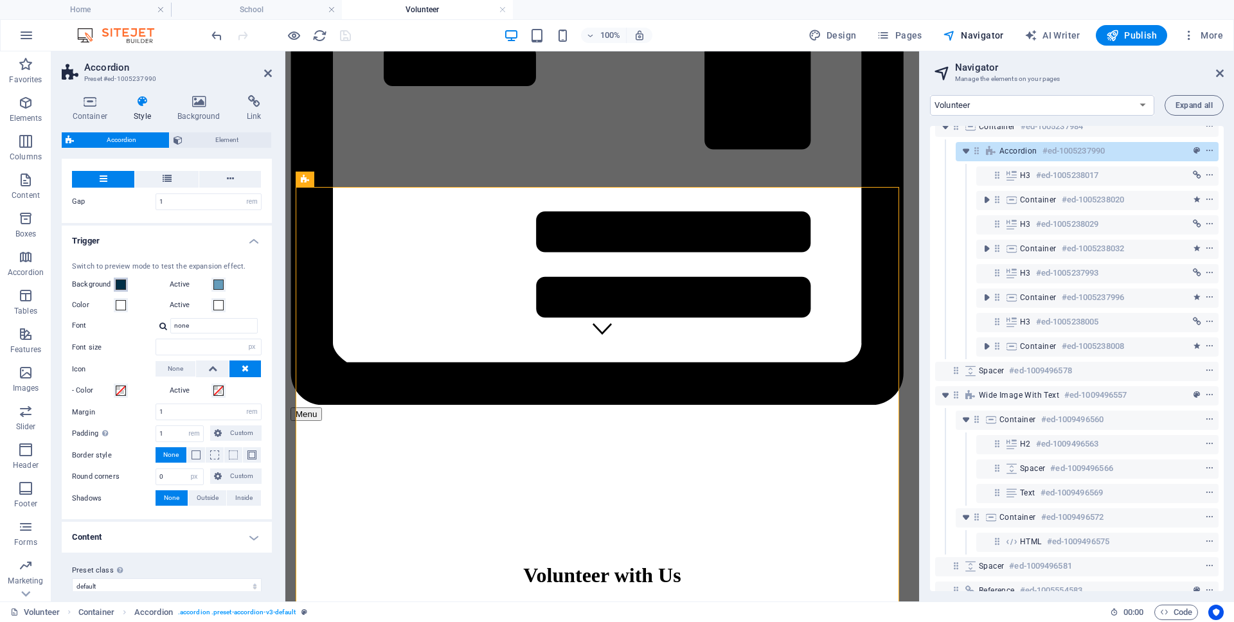
click at [122, 284] on span at bounding box center [121, 285] width 10 height 10
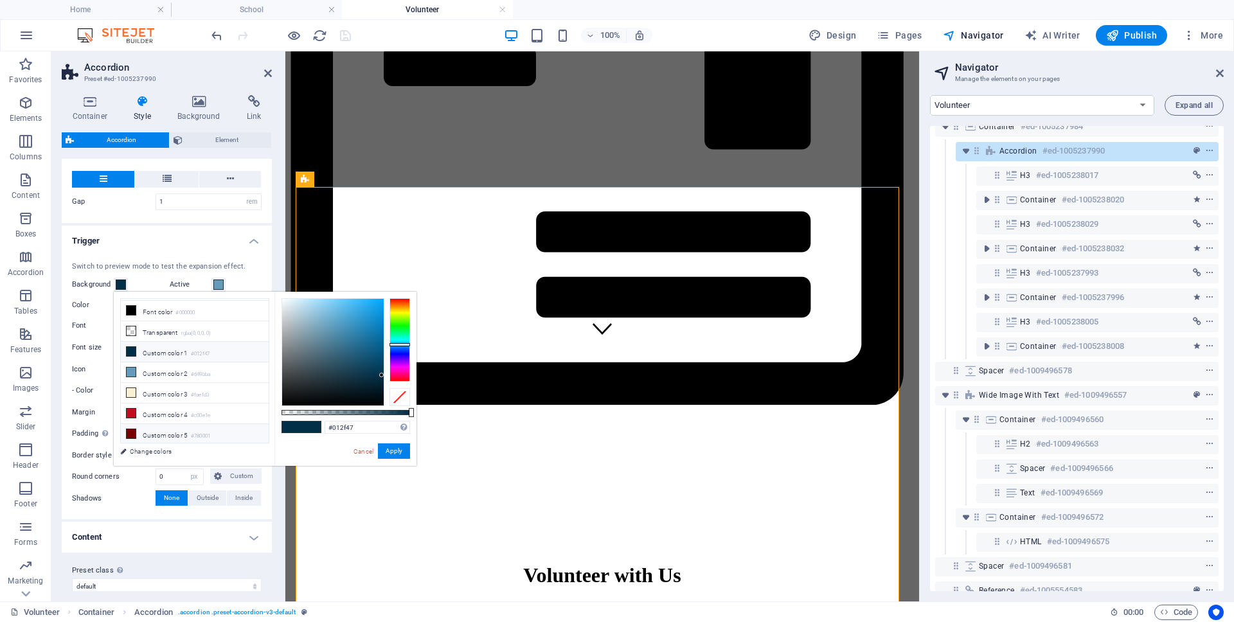
scroll to position [62, 0]
click at [130, 431] on icon at bounding box center [131, 431] width 9 height 9
type input "#780001"
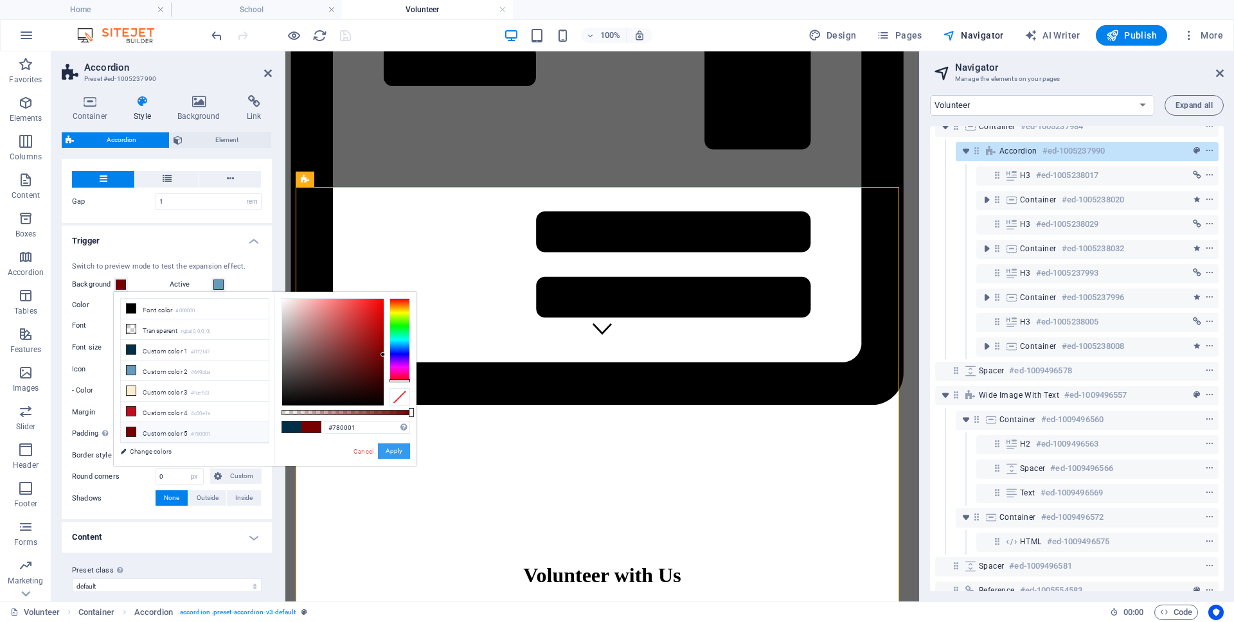
click at [386, 450] on button "Apply" at bounding box center [394, 451] width 32 height 15
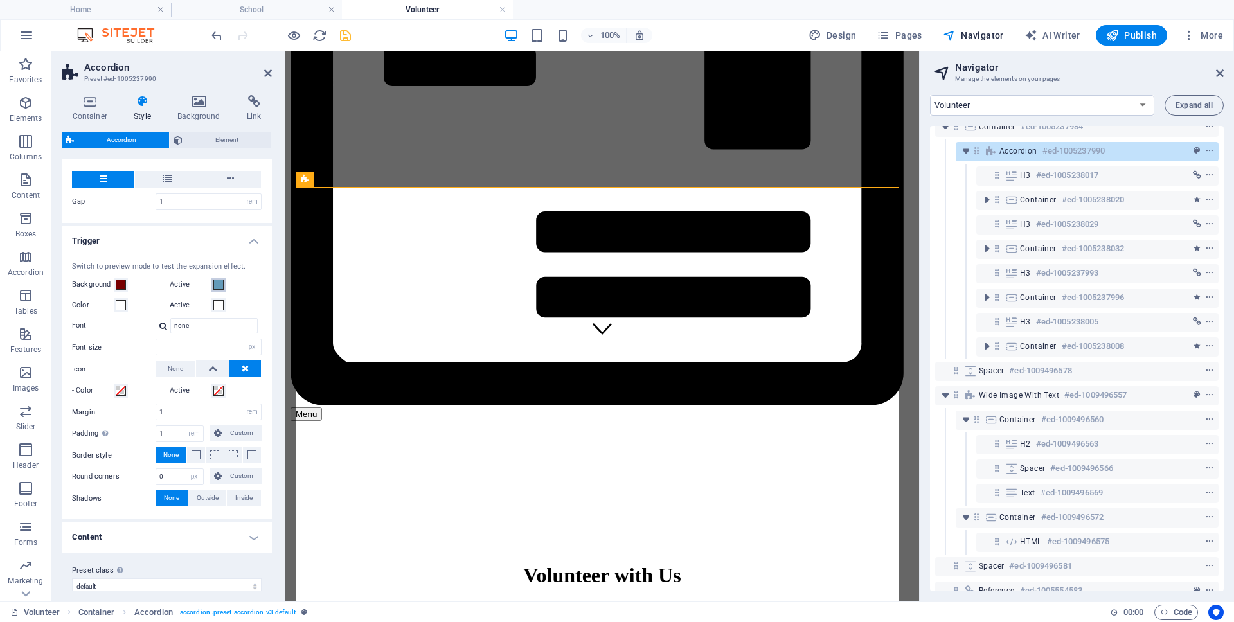
click at [219, 280] on span at bounding box center [218, 285] width 10 height 10
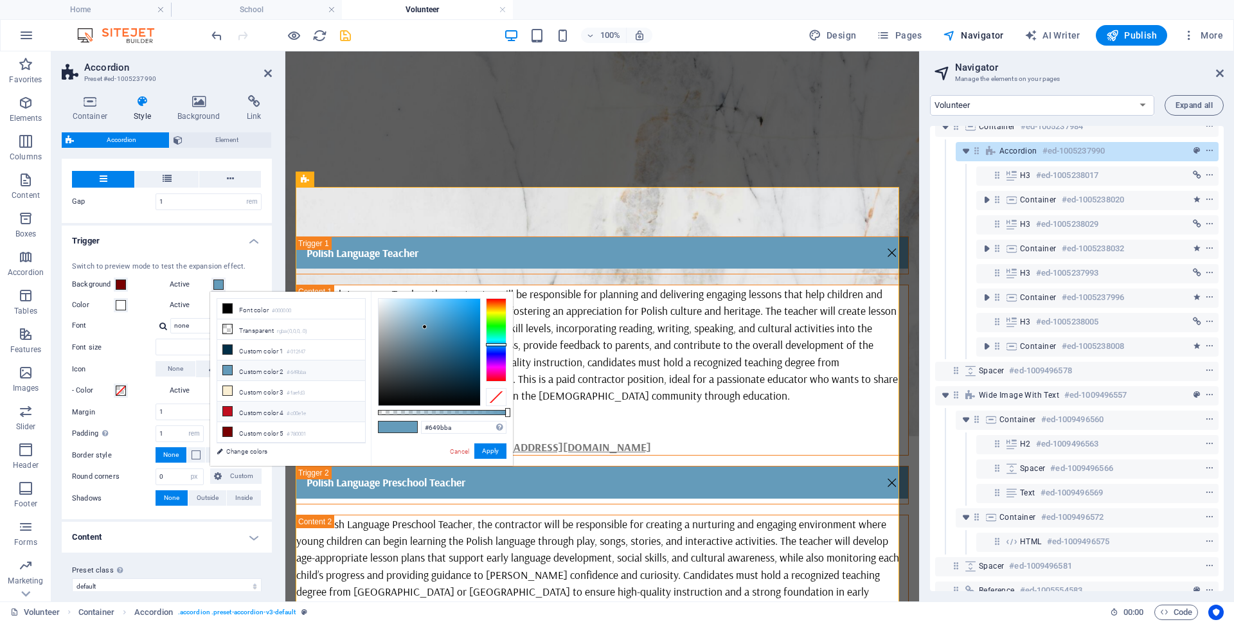
click at [228, 408] on icon at bounding box center [227, 411] width 9 height 9
type input "#c00e1e"
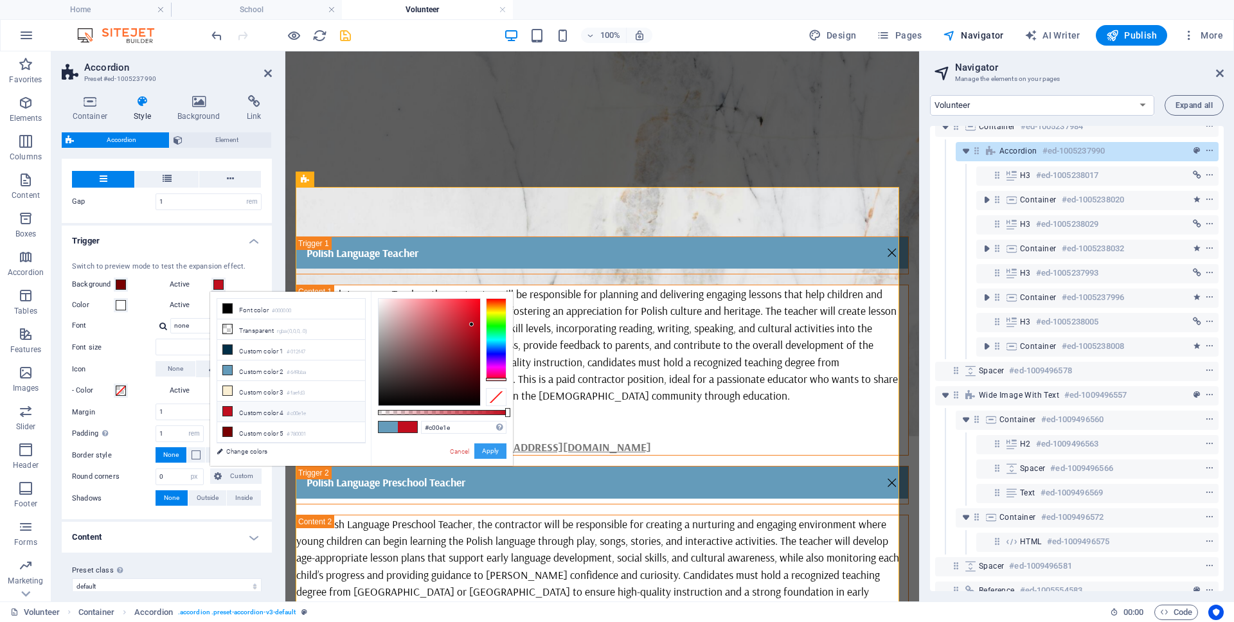
click at [493, 449] on button "Apply" at bounding box center [490, 451] width 32 height 15
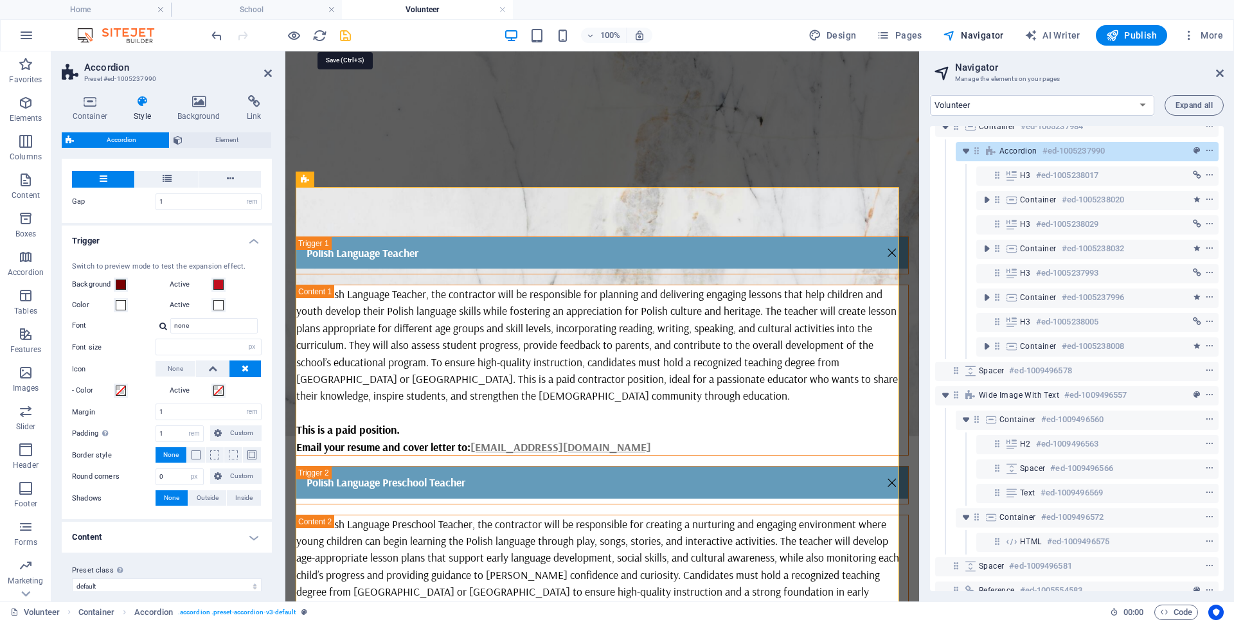
click at [348, 31] on icon "save" at bounding box center [345, 35] width 15 height 15
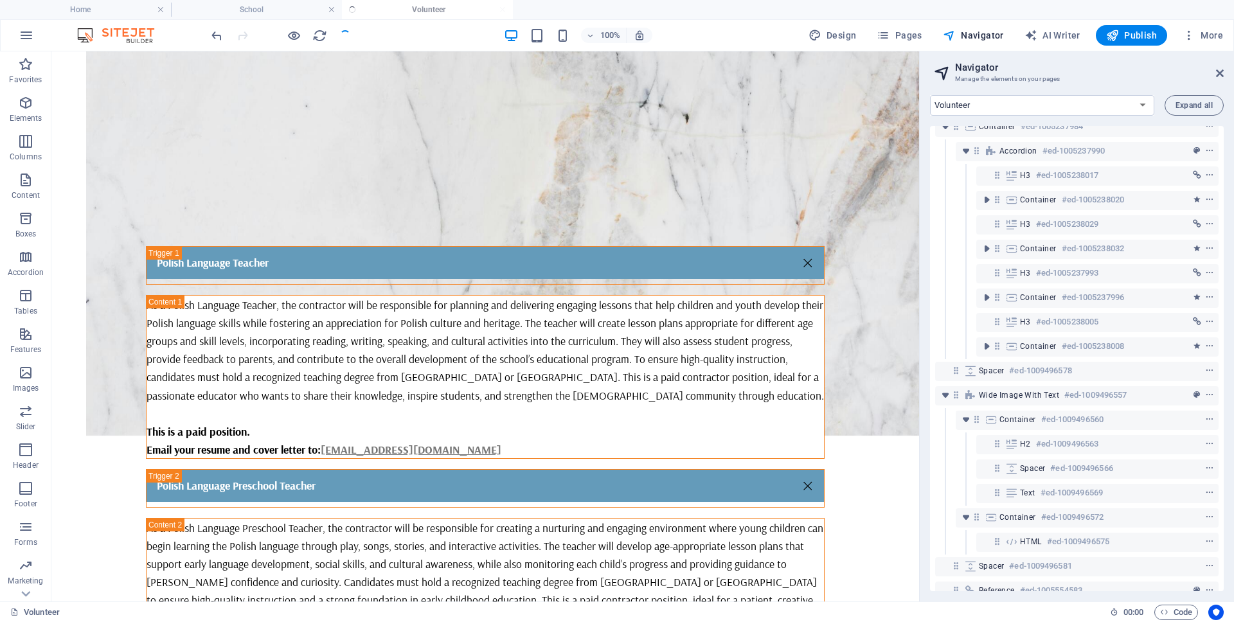
scroll to position [245, 0]
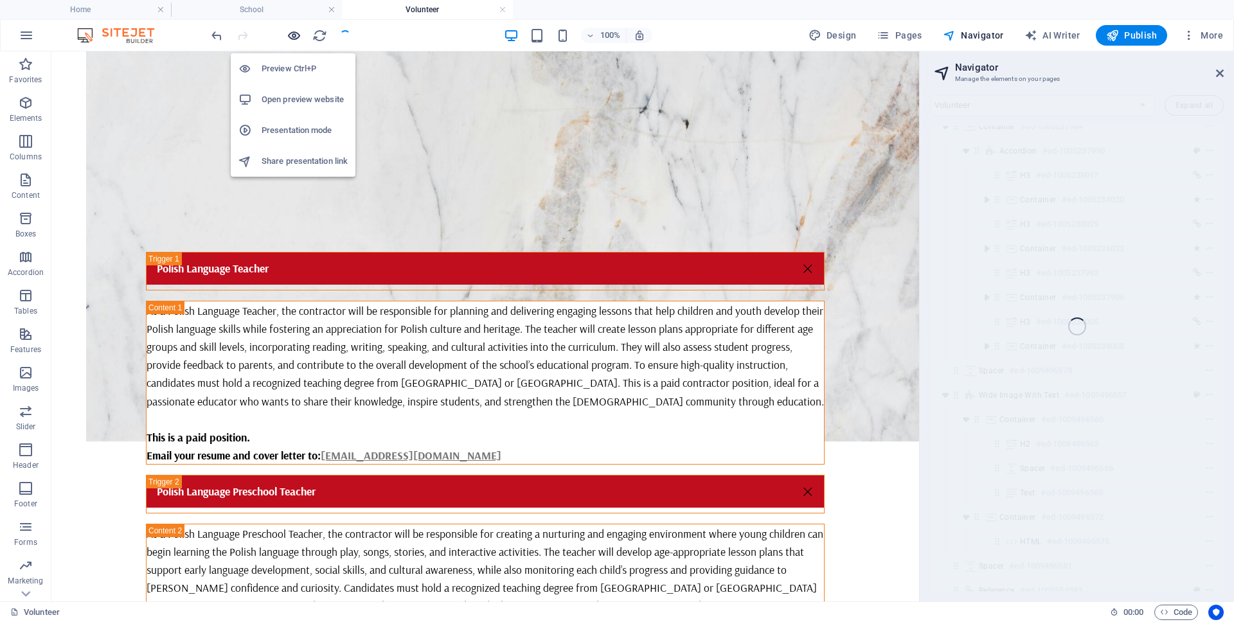
click at [294, 36] on icon "button" at bounding box center [294, 35] width 15 height 15
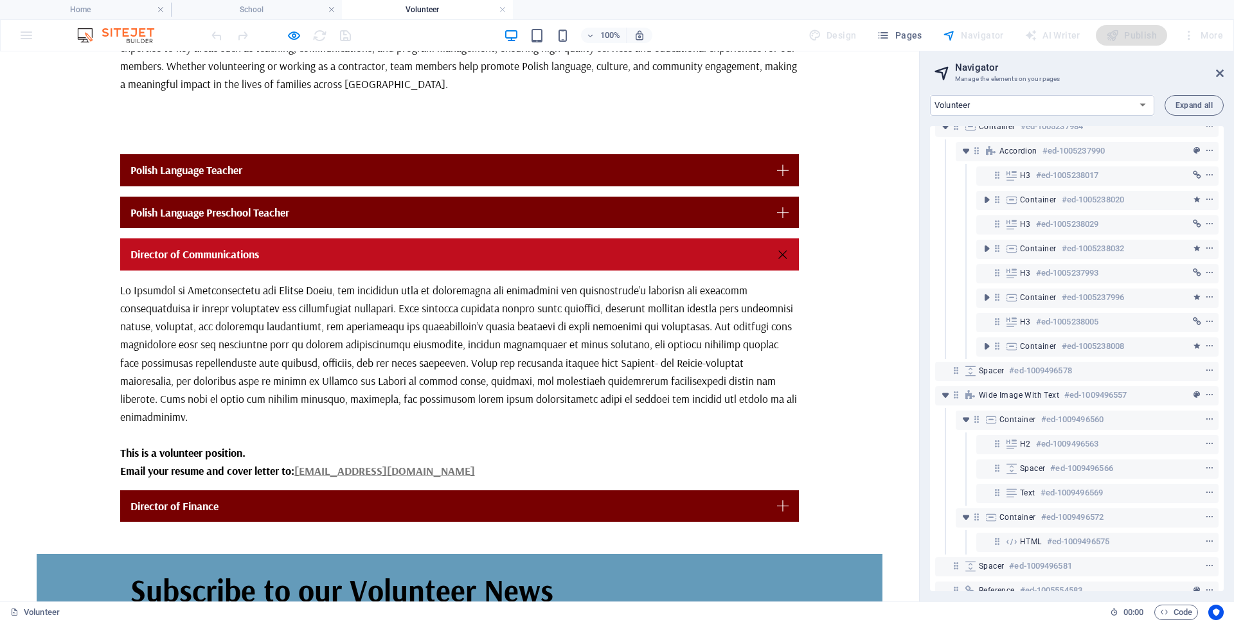
scroll to position [399, 0]
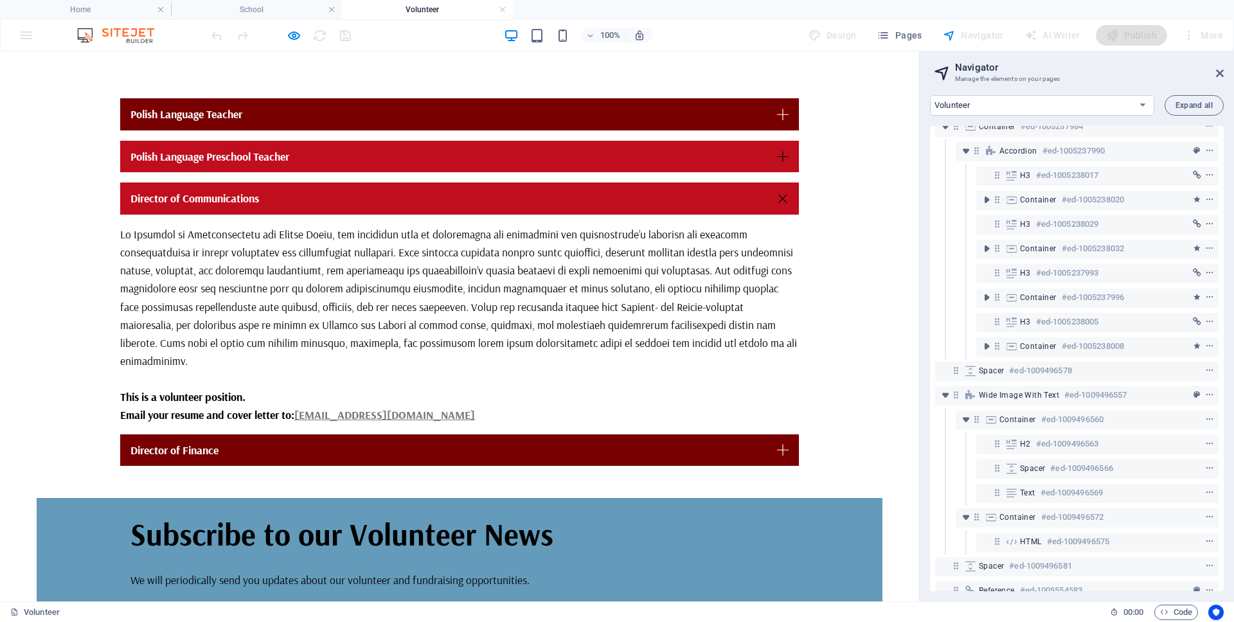
click at [404, 141] on link "Polish Language Preschool Teacher" at bounding box center [459, 157] width 679 height 32
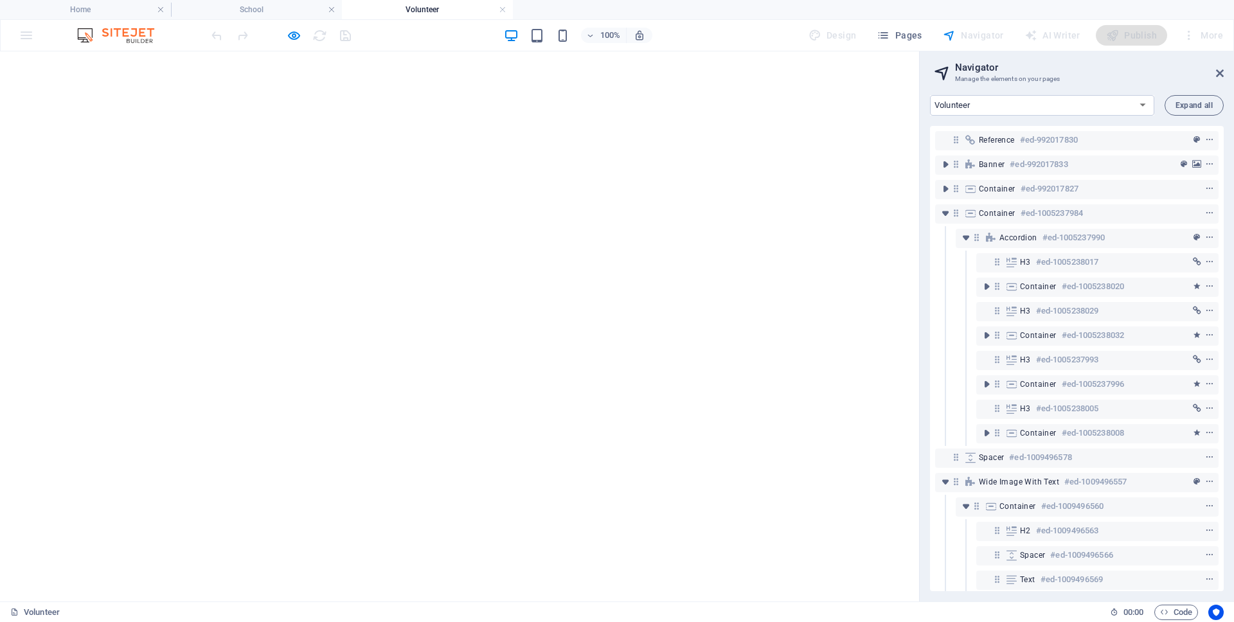
select select "17985183-en"
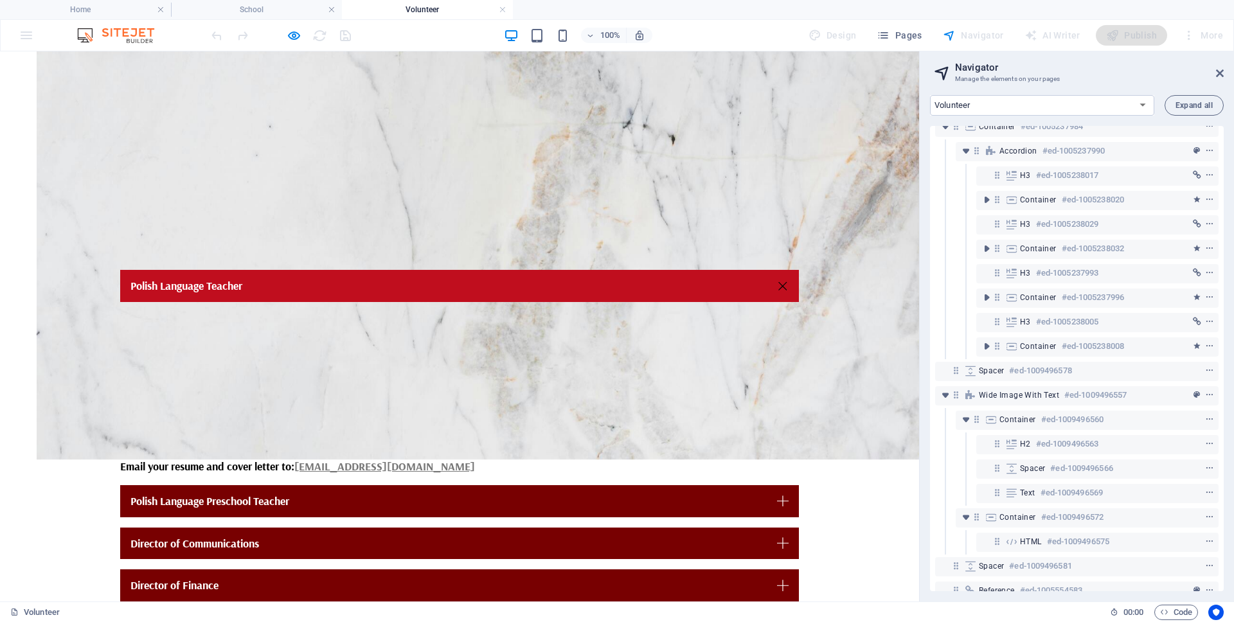
scroll to position [222, 0]
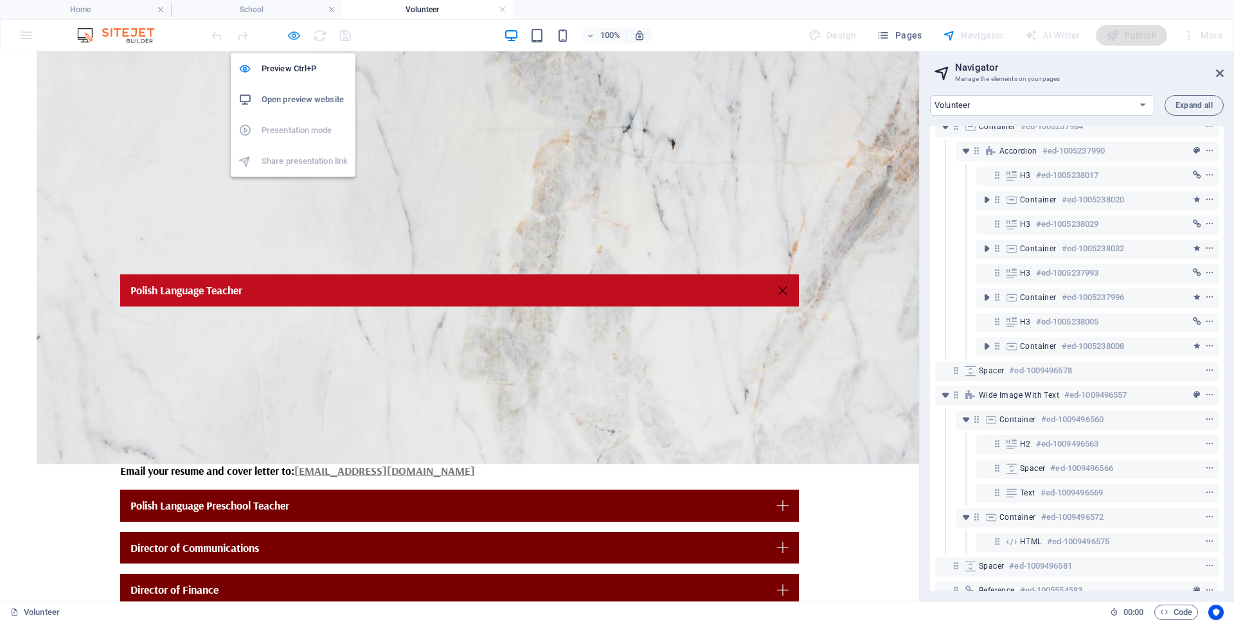
click at [296, 34] on icon "button" at bounding box center [294, 35] width 15 height 15
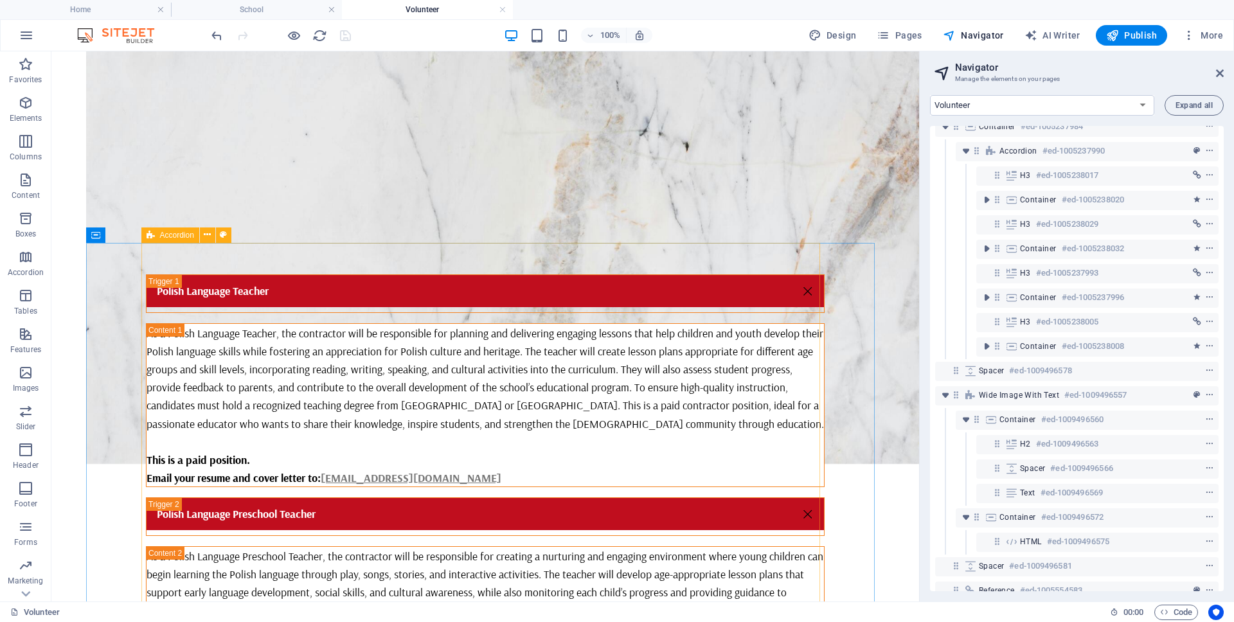
click at [173, 237] on span "Accordion" at bounding box center [177, 235] width 34 height 8
select select "rem"
select select "px"
select select "rem"
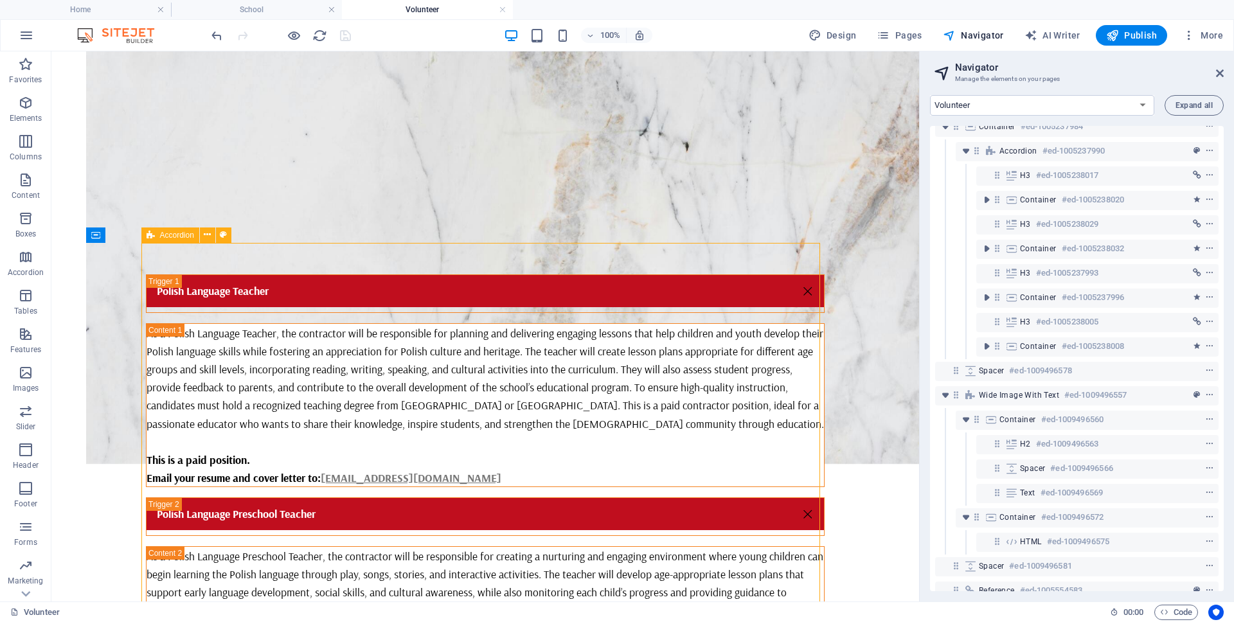
select select "rem"
select select "px"
select select "preset-accordion-v3-default"
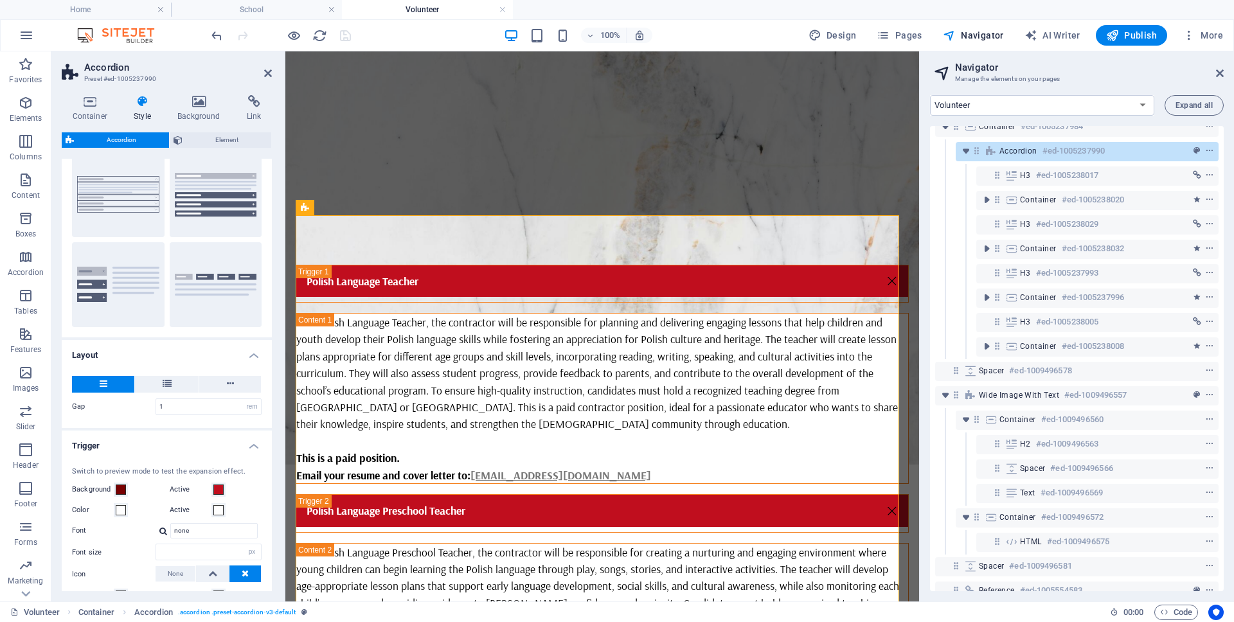
scroll to position [237, 0]
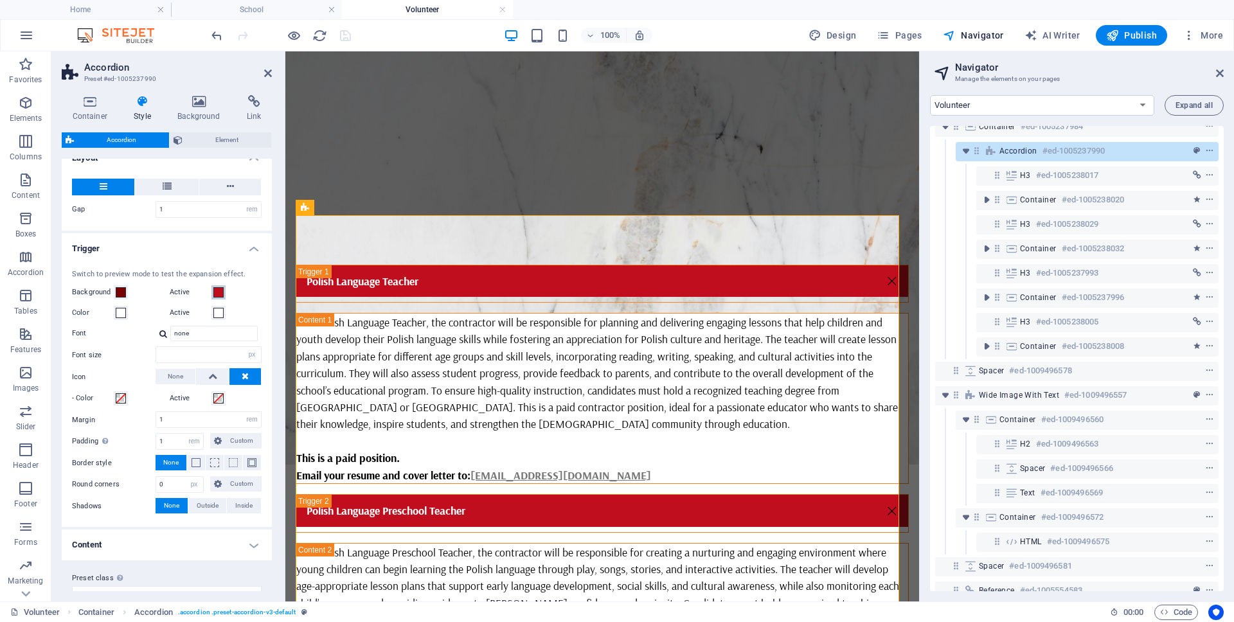
click at [219, 292] on span at bounding box center [218, 292] width 10 height 10
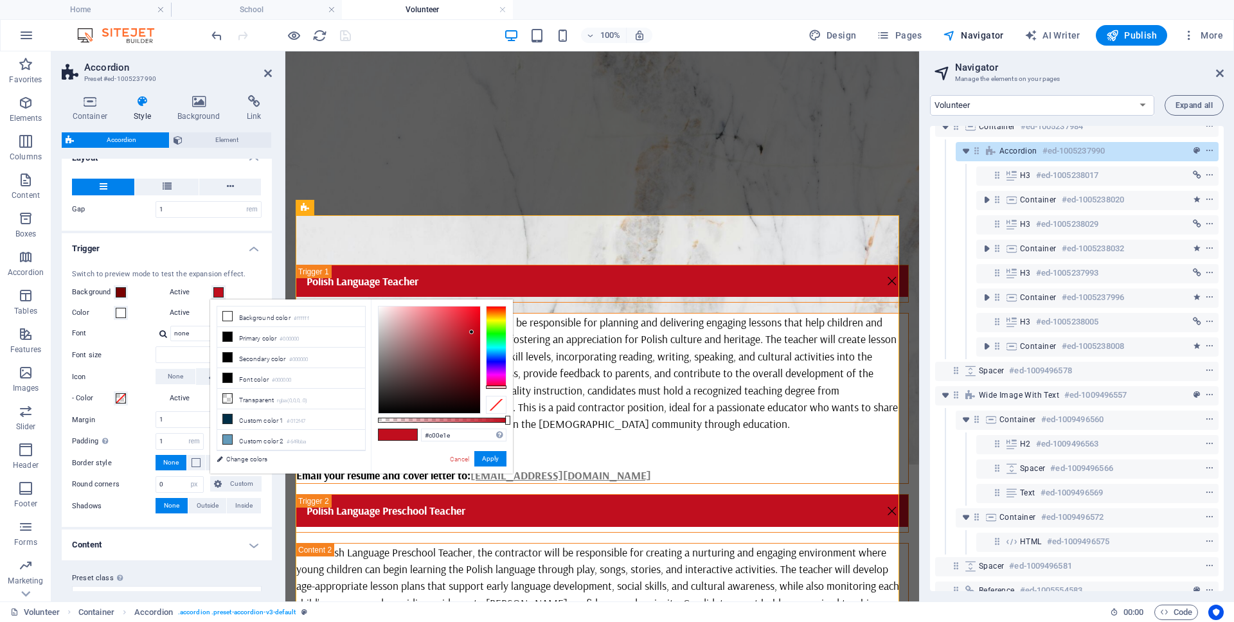
click at [229, 497] on icon at bounding box center [227, 501] width 9 height 9
type input "#780001"
click at [493, 457] on button "Apply" at bounding box center [490, 458] width 32 height 15
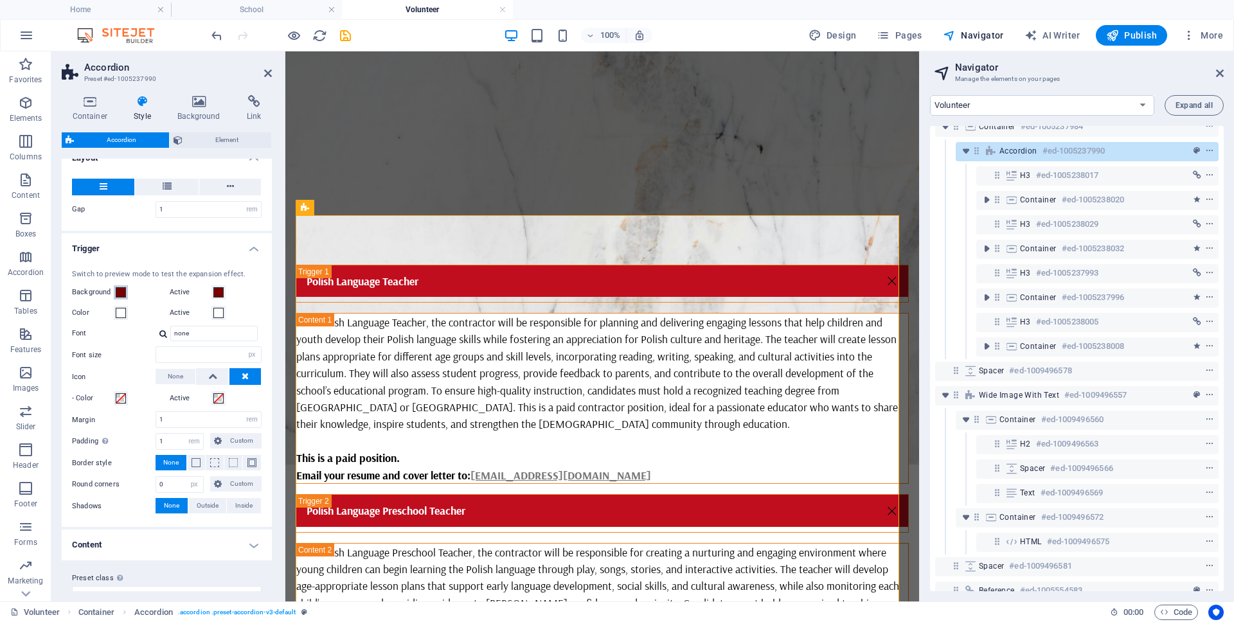
click at [125, 289] on span at bounding box center [121, 292] width 10 height 10
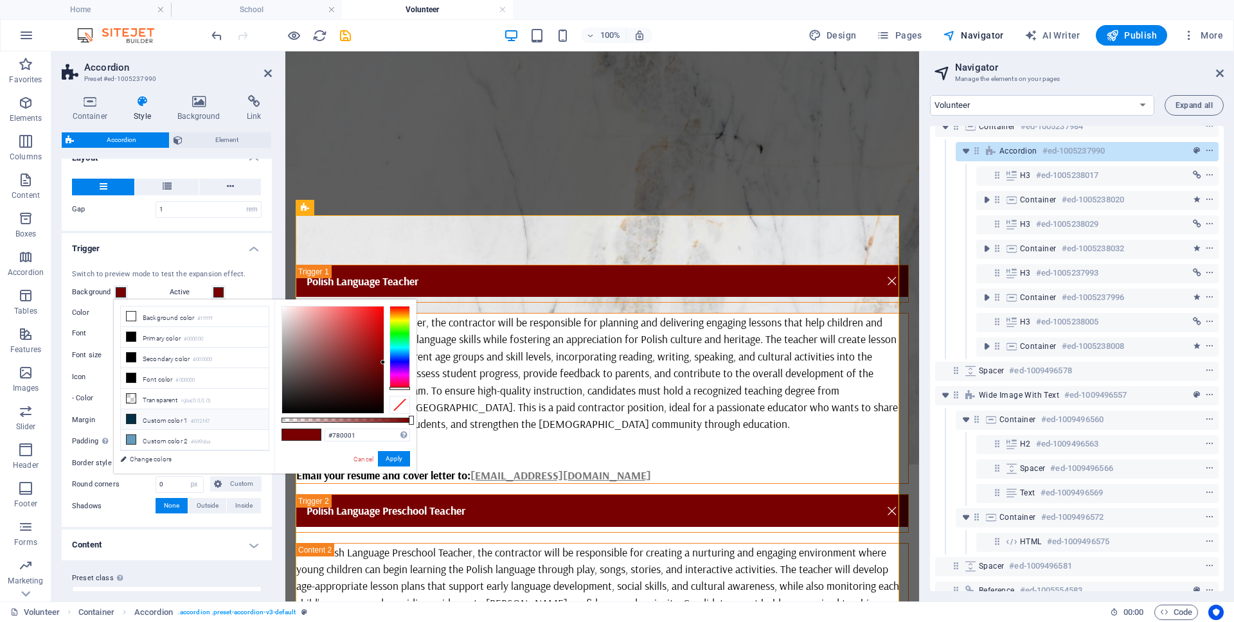
click at [129, 415] on icon at bounding box center [131, 419] width 9 height 9
type input "#012f47"
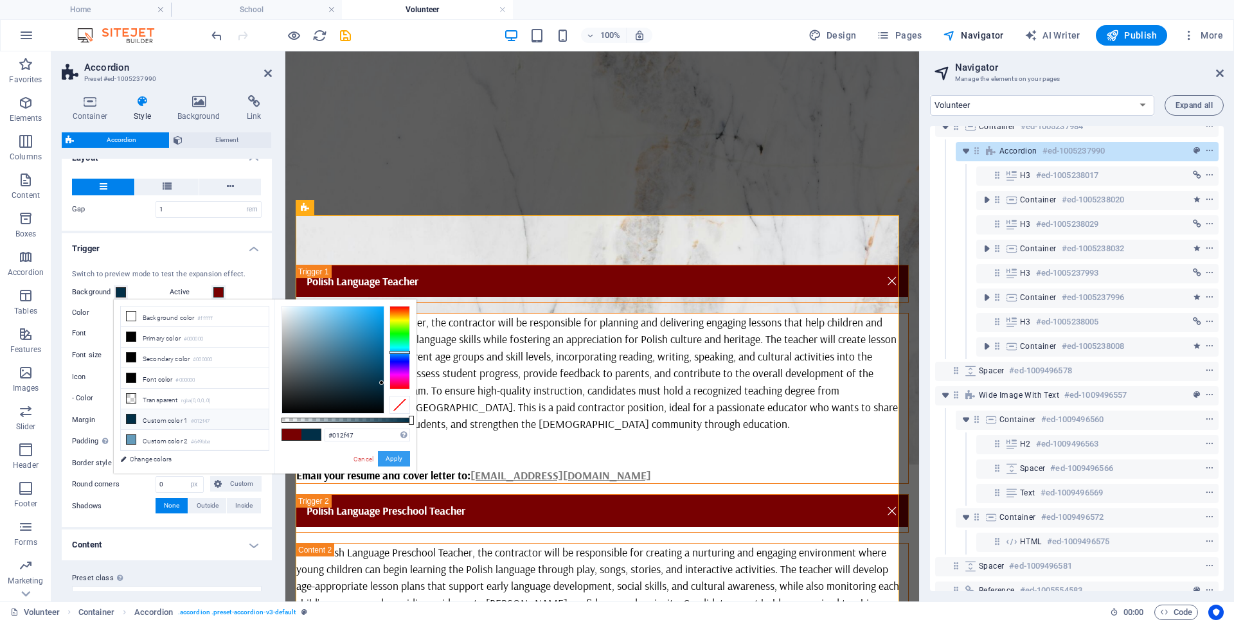
click at [400, 458] on button "Apply" at bounding box center [394, 458] width 32 height 15
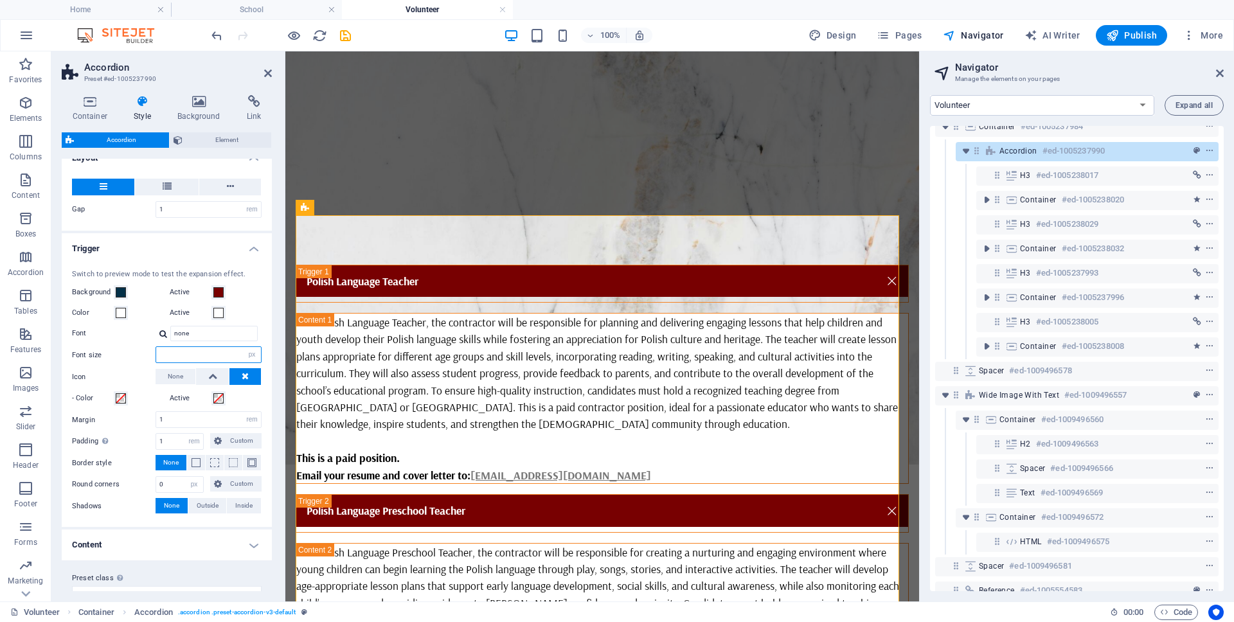
click at [209, 352] on input "number" at bounding box center [208, 354] width 105 height 15
click at [363, 208] on span "H3" at bounding box center [366, 208] width 10 height 8
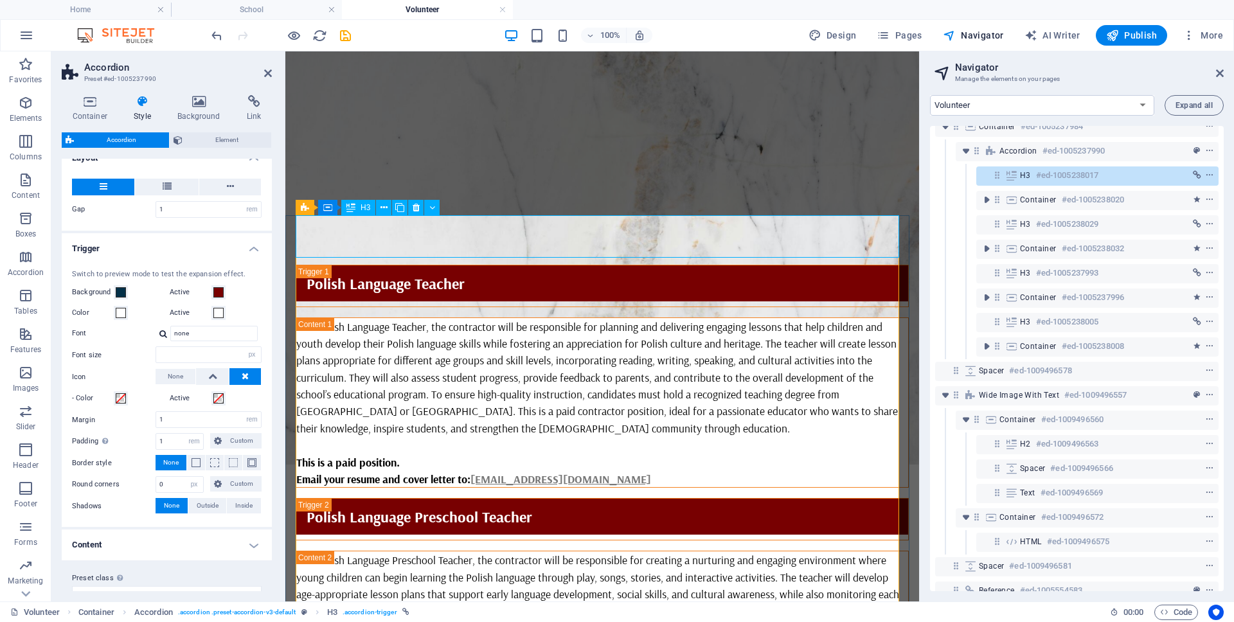
click at [361, 205] on span "H3" at bounding box center [366, 208] width 10 height 8
click at [346, 35] on icon "save" at bounding box center [345, 35] width 15 height 15
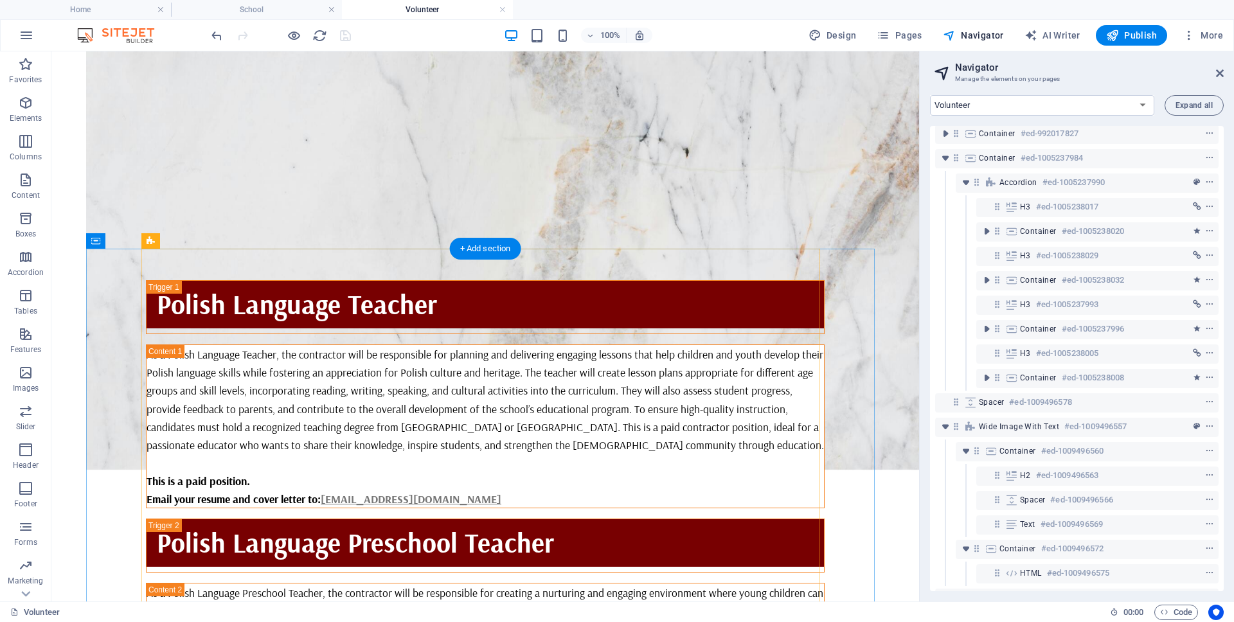
scroll to position [0, 0]
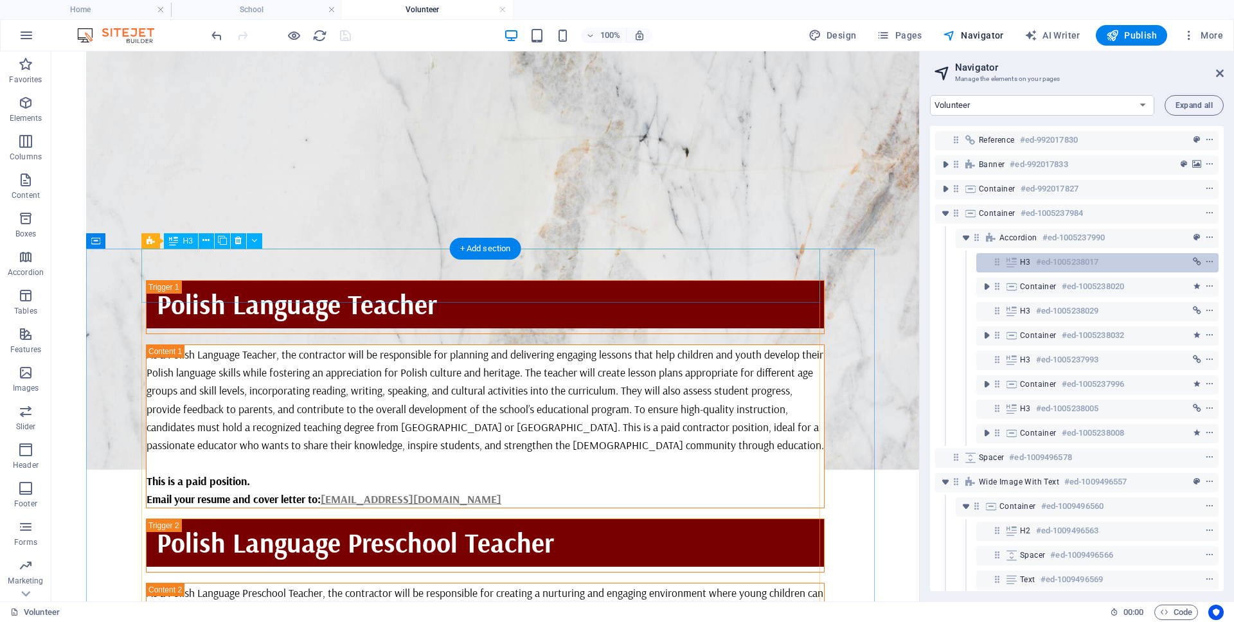
click at [1011, 264] on icon at bounding box center [1012, 262] width 14 height 10
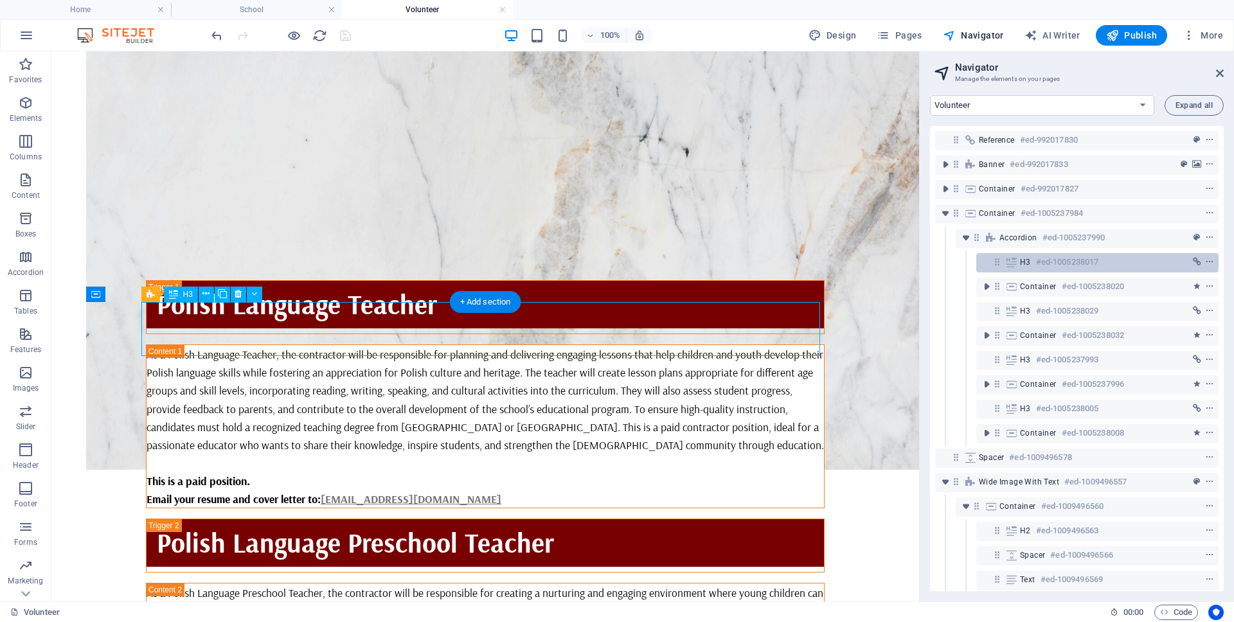
scroll to position [163, 0]
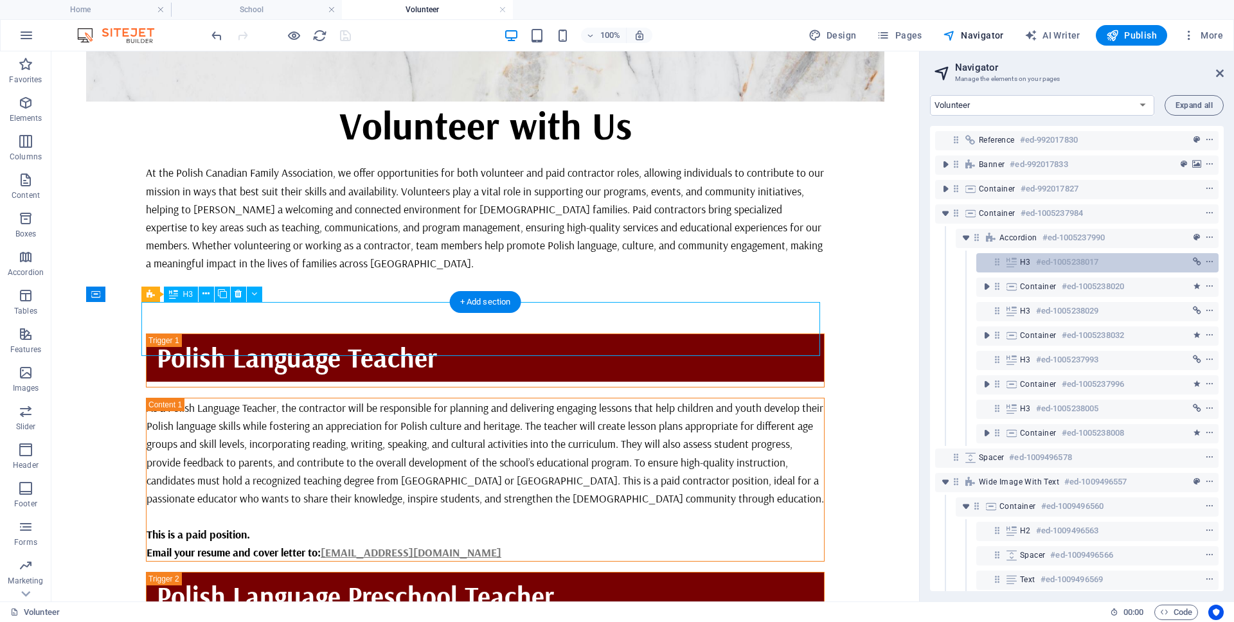
click at [1011, 264] on icon at bounding box center [1012, 262] width 14 height 10
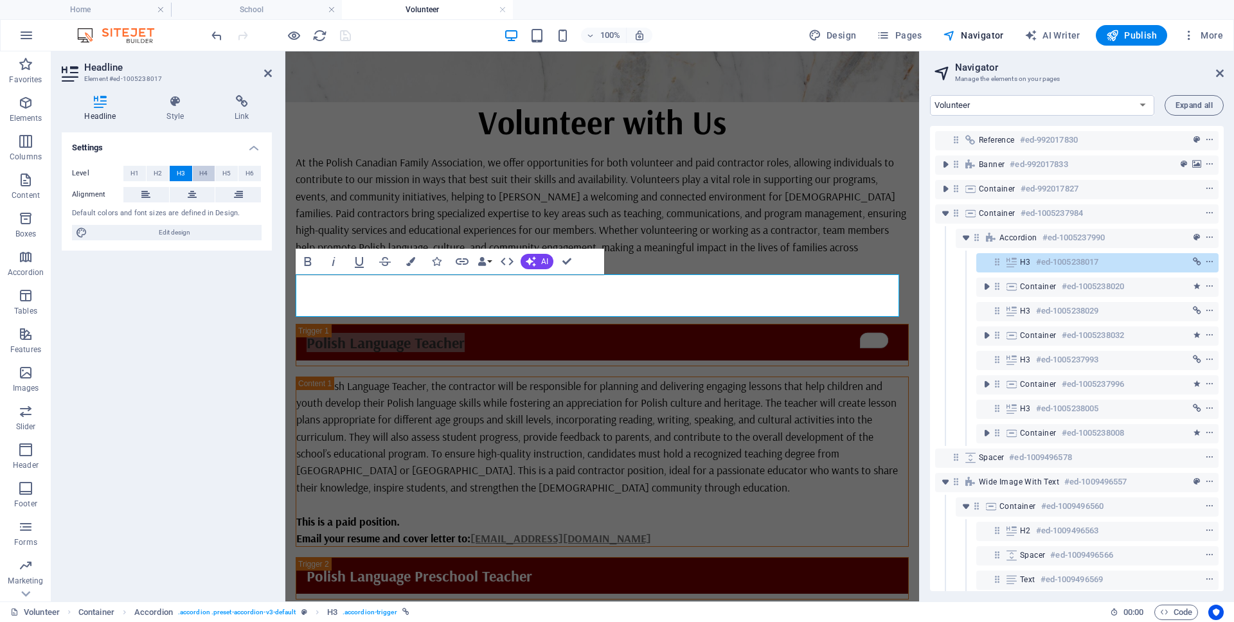
click at [204, 171] on span "H4" at bounding box center [203, 173] width 8 height 15
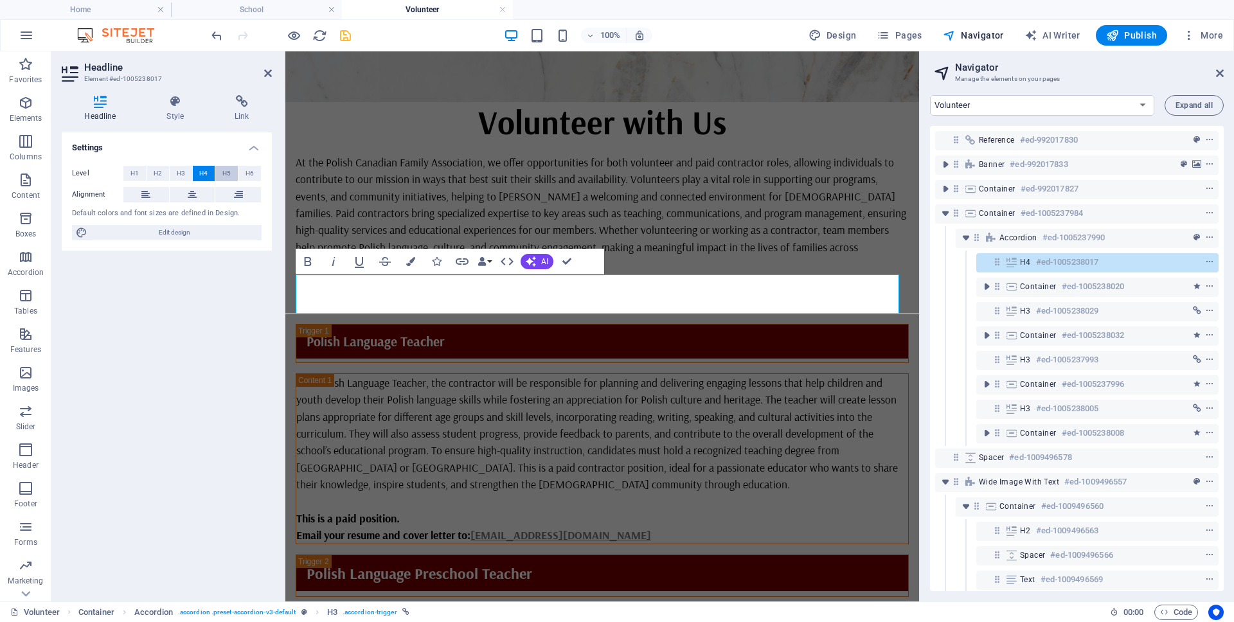
click at [228, 172] on span "H5" at bounding box center [226, 173] width 8 height 15
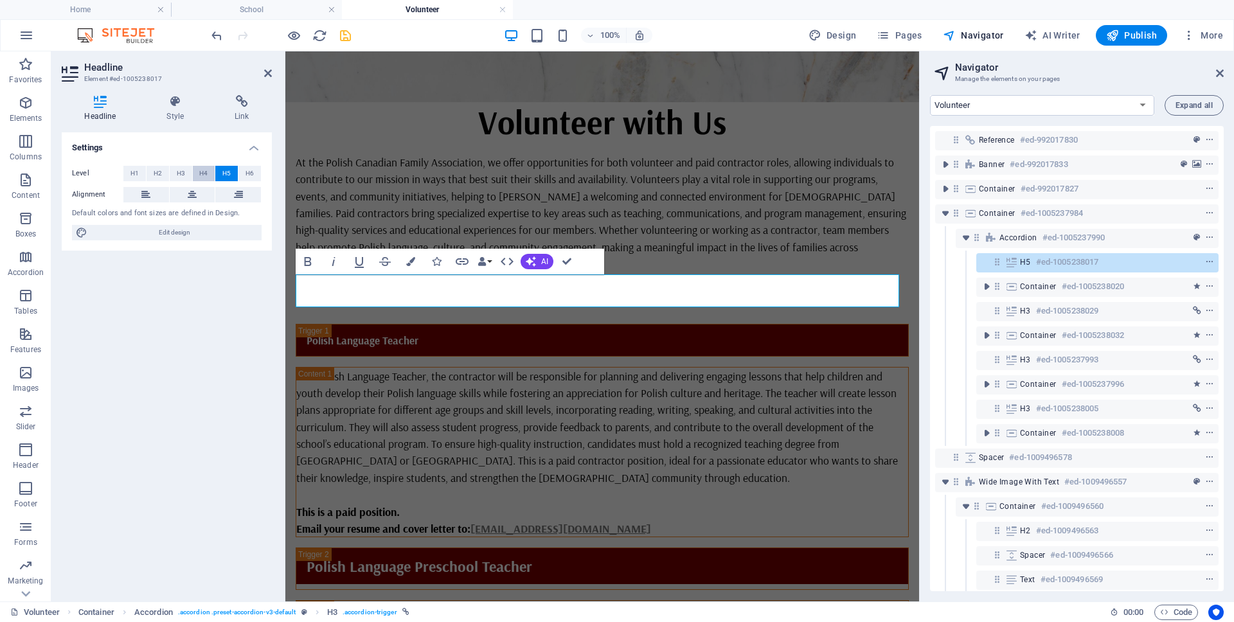
click at [208, 172] on button "H4" at bounding box center [204, 173] width 22 height 15
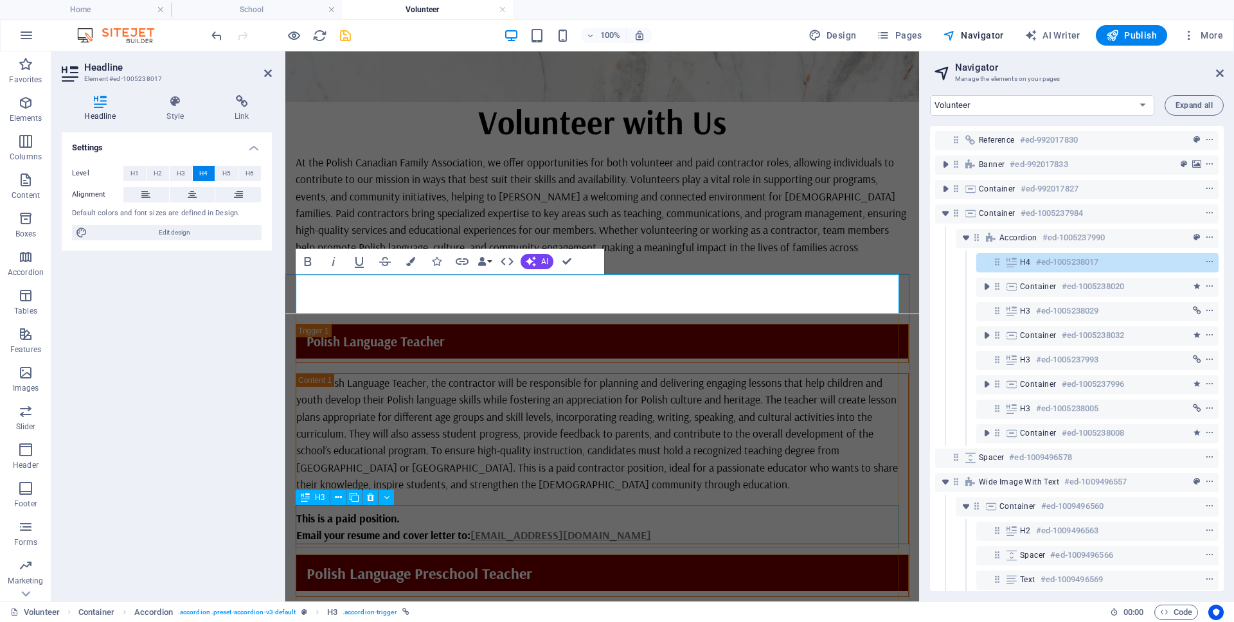
click at [459, 555] on div "Polish Language Preschool Teacher" at bounding box center [602, 576] width 613 height 42
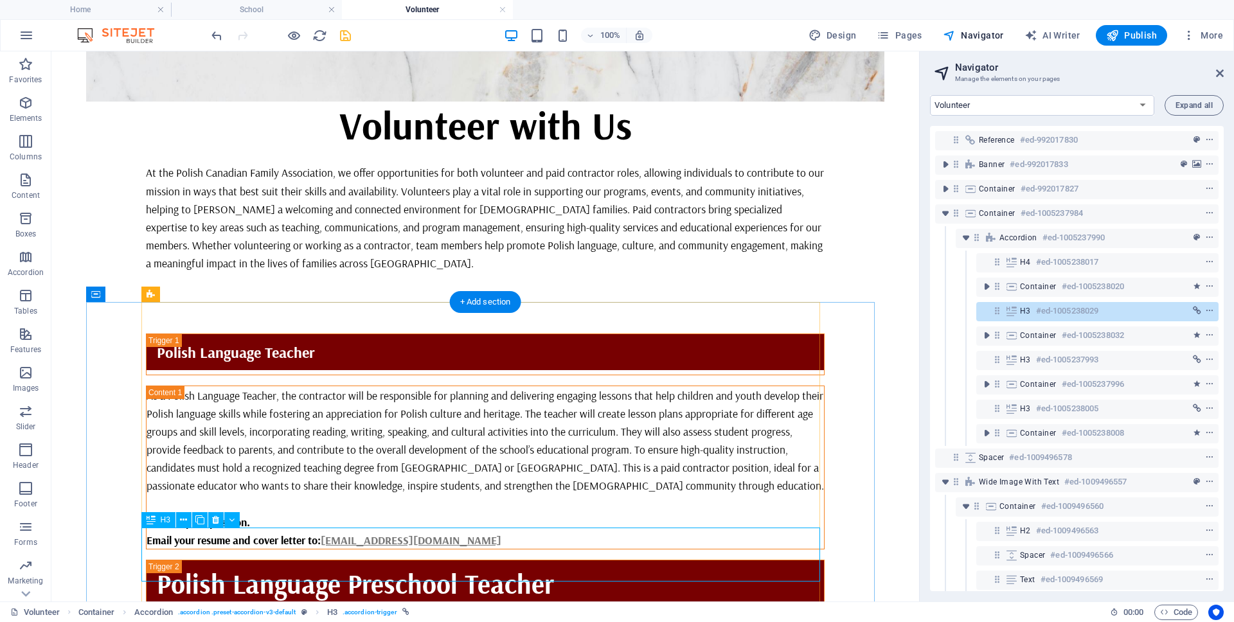
click at [1014, 310] on icon at bounding box center [1012, 311] width 14 height 10
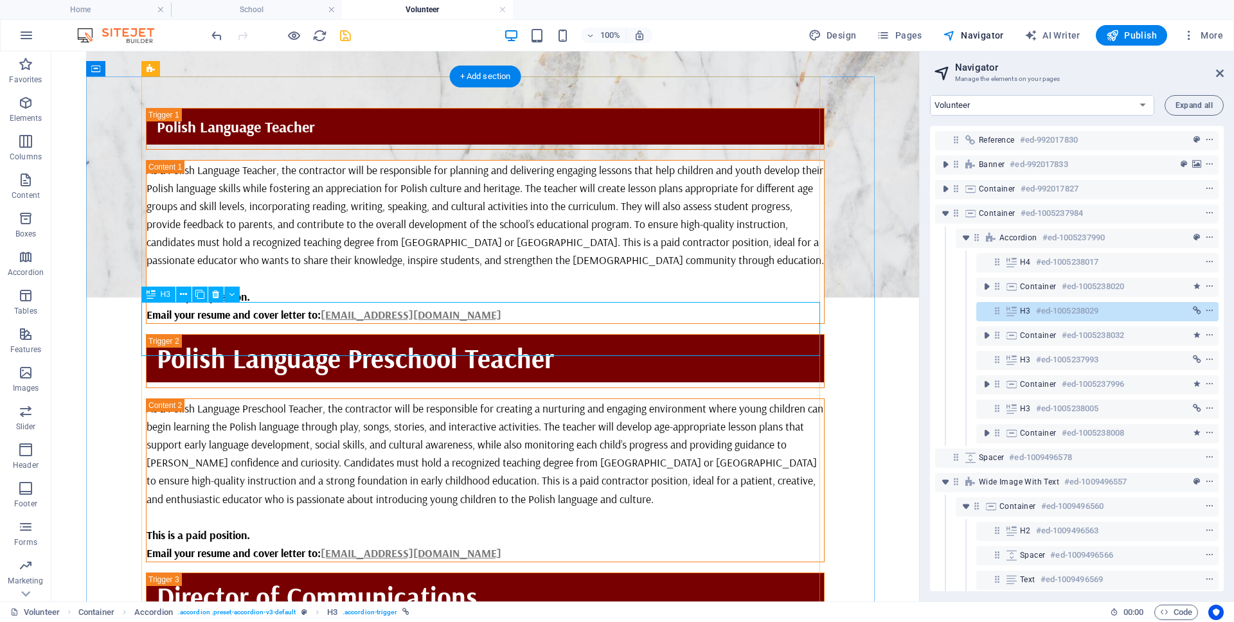
click at [1014, 310] on icon at bounding box center [1012, 311] width 14 height 10
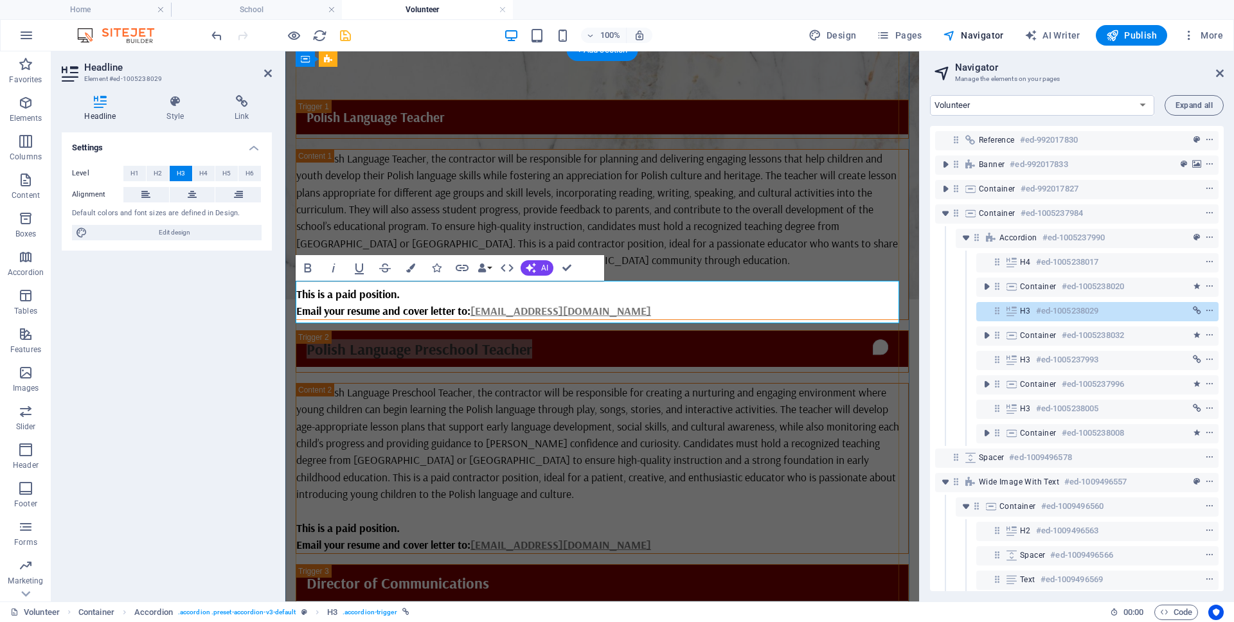
click at [1014, 311] on icon at bounding box center [1012, 311] width 14 height 10
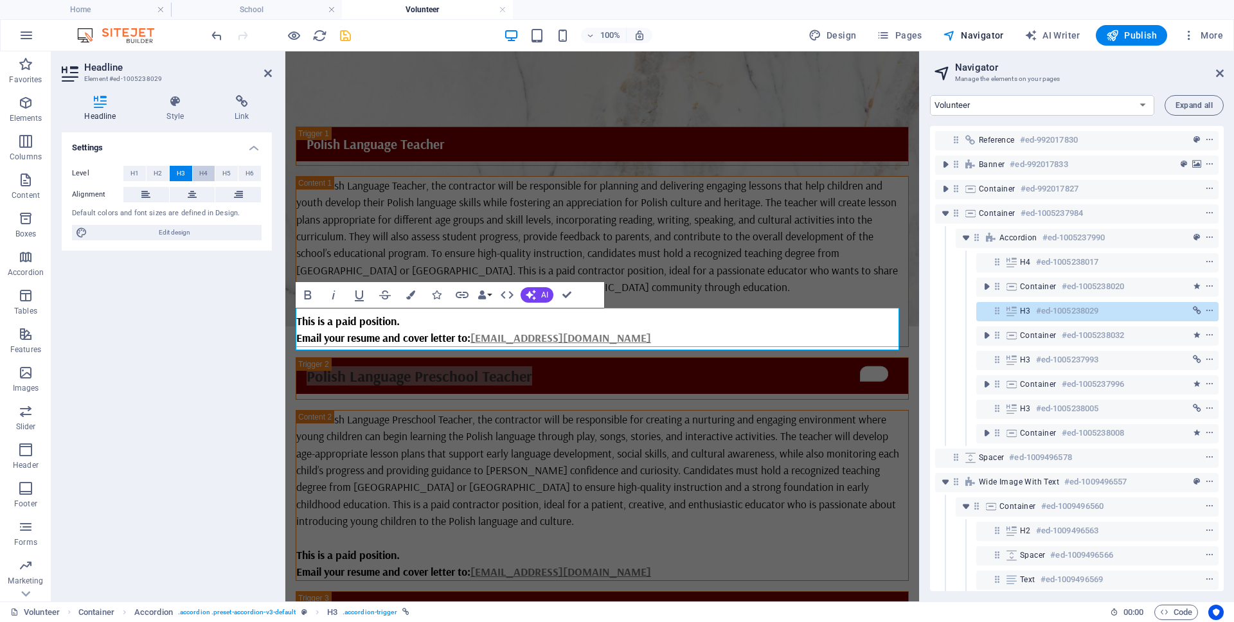
click at [202, 172] on span "H4" at bounding box center [203, 173] width 8 height 15
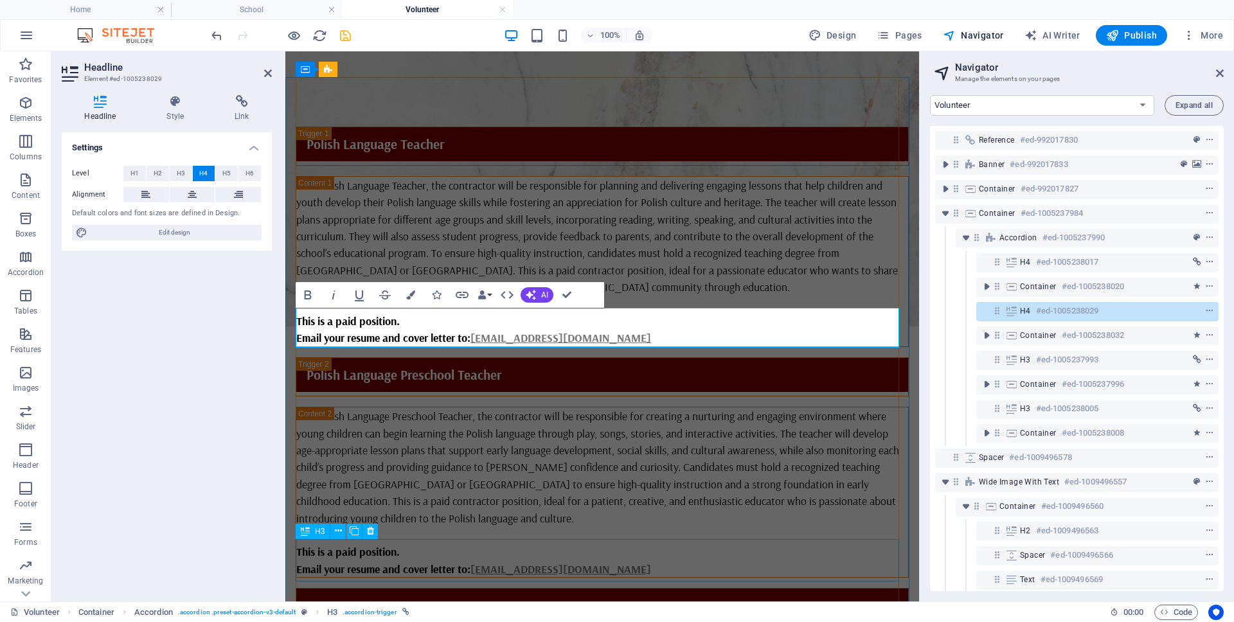
click at [437, 588] on div "Director of Communications" at bounding box center [602, 609] width 613 height 42
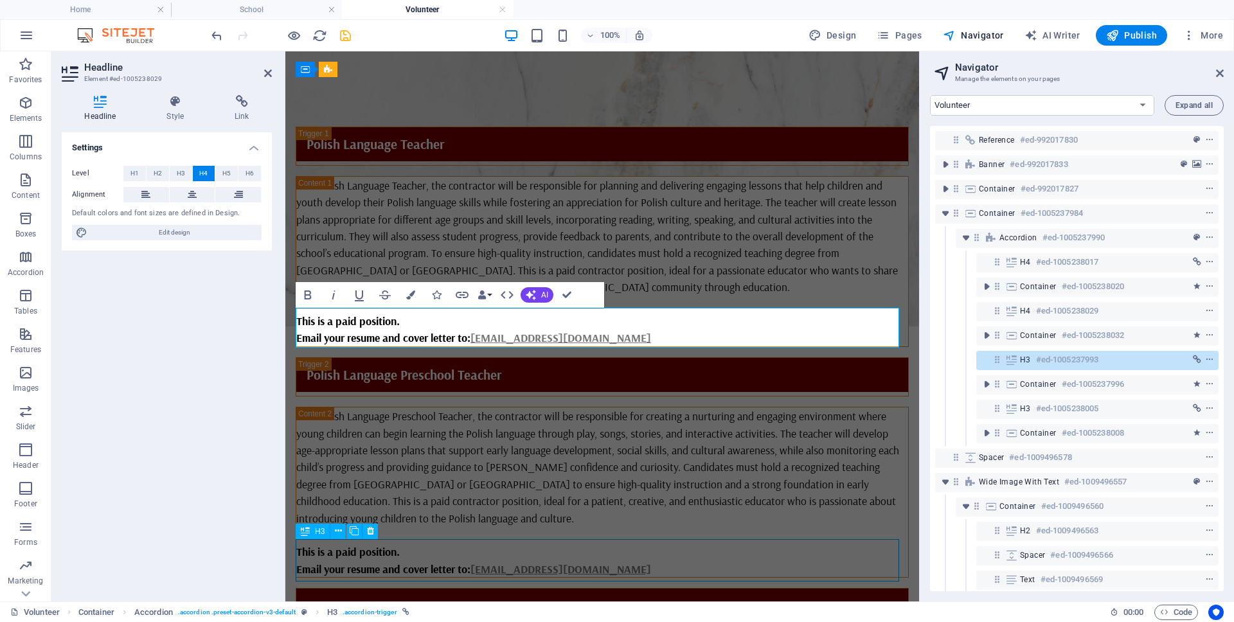
click at [437, 588] on div "Director of Communications" at bounding box center [602, 609] width 613 height 42
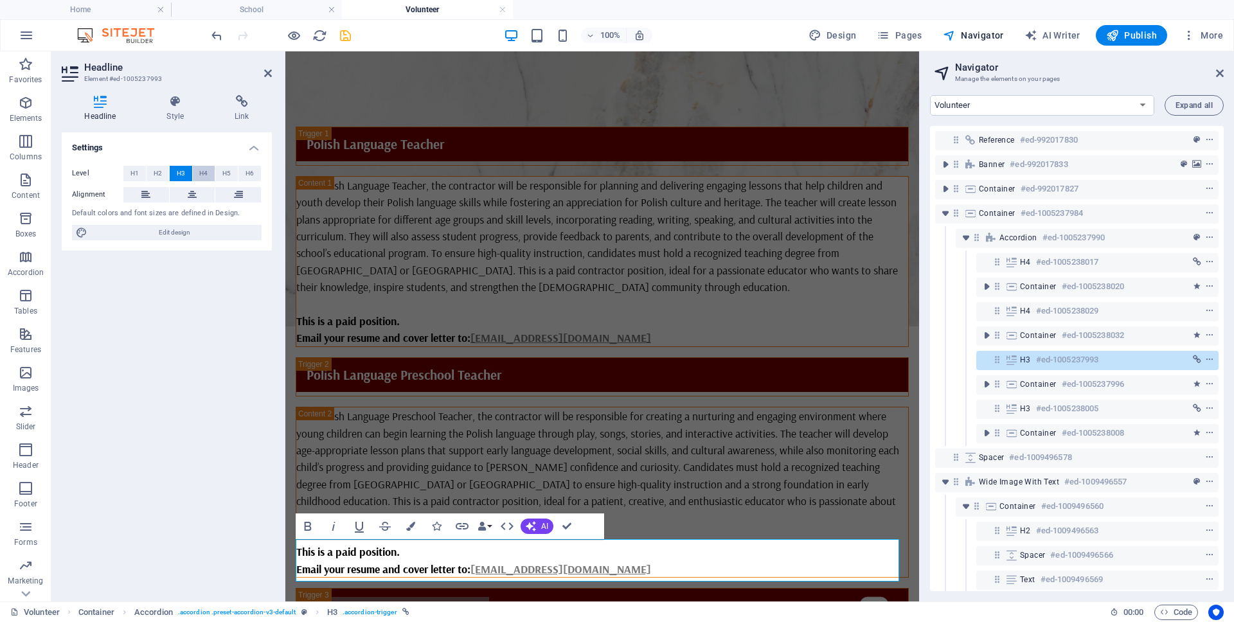
click at [199, 171] on span "H4" at bounding box center [203, 173] width 8 height 15
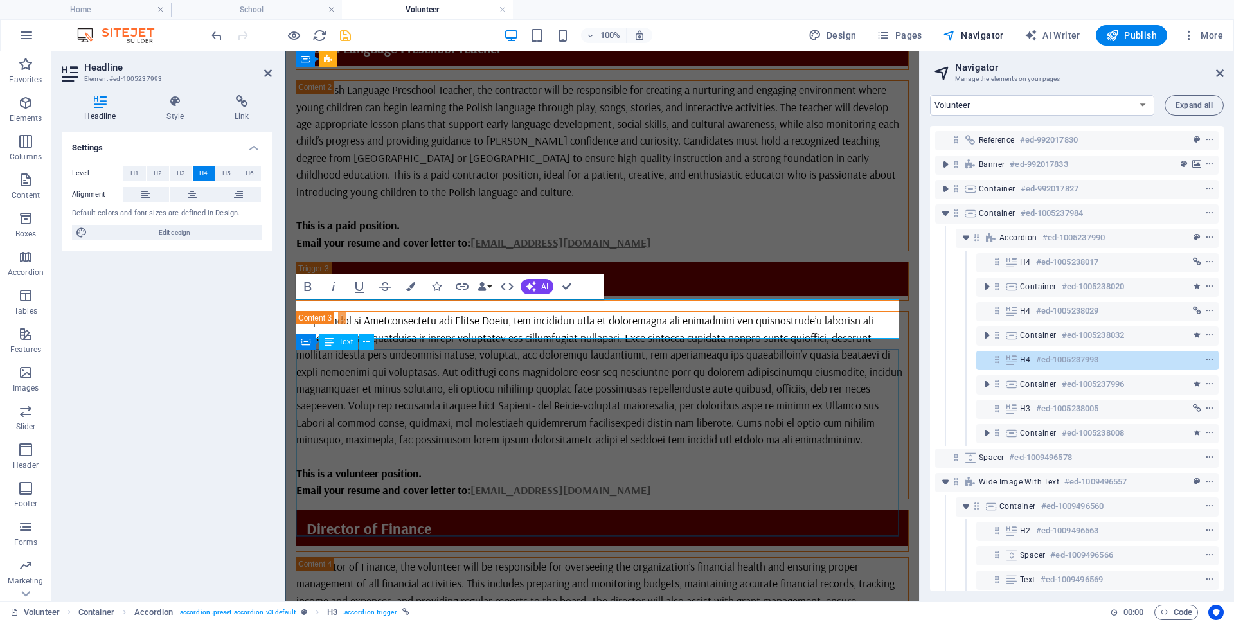
scroll to position [688, 0]
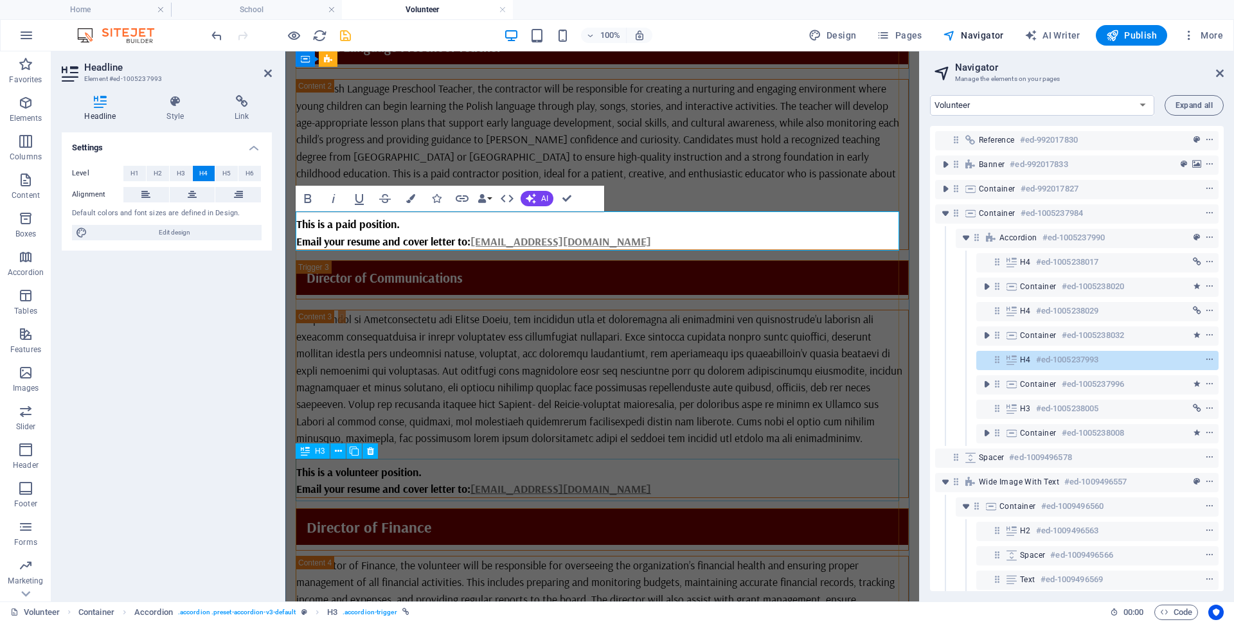
click at [399, 508] on div "Director of Finance" at bounding box center [602, 529] width 613 height 42
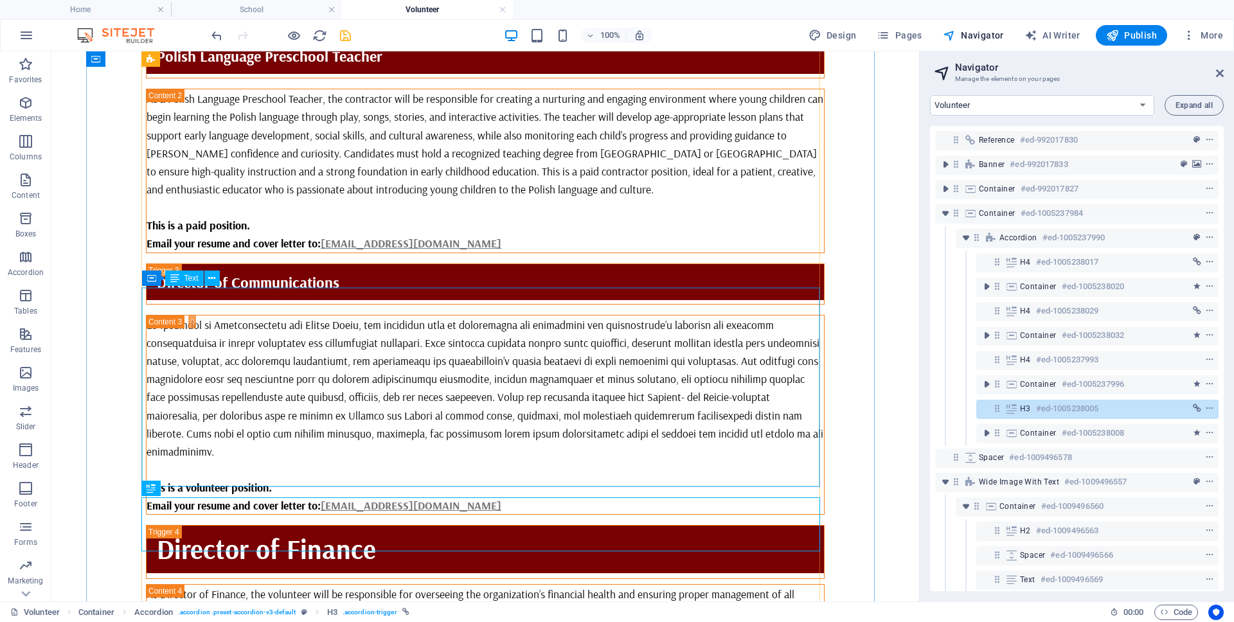
scroll to position [683, 0]
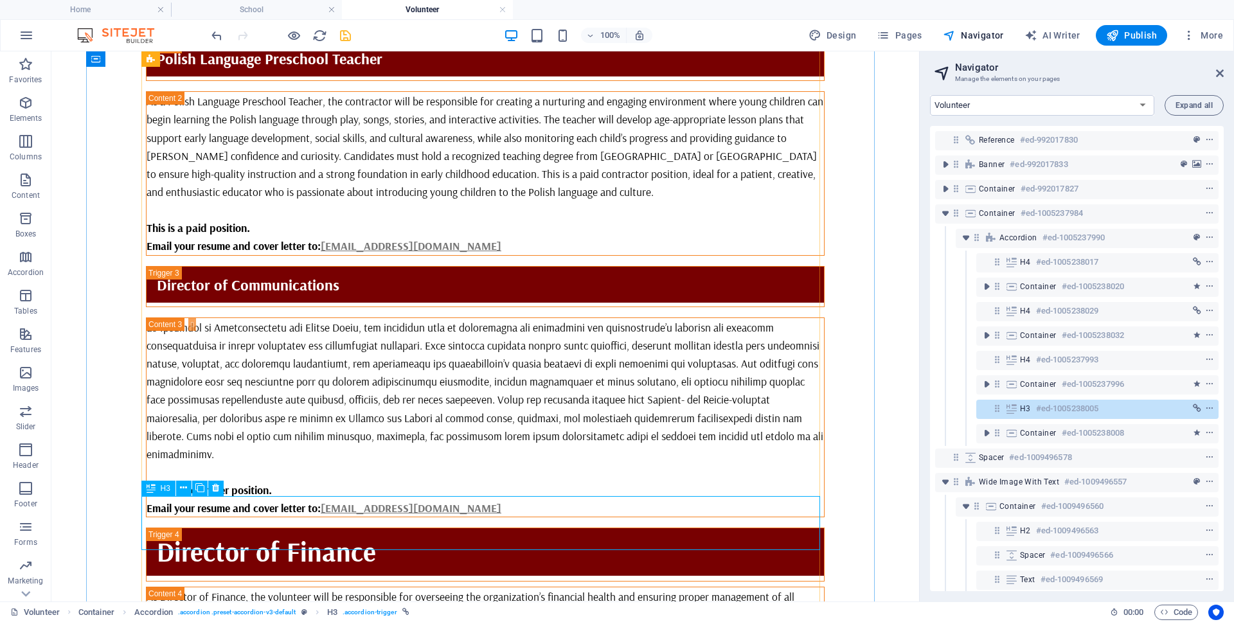
click at [1013, 409] on icon at bounding box center [1012, 409] width 14 height 10
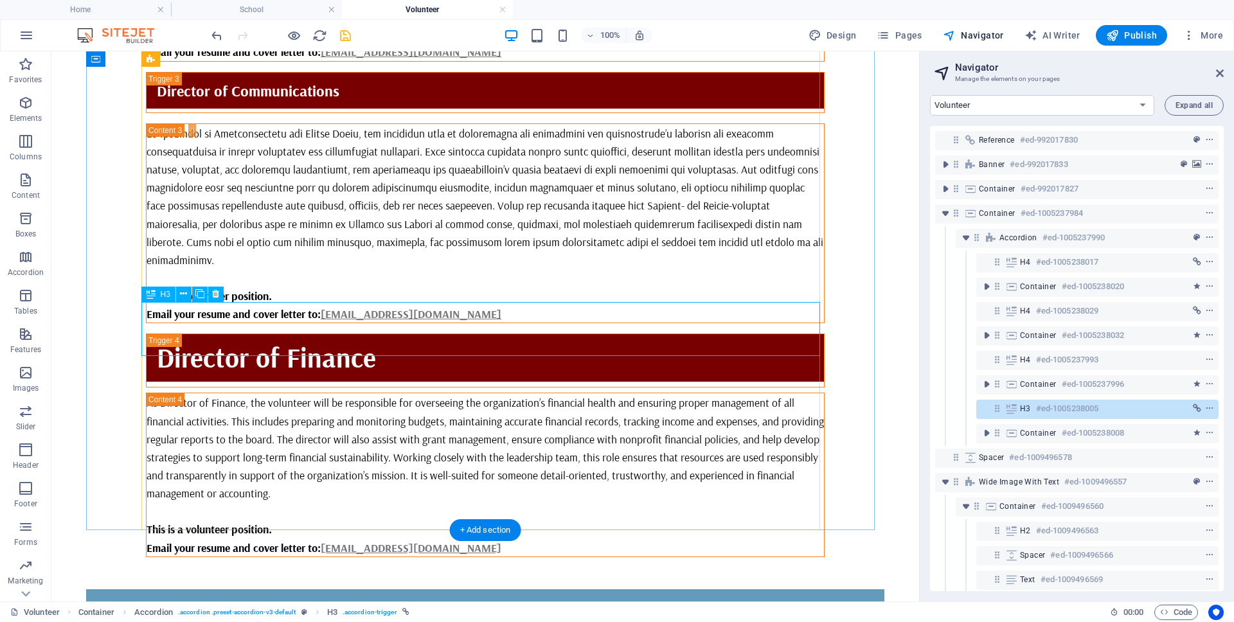
click at [1013, 409] on icon at bounding box center [1012, 409] width 14 height 10
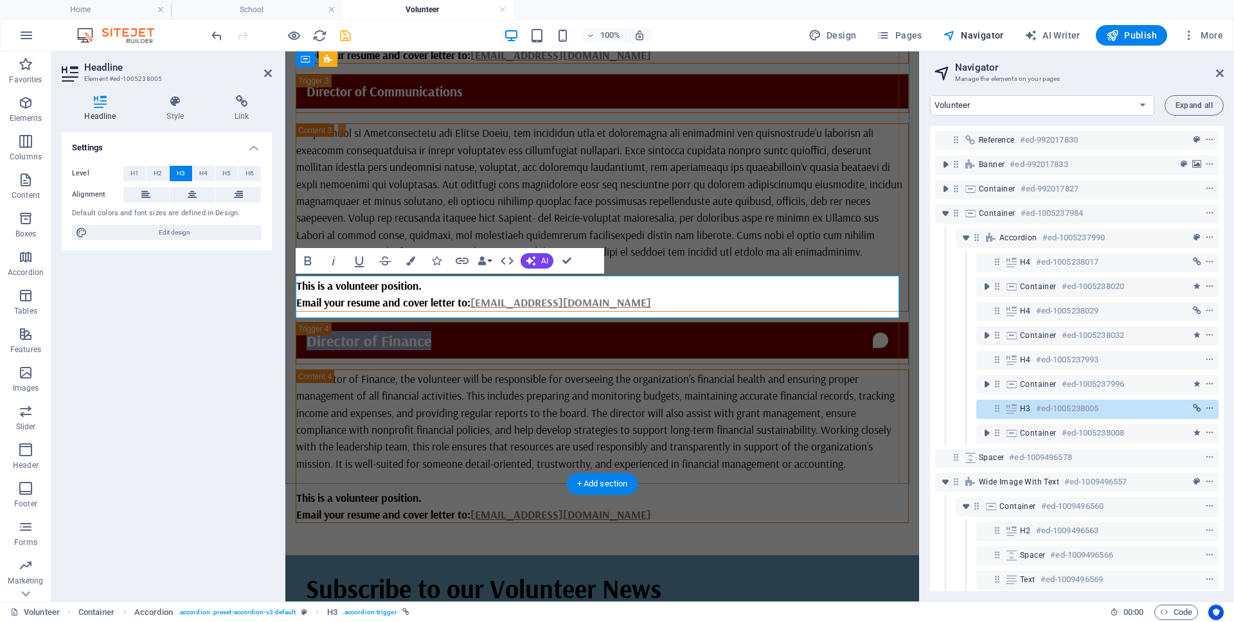
scroll to position [874, 0]
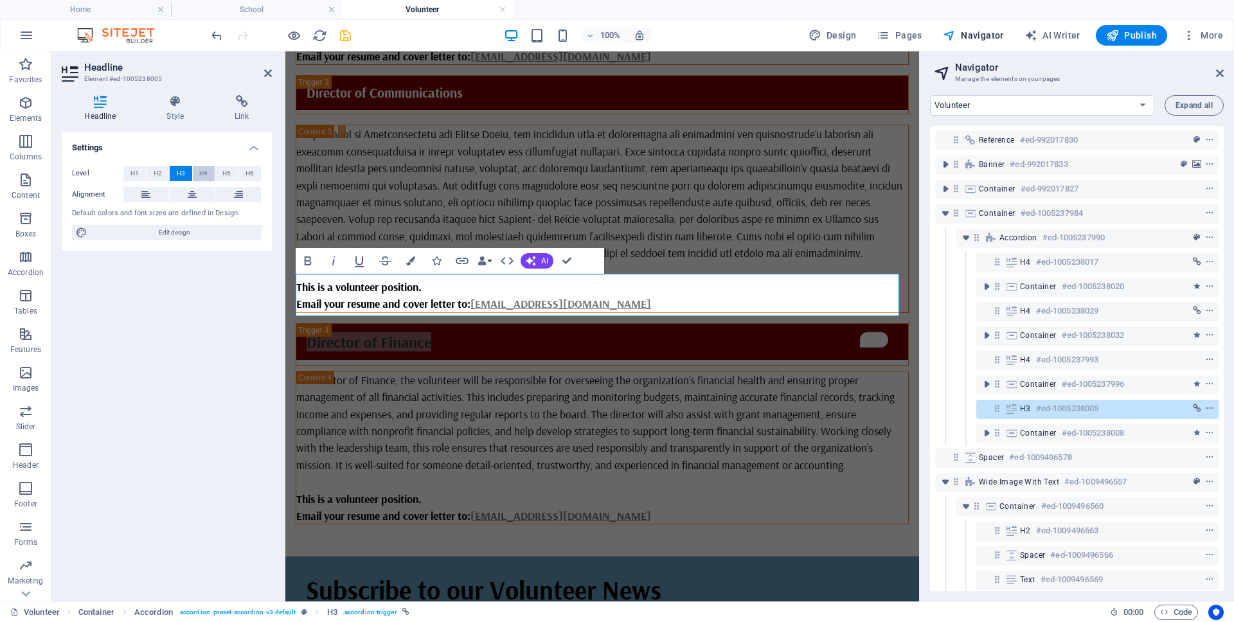
click at [207, 174] on span "H4" at bounding box center [203, 173] width 8 height 15
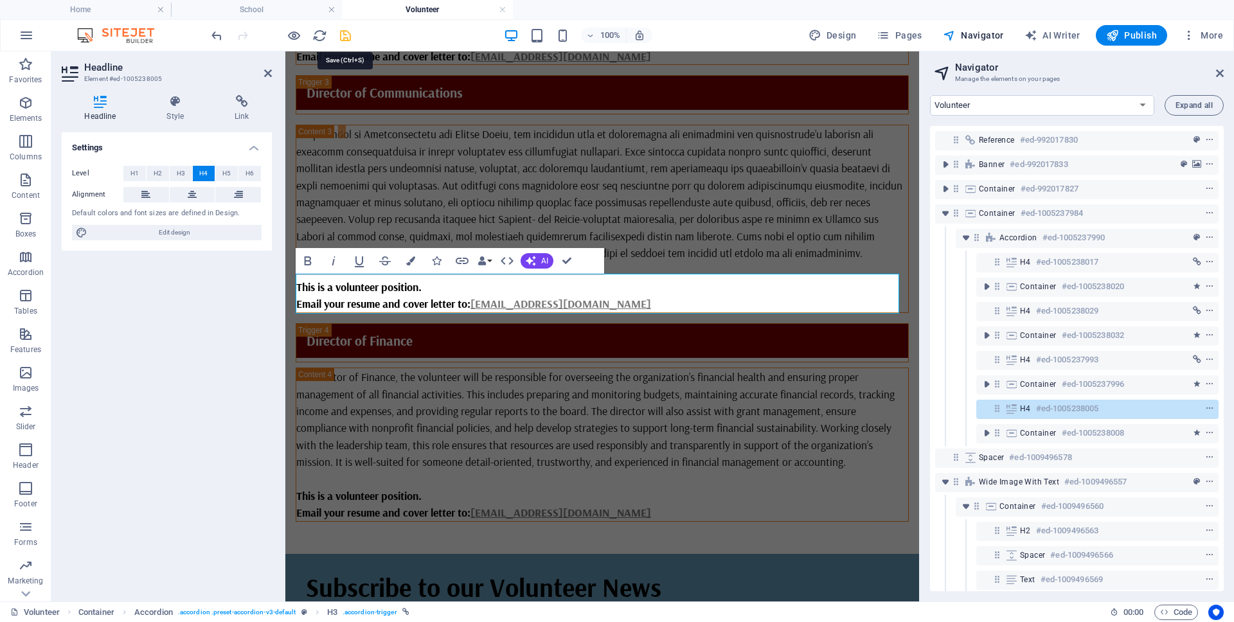
click at [344, 34] on icon "save" at bounding box center [345, 35] width 15 height 15
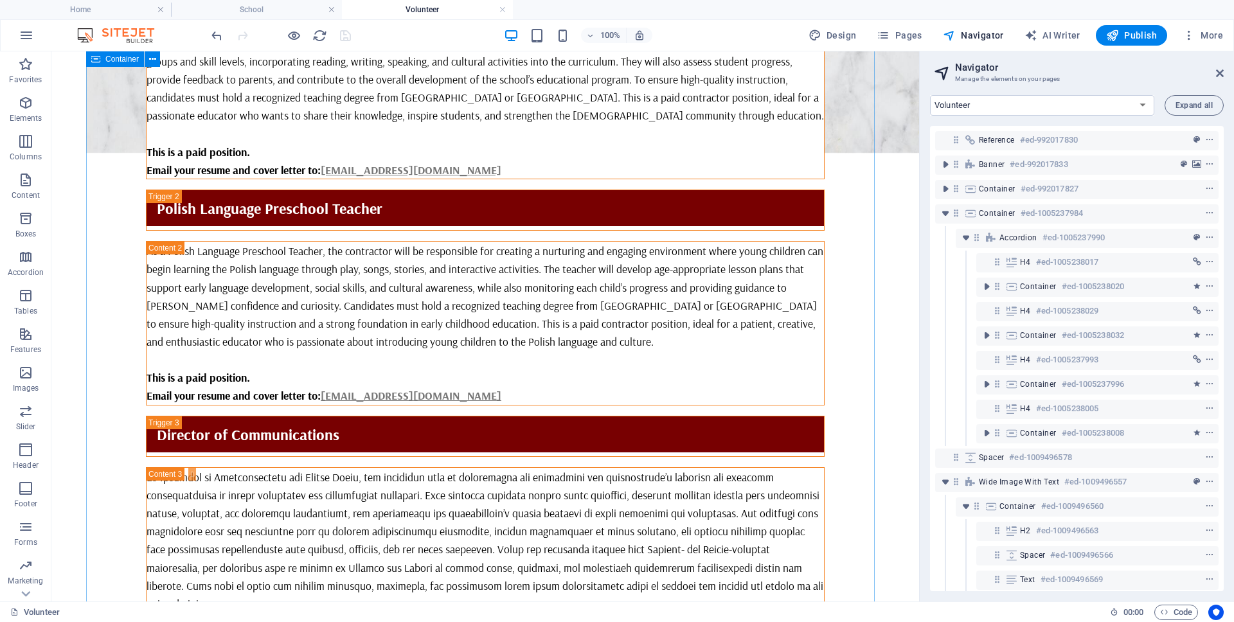
scroll to position [395, 0]
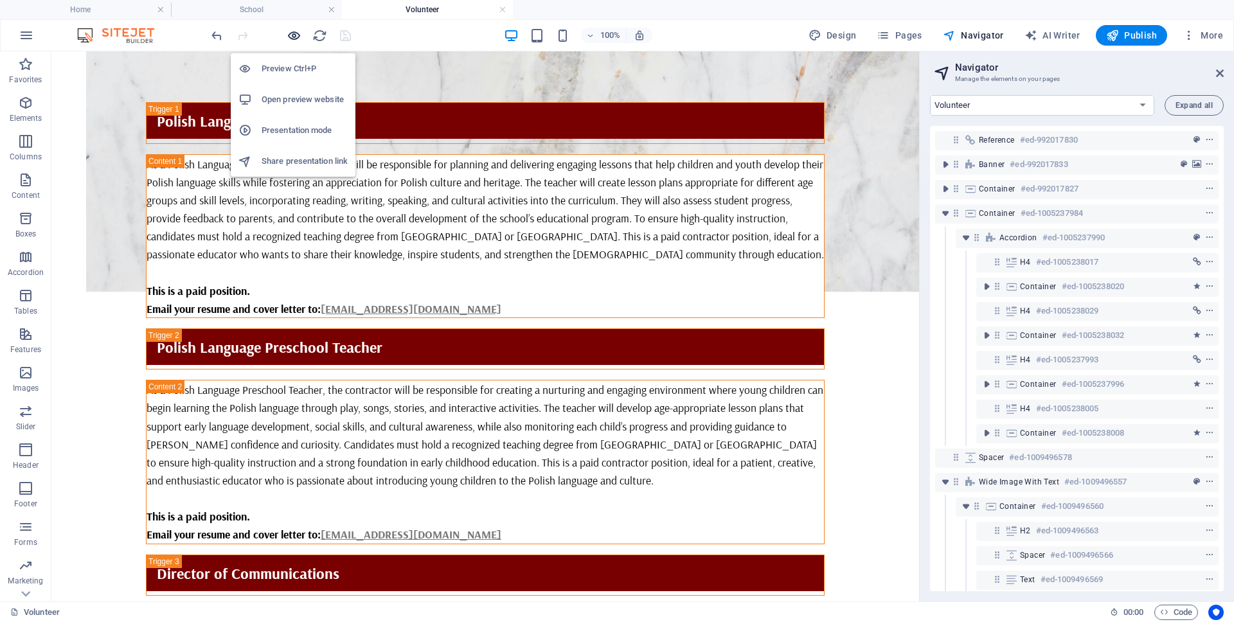
click at [295, 37] on icon "button" at bounding box center [294, 35] width 15 height 15
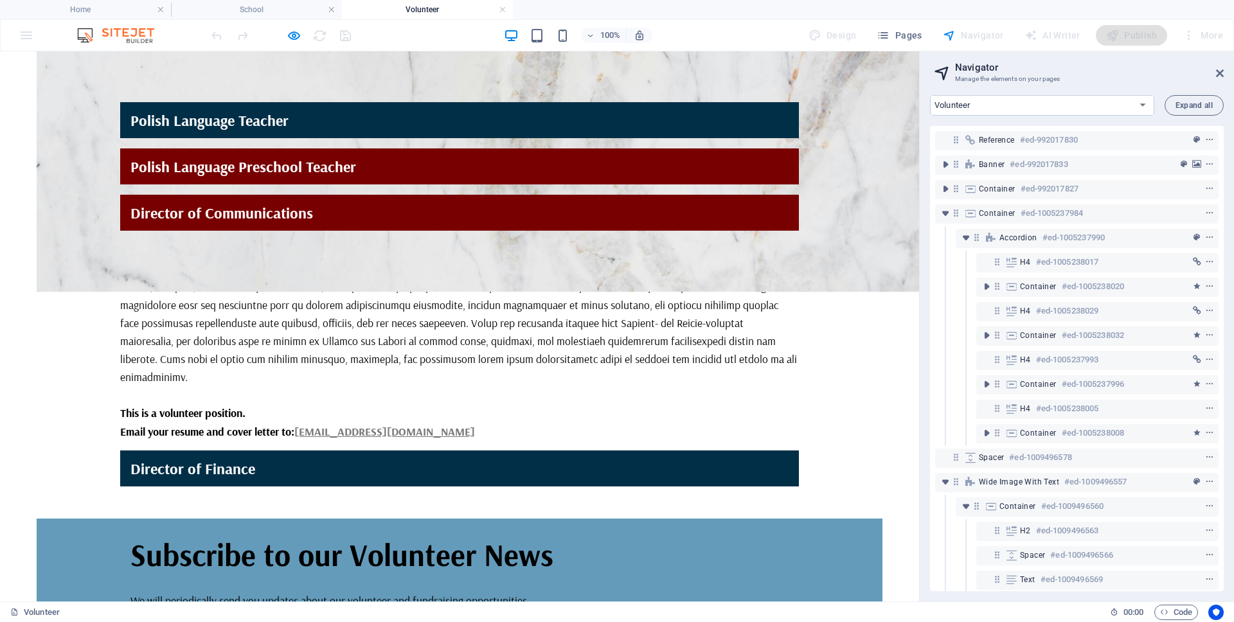
click at [462, 148] on link "Polish Language Preschool Teacher" at bounding box center [459, 166] width 679 height 36
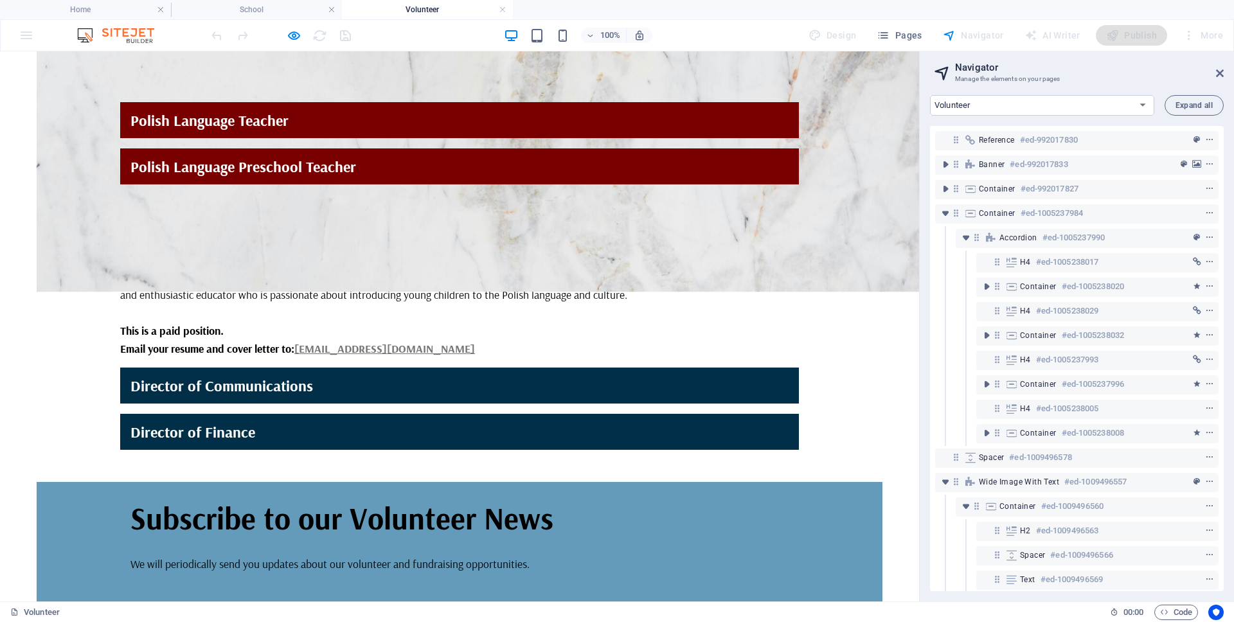
click at [460, 102] on link "Polish Language Teacher" at bounding box center [459, 120] width 679 height 36
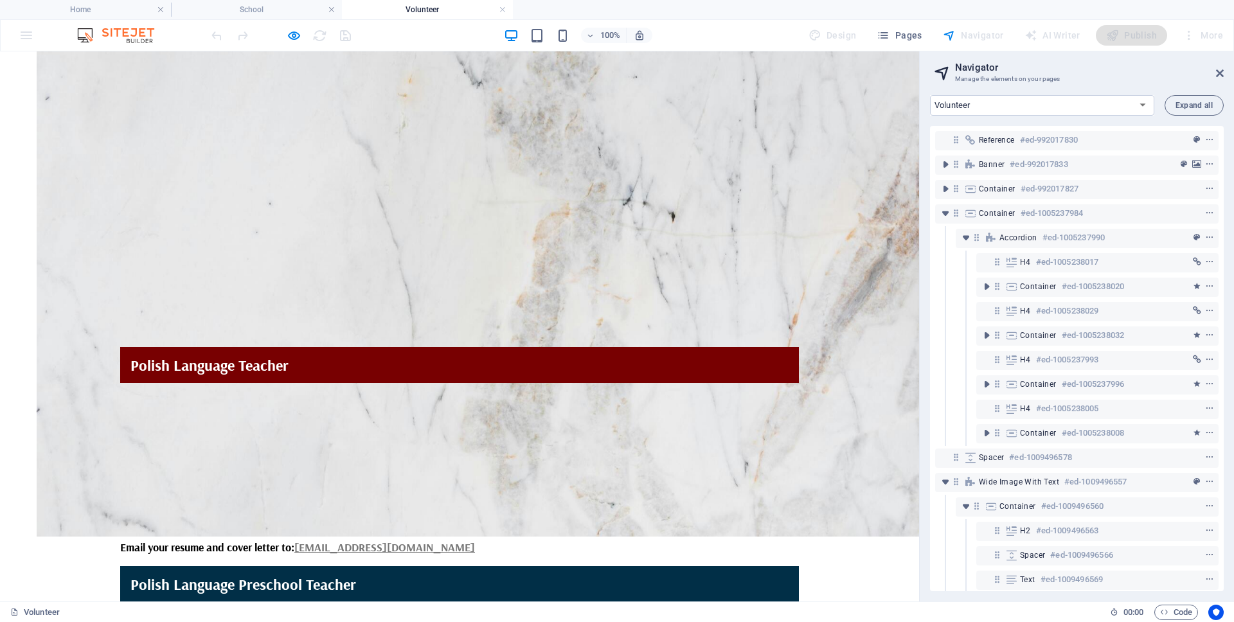
scroll to position [148, 0]
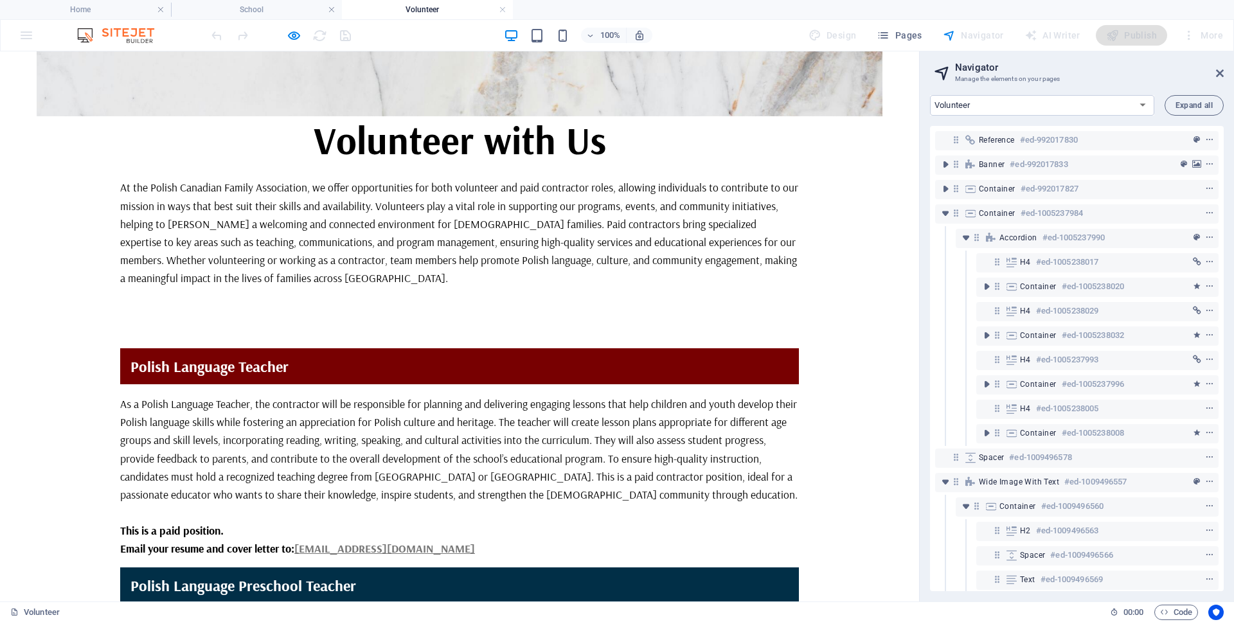
click at [496, 348] on link "Polish Language Teacher" at bounding box center [459, 366] width 679 height 36
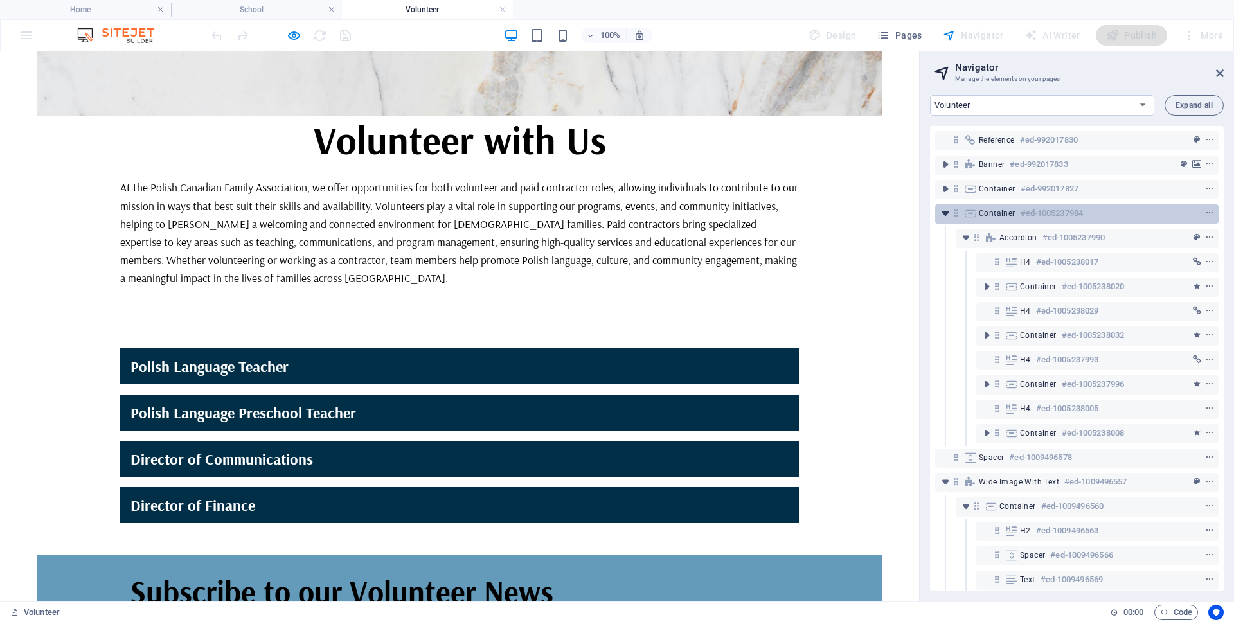
click at [942, 215] on icon "toggle-expand" at bounding box center [945, 213] width 13 height 13
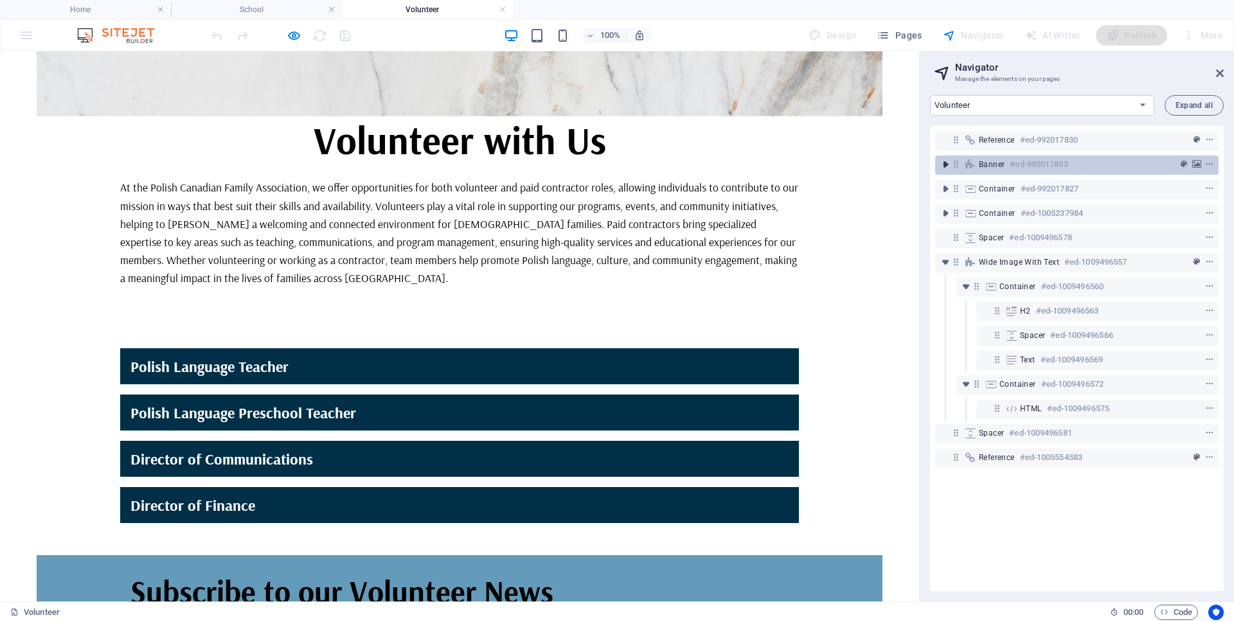
click at [946, 163] on icon "toggle-expand" at bounding box center [945, 164] width 13 height 13
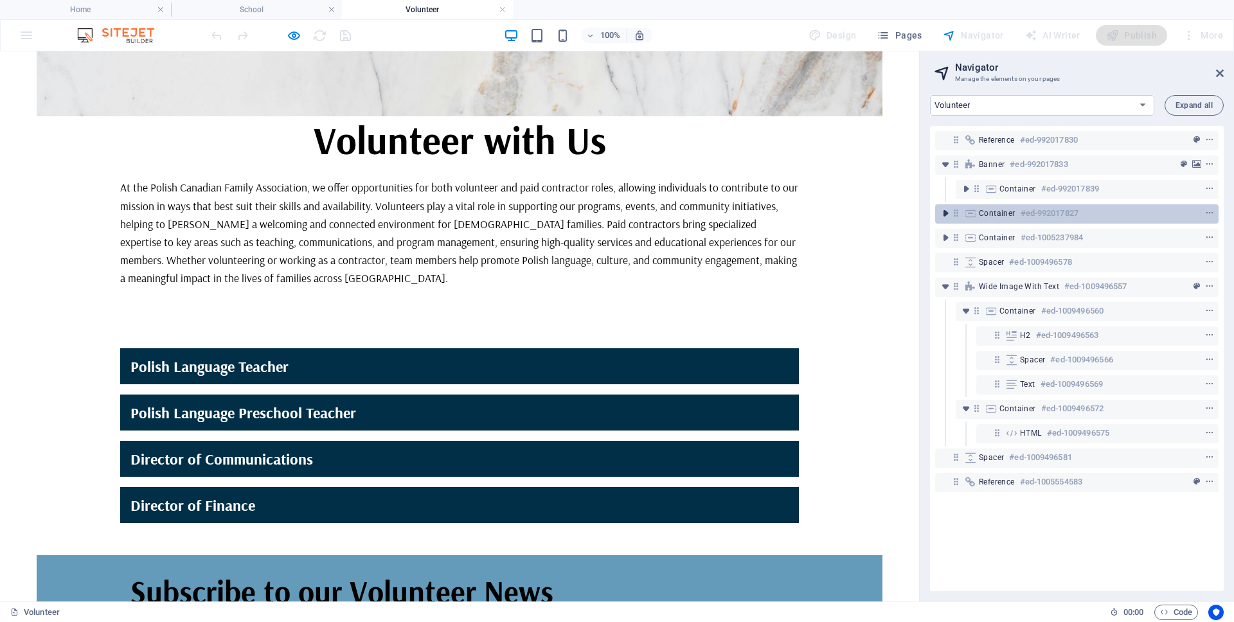
click at [947, 214] on icon "toggle-expand" at bounding box center [945, 213] width 13 height 13
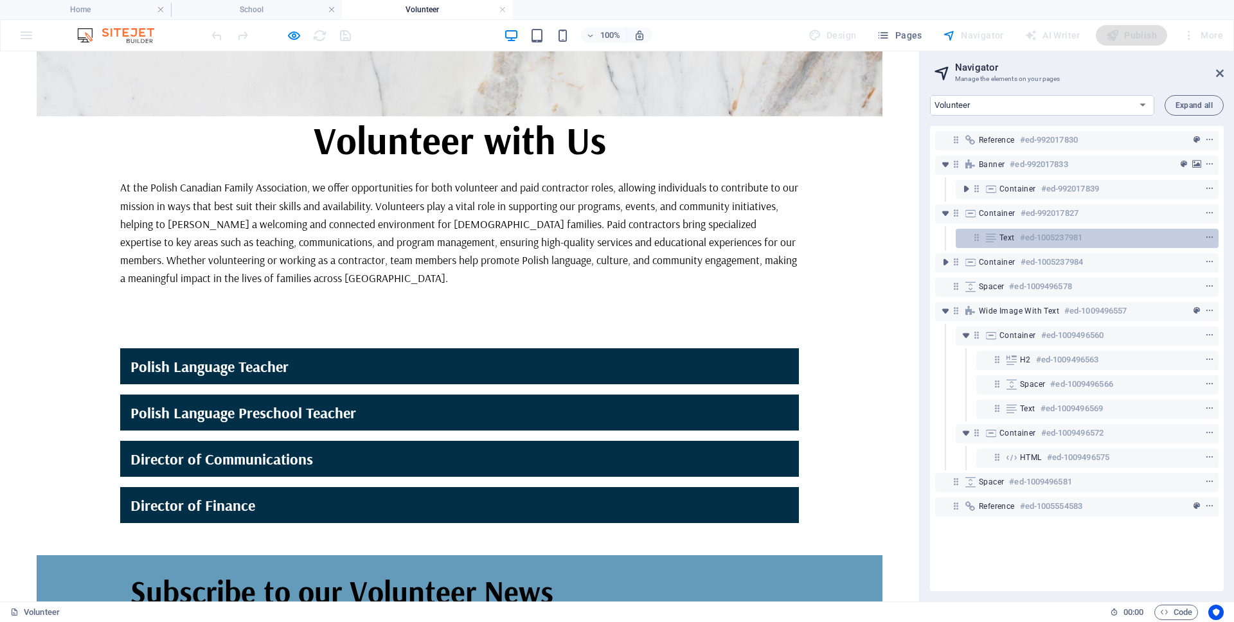
click at [997, 239] on icon at bounding box center [991, 238] width 14 height 10
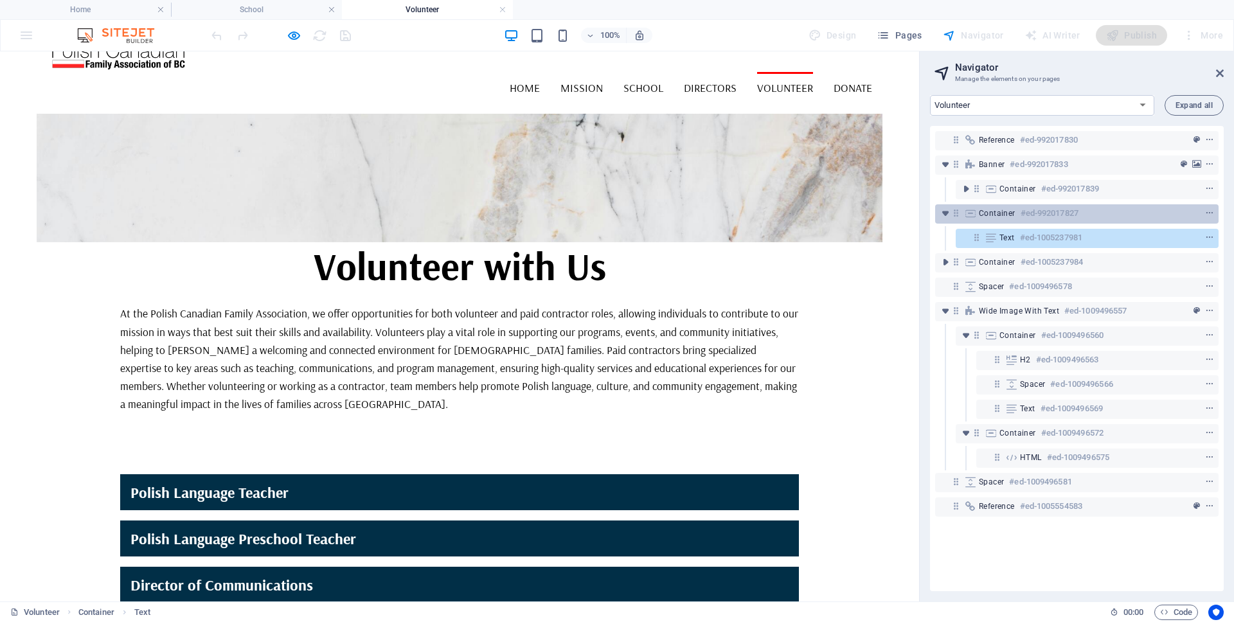
click at [967, 211] on icon at bounding box center [971, 213] width 14 height 10
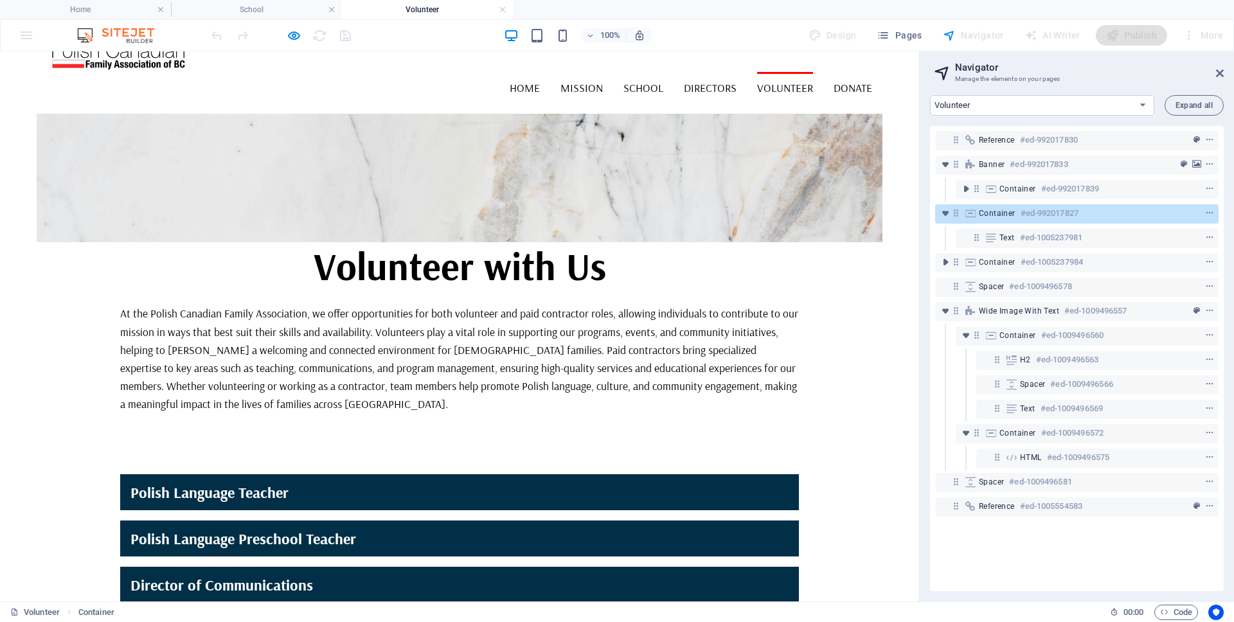
click at [967, 211] on icon at bounding box center [971, 213] width 14 height 10
click at [1207, 212] on icon "context-menu" at bounding box center [1209, 213] width 9 height 9
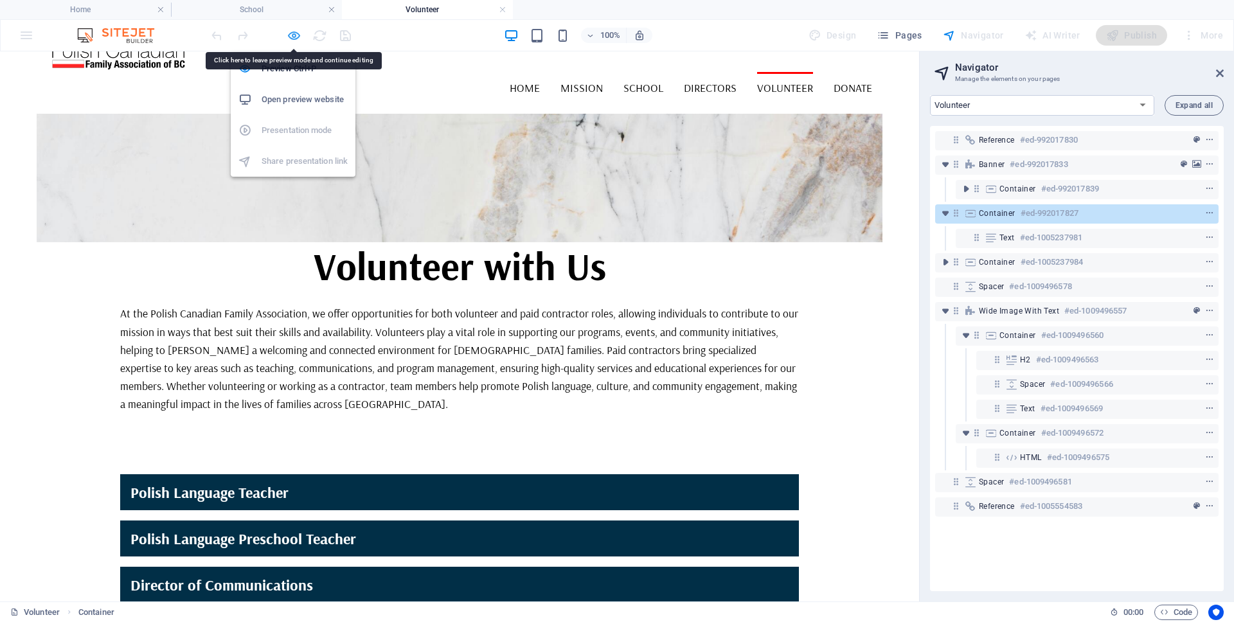
click at [292, 33] on icon "button" at bounding box center [294, 35] width 15 height 15
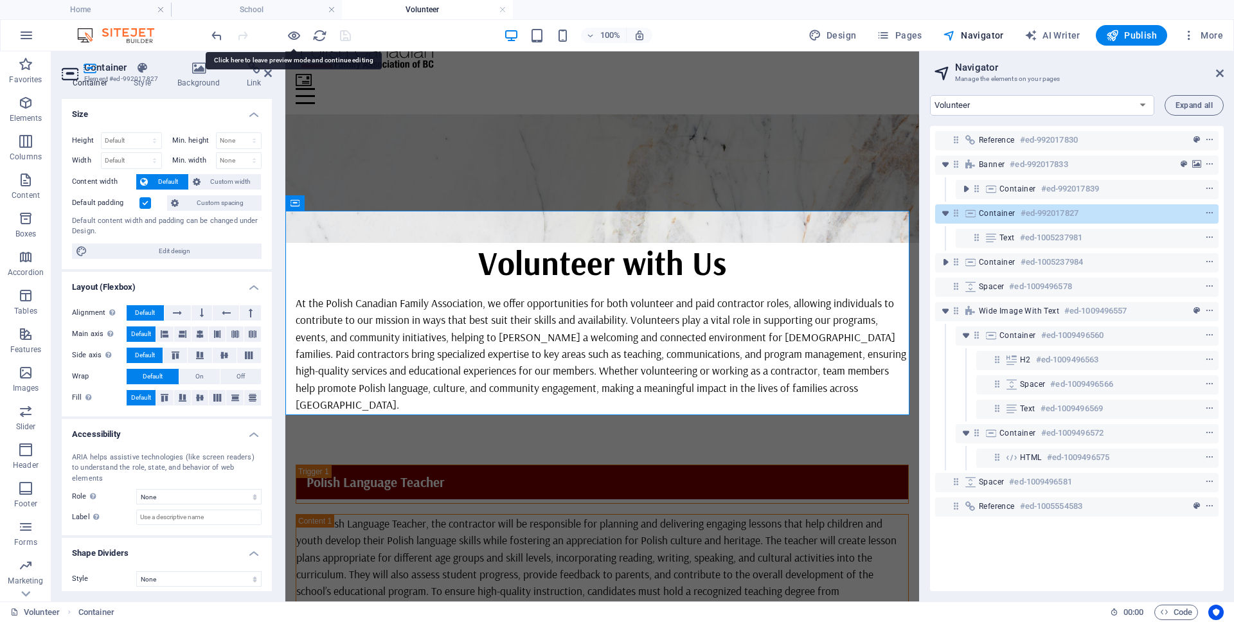
click at [141, 202] on label at bounding box center [145, 203] width 12 height 12
click at [0, 0] on input "Default padding" at bounding box center [0, 0] width 0 height 0
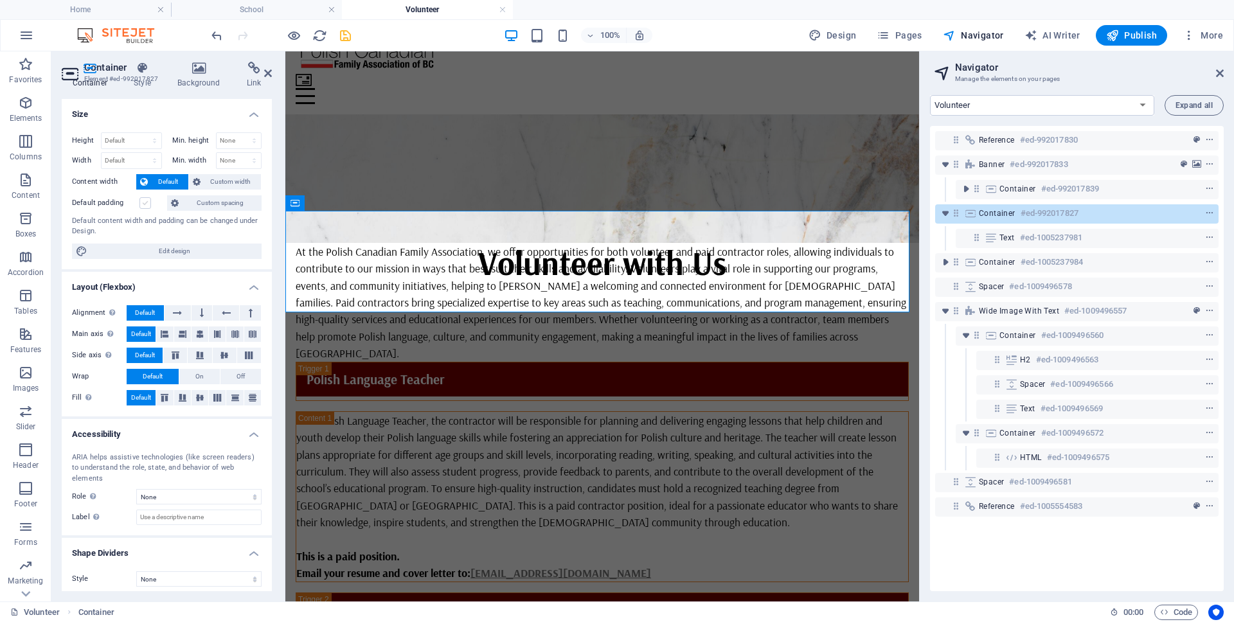
click at [142, 202] on label at bounding box center [145, 203] width 12 height 12
click at [0, 0] on input "Default padding" at bounding box center [0, 0] width 0 height 0
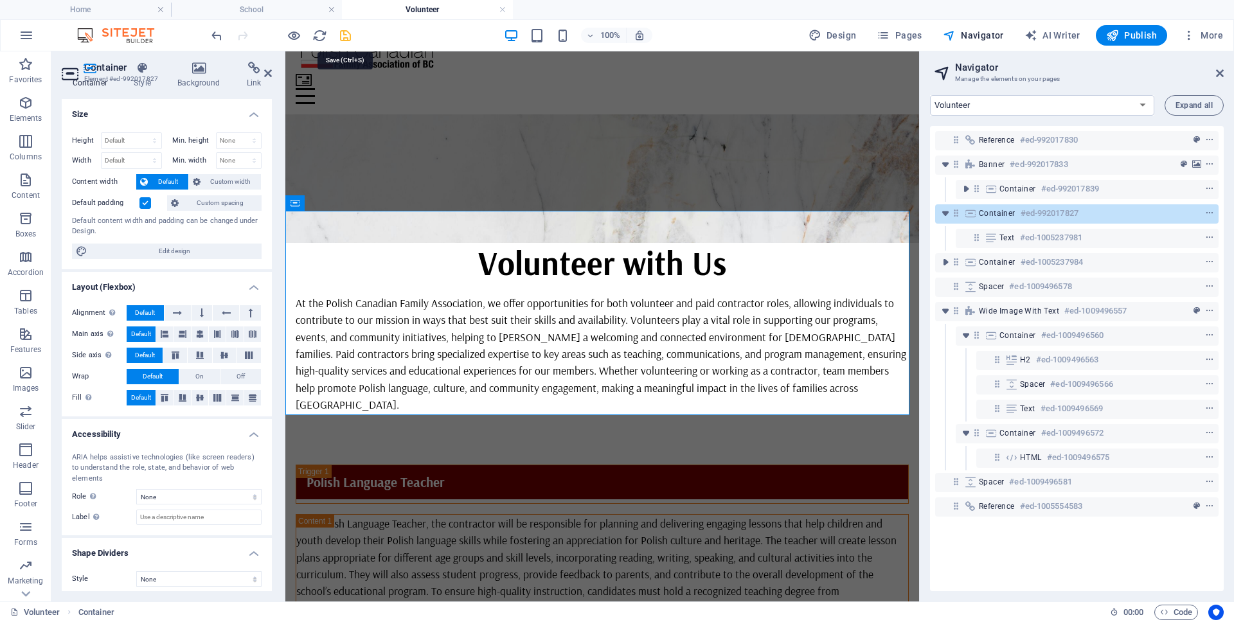
click at [342, 35] on icon "save" at bounding box center [345, 35] width 15 height 15
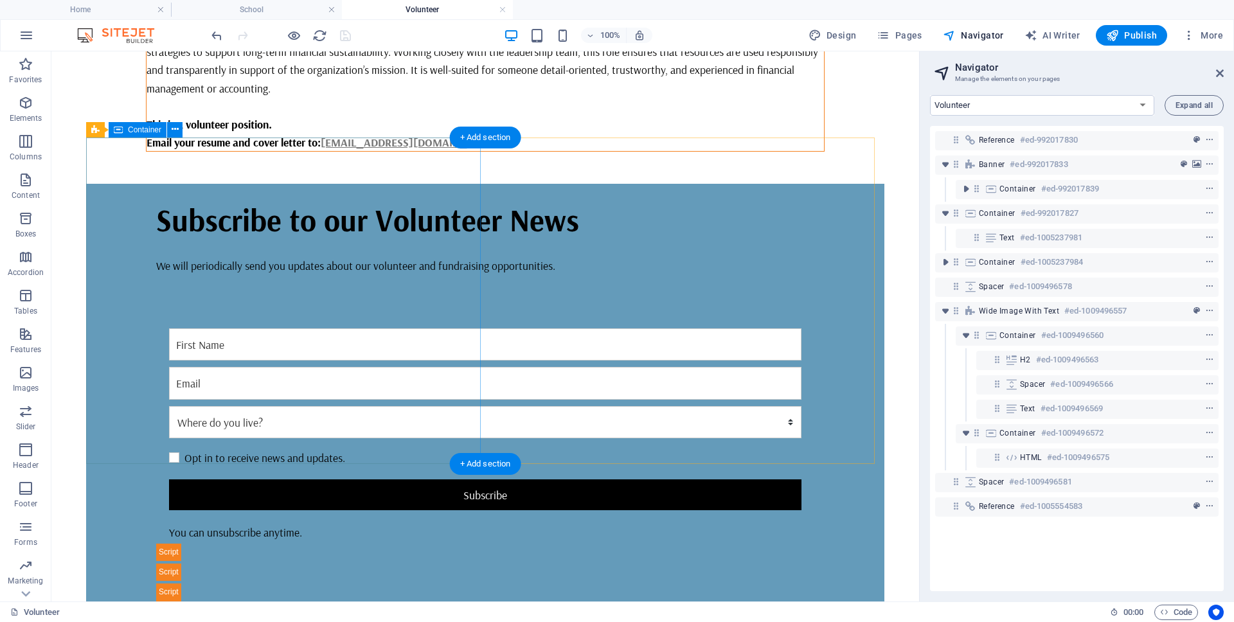
scroll to position [1290, 0]
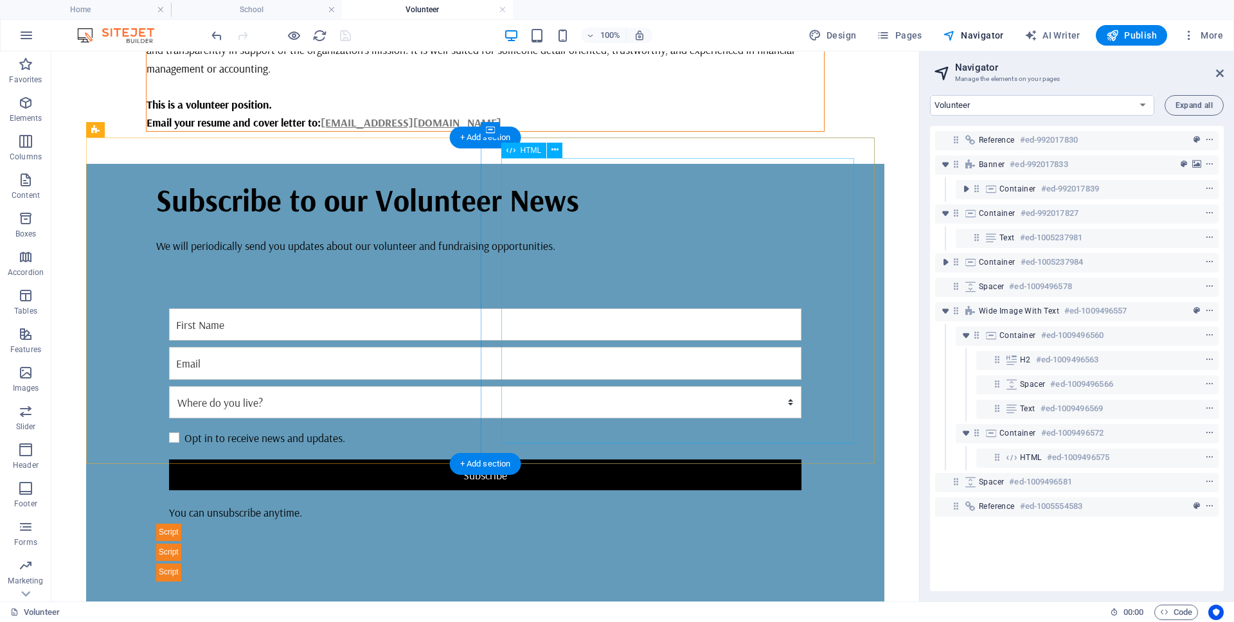
click at [597, 377] on div at bounding box center [485, 438] width 658 height 285
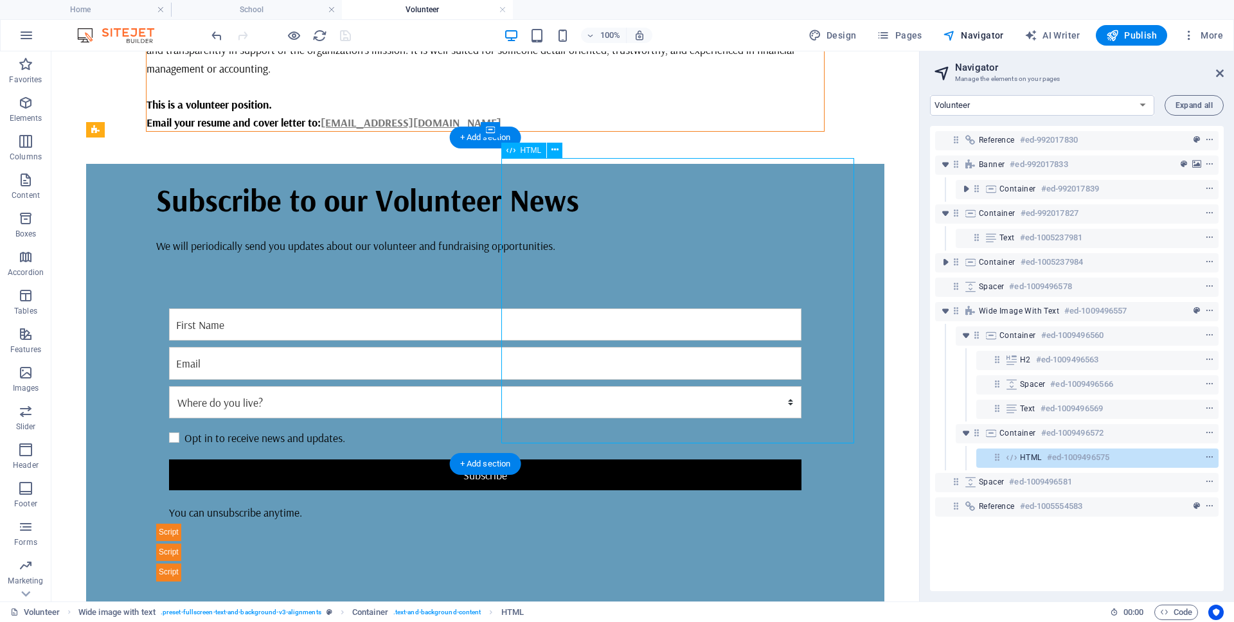
click at [514, 394] on div at bounding box center [485, 438] width 658 height 285
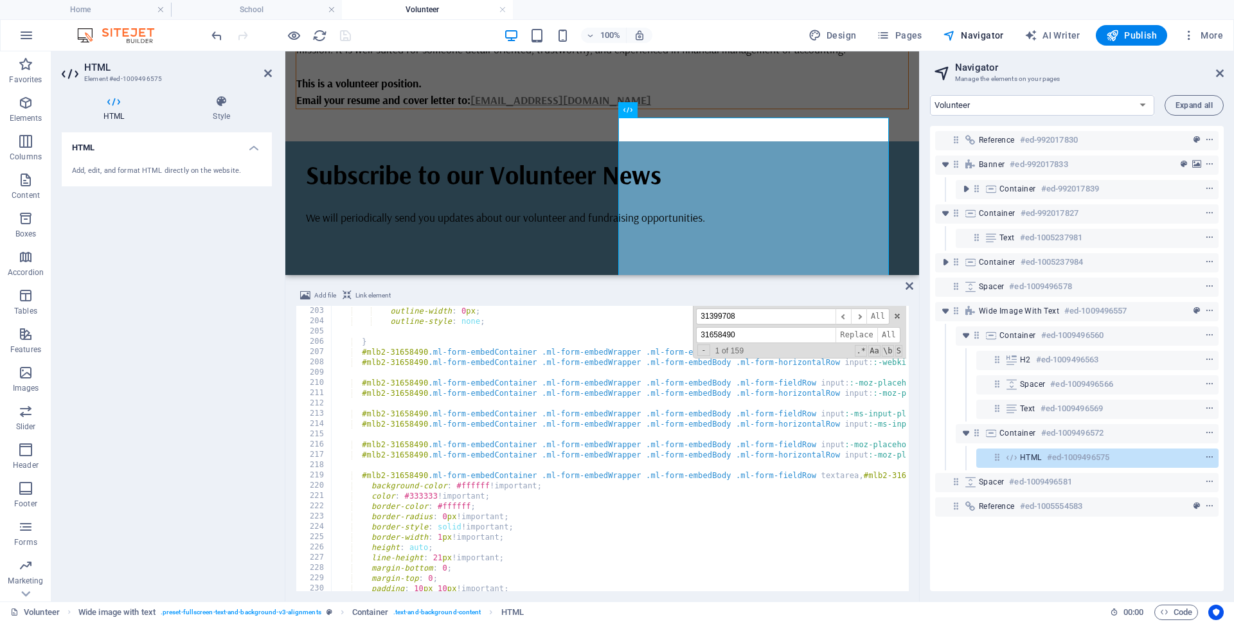
scroll to position [2116, 0]
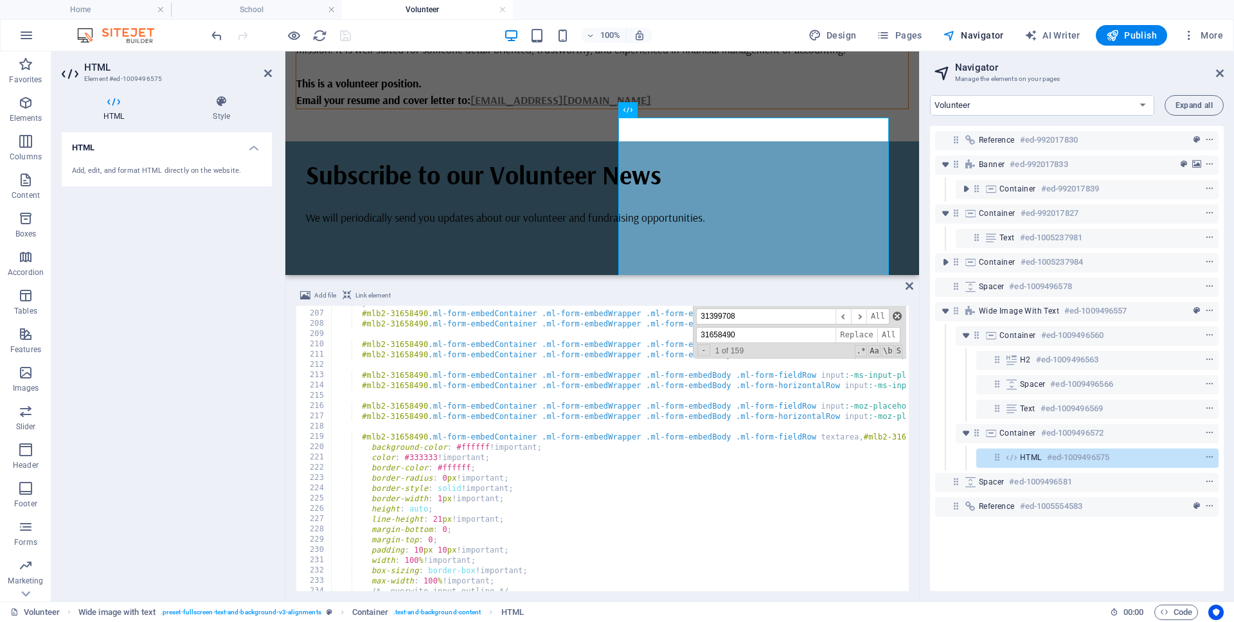
click at [895, 316] on span at bounding box center [897, 316] width 9 height 9
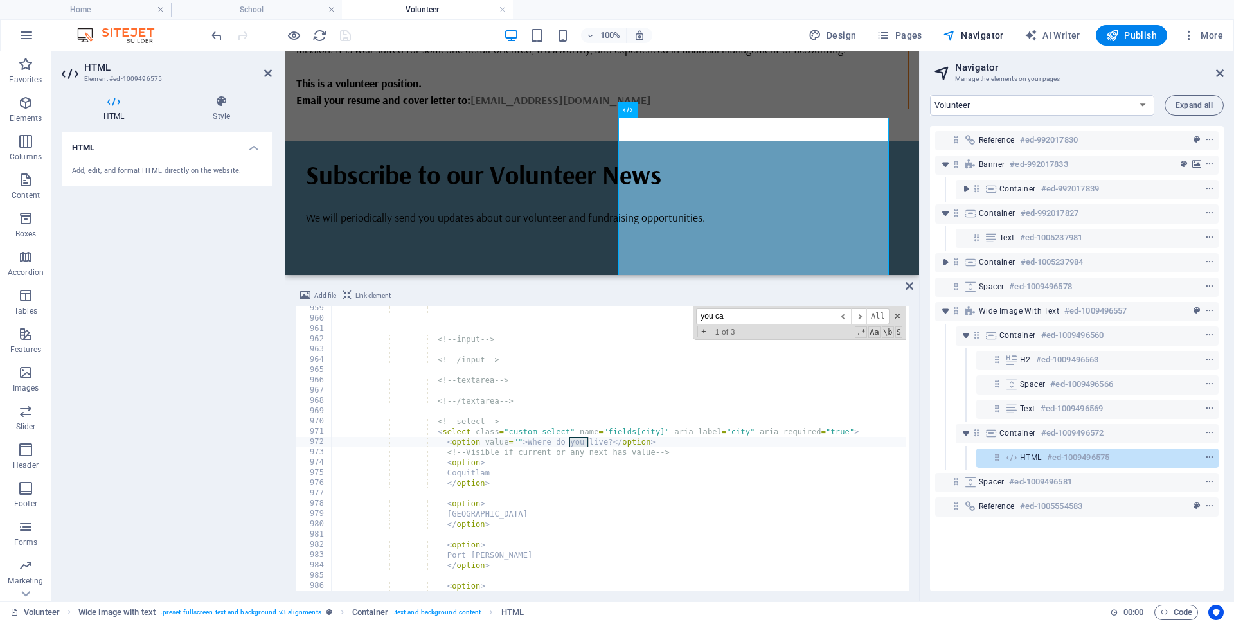
scroll to position [10895, 0]
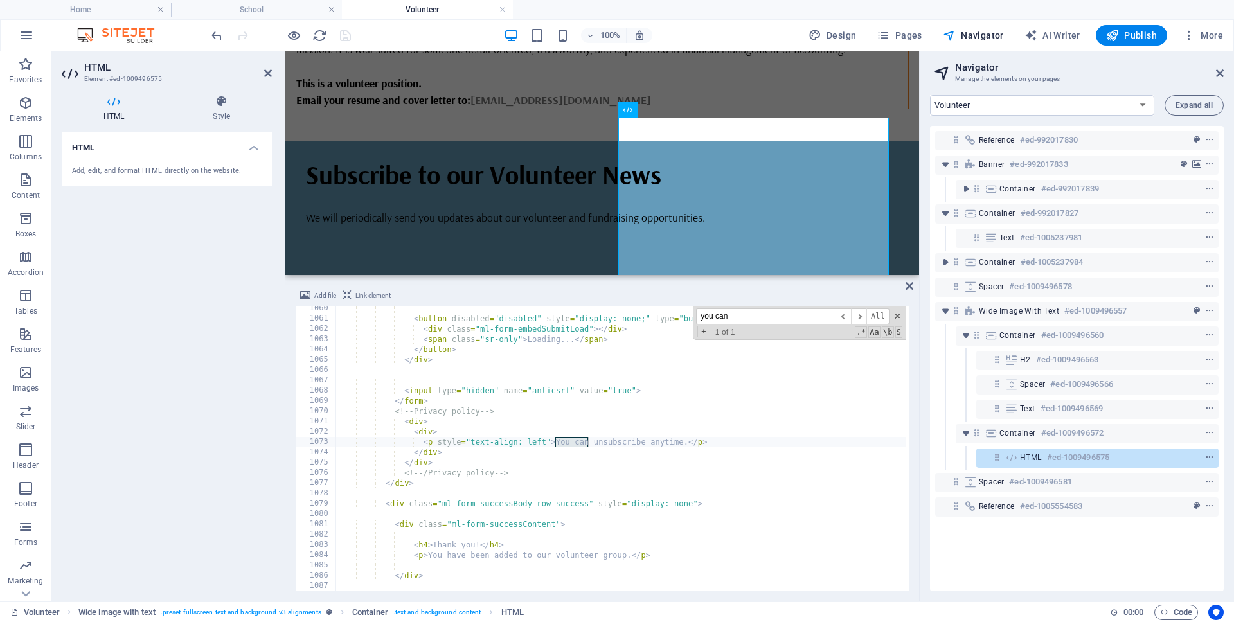
type input "you can"
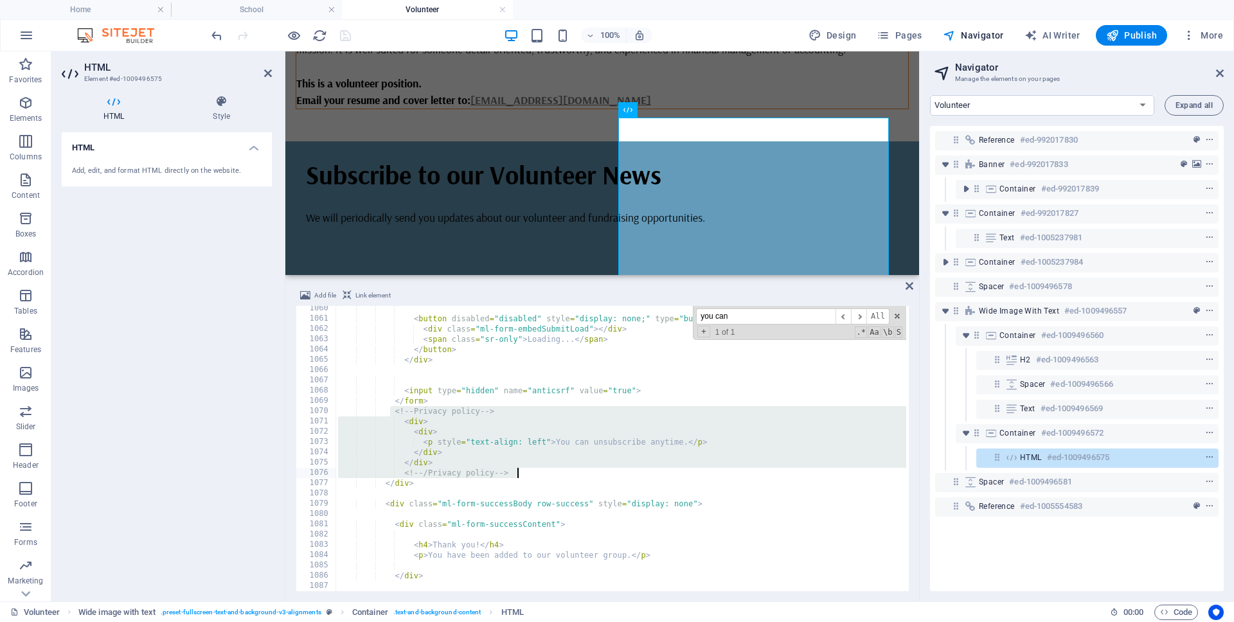
drag, startPoint x: 391, startPoint y: 410, endPoint x: 540, endPoint y: 474, distance: 161.6
type textarea "</div> <!-- /Privacy policy -->"
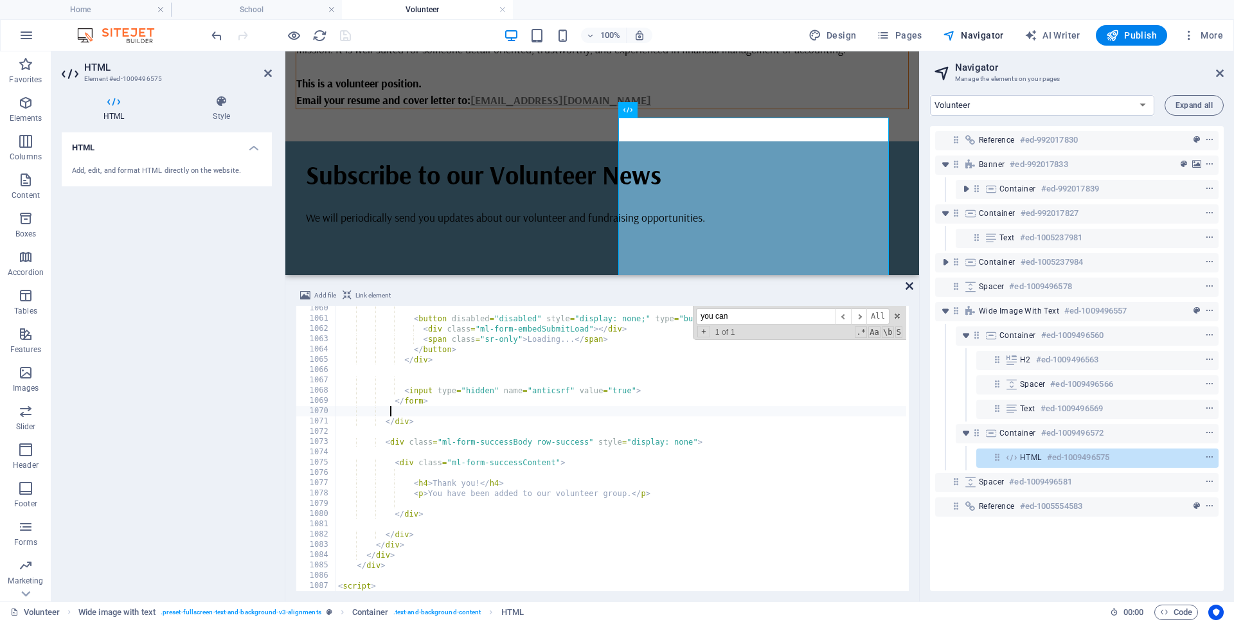
click at [912, 285] on icon at bounding box center [910, 286] width 8 height 10
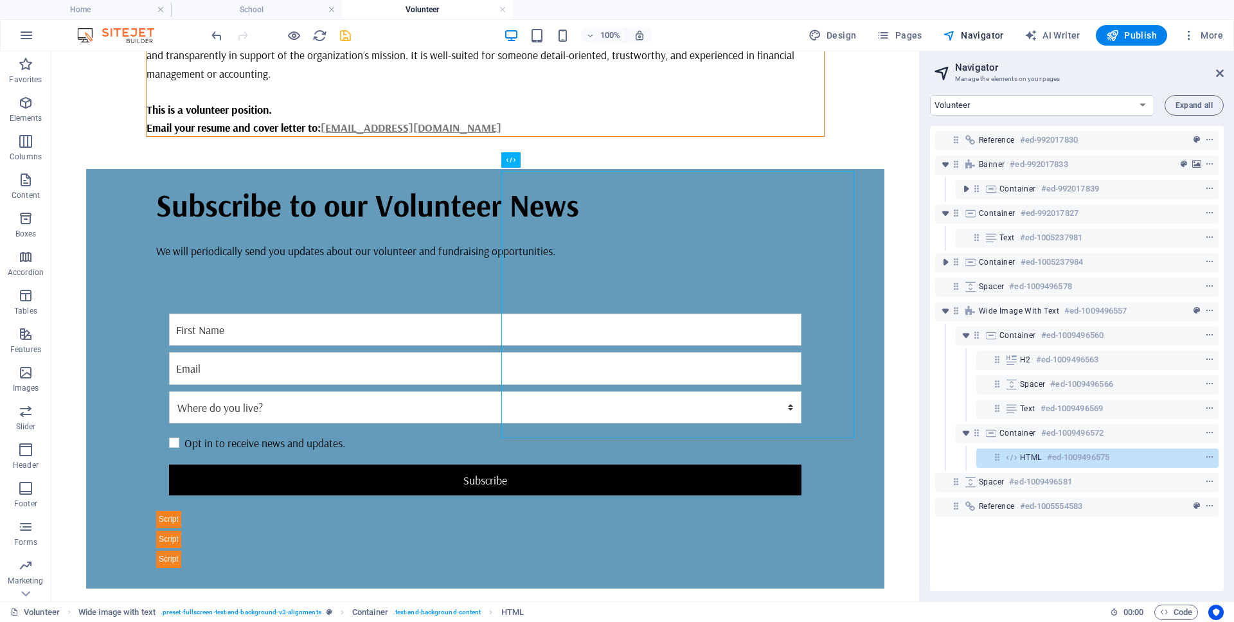
scroll to position [1281, 0]
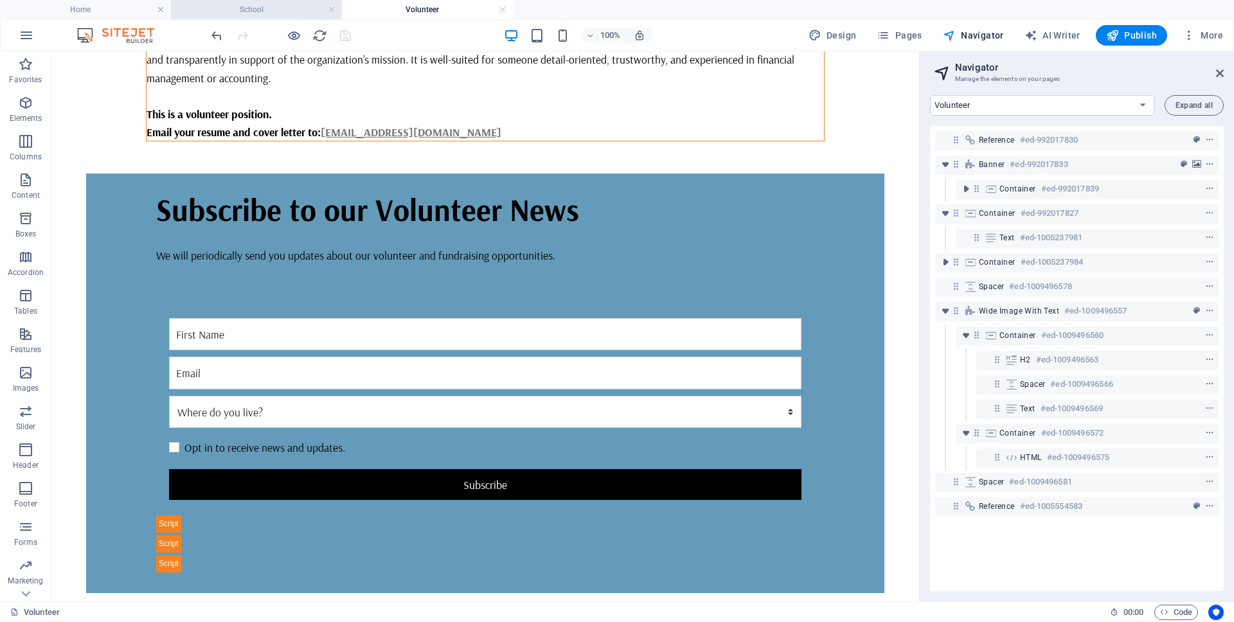
click at [257, 11] on h4 "School" at bounding box center [256, 10] width 171 height 14
select select "17985177-en"
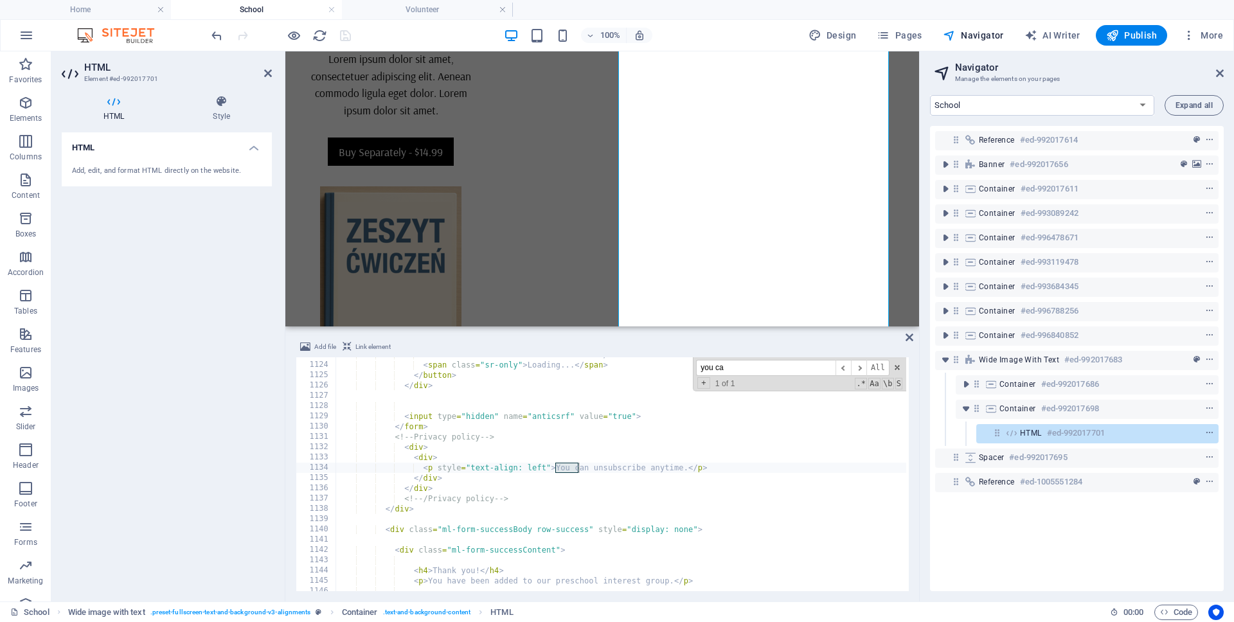
scroll to position [11548, 0]
type input "you can"
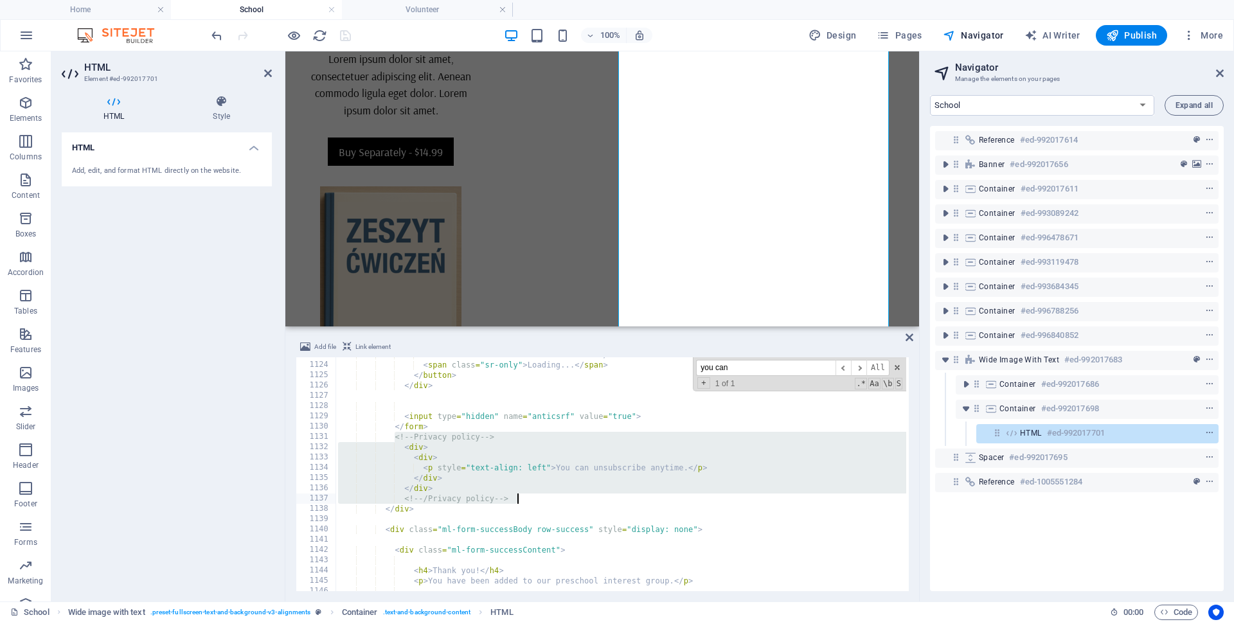
drag, startPoint x: 394, startPoint y: 436, endPoint x: 534, endPoint y: 503, distance: 154.4
type textarea "</div> <!-- /Privacy policy -->"
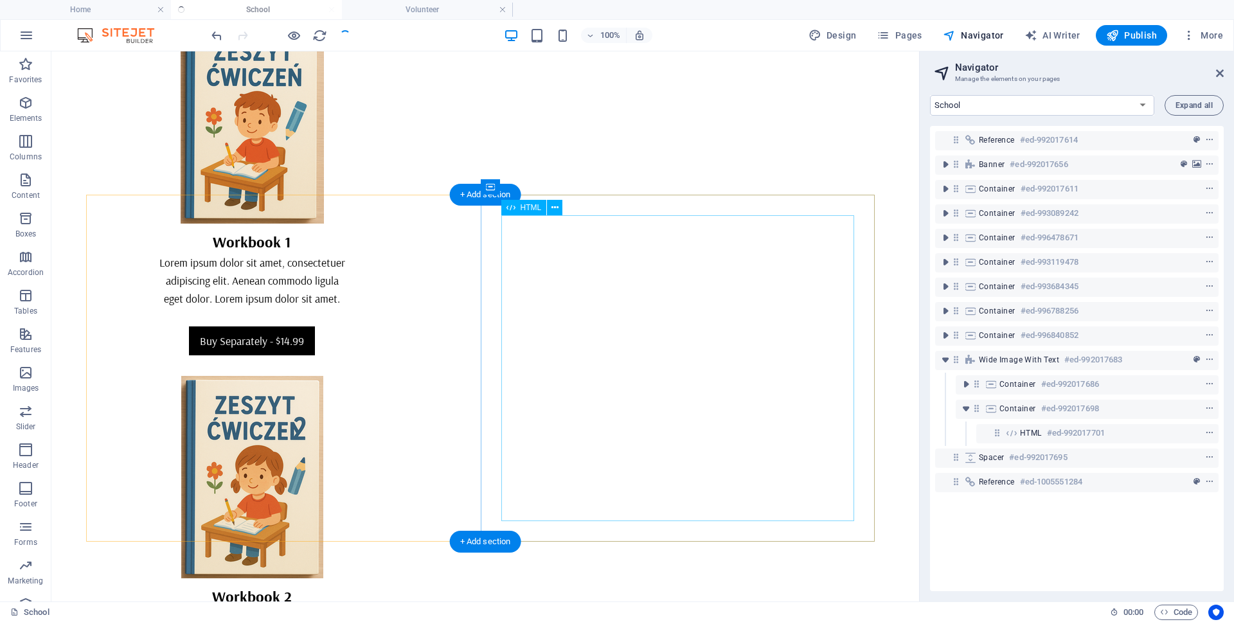
scroll to position [3712, 0]
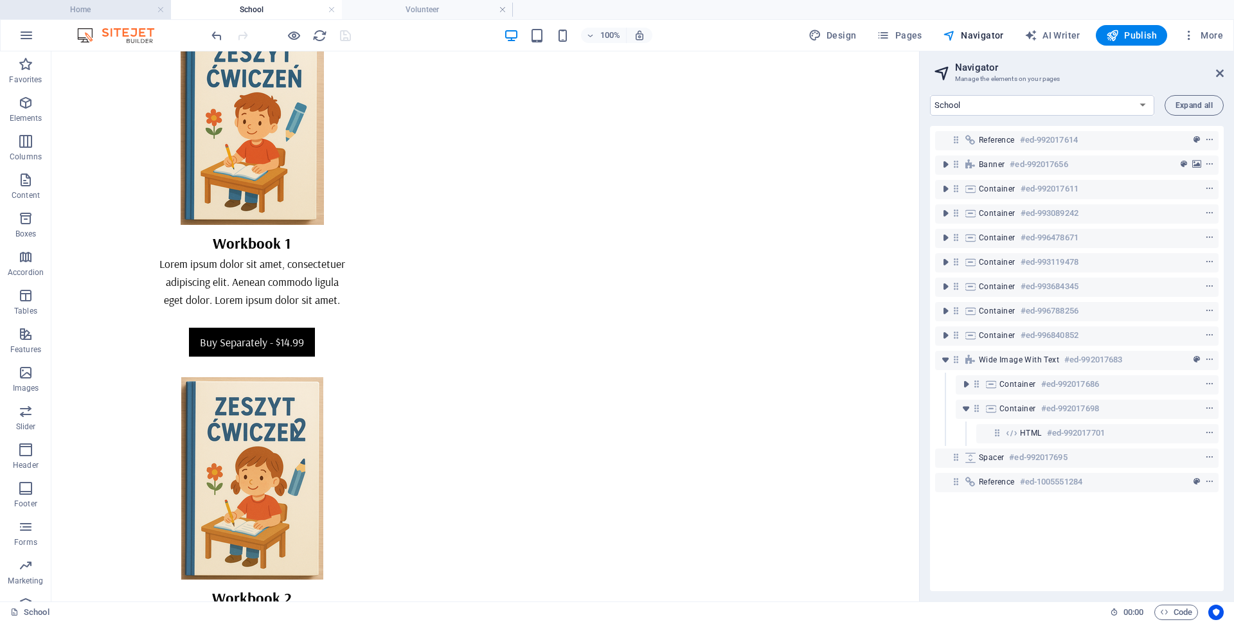
click at [82, 8] on h4 "Home" at bounding box center [85, 10] width 171 height 14
select select "17985171-en"
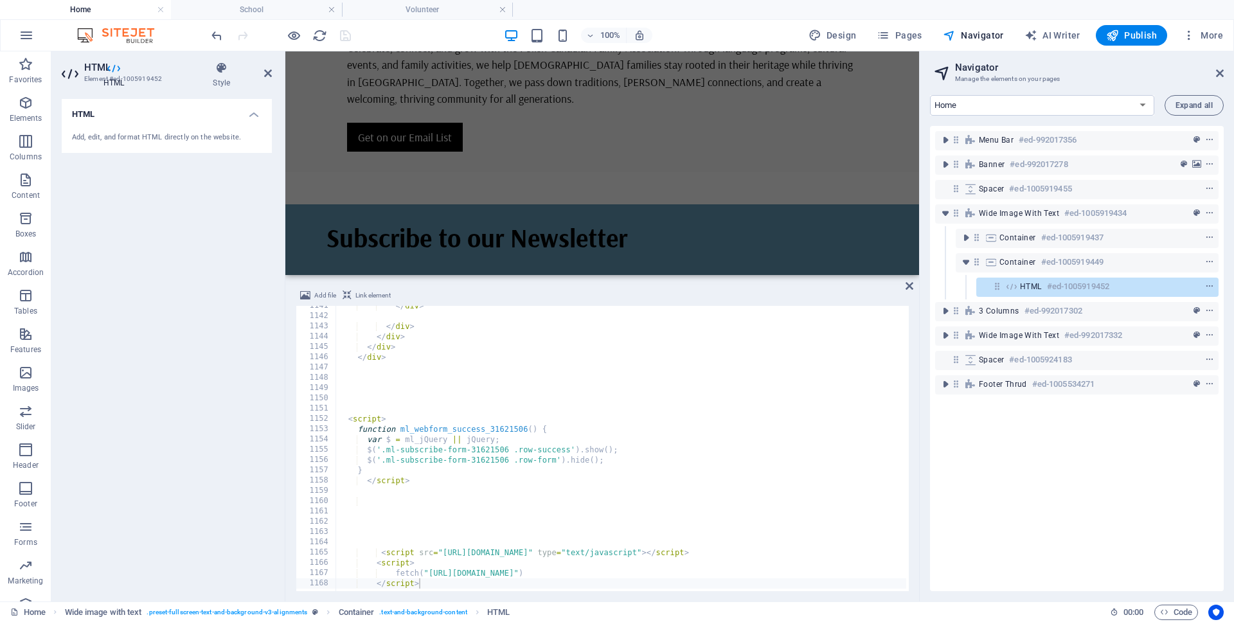
scroll to position [457, 0]
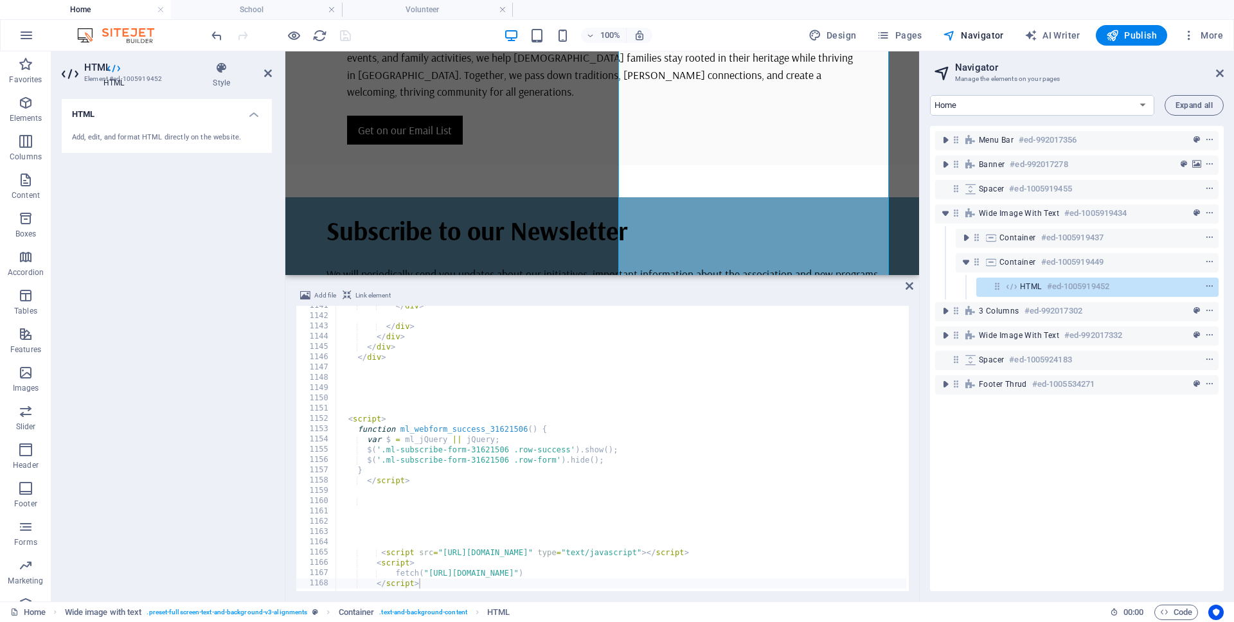
type textarea "$('.ml-subscribe-form-31621506 .row-form').hide();"
click at [894, 316] on span at bounding box center [897, 316] width 9 height 9
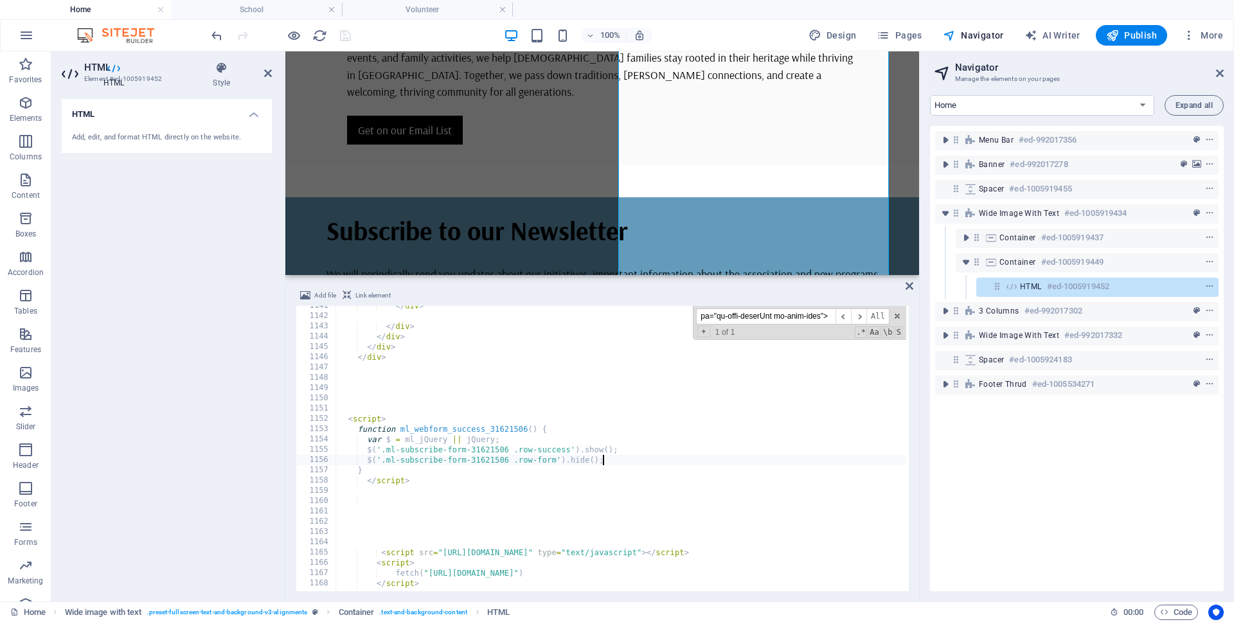
scroll to position [0, 0]
click at [783, 315] on input at bounding box center [765, 317] width 139 height 16
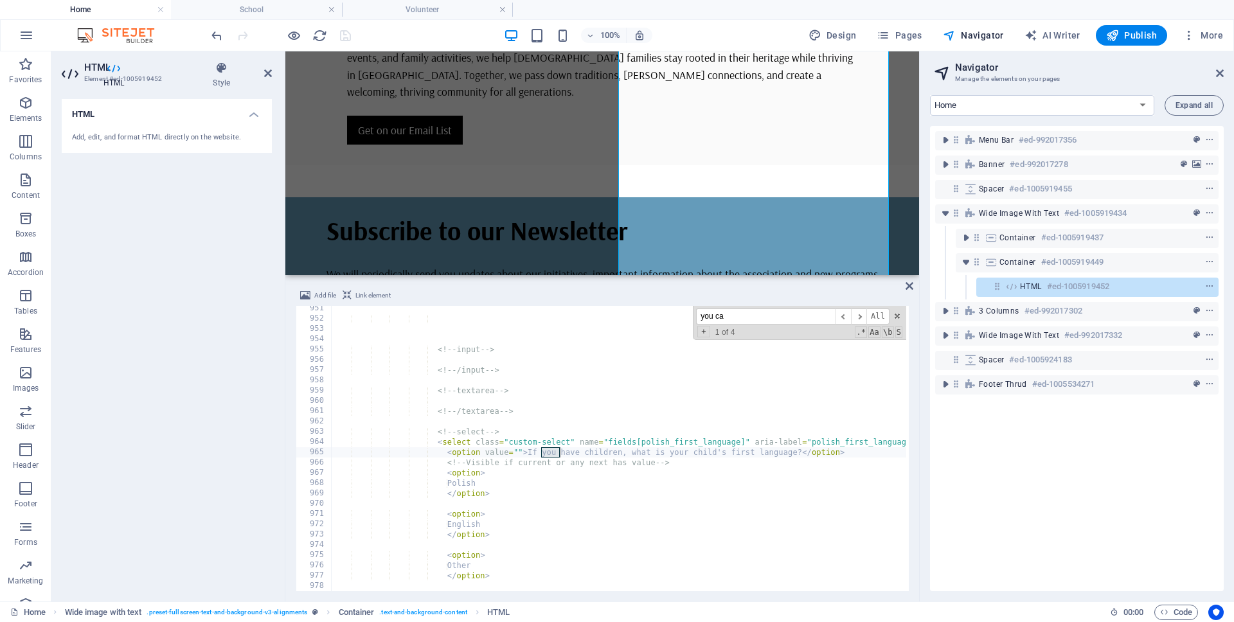
scroll to position [11460, 0]
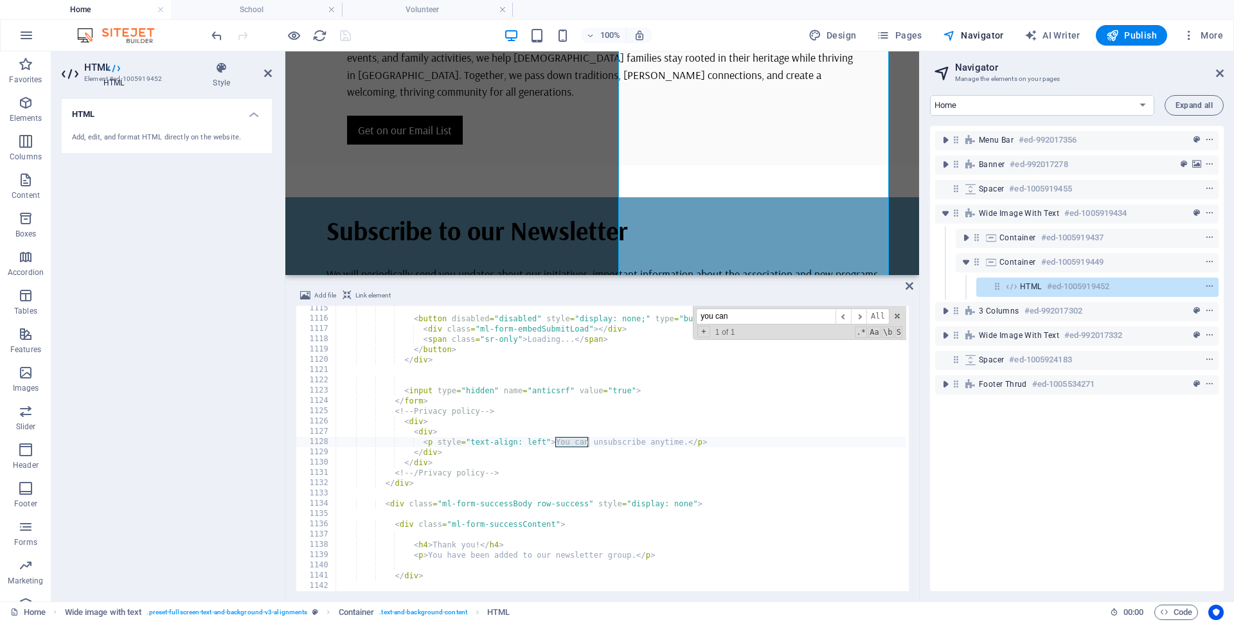
type input "you can"
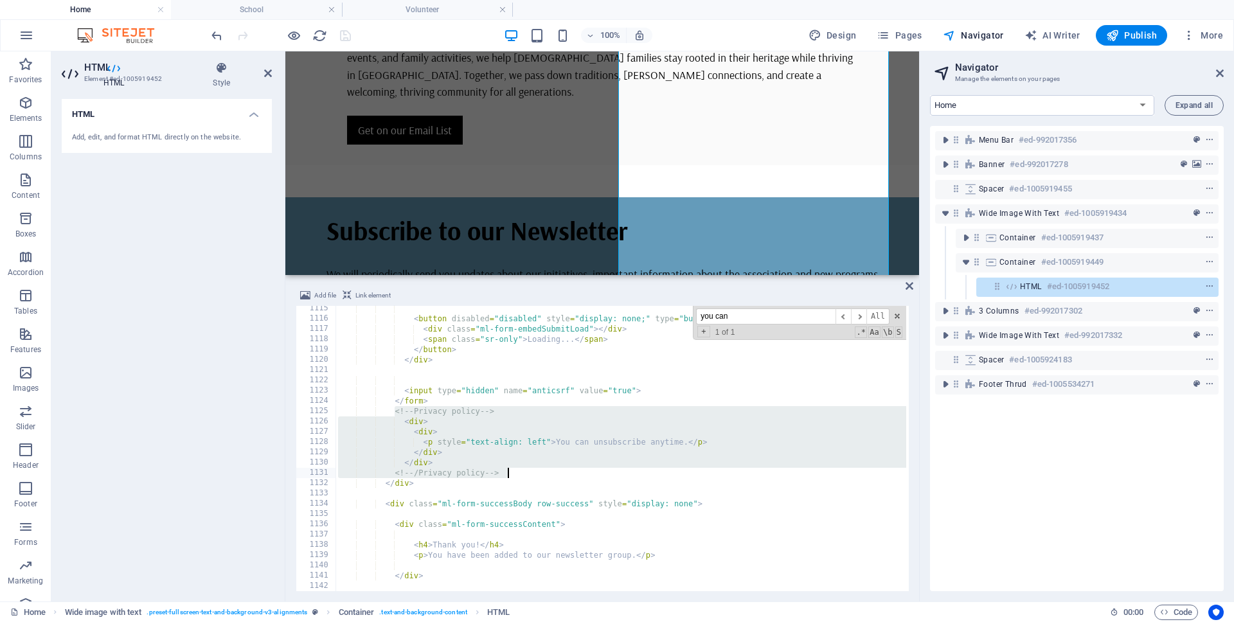
drag, startPoint x: 393, startPoint y: 413, endPoint x: 521, endPoint y: 474, distance: 141.5
type textarea "</div> <!-- /Privacy policy -->"
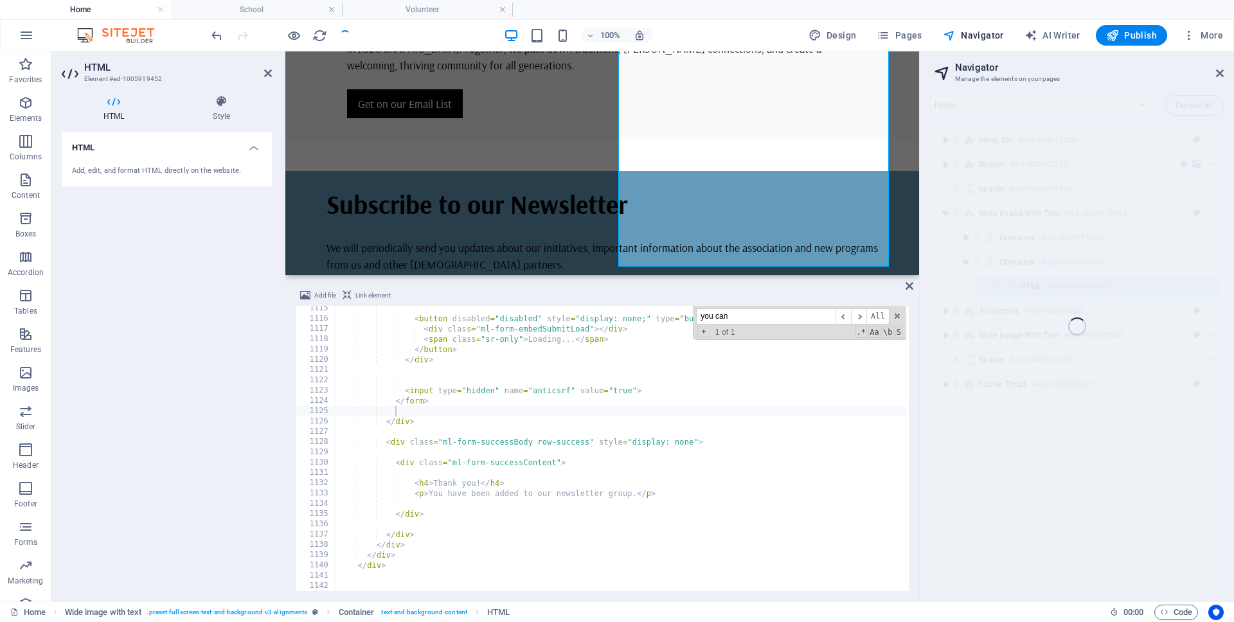
type textarea "<div class="ml-form-successBody row-success" style="display: none">"
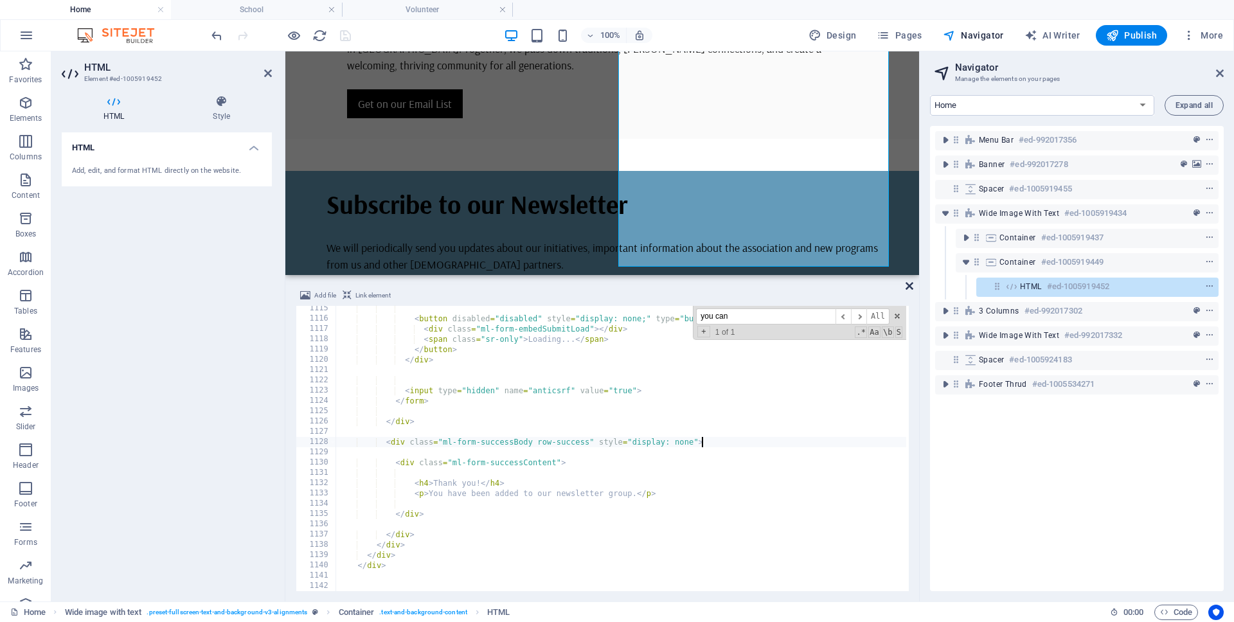
click at [908, 285] on icon at bounding box center [910, 286] width 8 height 10
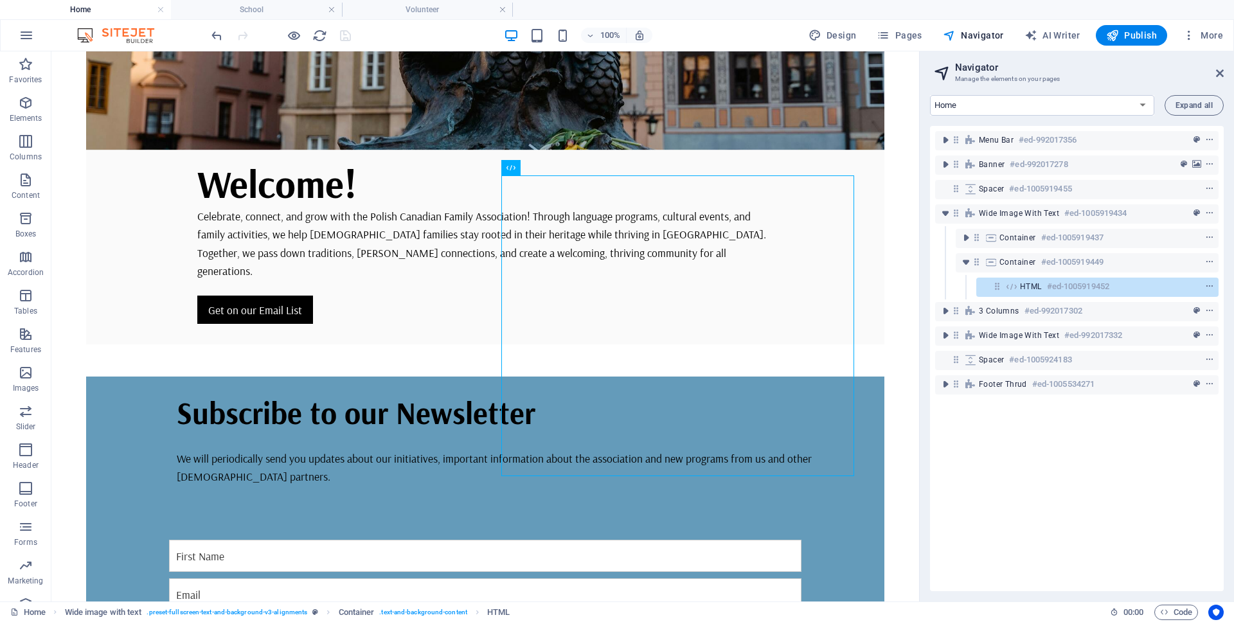
scroll to position [478, 0]
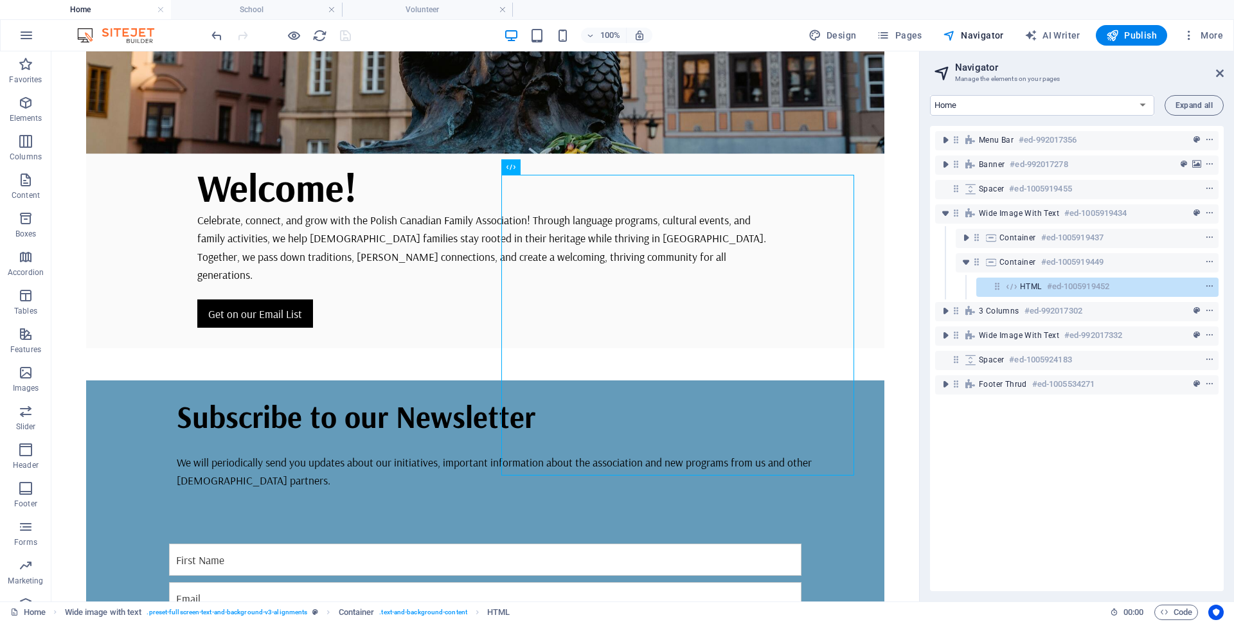
click at [363, 33] on div "100% Design Pages Navigator AI Writer Publish More" at bounding box center [719, 35] width 1020 height 21
click at [346, 37] on div at bounding box center [281, 35] width 144 height 21
click at [363, 35] on div "100% Design Pages Navigator AI Writer Publish More" at bounding box center [719, 35] width 1020 height 21
click at [341, 37] on div at bounding box center [281, 35] width 144 height 21
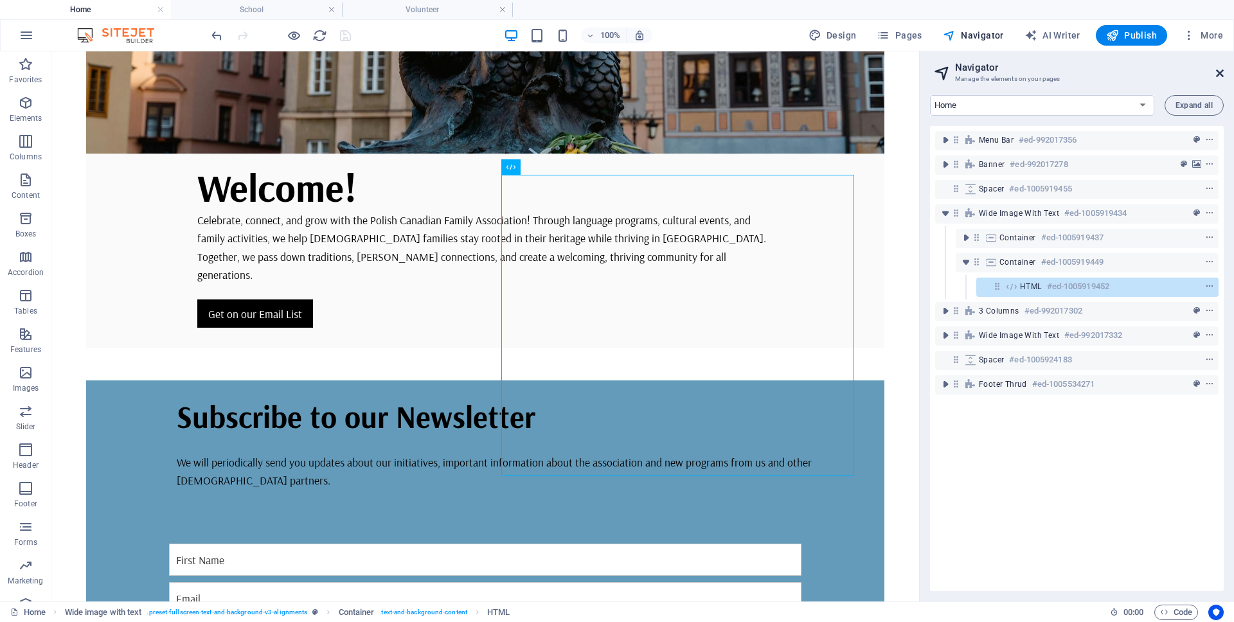
click at [1221, 72] on icon at bounding box center [1220, 73] width 8 height 10
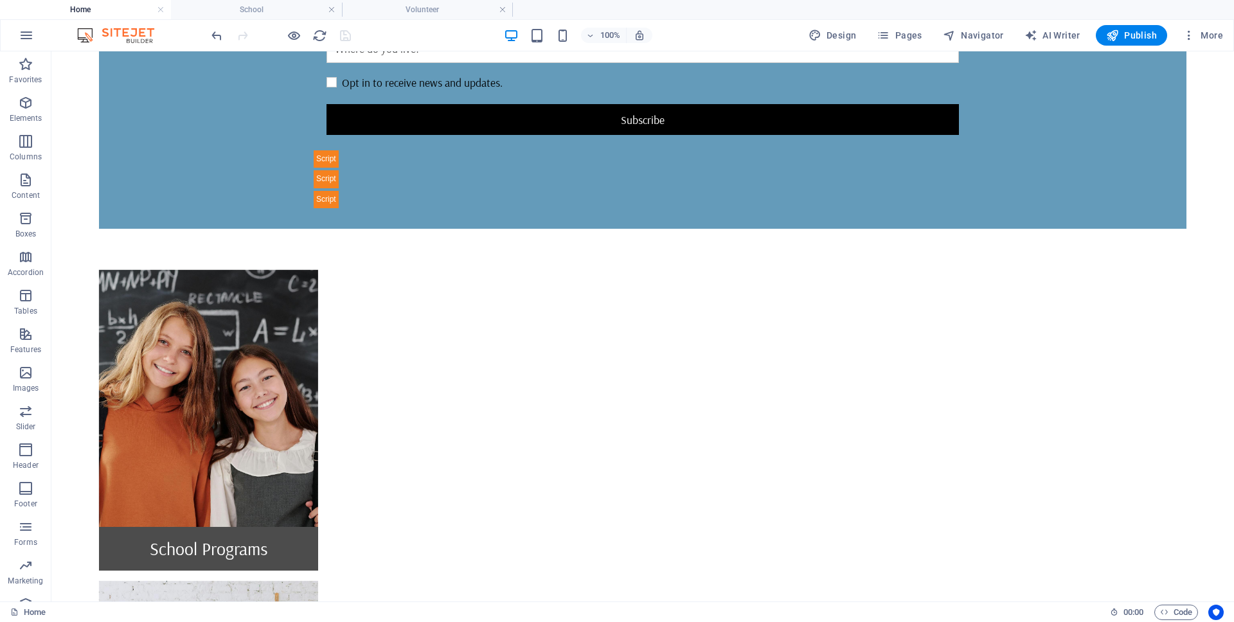
scroll to position [1272, 0]
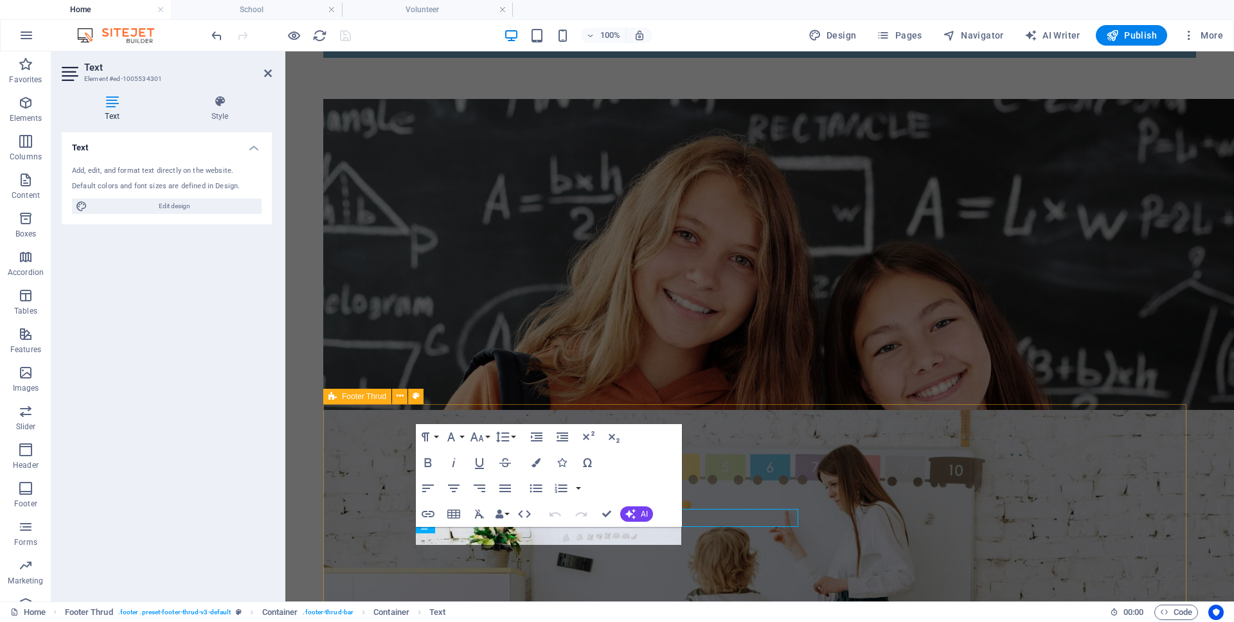
scroll to position [1267, 0]
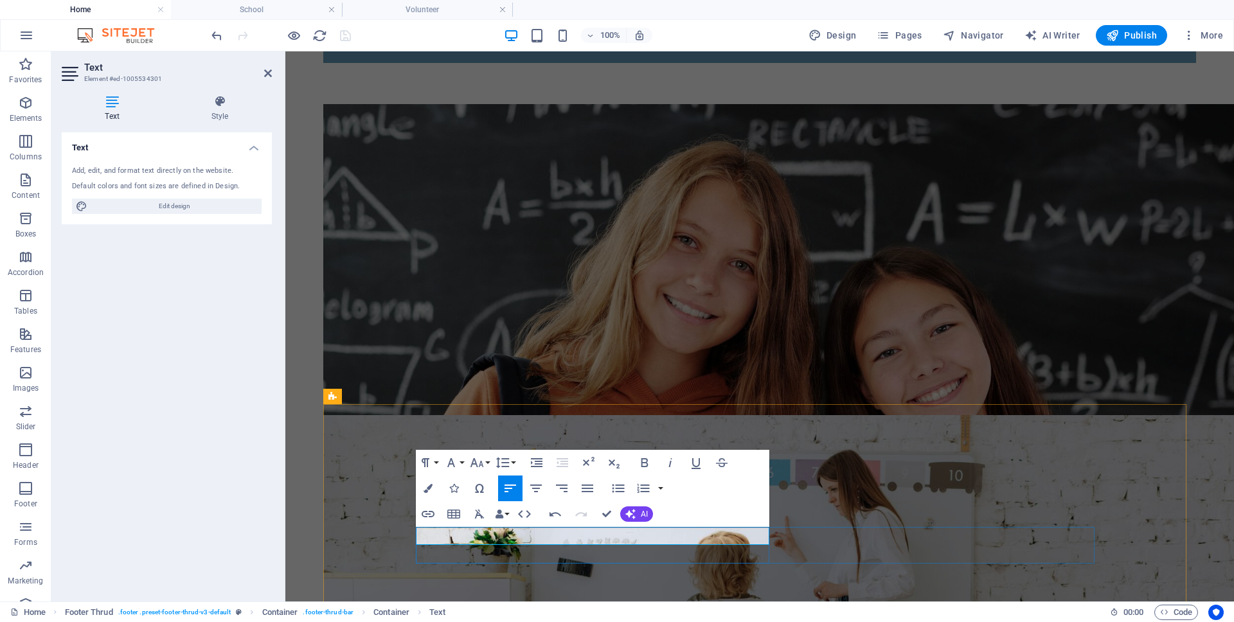
scroll to position [0, 2]
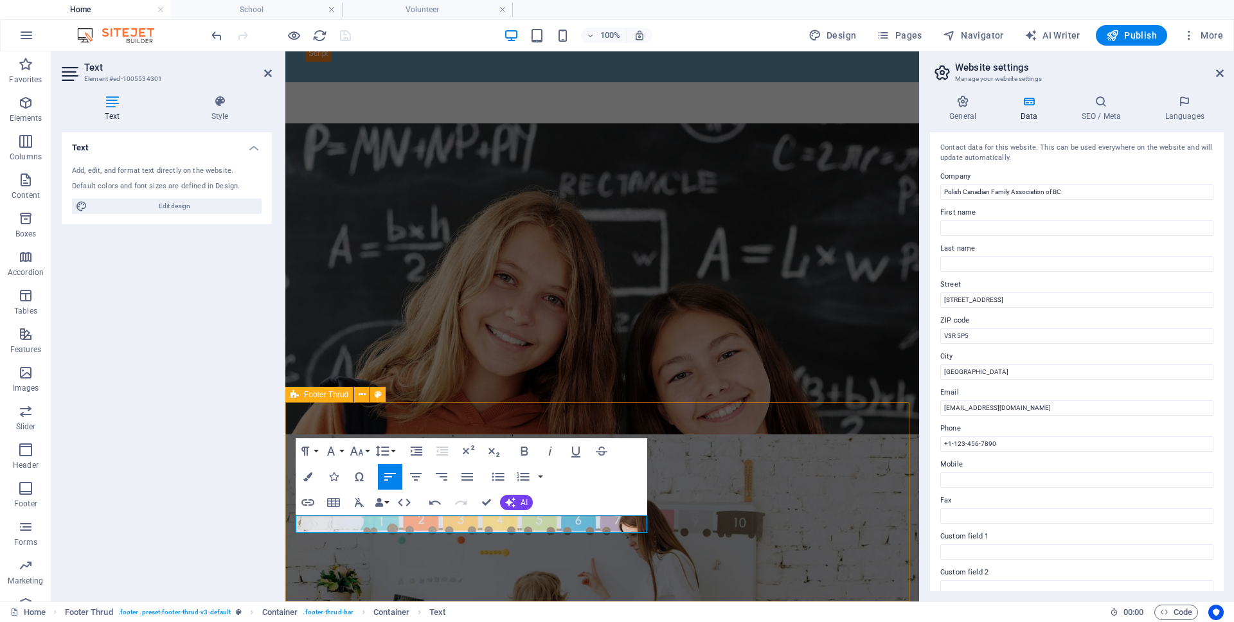
scroll to position [1219, 0]
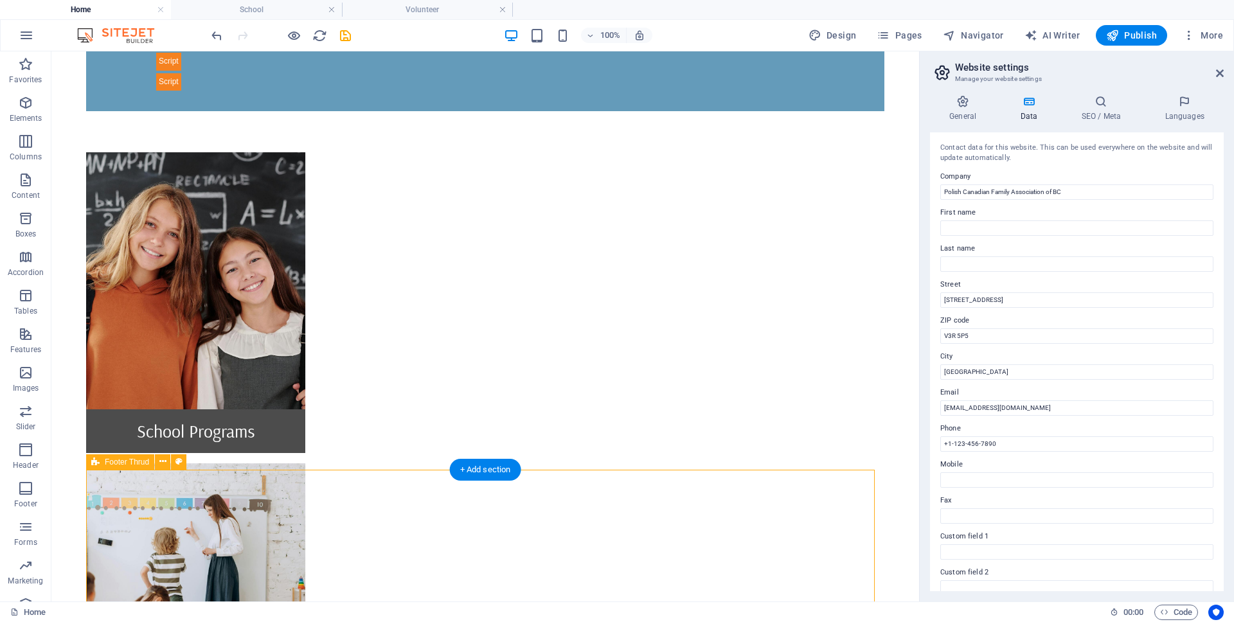
scroll to position [1309, 0]
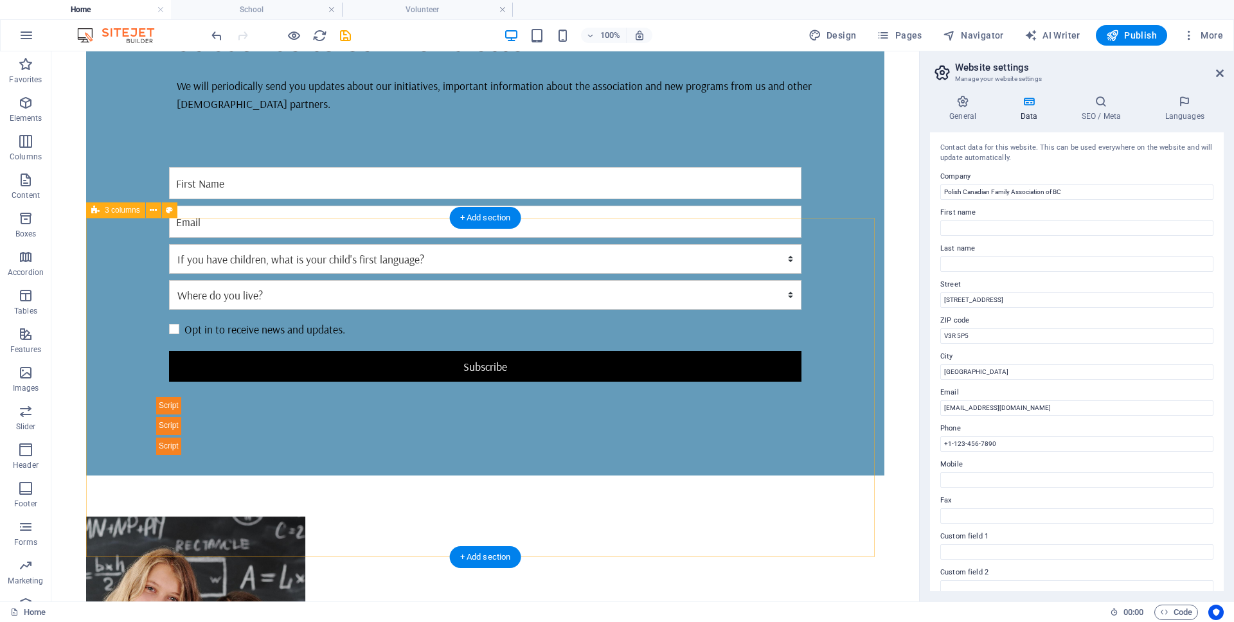
scroll to position [855, 0]
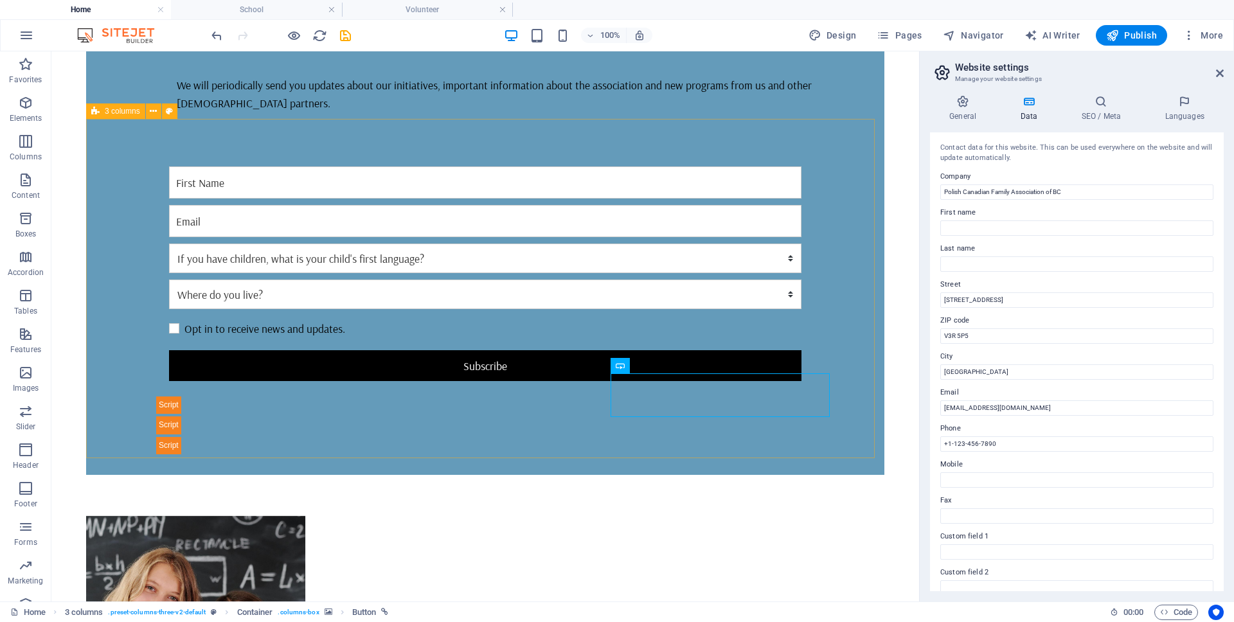
click at [125, 112] on span "3 columns" at bounding box center [122, 111] width 35 height 8
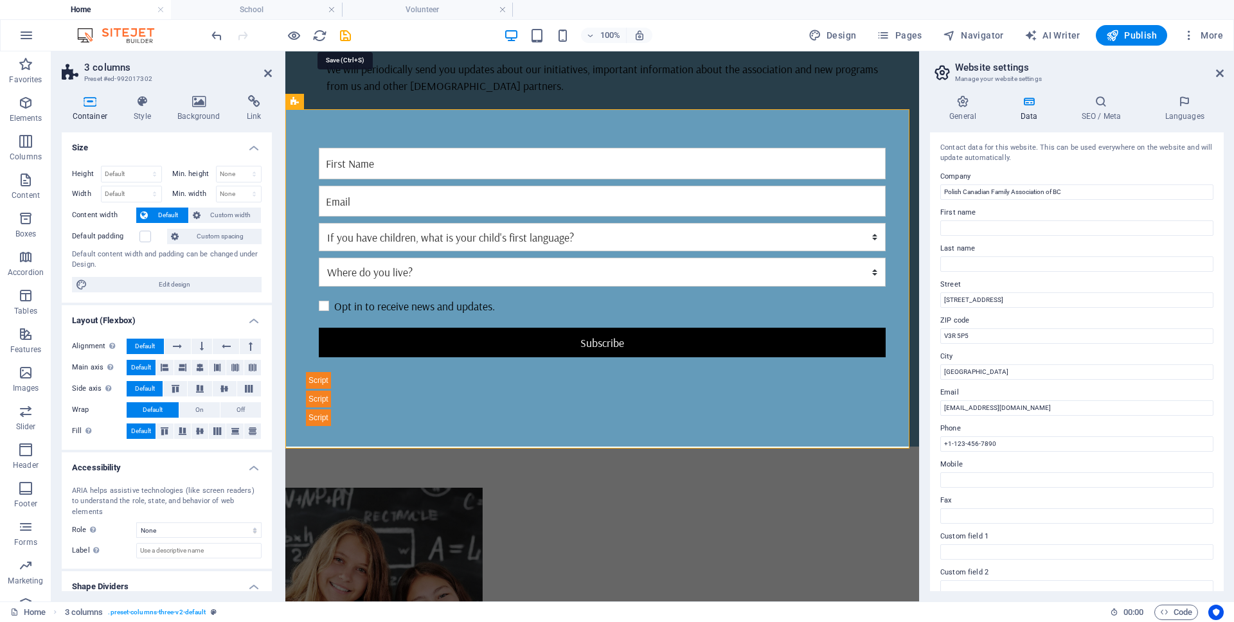
click at [340, 32] on icon "save" at bounding box center [345, 35] width 15 height 15
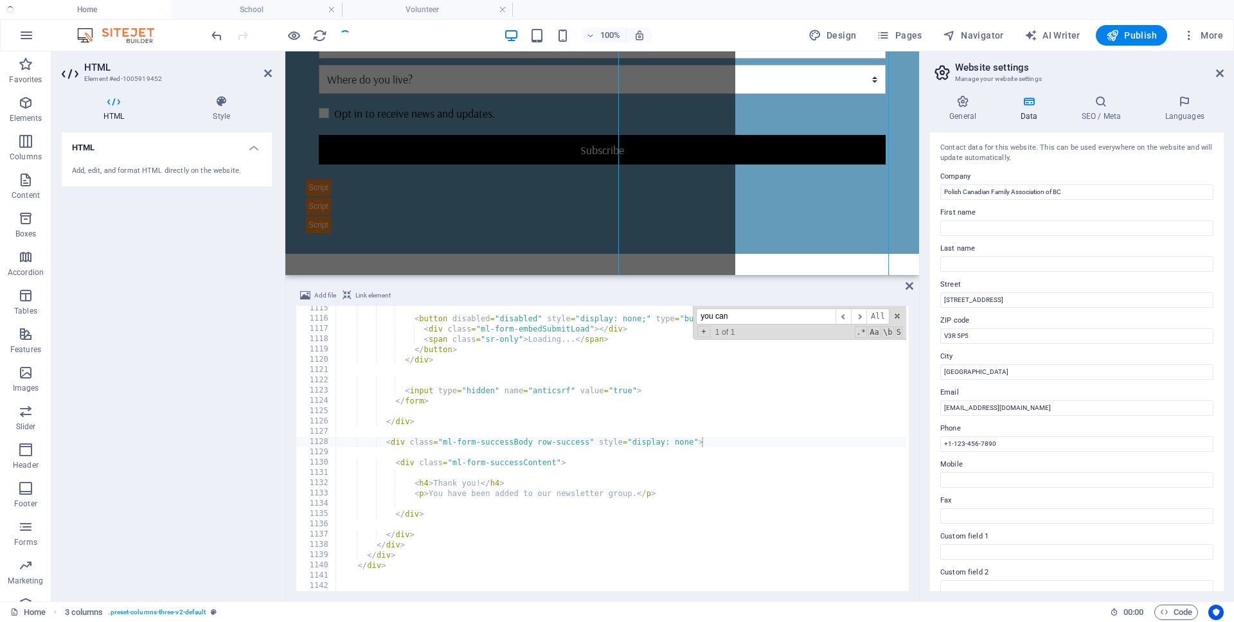
scroll to position [661, 0]
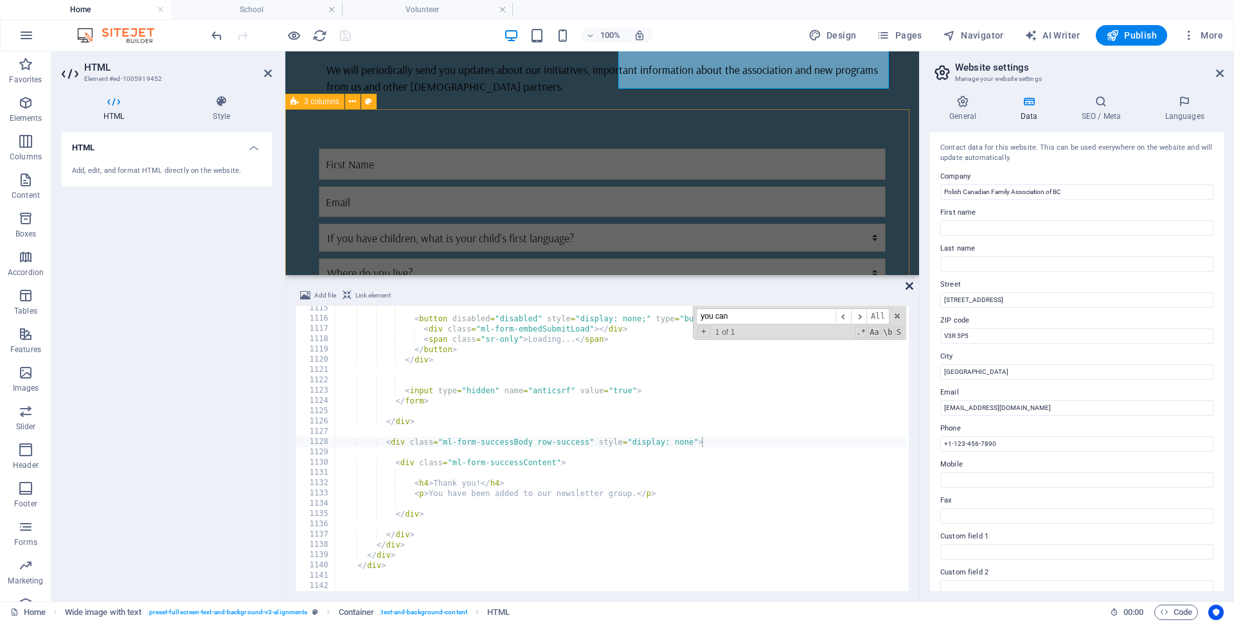
click at [908, 282] on icon at bounding box center [910, 286] width 8 height 10
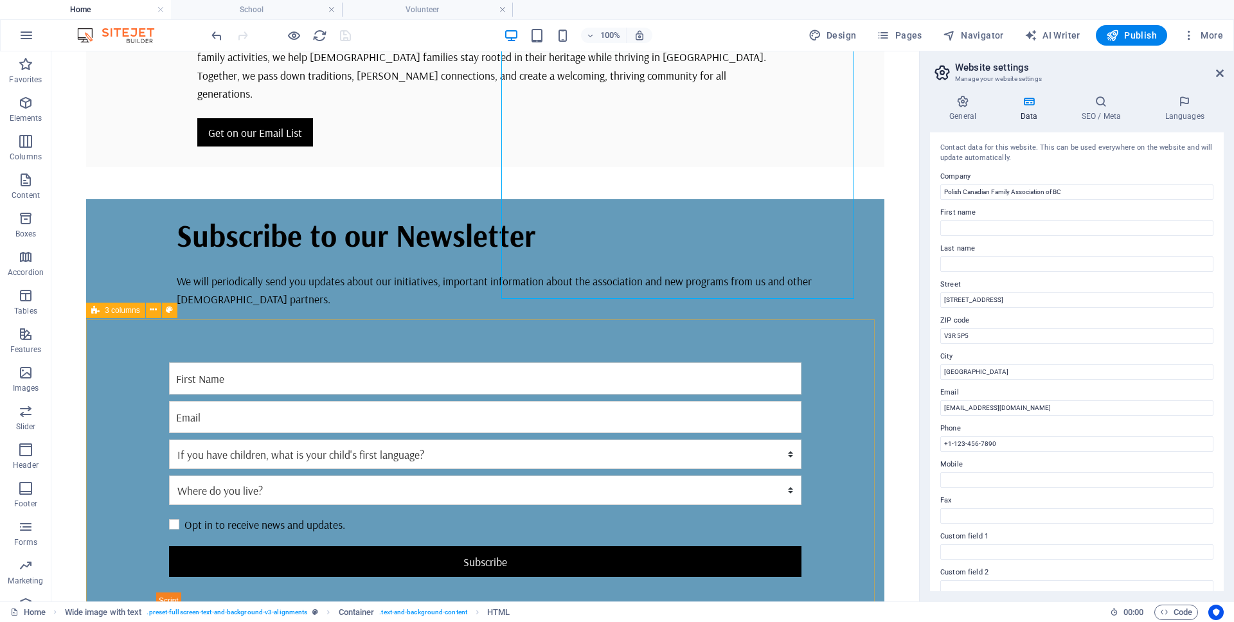
scroll to position [656, 0]
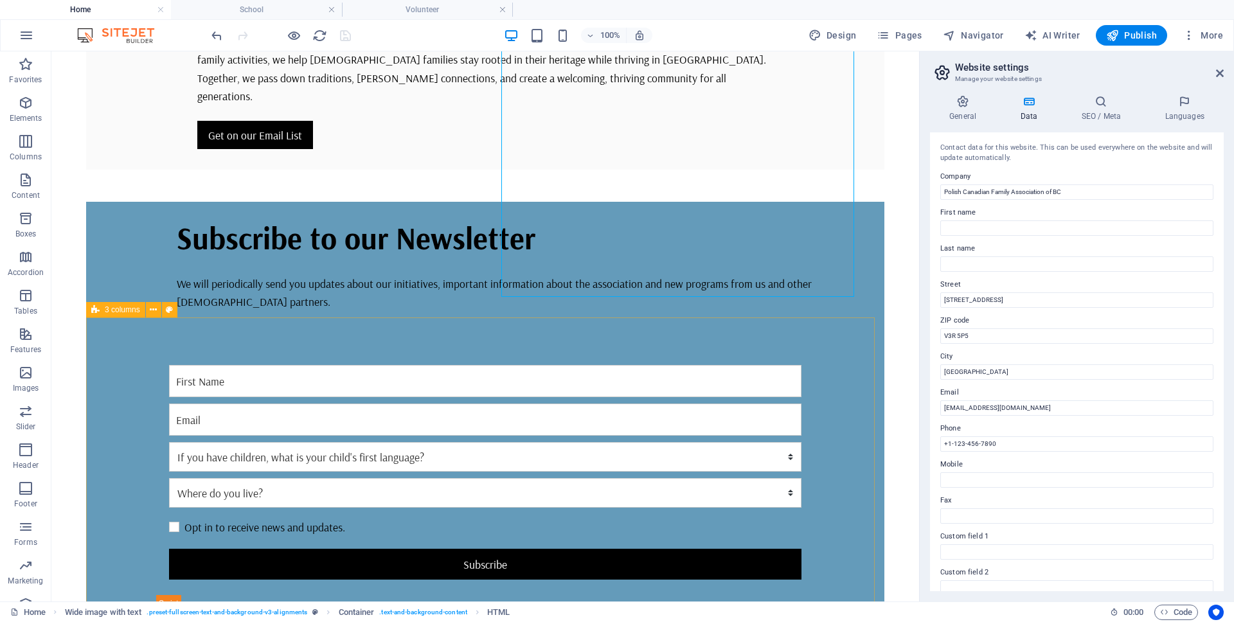
click at [112, 315] on div "3 columns" at bounding box center [115, 309] width 59 height 15
click at [112, 314] on div "3 columns" at bounding box center [115, 309] width 59 height 15
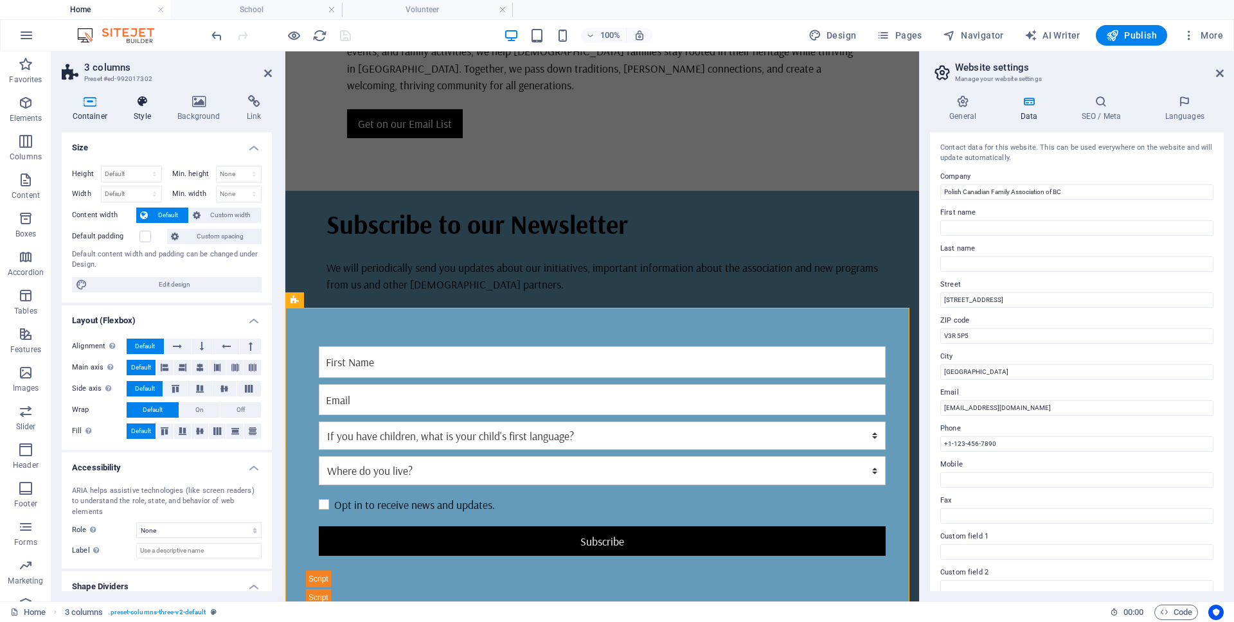
click at [139, 103] on icon at bounding box center [142, 101] width 39 height 13
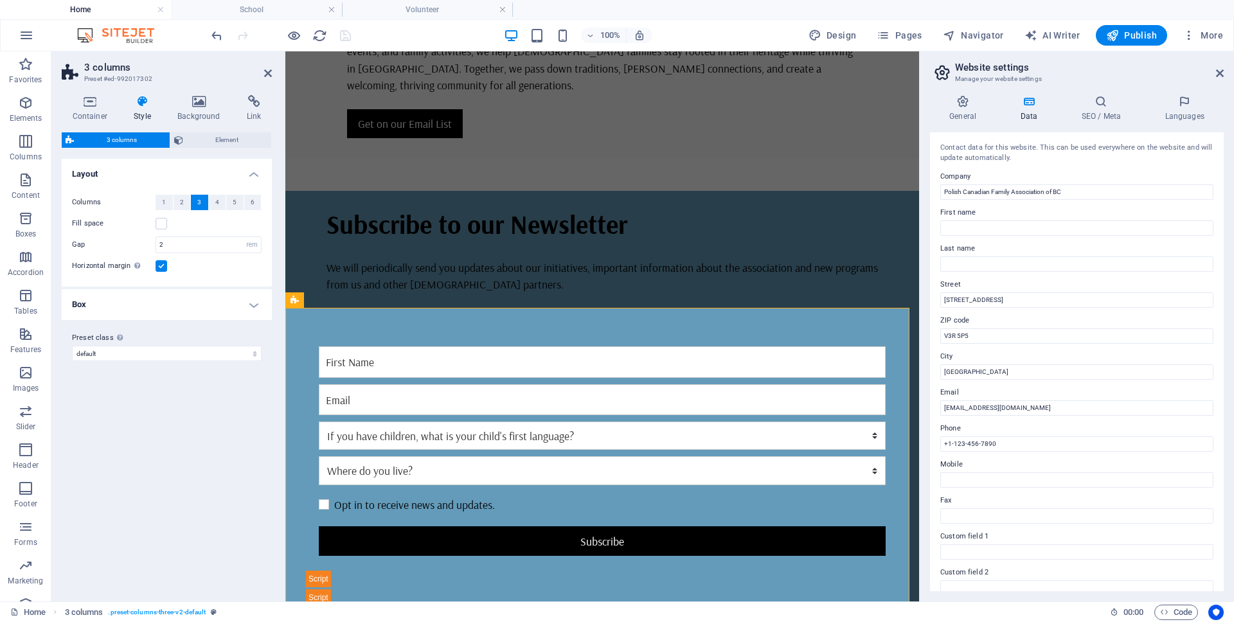
click at [158, 267] on label at bounding box center [162, 266] width 12 height 12
click at [0, 0] on input "Horizontal margin Only if the containers "Content width" is not set to "Default"" at bounding box center [0, 0] width 0 height 0
click at [343, 35] on icon "save" at bounding box center [345, 35] width 15 height 15
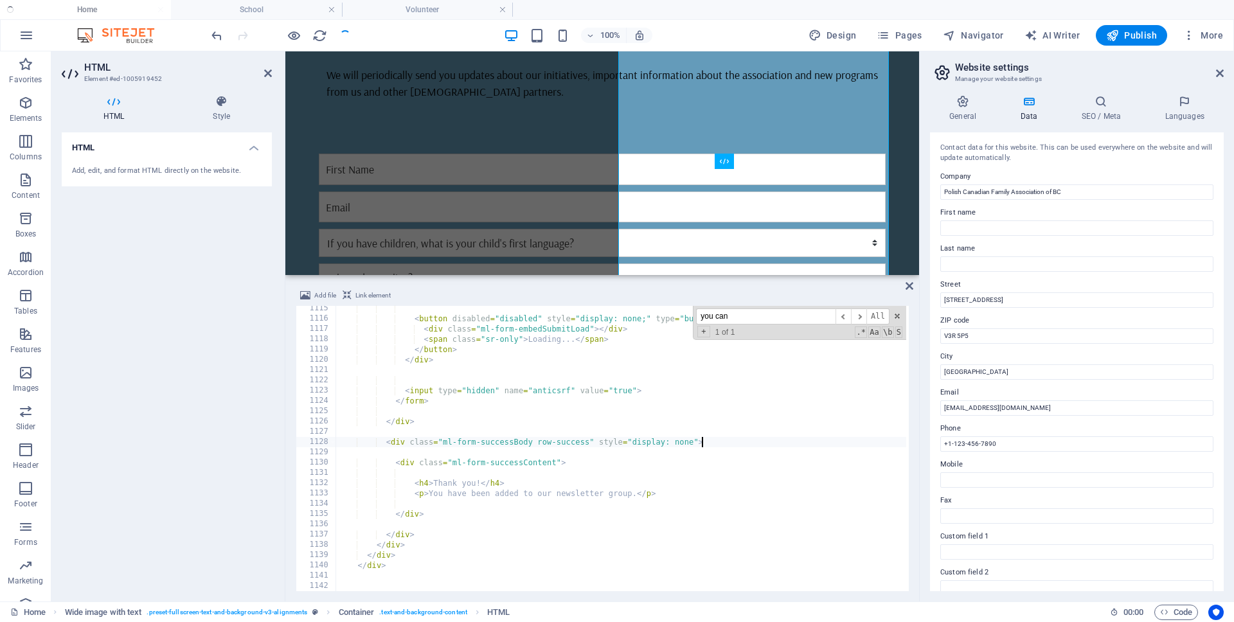
scroll to position [463, 0]
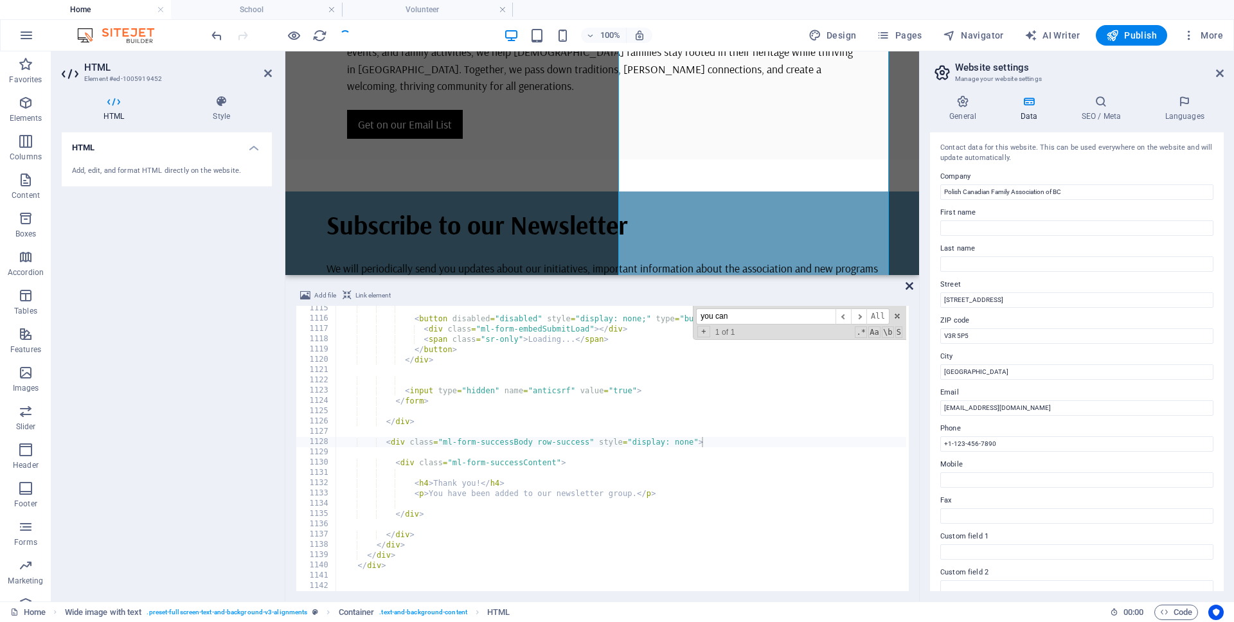
click at [908, 287] on icon at bounding box center [910, 286] width 8 height 10
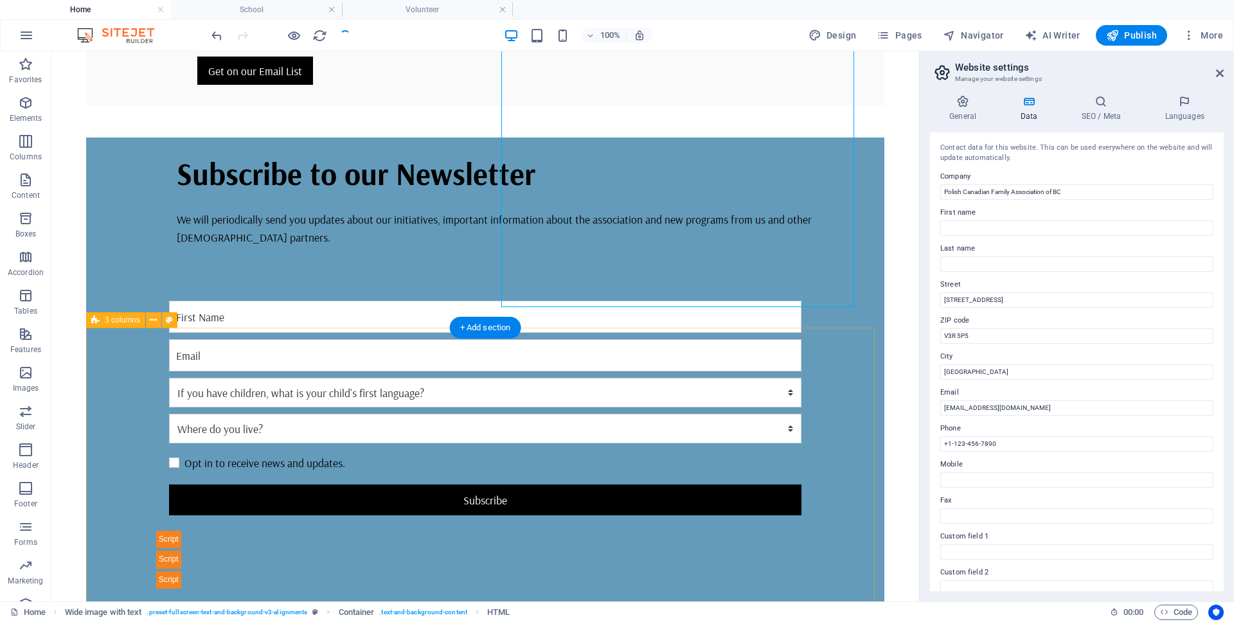
scroll to position [864, 0]
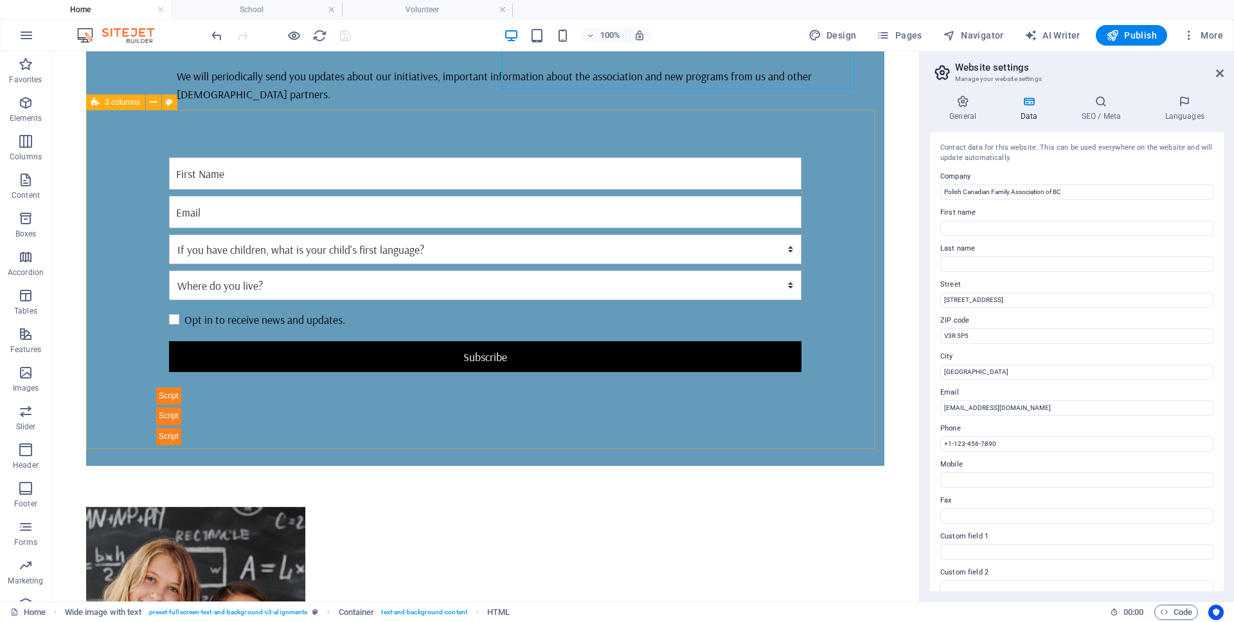
click at [126, 102] on span "3 columns" at bounding box center [122, 102] width 35 height 8
select select "rem"
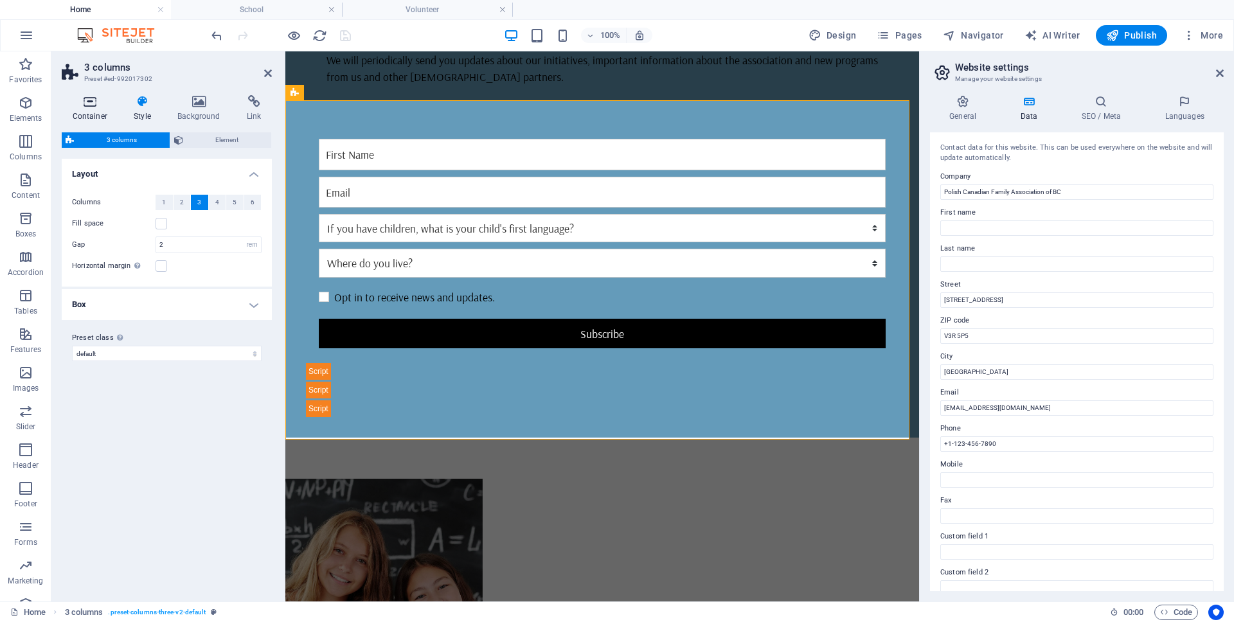
click at [94, 103] on icon at bounding box center [90, 101] width 57 height 13
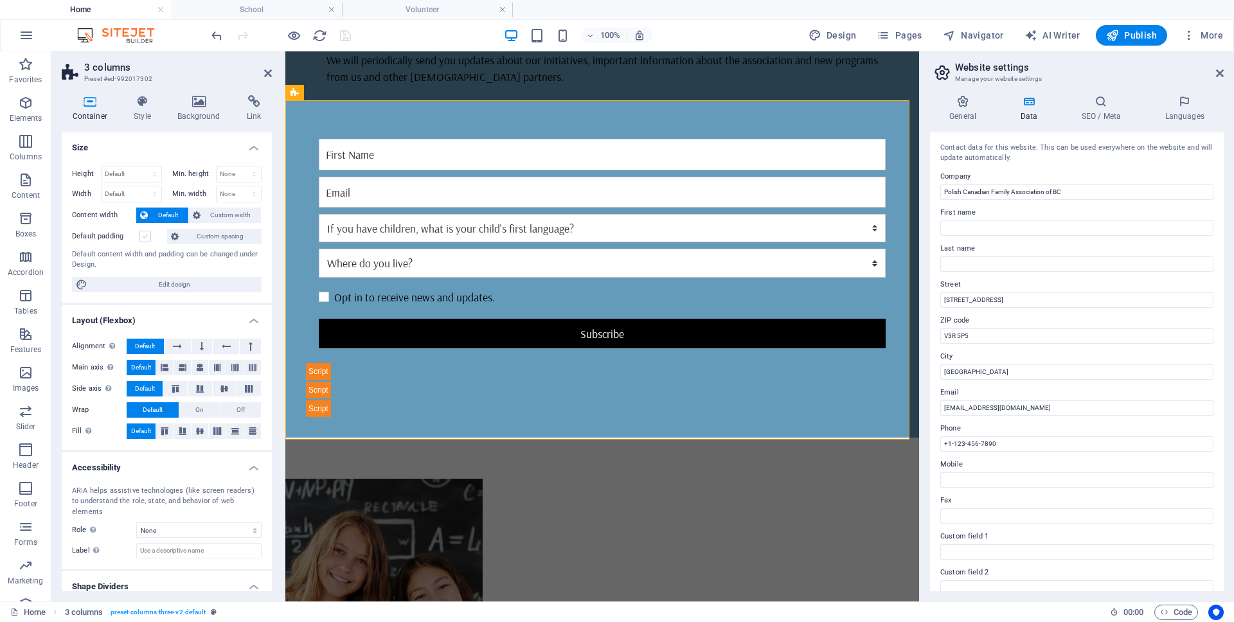
click at [147, 238] on label at bounding box center [145, 237] width 12 height 12
click at [0, 0] on input "Default padding" at bounding box center [0, 0] width 0 height 0
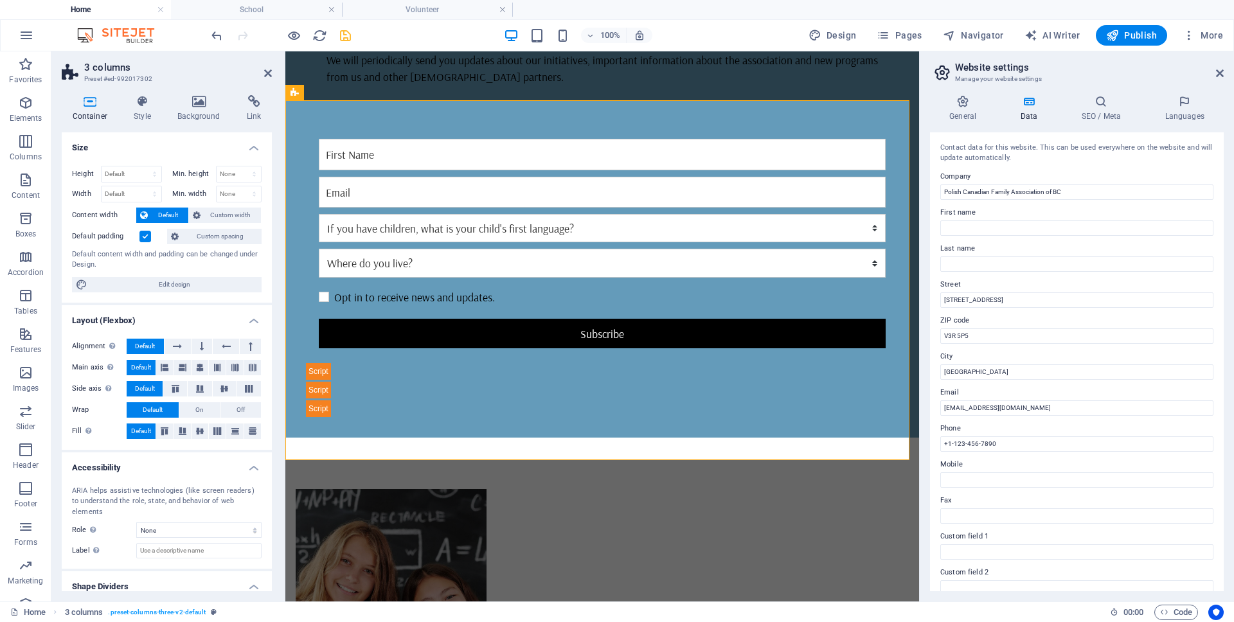
click at [147, 238] on label at bounding box center [145, 237] width 12 height 12
click at [0, 0] on input "Default padding" at bounding box center [0, 0] width 0 height 0
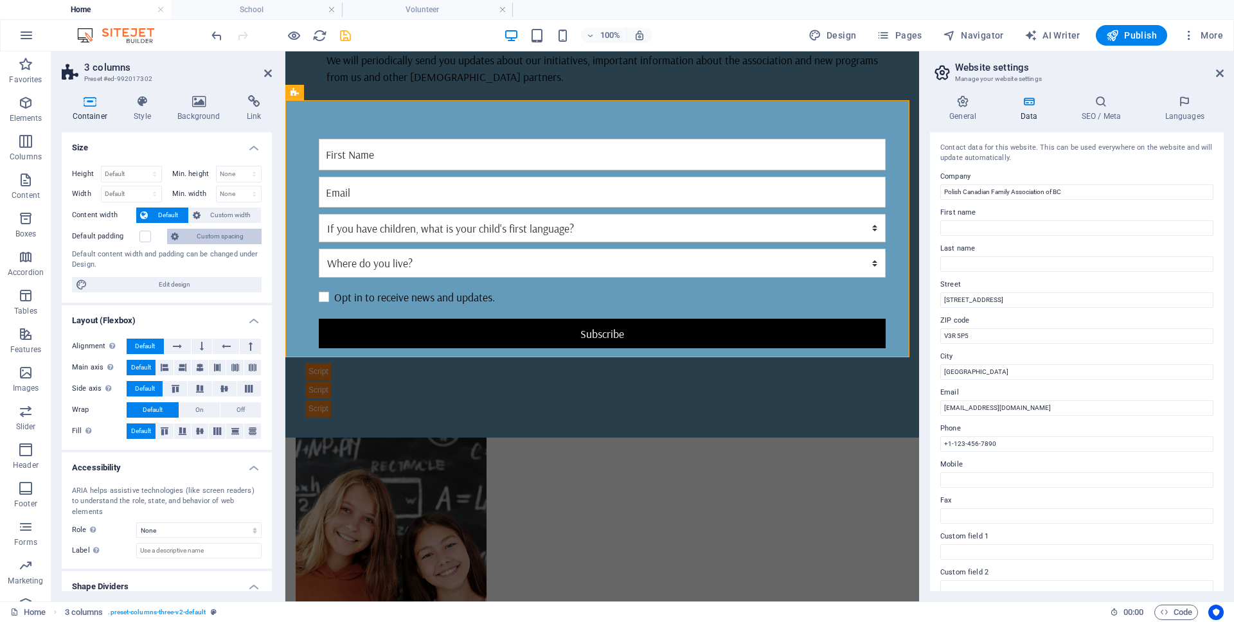
click at [191, 236] on span "Custom spacing" at bounding box center [220, 236] width 75 height 15
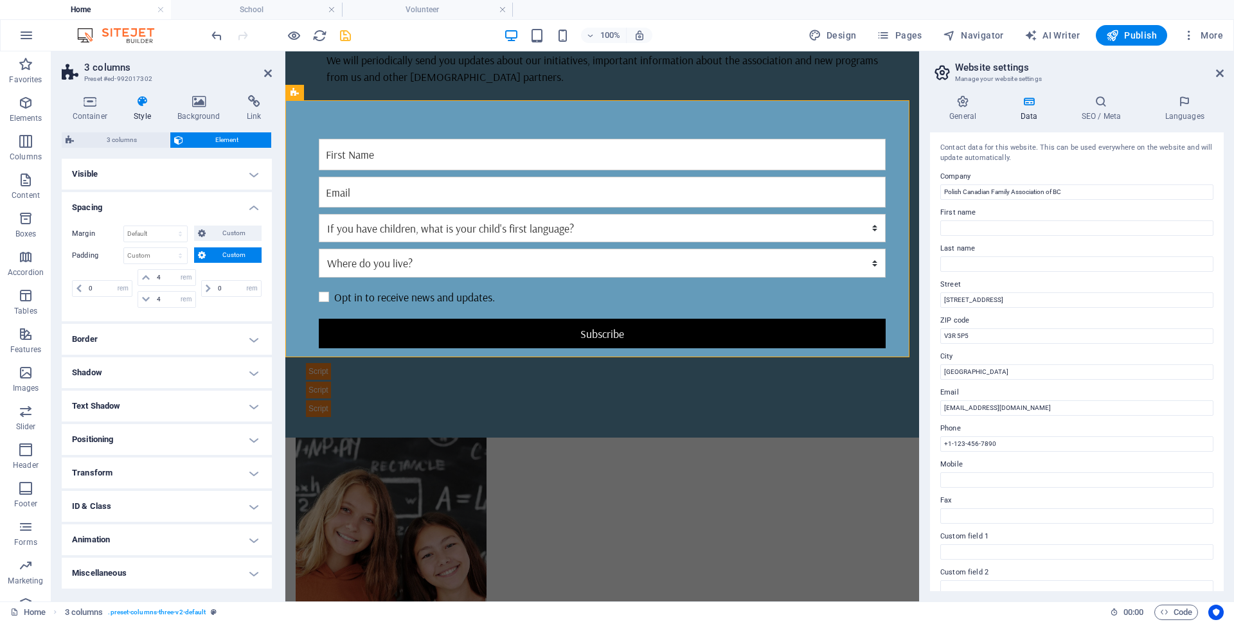
click at [230, 312] on div "Margin Default auto px % rem vw vh Custom Custom auto px % rem vw vh auto px % …" at bounding box center [167, 268] width 210 height 106
click at [346, 37] on icon "save" at bounding box center [345, 35] width 15 height 15
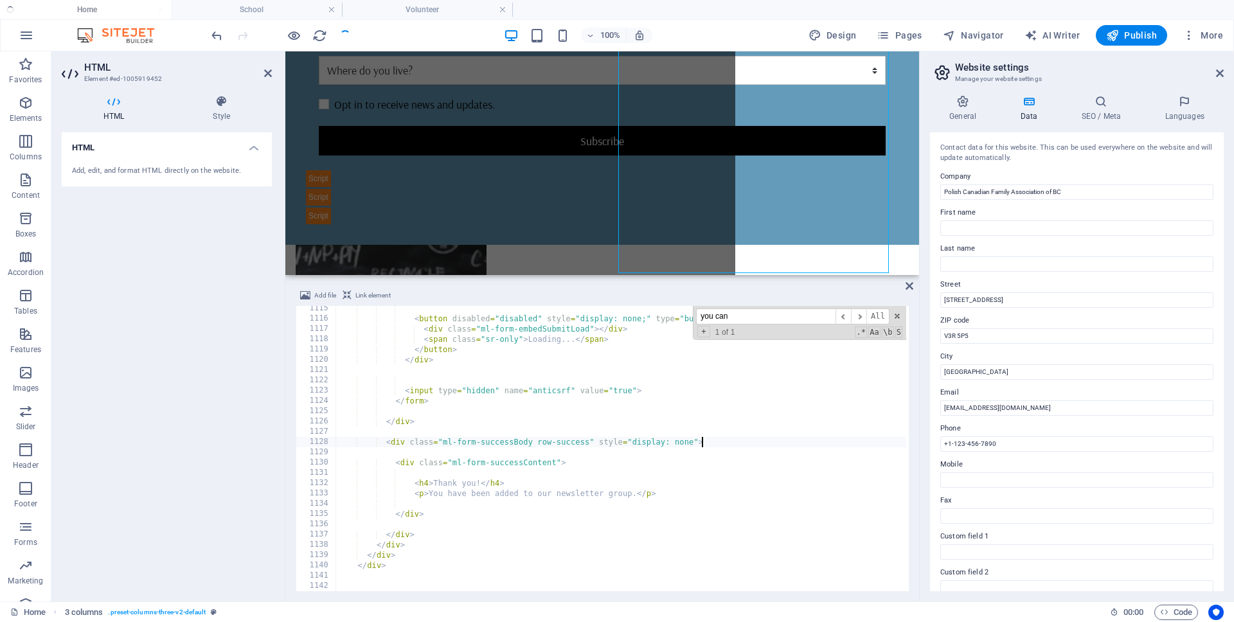
scroll to position [670, 0]
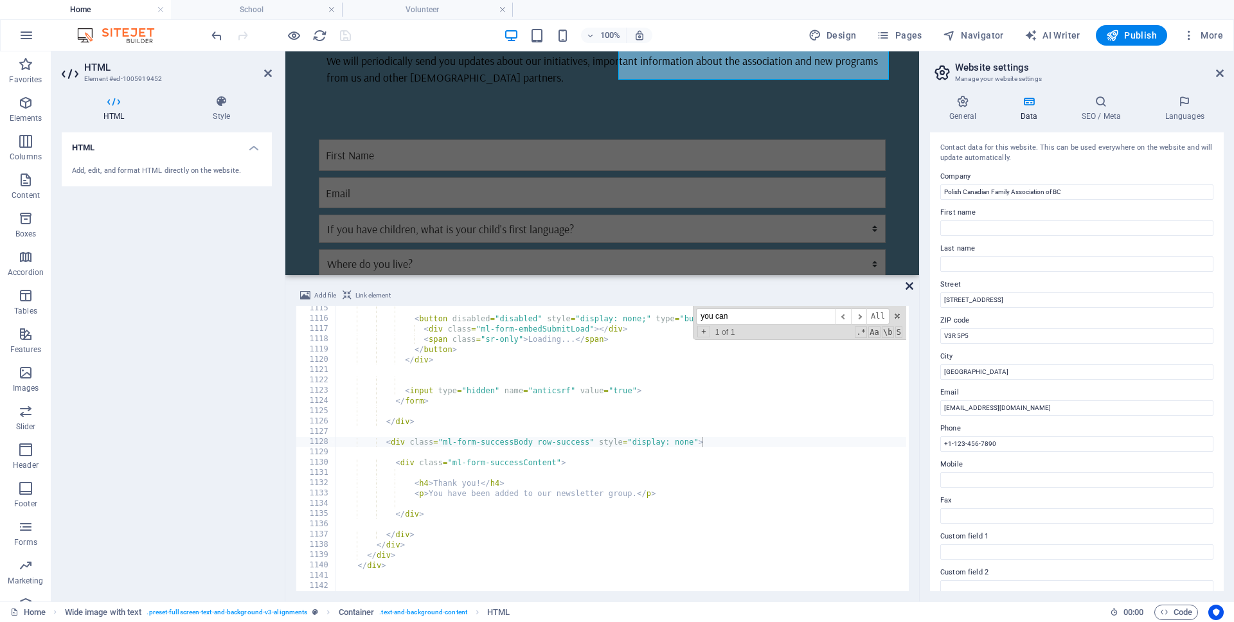
click at [910, 286] on icon at bounding box center [910, 286] width 8 height 10
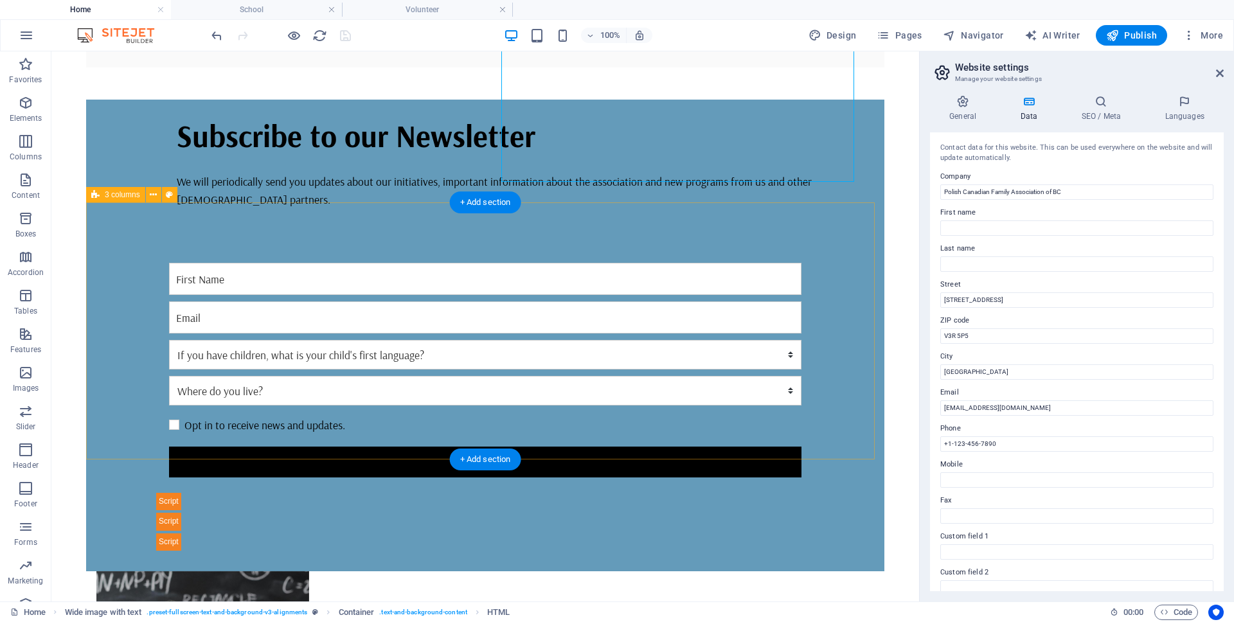
scroll to position [658, 0]
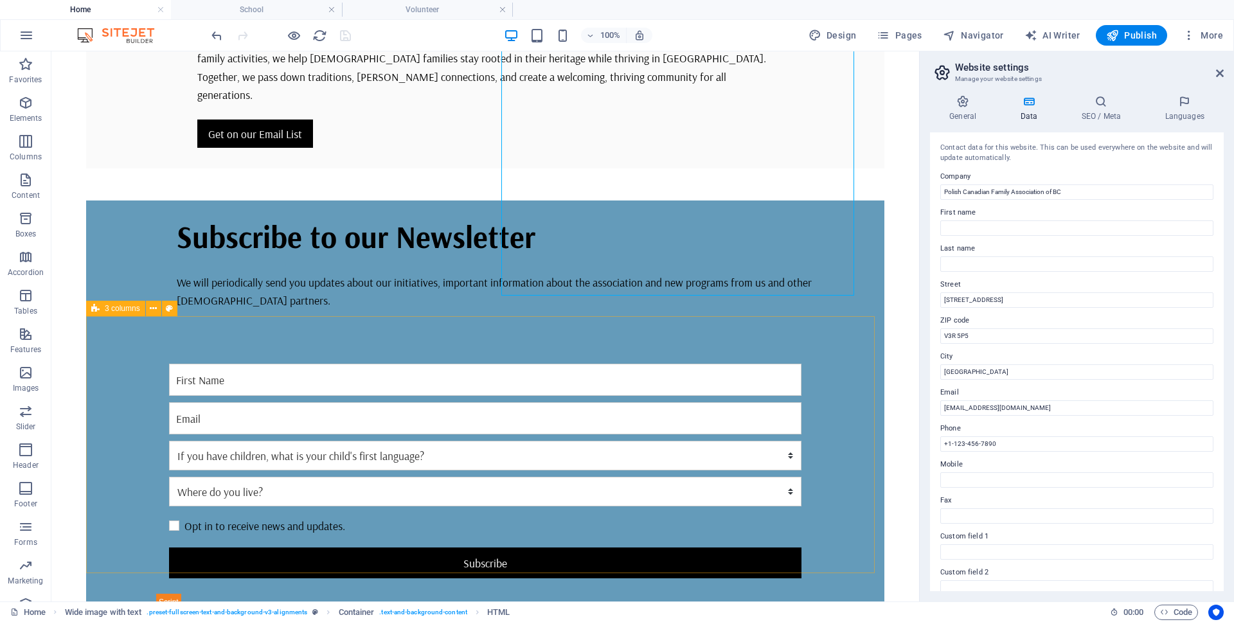
click at [120, 310] on span "3 columns" at bounding box center [122, 309] width 35 height 8
select select "px"
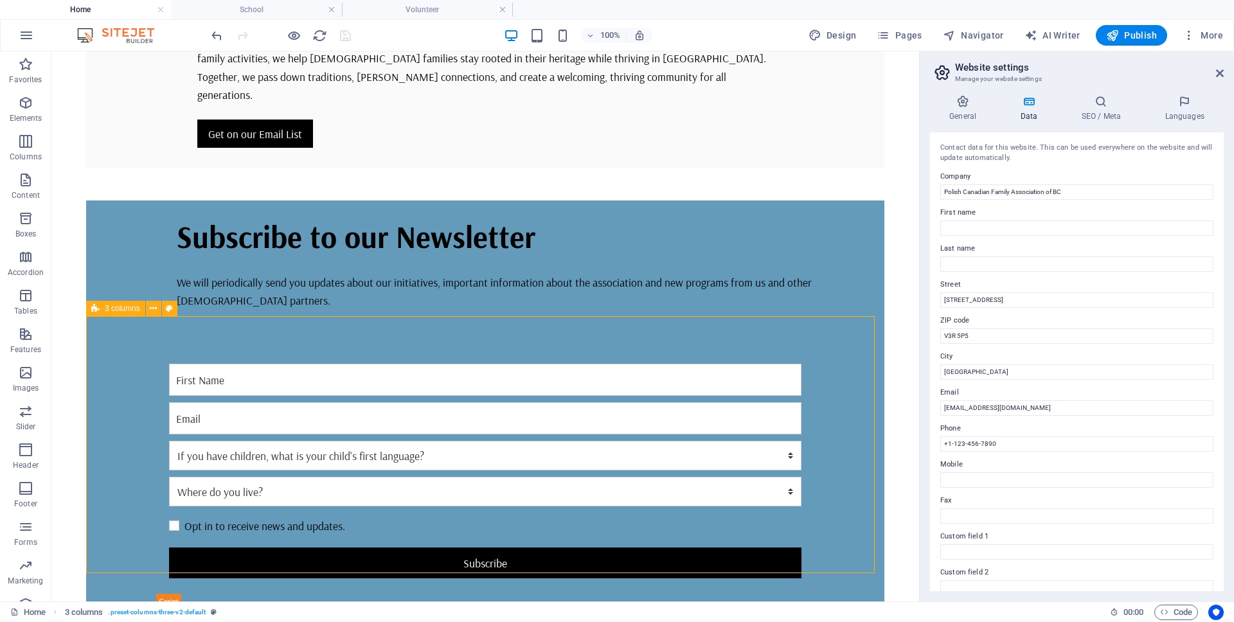
select select "px"
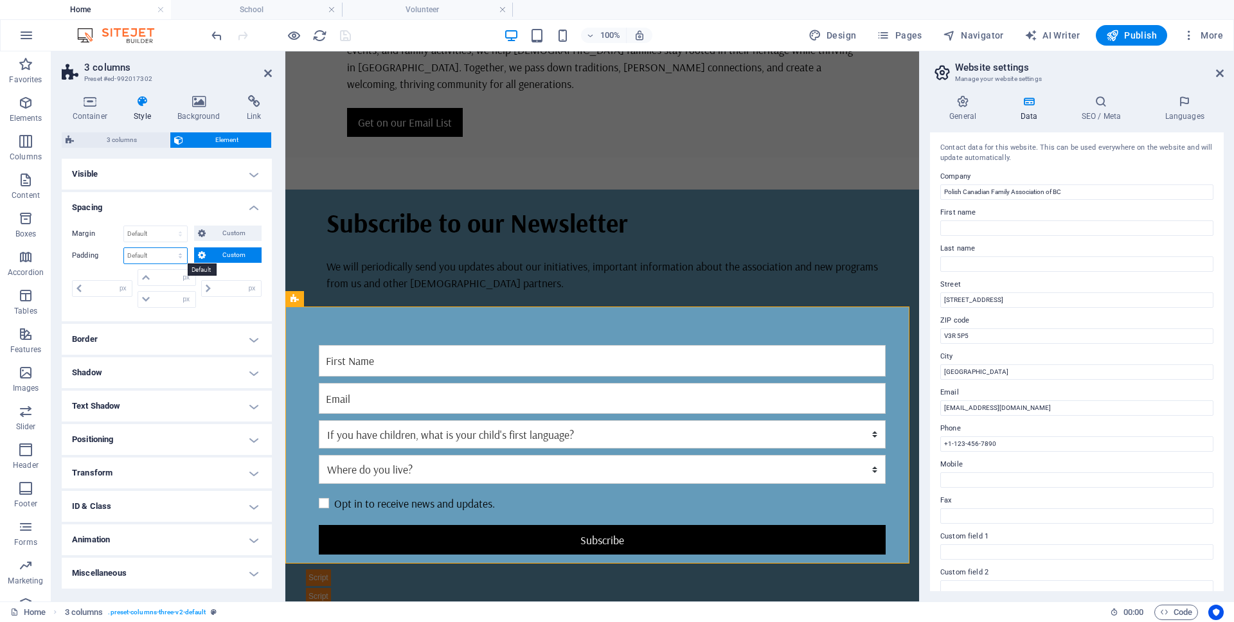
click at [160, 258] on select "Default px rem % vh vw Custom" at bounding box center [155, 255] width 63 height 15
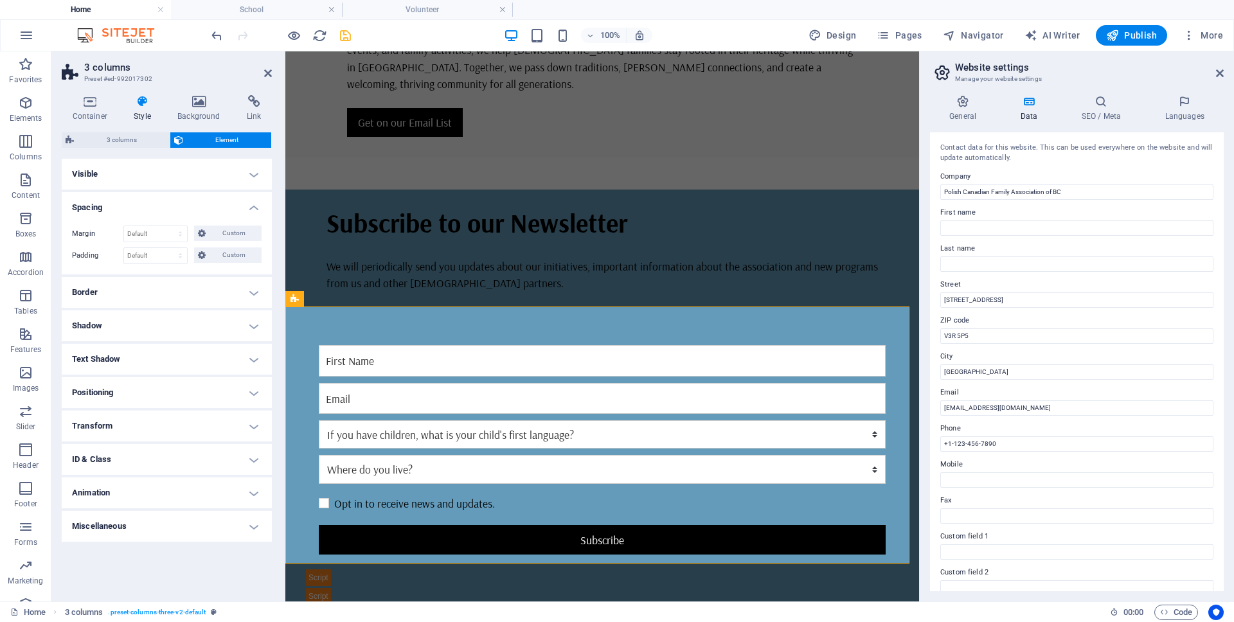
click at [141, 105] on icon at bounding box center [142, 101] width 39 height 13
click at [81, 102] on icon at bounding box center [90, 101] width 57 height 13
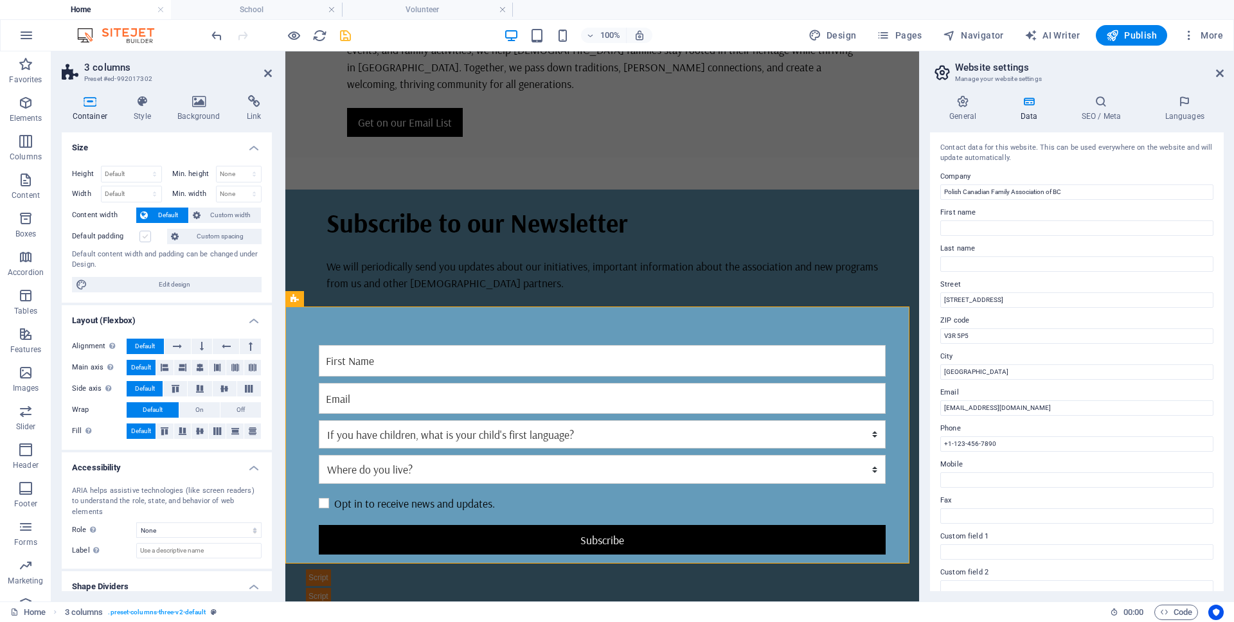
click at [143, 237] on label at bounding box center [145, 237] width 12 height 12
click at [0, 0] on input "Default padding" at bounding box center [0, 0] width 0 height 0
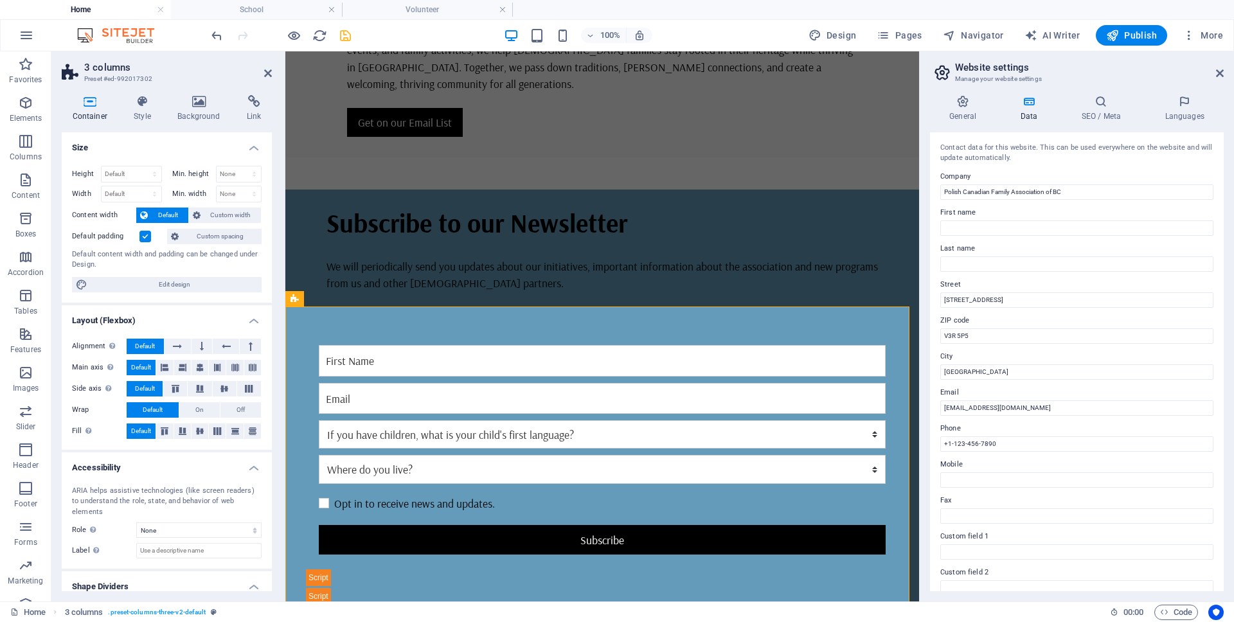
click at [143, 237] on label at bounding box center [145, 237] width 12 height 12
click at [0, 0] on input "Default padding" at bounding box center [0, 0] width 0 height 0
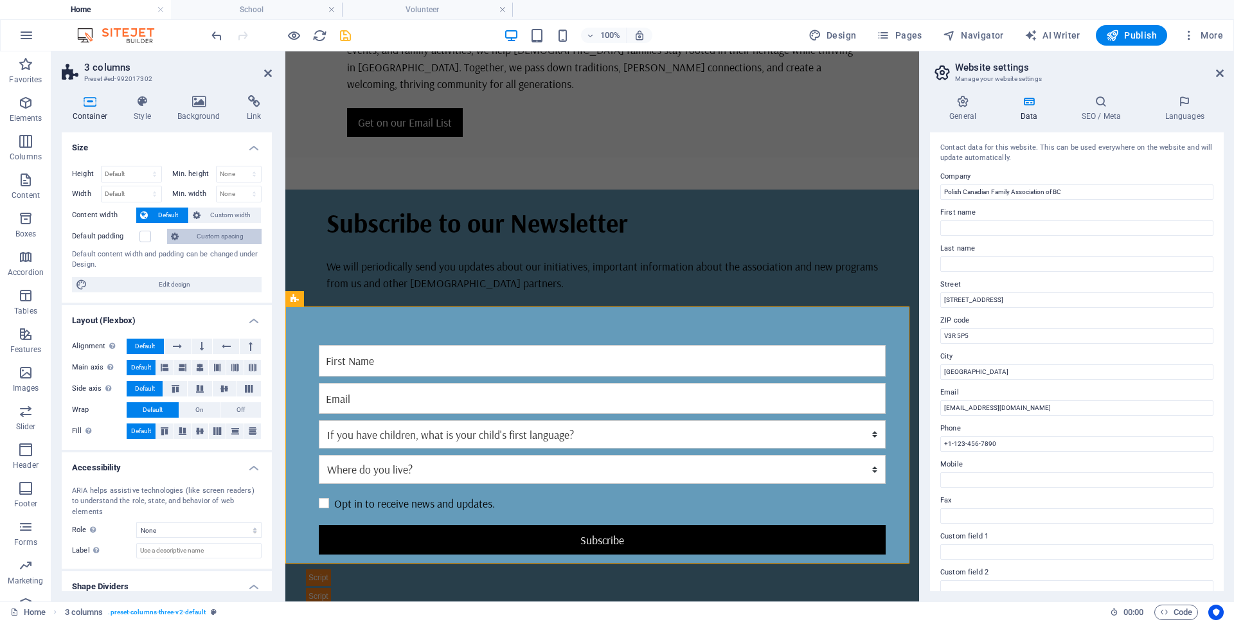
click at [207, 242] on span "Custom spacing" at bounding box center [220, 236] width 75 height 15
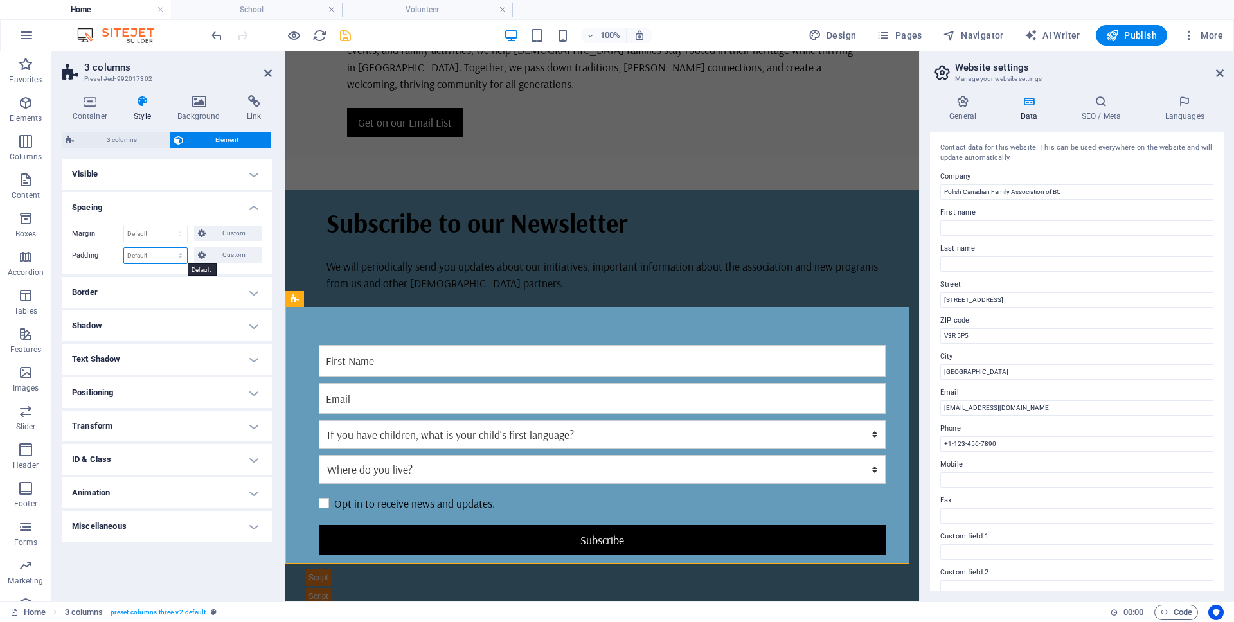
click at [152, 250] on select "Default px rem % vh vw Custom" at bounding box center [155, 255] width 63 height 15
select select "rem"
type input "0"
click at [250, 252] on span "Custom" at bounding box center [234, 254] width 48 height 15
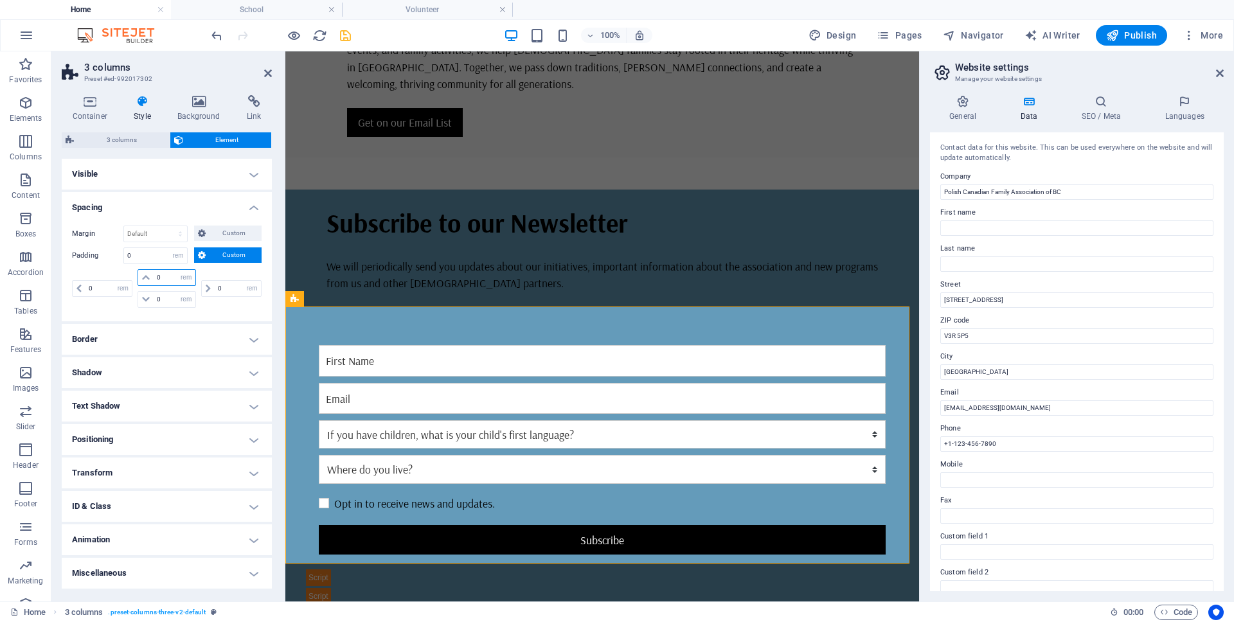
drag, startPoint x: 166, startPoint y: 277, endPoint x: 151, endPoint y: 278, distance: 15.4
click at [151, 278] on div "0 px rem % vh vw" at bounding box center [167, 277] width 58 height 17
type input "4"
select select "DISABLED_OPTION_VALUE"
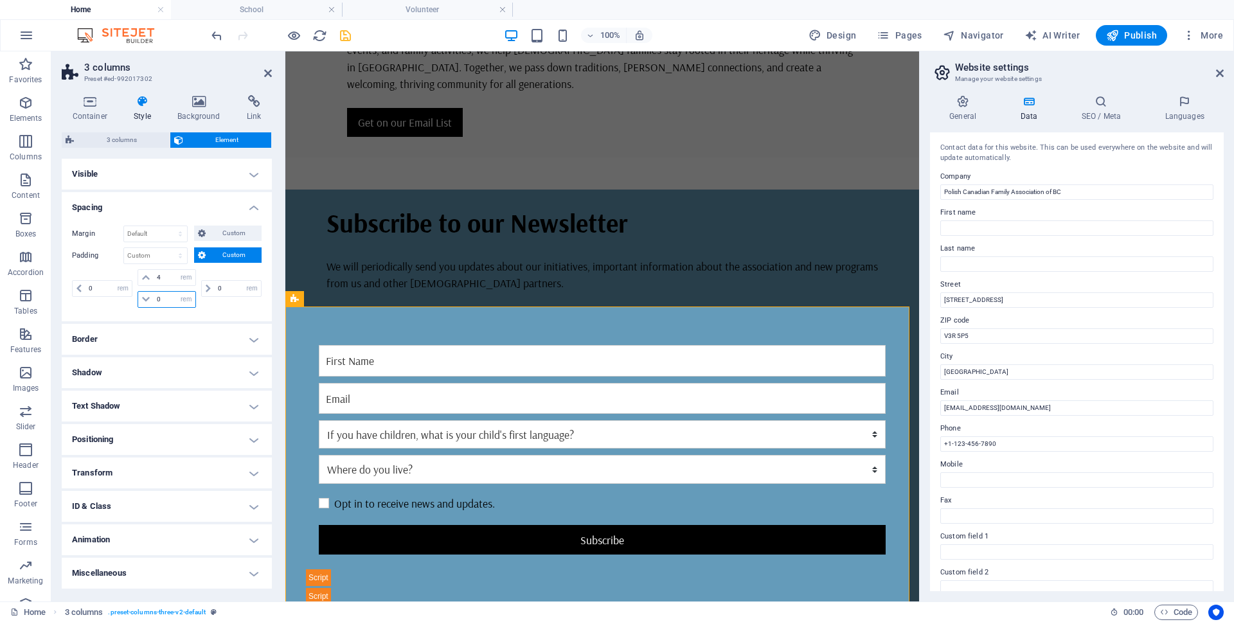
drag, startPoint x: 156, startPoint y: 298, endPoint x: 147, endPoint y: 297, distance: 8.5
click at [148, 297] on div "0 px rem % vh vw" at bounding box center [167, 299] width 58 height 17
type input "4"
click at [210, 305] on div "0 px rem % vh vw" at bounding box center [230, 288] width 63 height 39
click at [345, 35] on icon "save" at bounding box center [345, 35] width 15 height 15
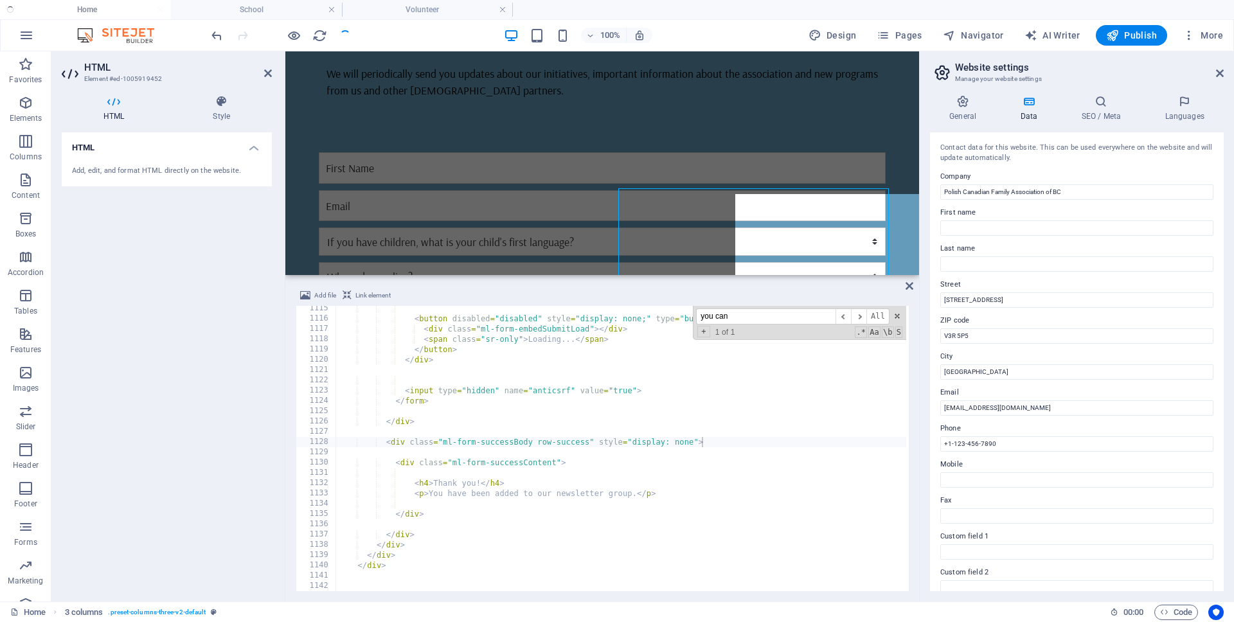
scroll to position [464, 0]
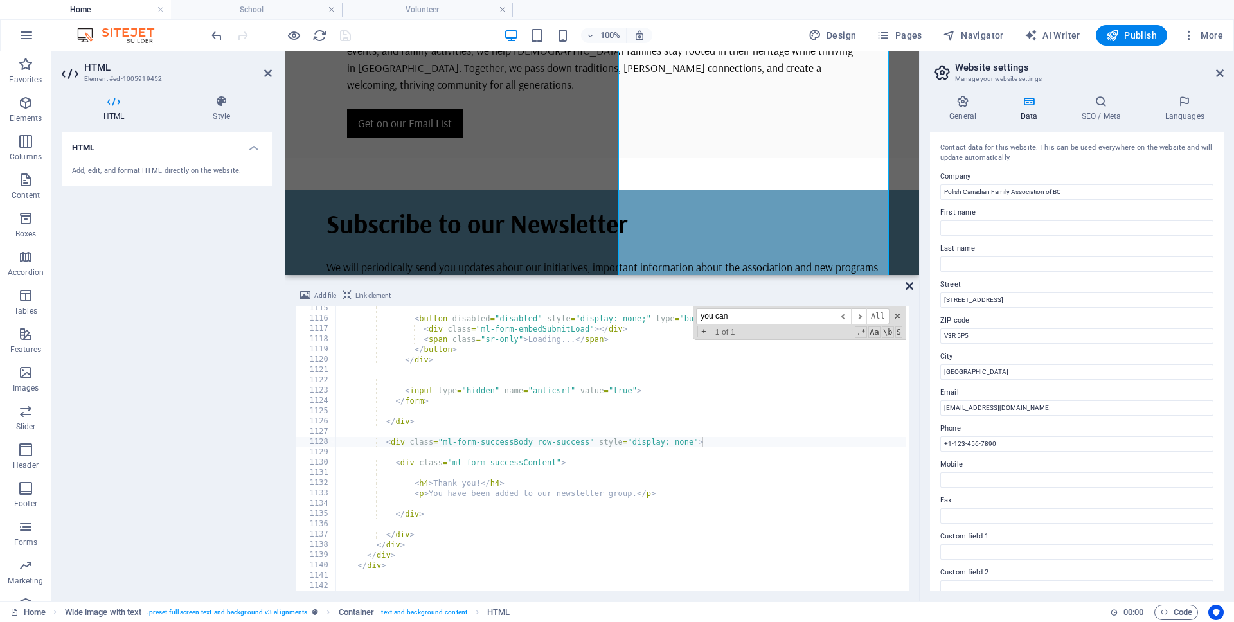
click at [906, 286] on icon at bounding box center [910, 286] width 8 height 10
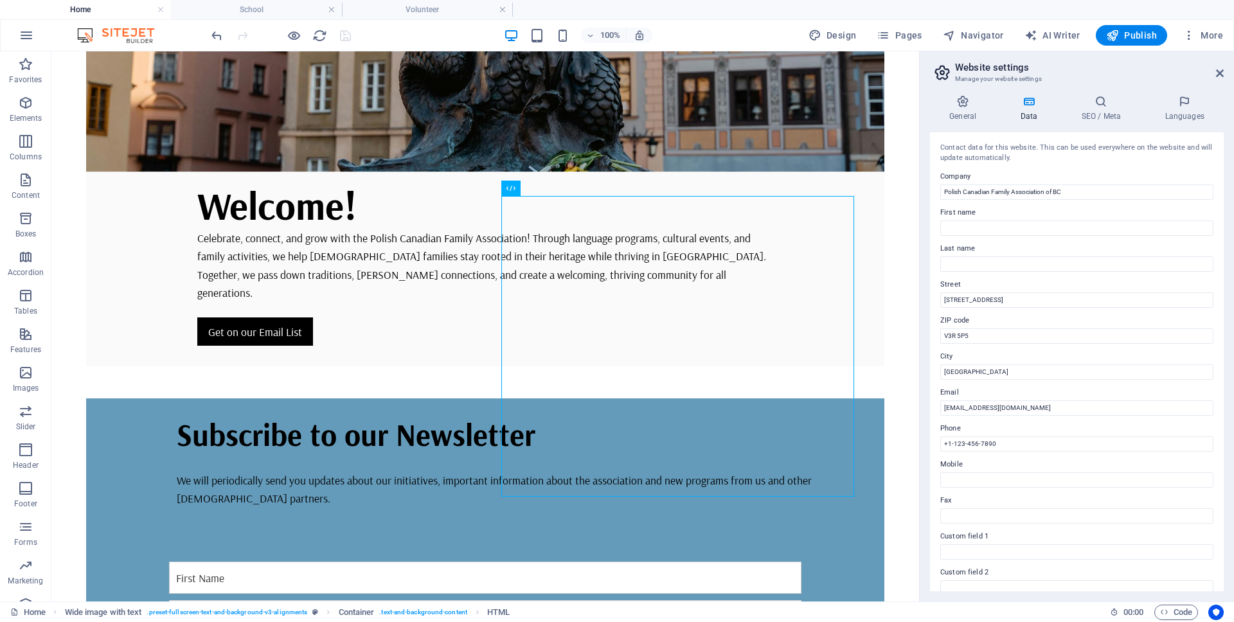
scroll to position [458, 0]
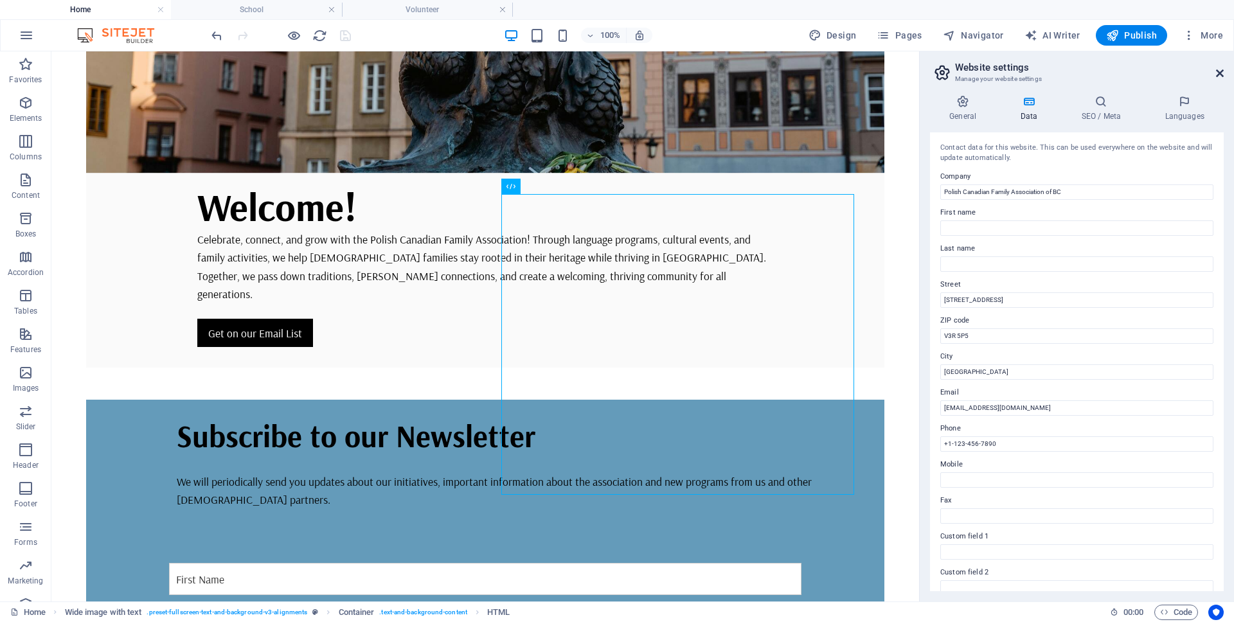
click at [1218, 76] on icon at bounding box center [1220, 73] width 8 height 10
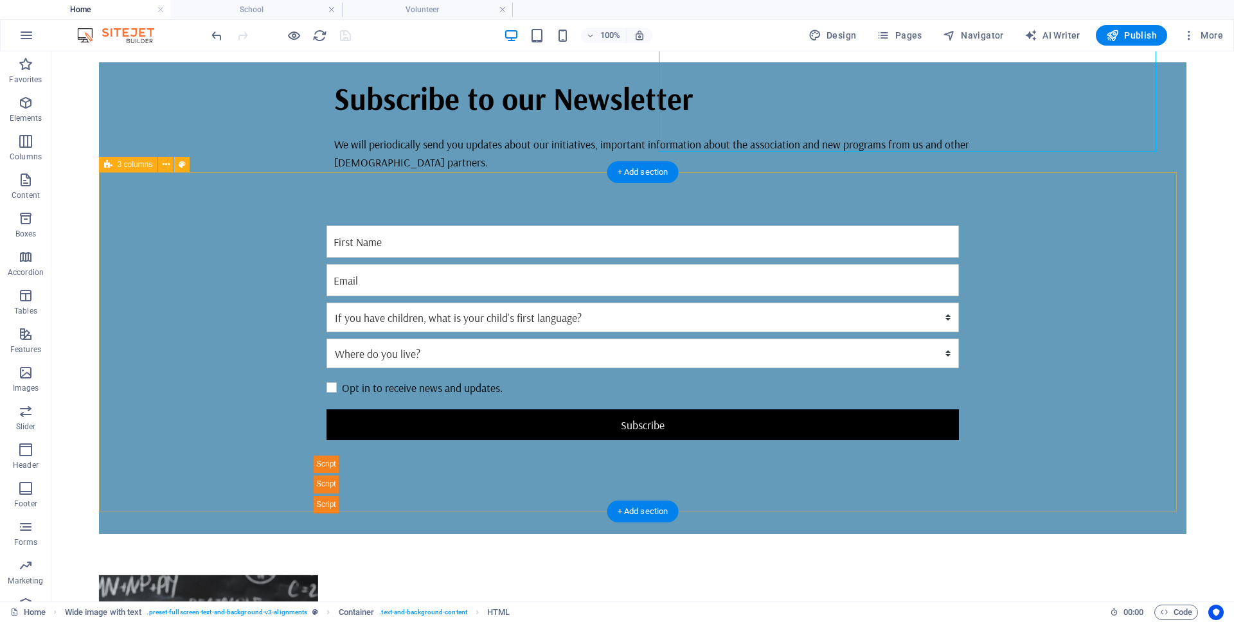
scroll to position [802, 0]
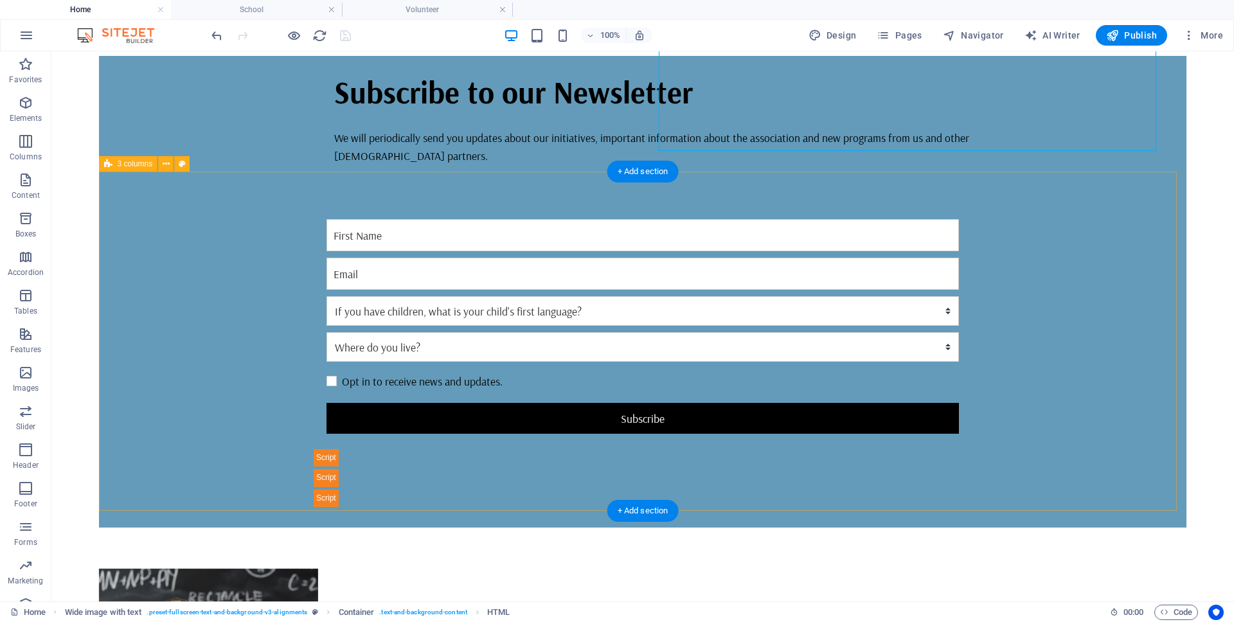
click at [121, 160] on span "3 columns" at bounding box center [135, 164] width 35 height 8
select select "rem"
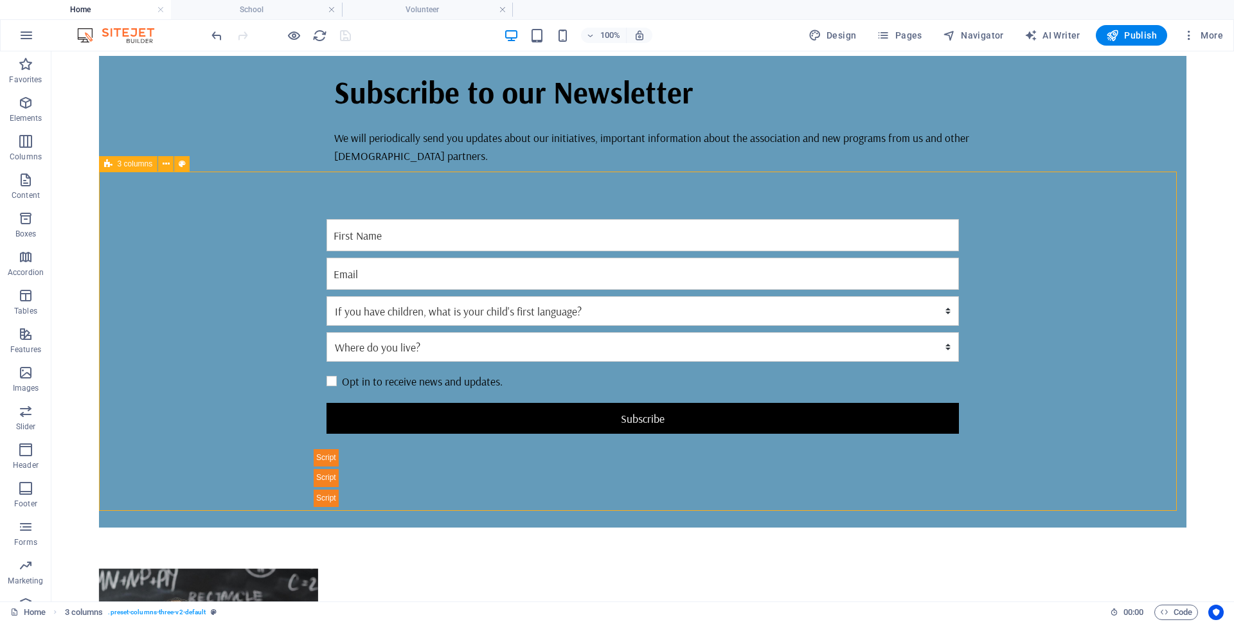
select select "rem"
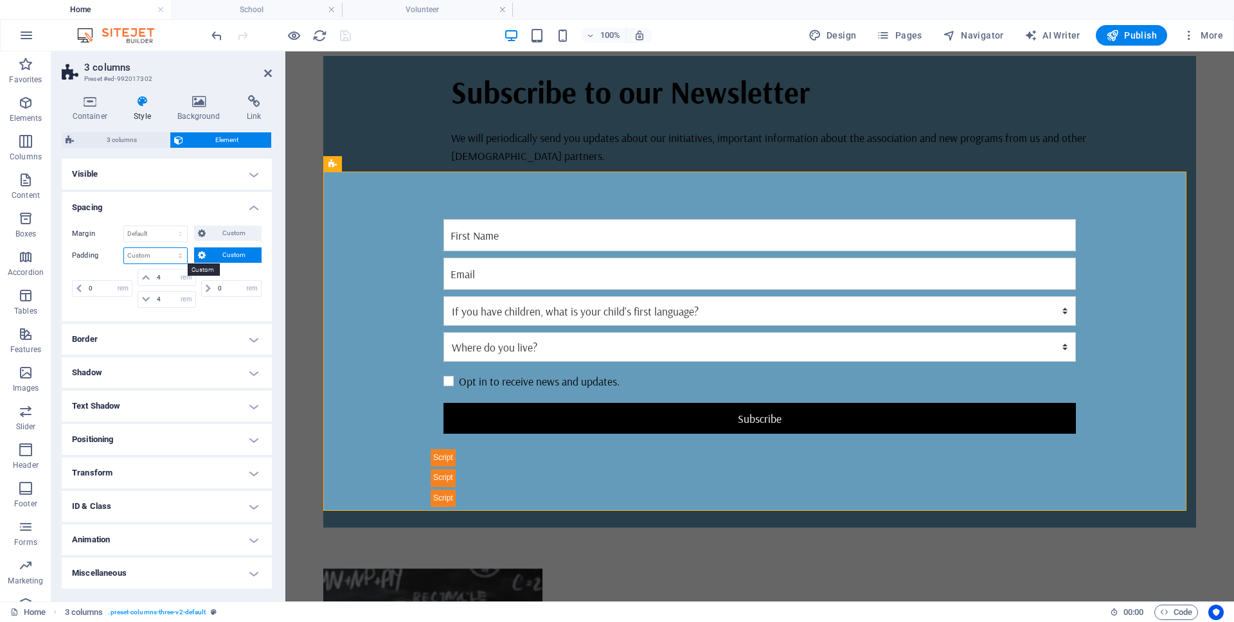
click at [175, 255] on select "Default px rem % vh vw Custom" at bounding box center [155, 255] width 63 height 15
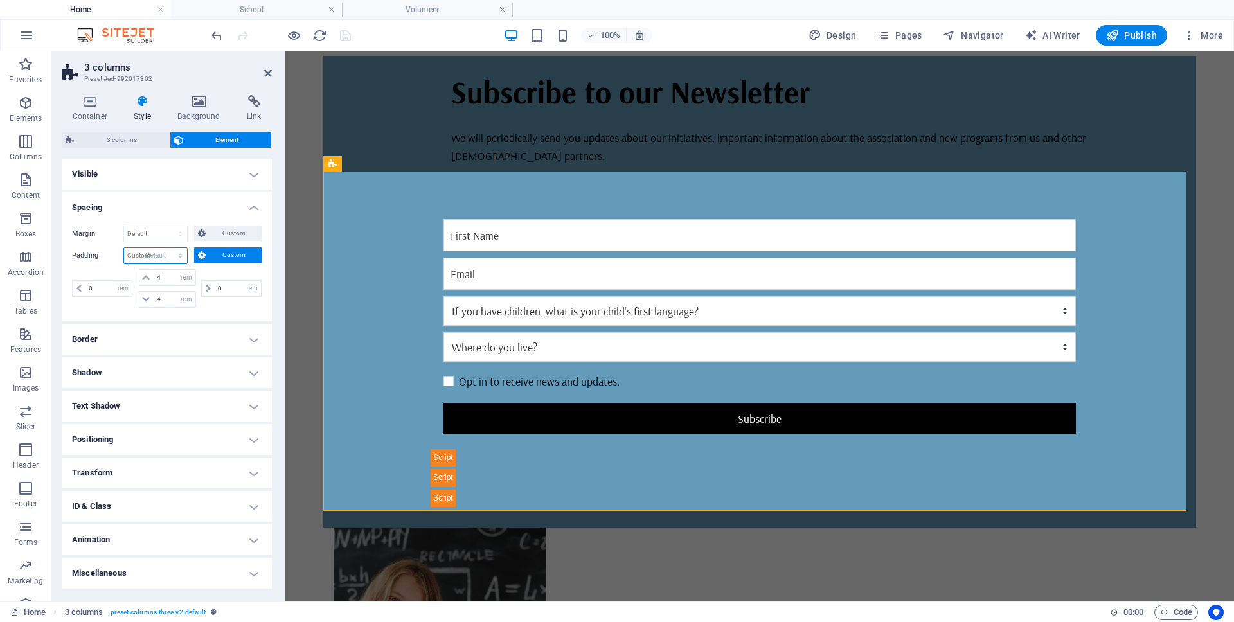
select select "DISABLED_OPTION_VALUE"
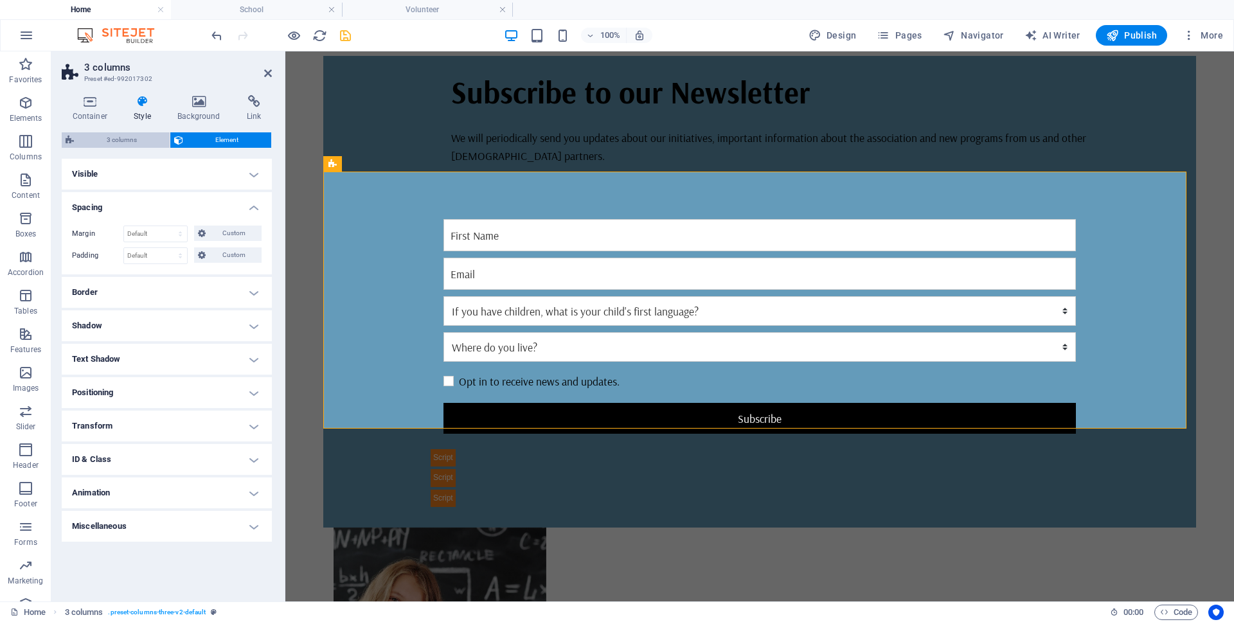
click at [132, 142] on span "3 columns" at bounding box center [122, 139] width 88 height 15
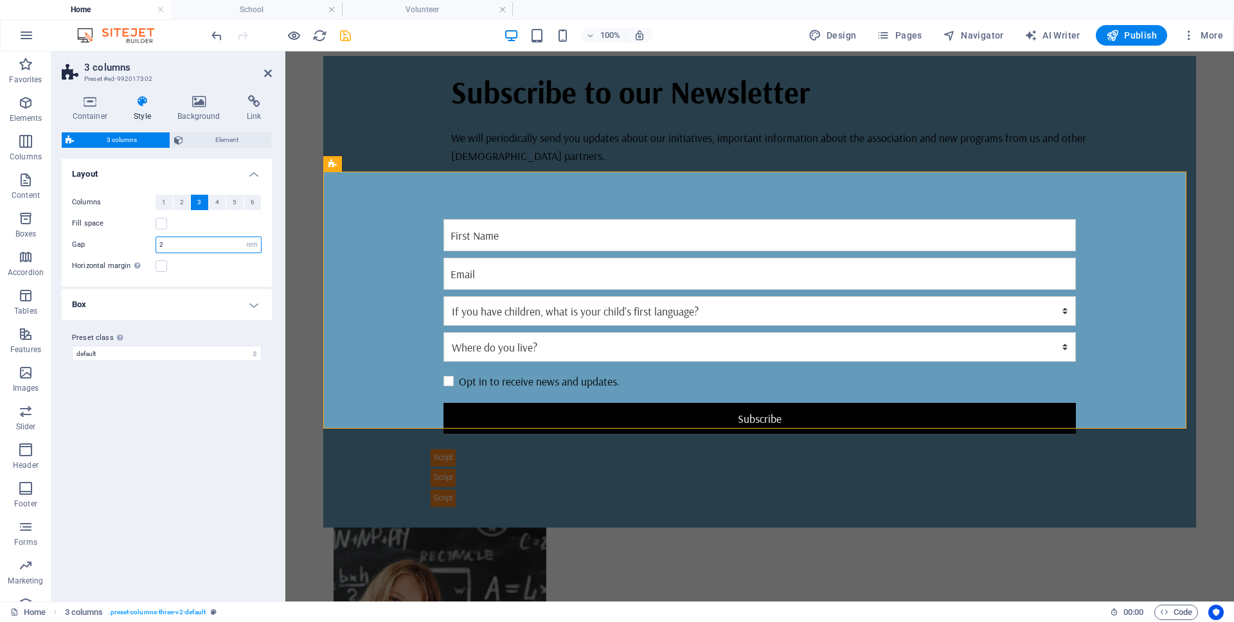
click at [186, 246] on input "2" at bounding box center [208, 244] width 105 height 15
drag, startPoint x: 210, startPoint y: 245, endPoint x: 139, endPoint y: 242, distance: 70.8
click at [139, 242] on div "Gap 2 px rem % vw vh" at bounding box center [167, 245] width 190 height 17
type input "0"
click at [217, 393] on div "Variants Default Layout Columns 1 2 3 4 5 6 Fill space Gap 0 px rem % vw vh Hor…" at bounding box center [167, 375] width 210 height 433
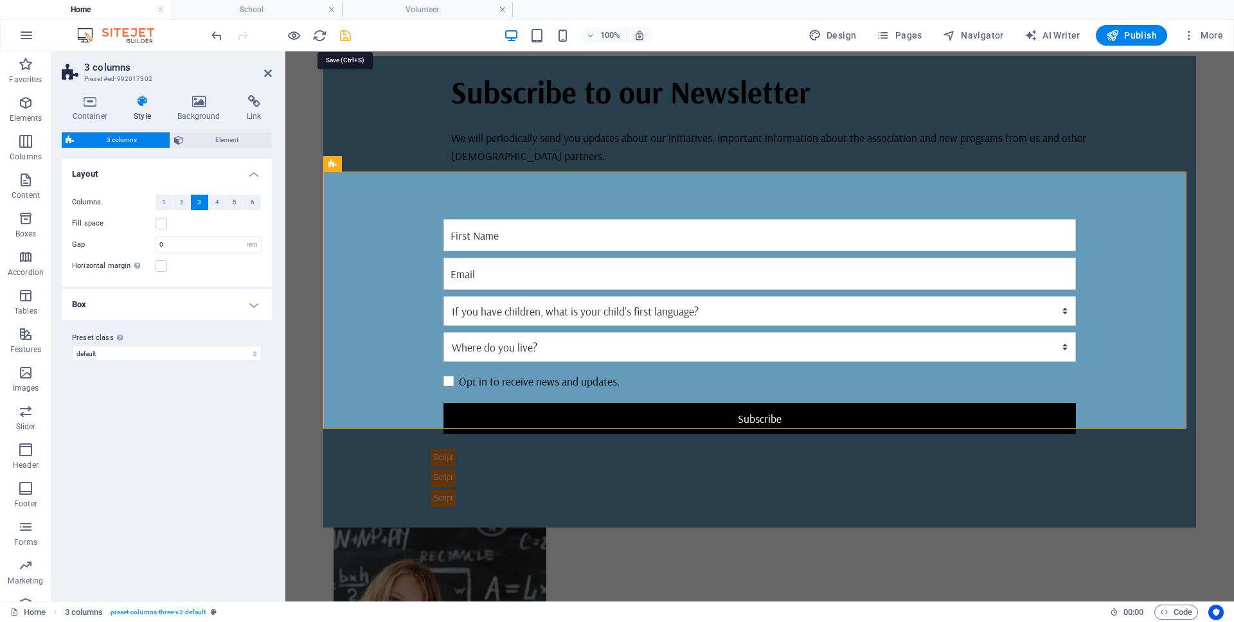
click at [340, 37] on icon "save" at bounding box center [345, 35] width 15 height 15
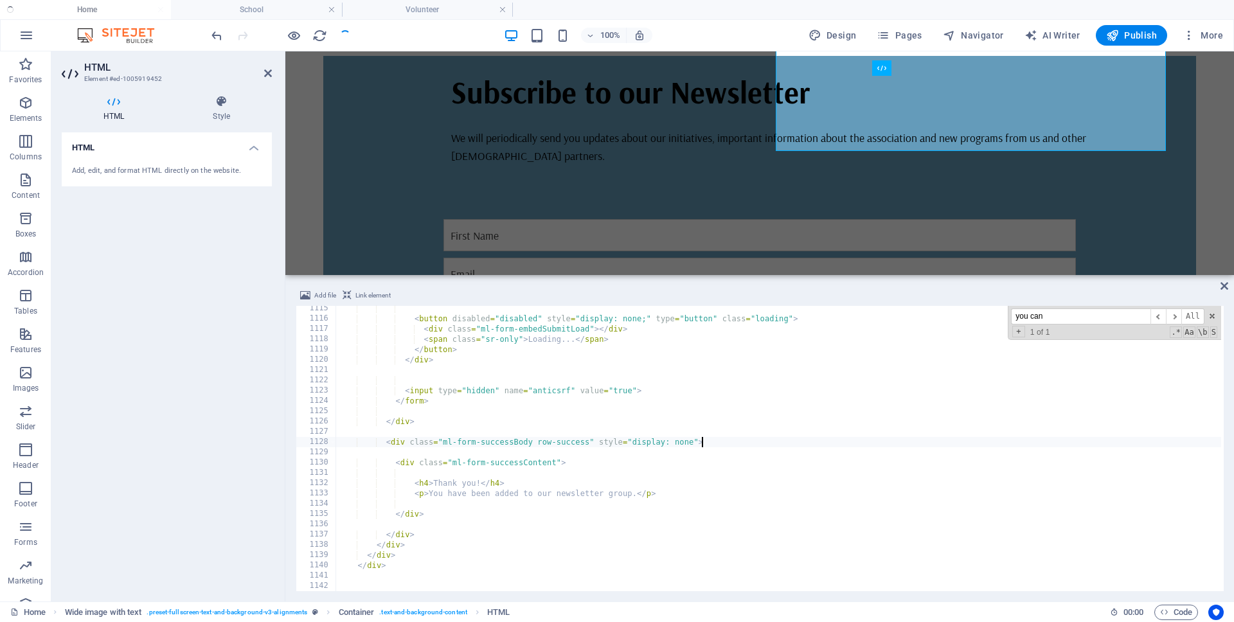
scroll to position [11460, 0]
click at [1221, 285] on icon at bounding box center [1225, 286] width 8 height 10
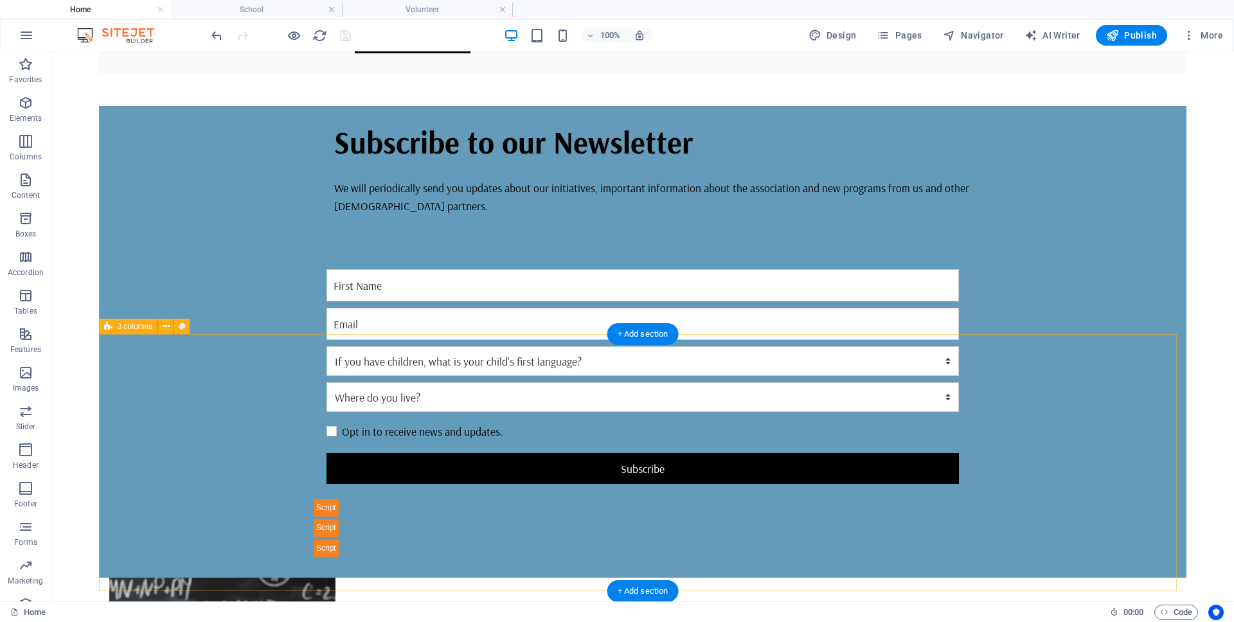
scroll to position [594, 0]
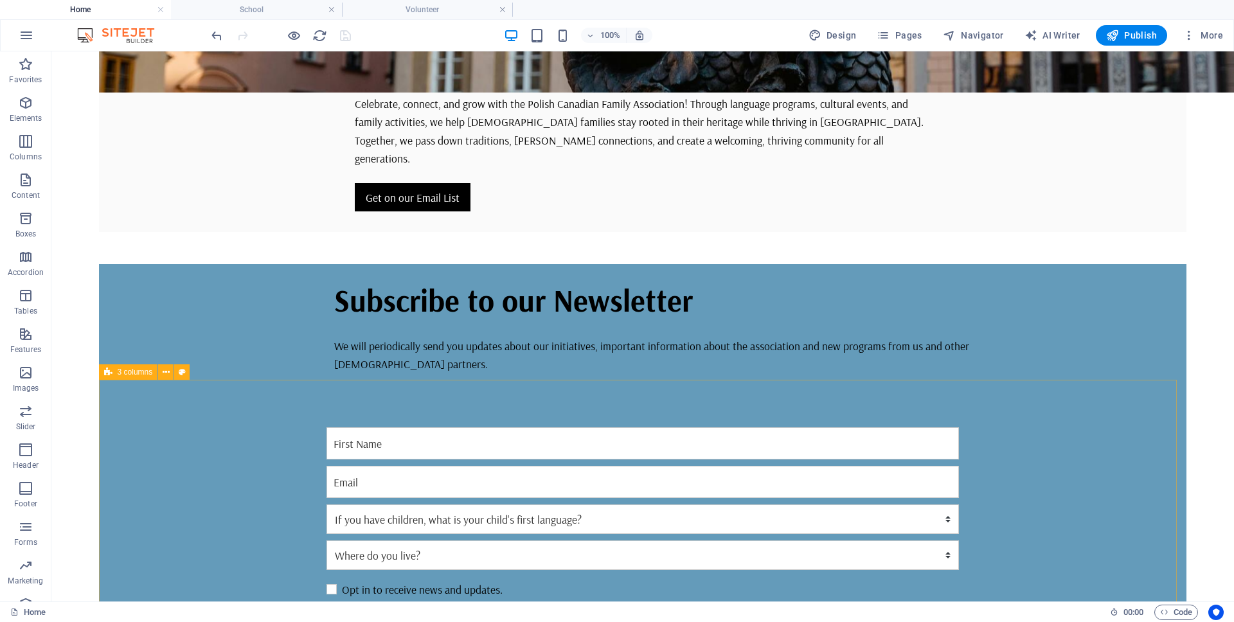
click at [136, 371] on span "3 columns" at bounding box center [135, 372] width 35 height 8
select select "rem"
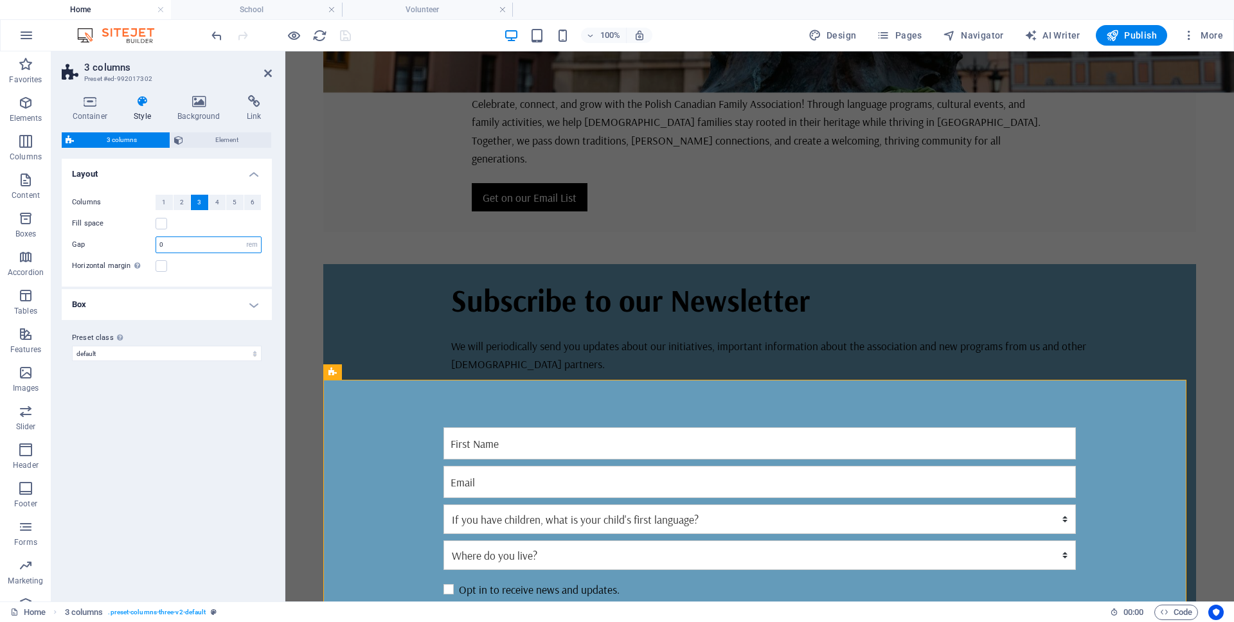
drag, startPoint x: 185, startPoint y: 244, endPoint x: 139, endPoint y: 242, distance: 46.4
click at [139, 242] on div "Gap 0 px rem % vw vh" at bounding box center [167, 245] width 190 height 17
type input "2"
click at [180, 453] on div "Variants Default Layout Columns 1 2 3 4 5 6 Fill space Gap 2 px rem % vw vh Hor…" at bounding box center [167, 375] width 210 height 433
click at [257, 308] on h4 "Box" at bounding box center [167, 304] width 210 height 31
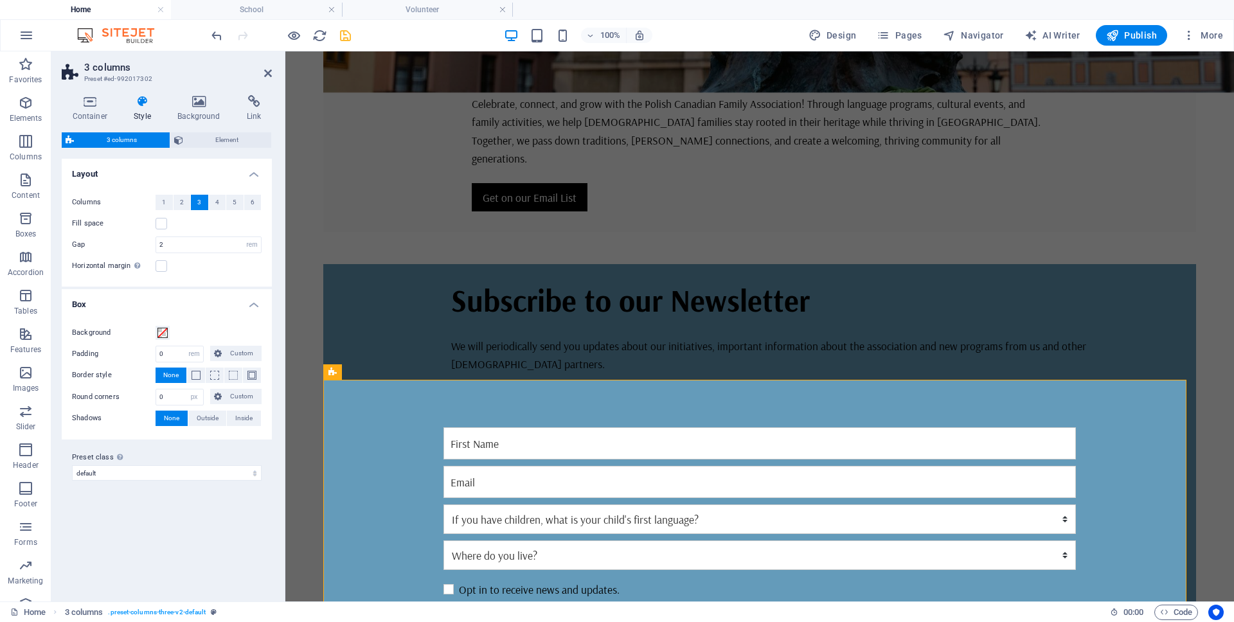
click at [216, 274] on div "Columns 1 2 3 4 5 6 Fill space Gap 2 px rem % vw vh Horizontal margin Only if t…" at bounding box center [166, 234] width 215 height 105
click at [163, 222] on label at bounding box center [162, 224] width 12 height 12
click at [0, 0] on input "Fill space" at bounding box center [0, 0] width 0 height 0
click at [350, 32] on icon "save" at bounding box center [345, 35] width 15 height 15
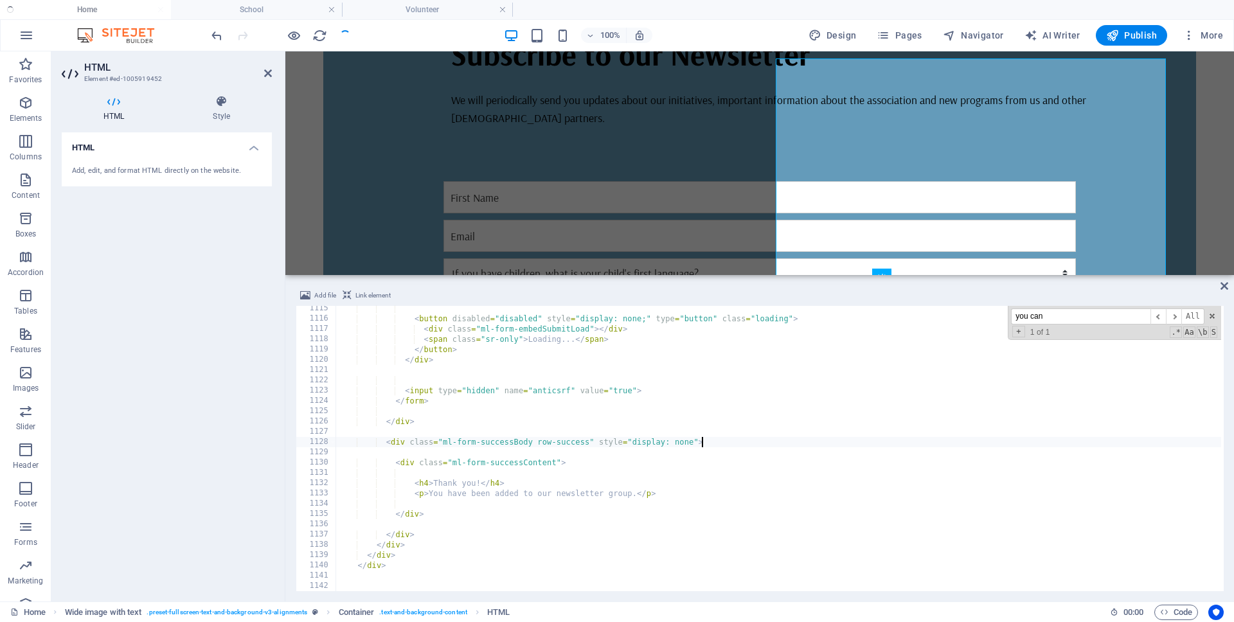
scroll to position [348, 0]
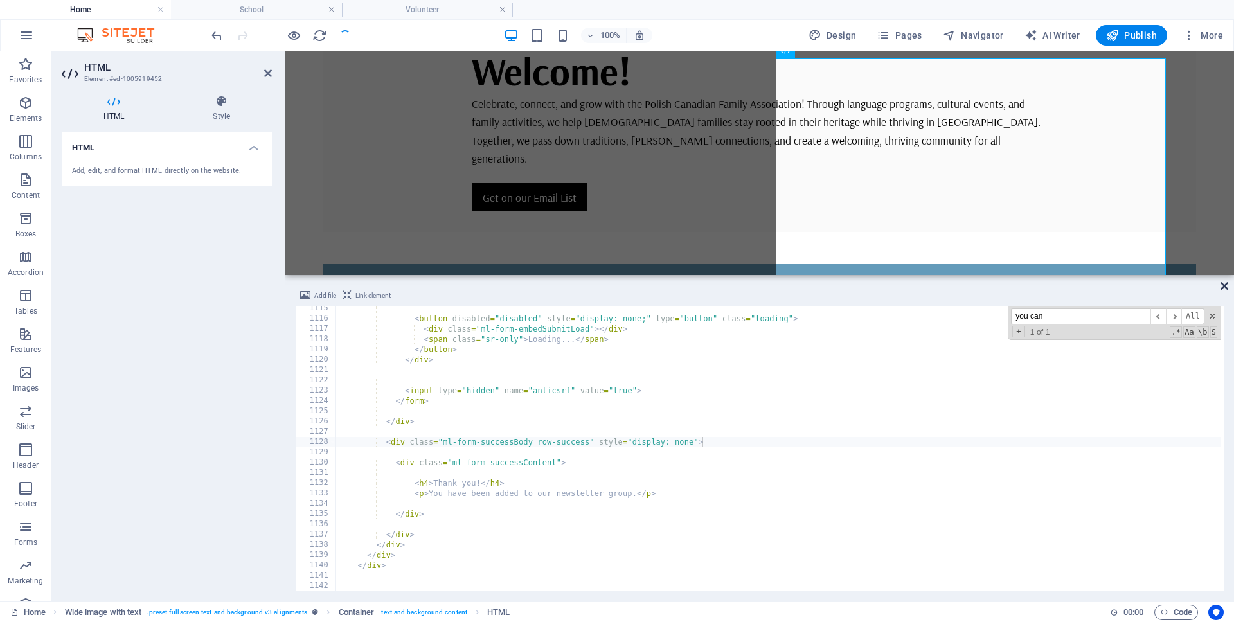
click at [1224, 286] on icon at bounding box center [1225, 286] width 8 height 10
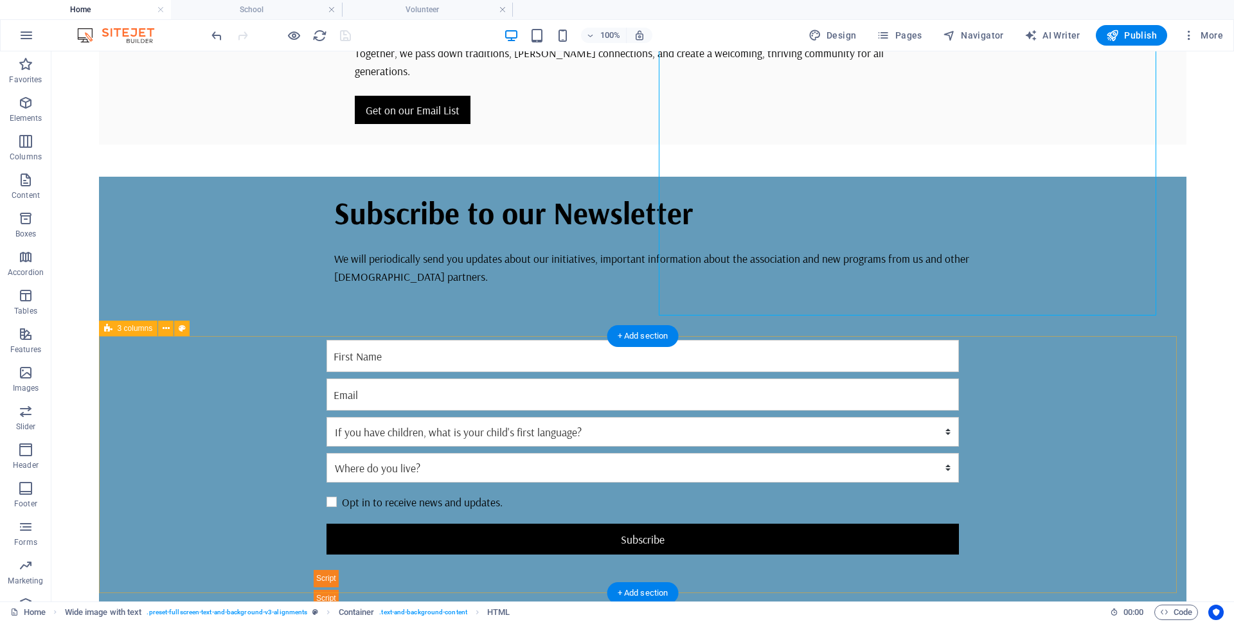
scroll to position [738, 0]
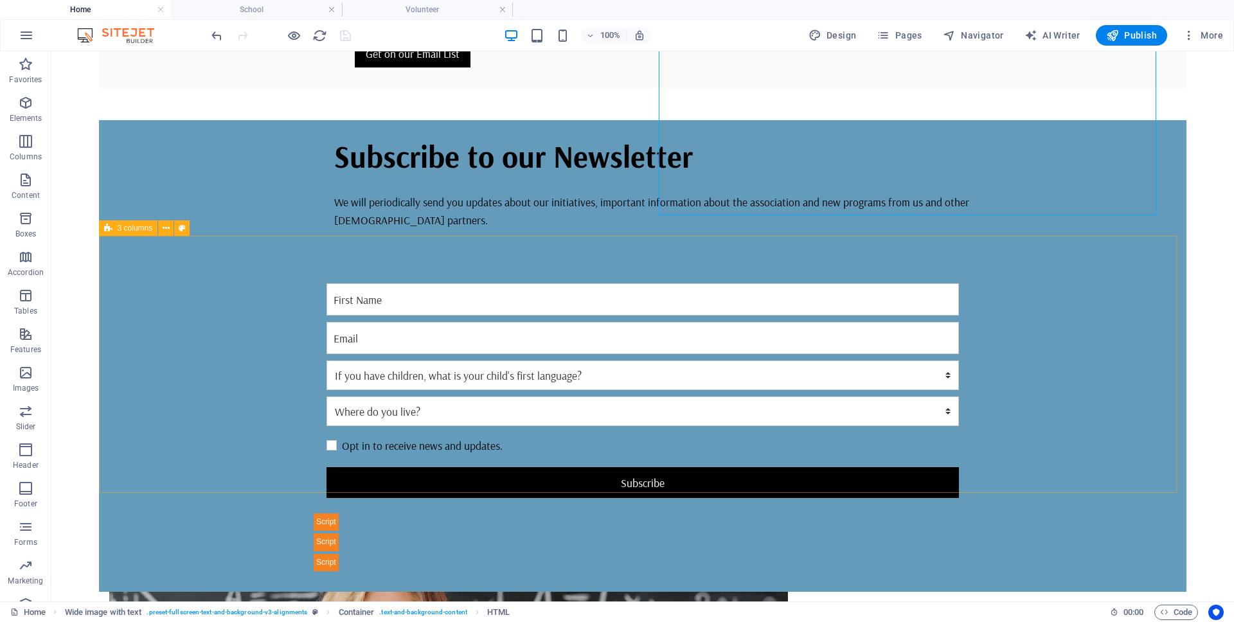
click at [133, 230] on span "3 columns" at bounding box center [135, 228] width 35 height 8
select select "rem"
select select "px"
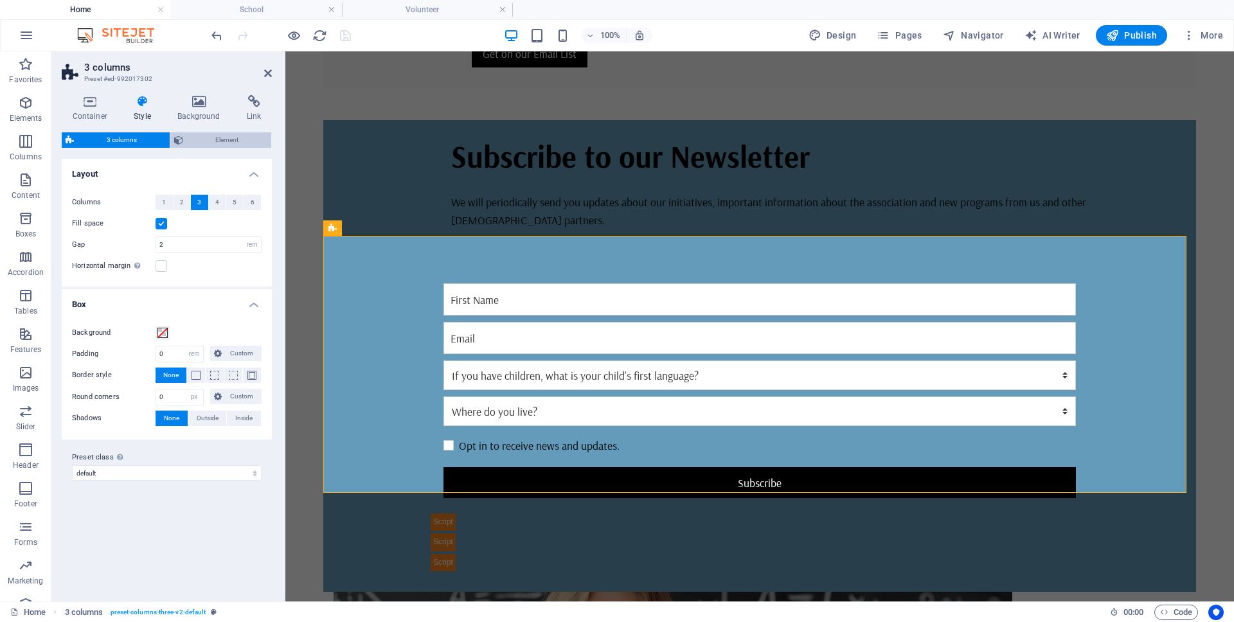
click at [217, 137] on span "Element" at bounding box center [227, 139] width 81 height 15
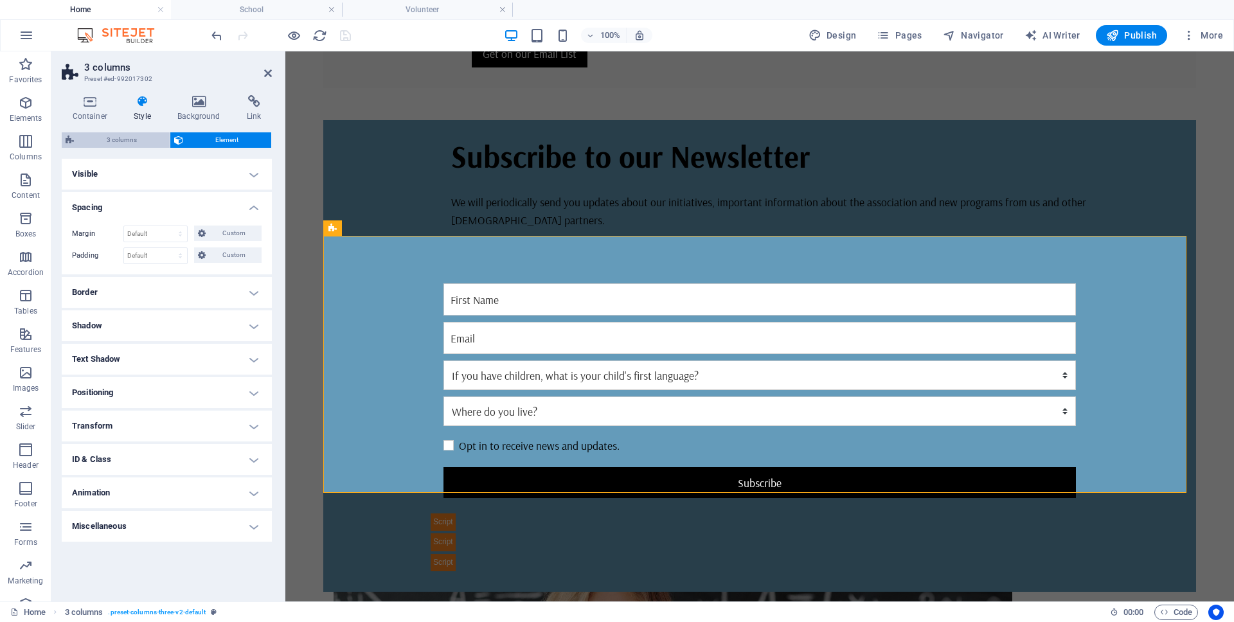
click at [130, 141] on span "3 columns" at bounding box center [122, 139] width 88 height 15
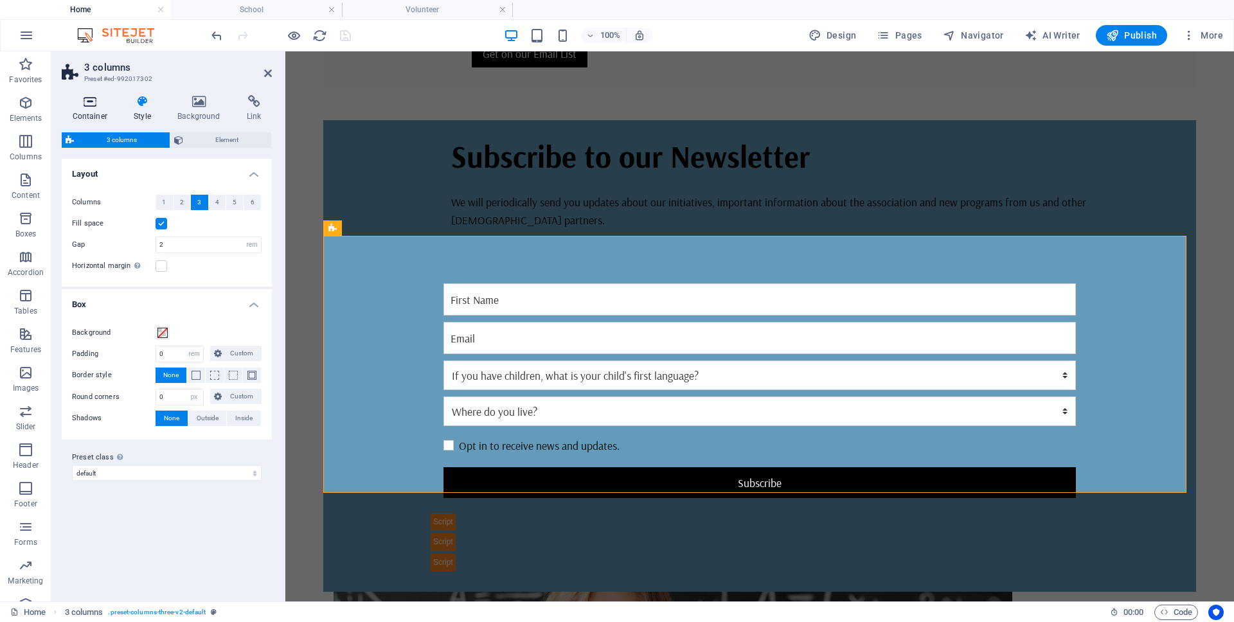
click at [92, 109] on h4 "Container" at bounding box center [93, 108] width 62 height 27
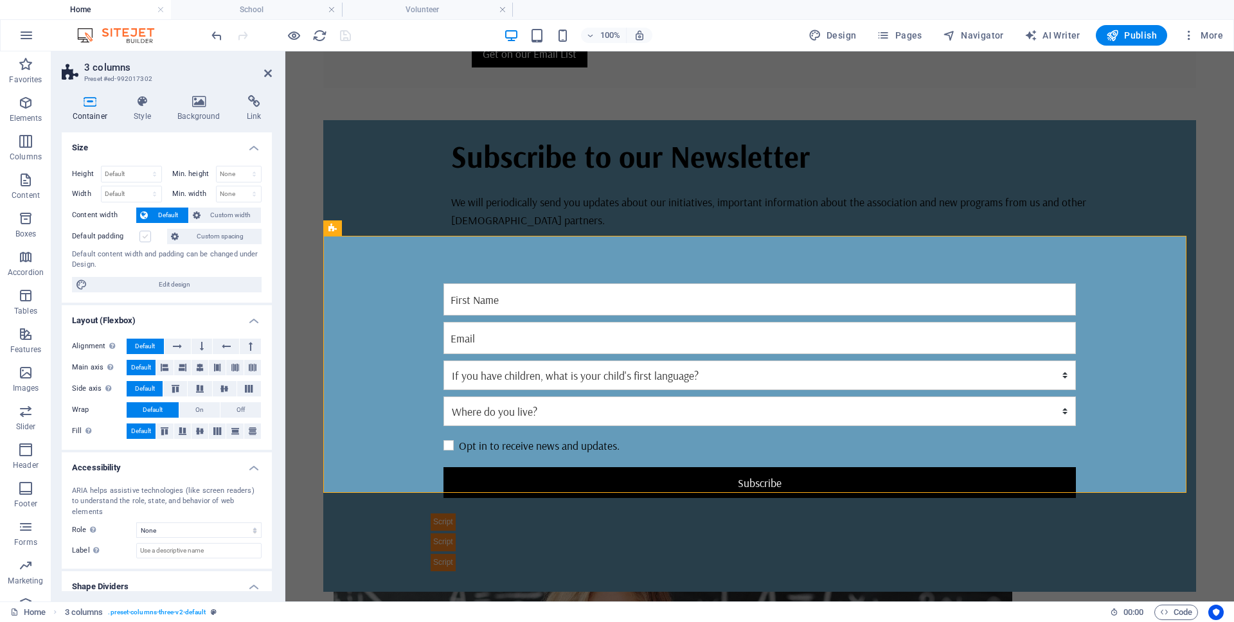
click at [145, 236] on label at bounding box center [145, 237] width 12 height 12
click at [0, 0] on input "Default padding" at bounding box center [0, 0] width 0 height 0
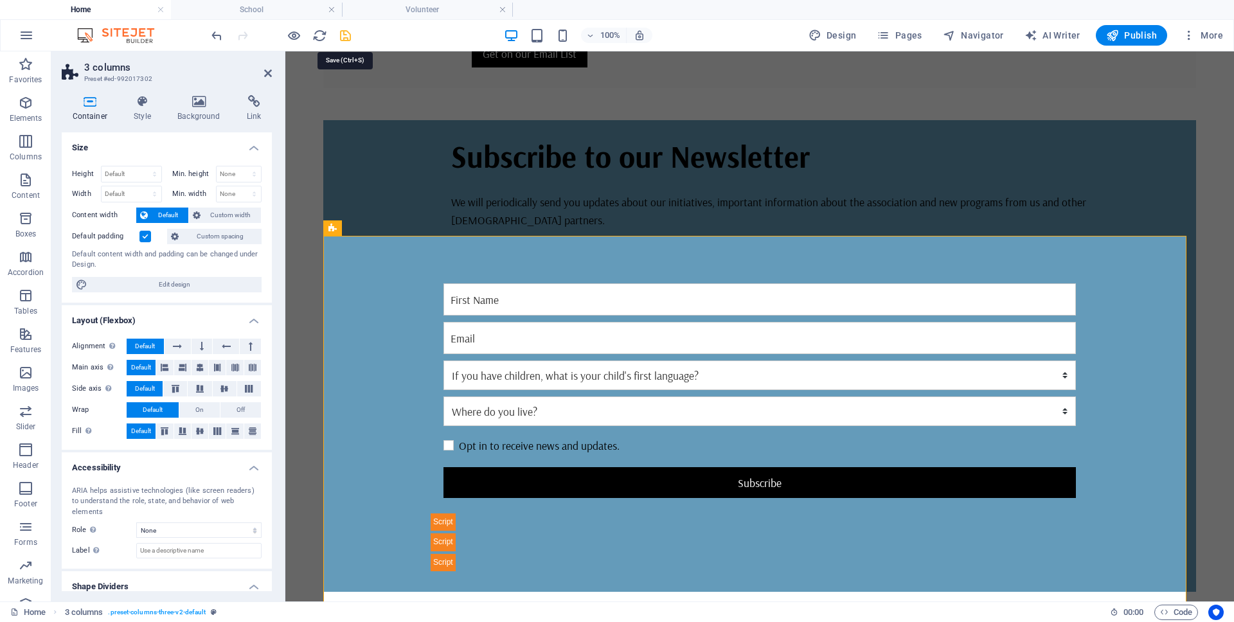
click at [343, 36] on icon "save" at bounding box center [345, 35] width 15 height 15
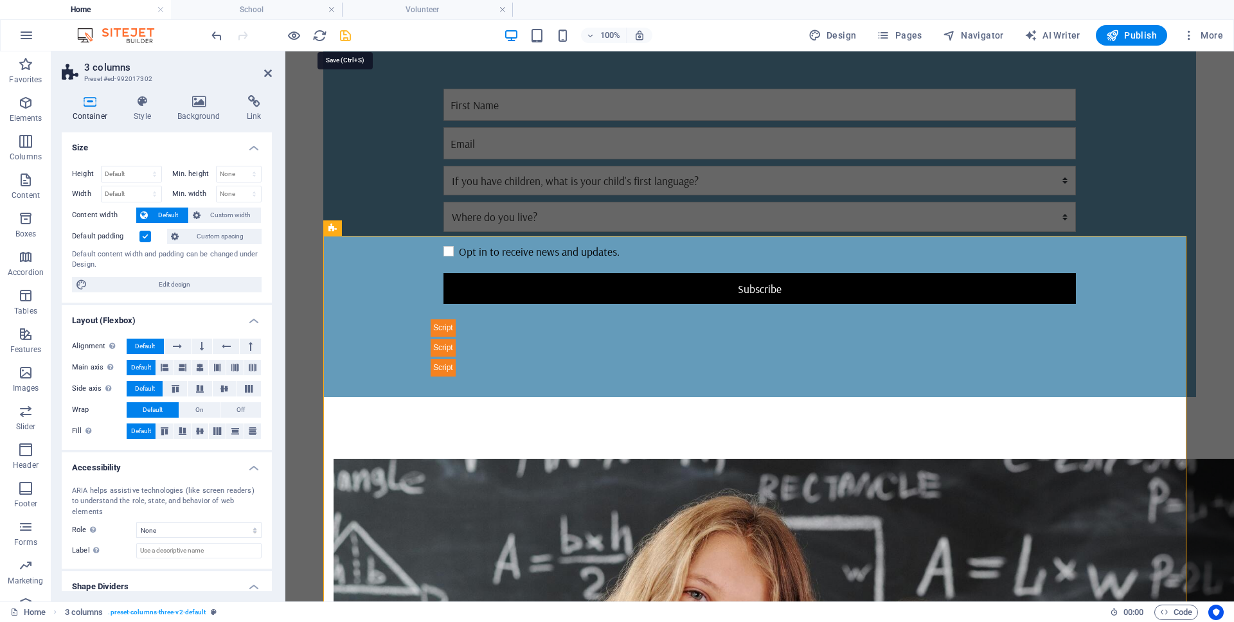
scroll to position [492, 0]
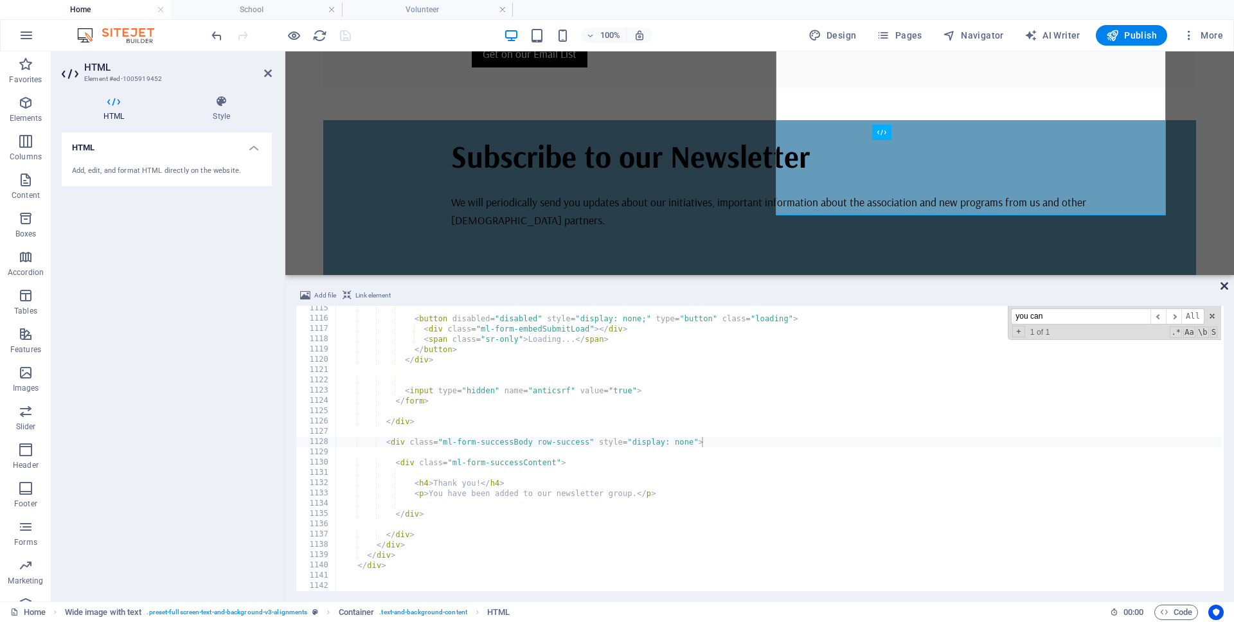
click at [1222, 288] on icon at bounding box center [1225, 286] width 8 height 10
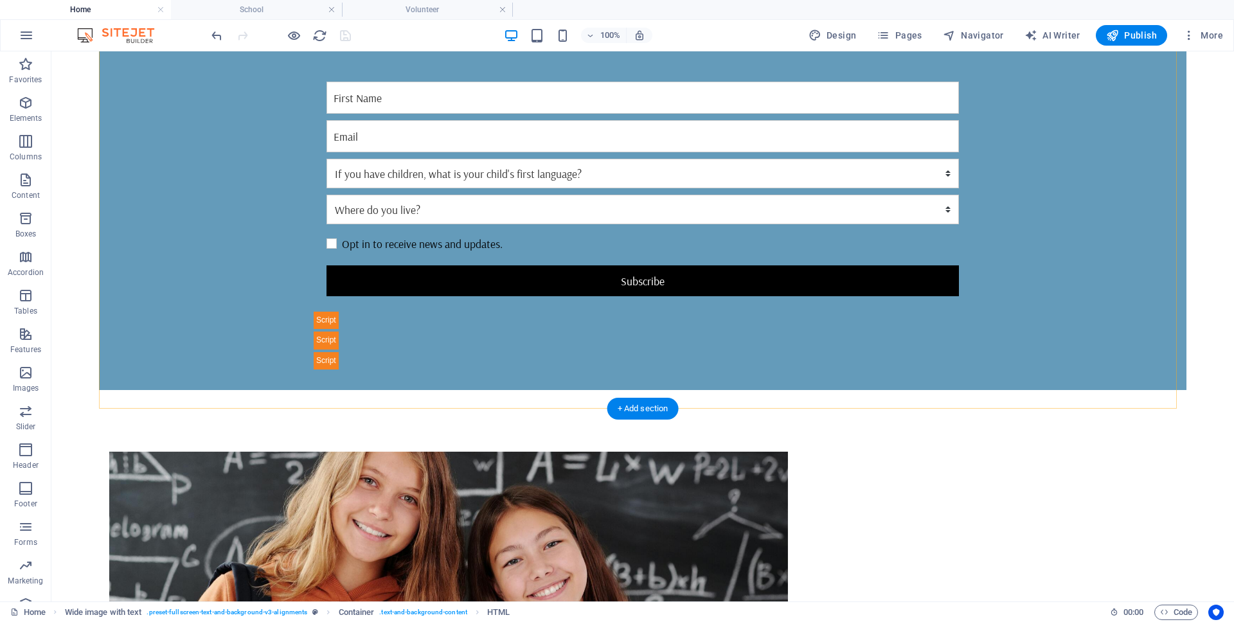
scroll to position [951, 0]
